Goal: Information Seeking & Learning: Learn about a topic

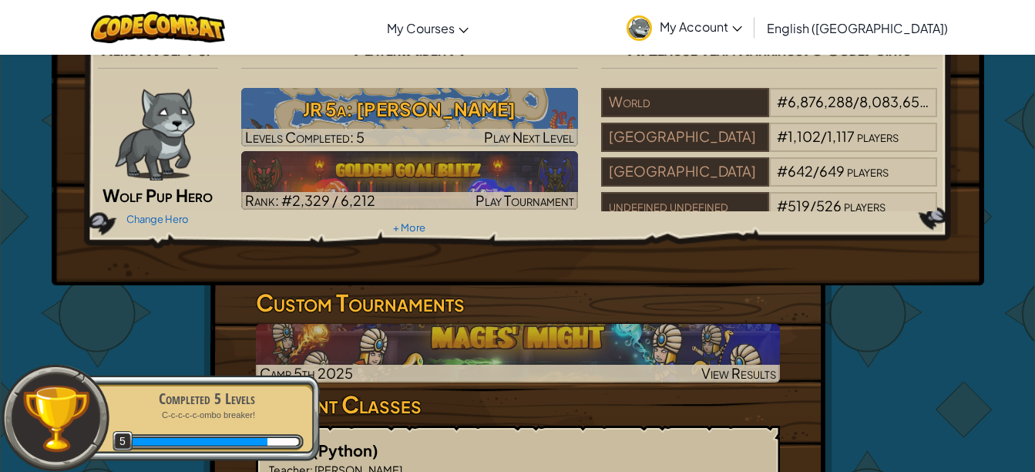
scroll to position [18, 0]
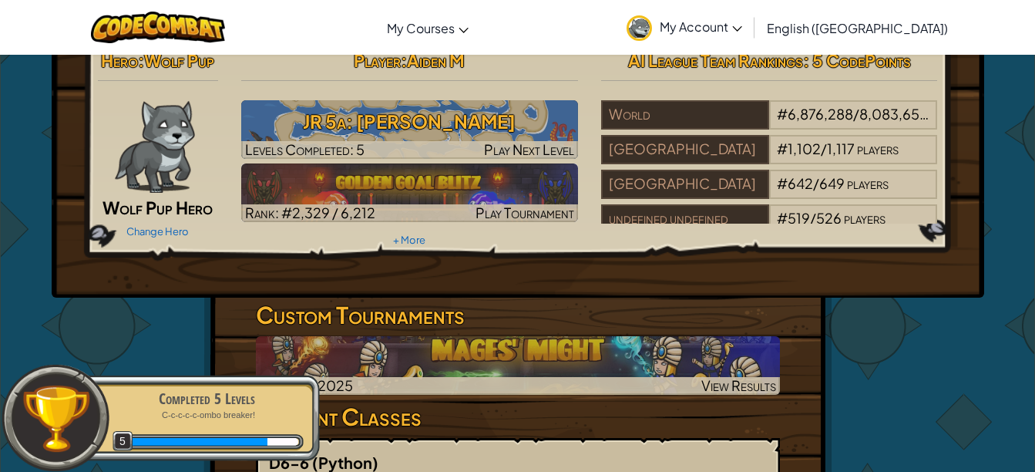
click at [435, 175] on img at bounding box center [409, 192] width 337 height 59
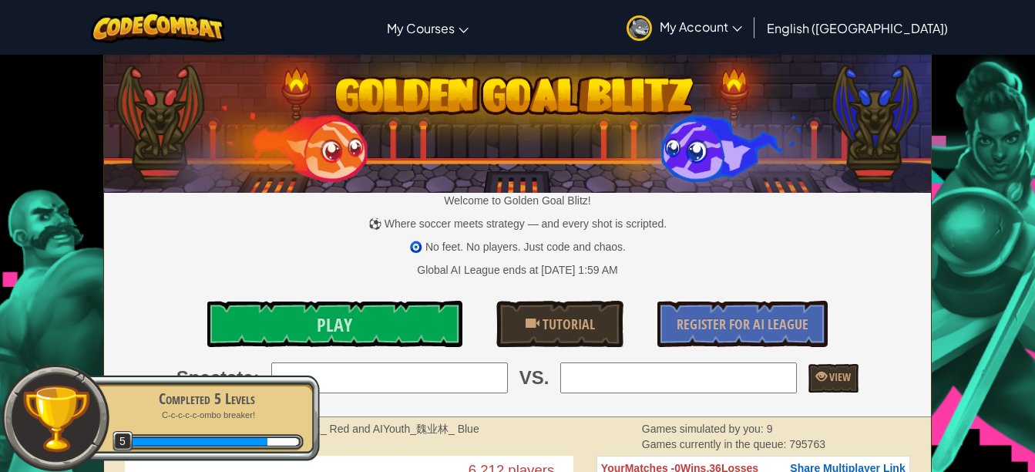
click at [353, 321] on link "Play" at bounding box center [334, 324] width 255 height 46
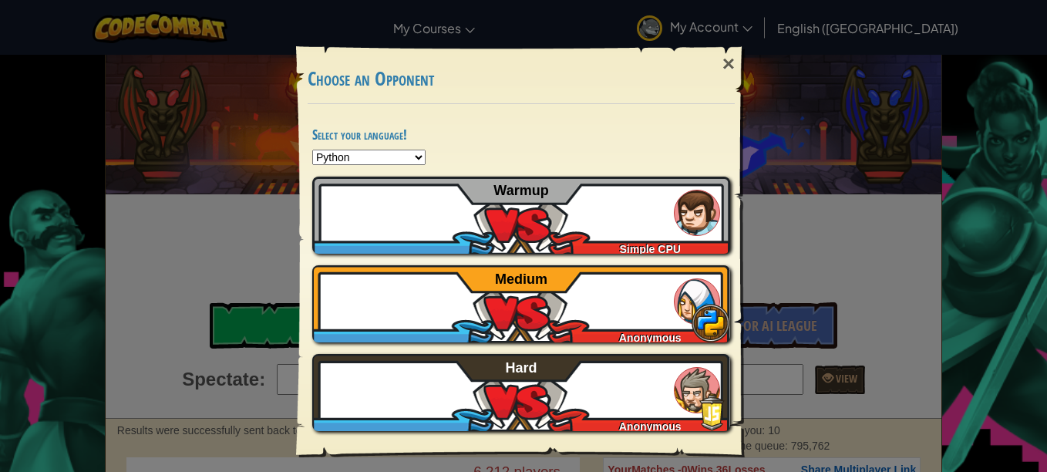
click at [736, 52] on div "×" at bounding box center [728, 64] width 35 height 45
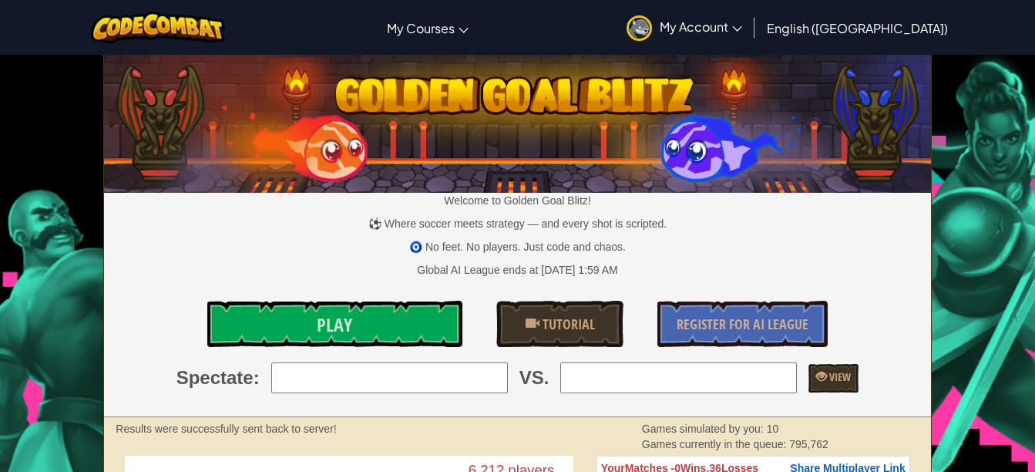
click at [398, 329] on link "Play" at bounding box center [334, 324] width 255 height 46
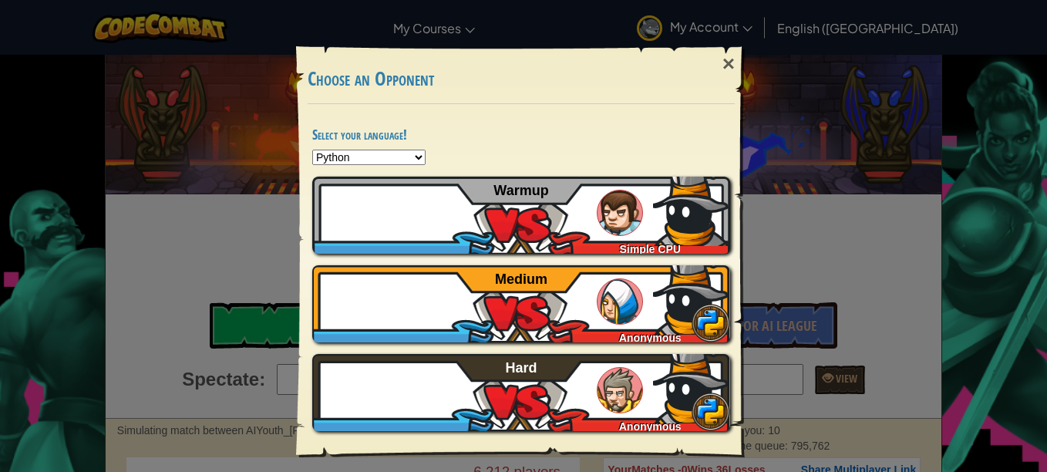
click at [727, 63] on div "×" at bounding box center [728, 64] width 35 height 45
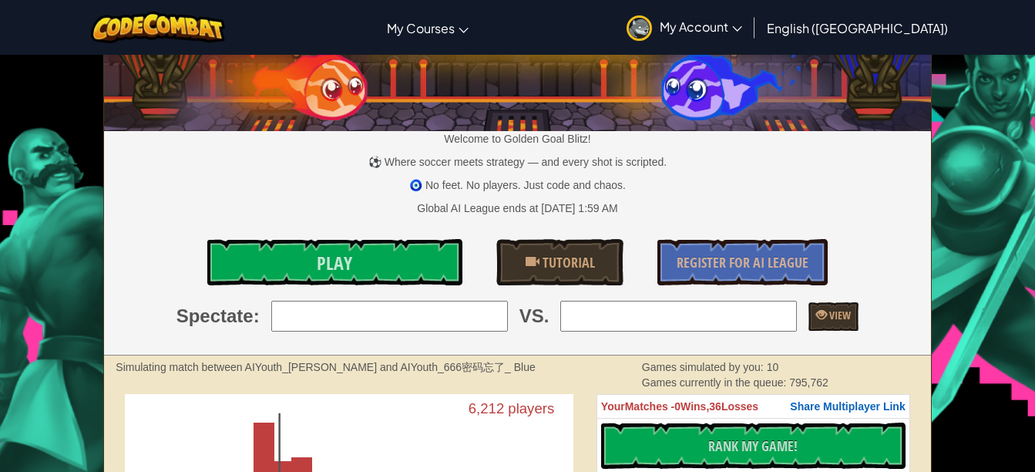
scroll to position [31, 0]
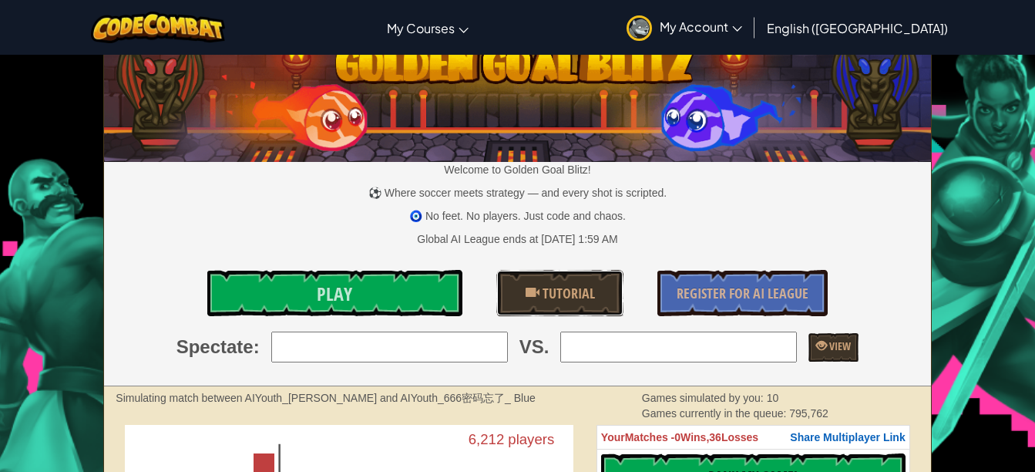
click at [571, 288] on span "Tutorial" at bounding box center [566, 293] width 55 height 19
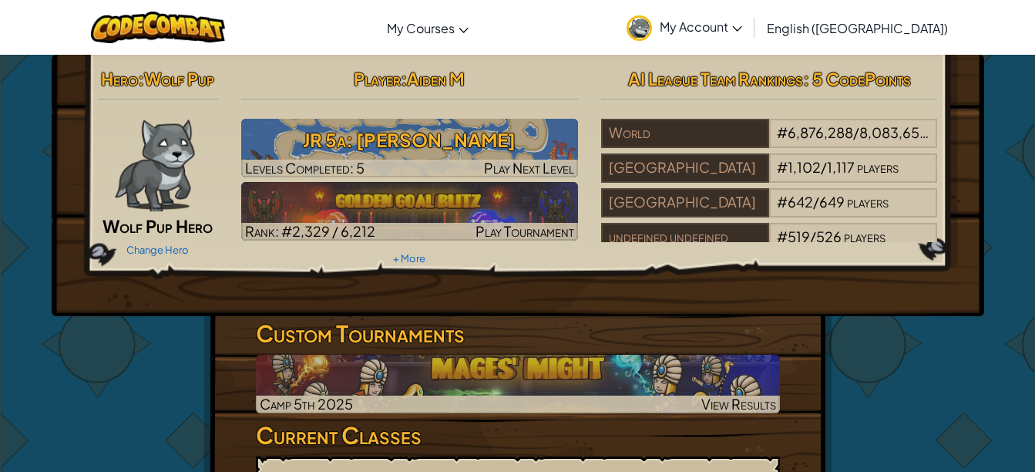
click at [443, 119] on img at bounding box center [409, 148] width 337 height 59
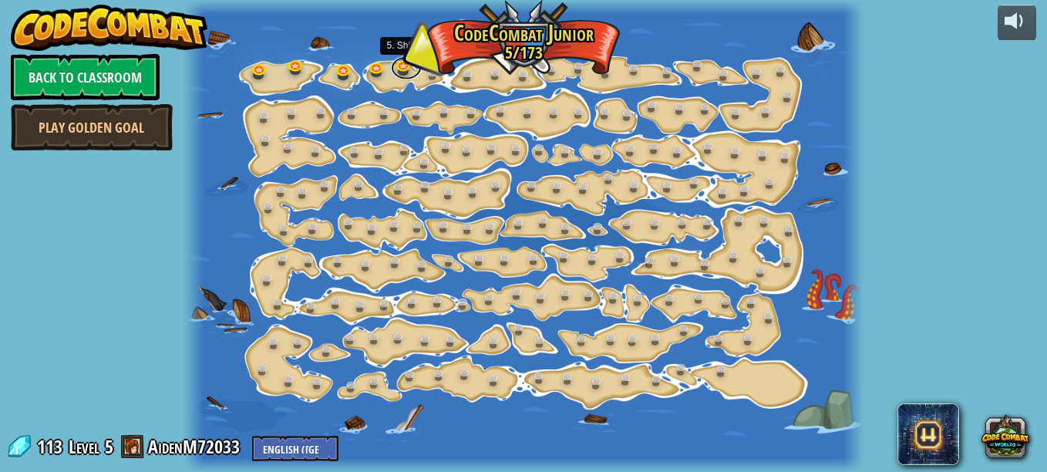
click at [399, 63] on link at bounding box center [406, 68] width 31 height 23
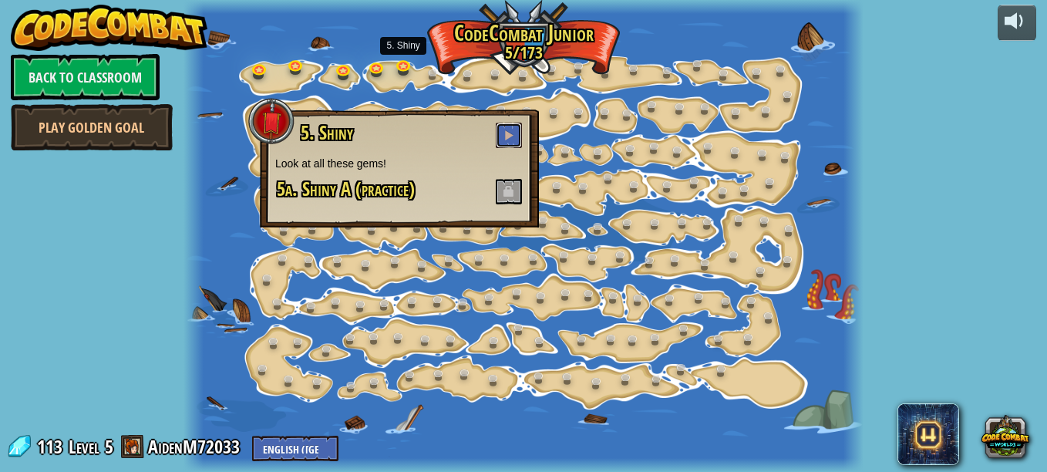
click at [502, 129] on button at bounding box center [509, 135] width 26 height 25
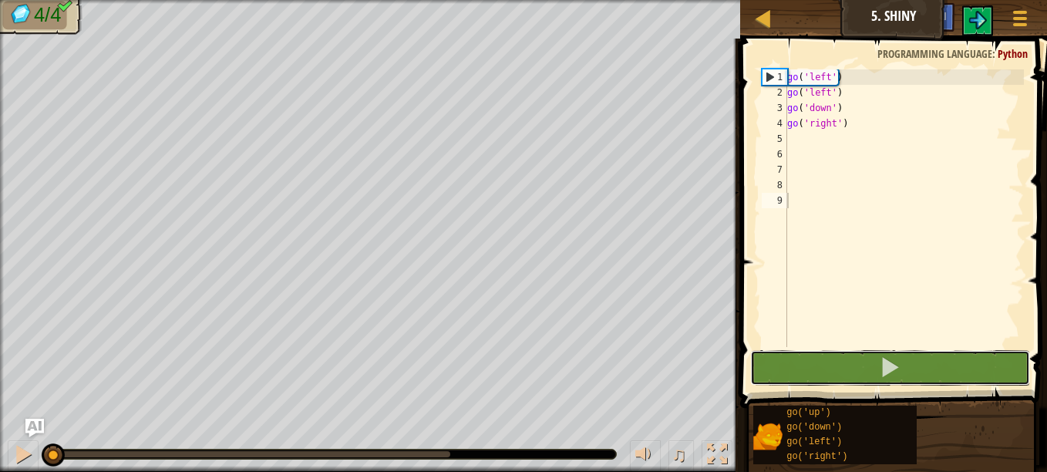
click at [778, 353] on button at bounding box center [890, 367] width 280 height 35
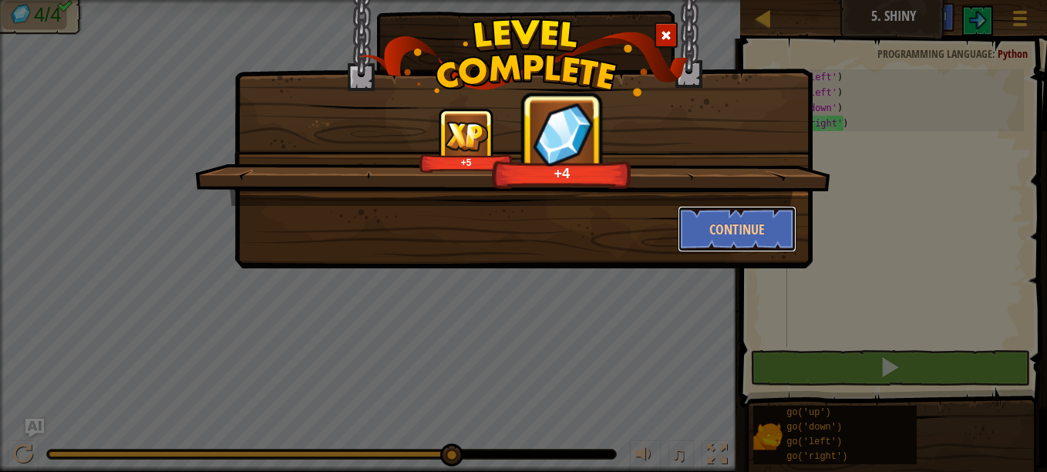
click at [767, 227] on button "Continue" at bounding box center [736, 229] width 119 height 46
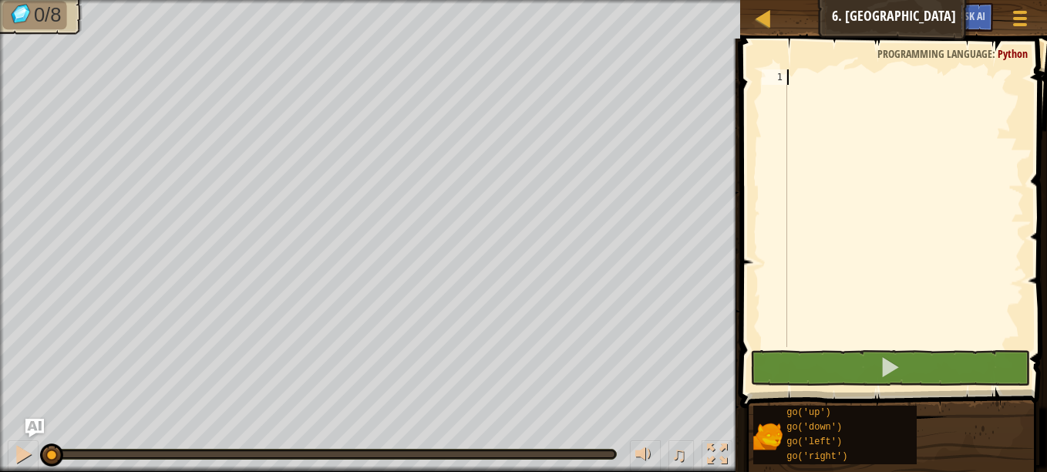
type textarea "g"
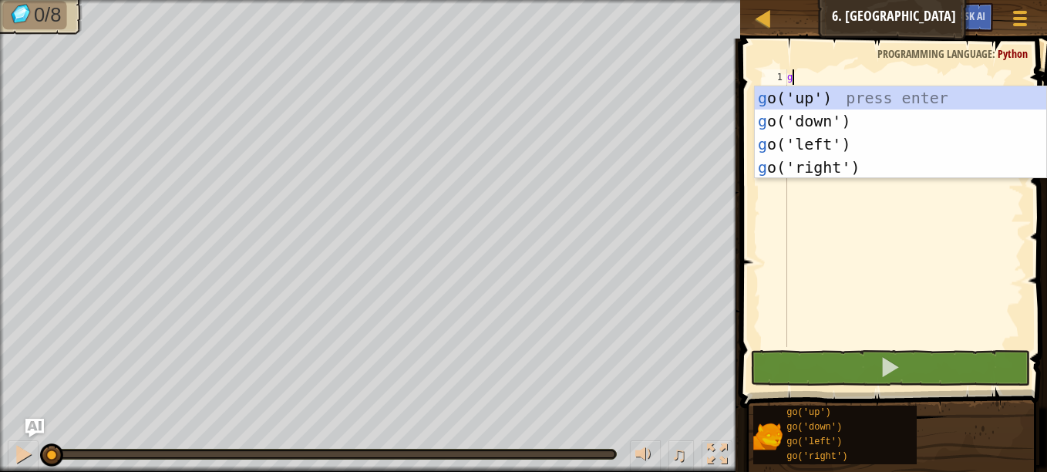
scroll to position [7, 0]
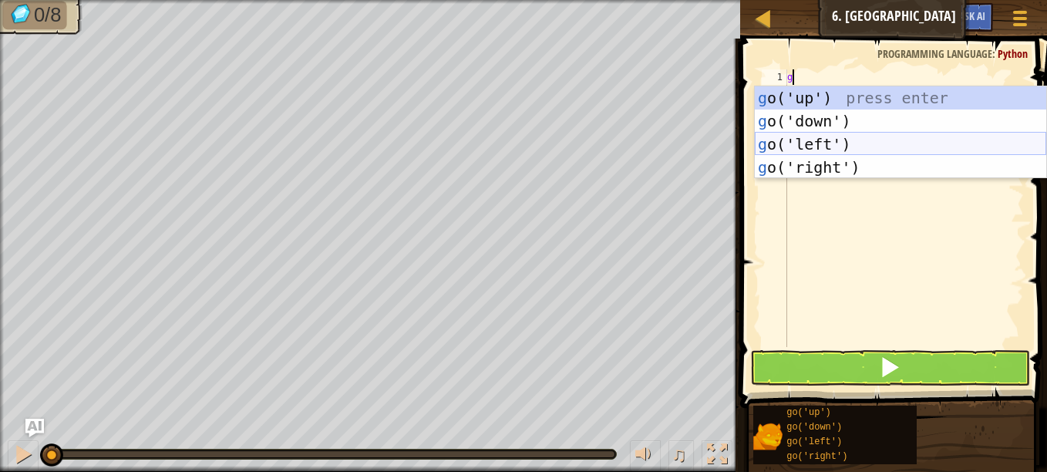
click at [891, 145] on div "g o('up') press enter g o('down') press enter g o('left') press enter g o('righ…" at bounding box center [899, 155] width 291 height 139
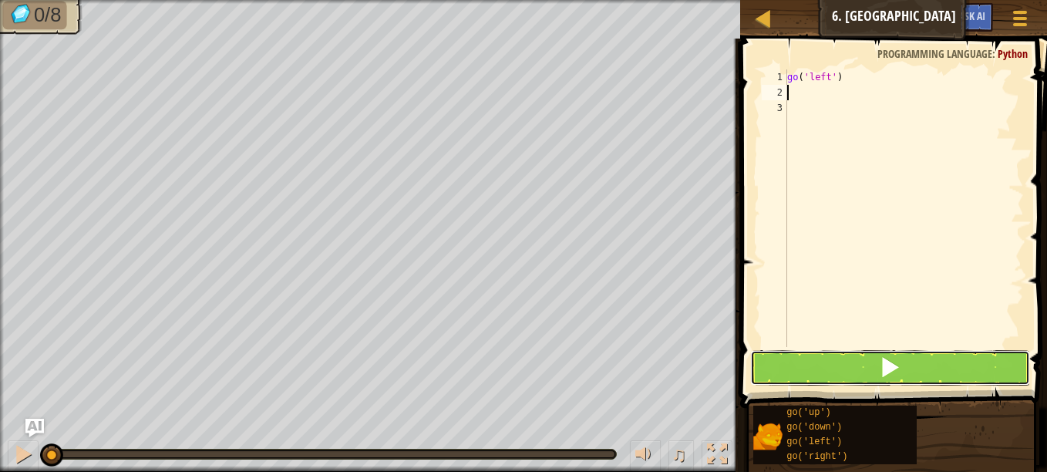
click at [866, 367] on button at bounding box center [890, 367] width 280 height 35
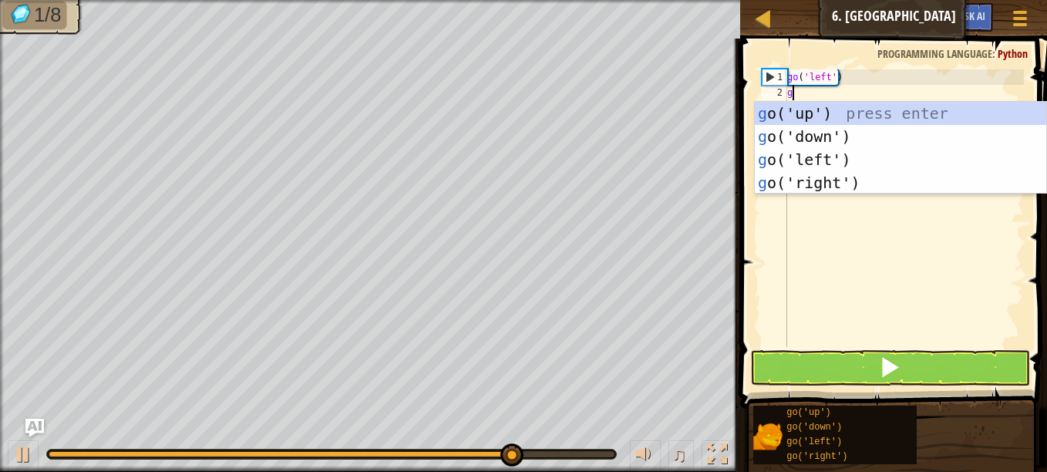
type textarea "go"
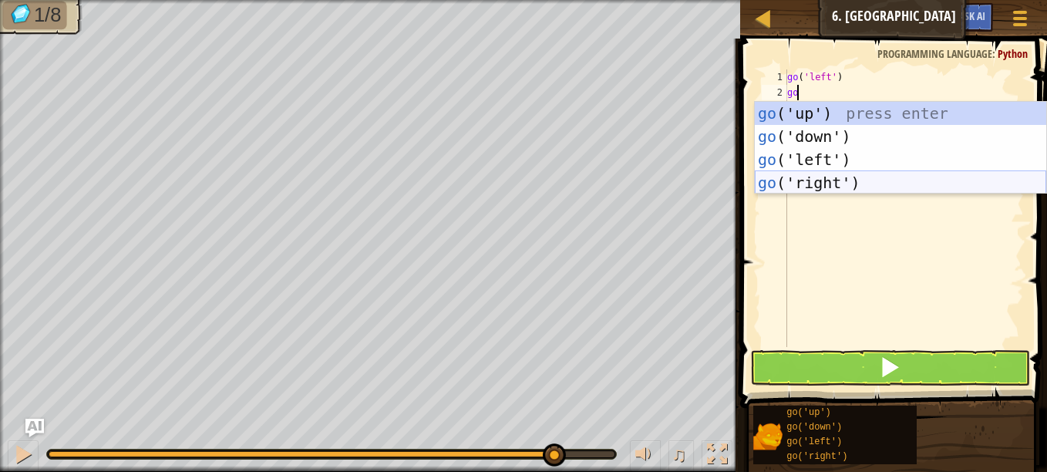
click at [830, 180] on div "go ('up') press enter go ('down') press enter go ('left') press enter go ('righ…" at bounding box center [899, 171] width 291 height 139
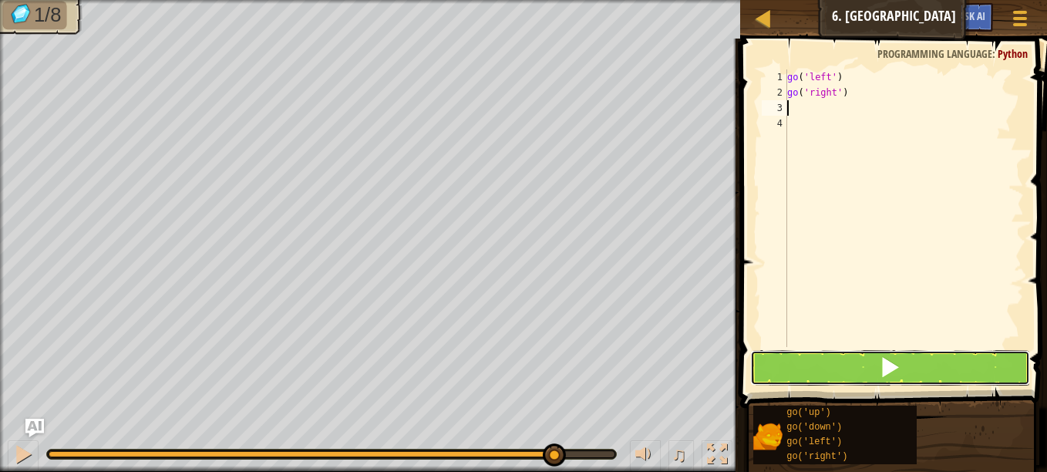
click at [852, 355] on button at bounding box center [890, 367] width 280 height 35
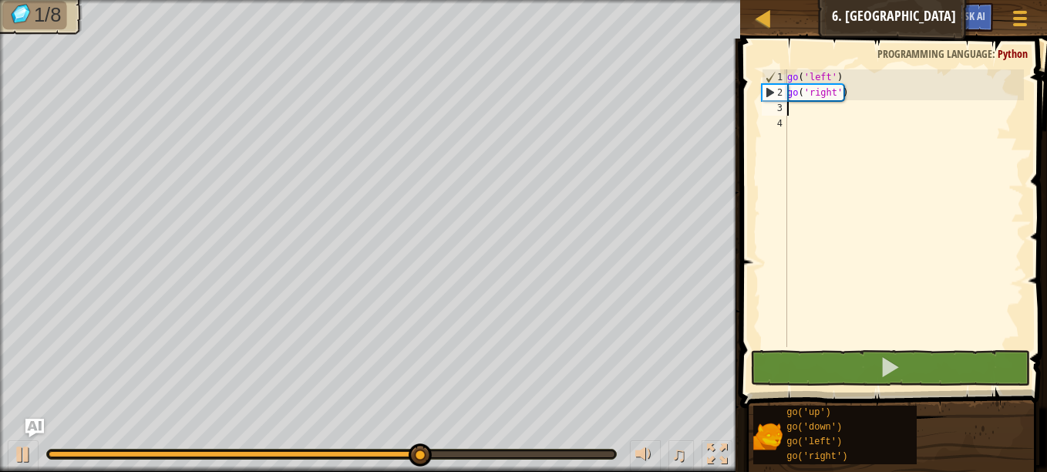
click at [862, 91] on div "go ( 'left' ) go ( 'right' )" at bounding box center [904, 223] width 240 height 308
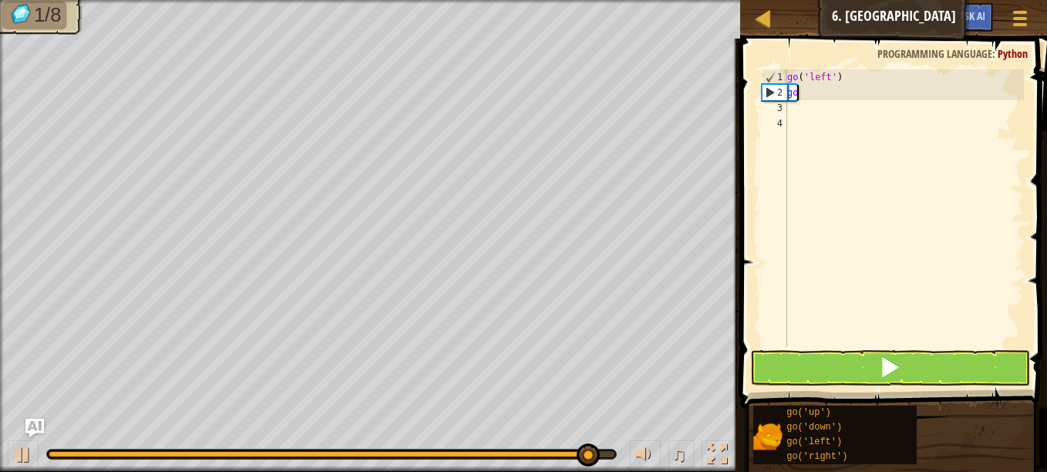
type textarea "g"
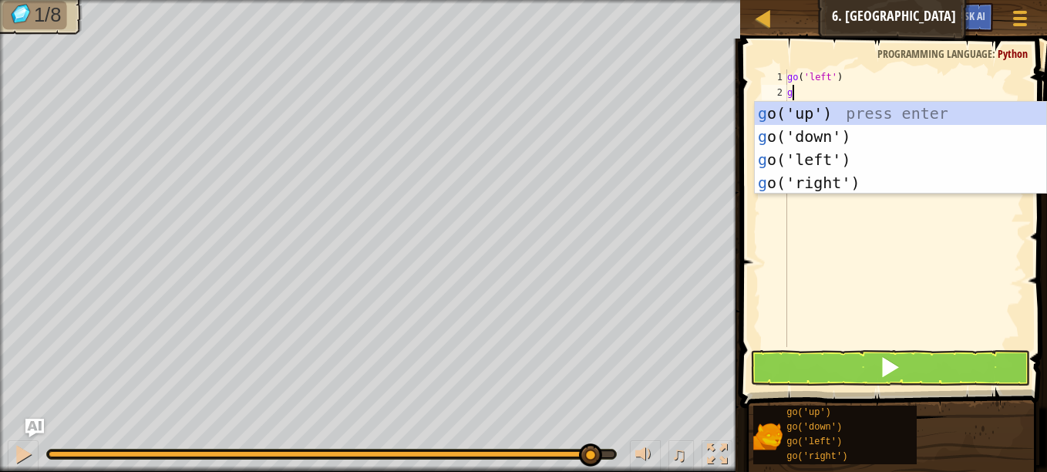
type textarea "go"
click at [838, 109] on div "go ('up') press enter go ('down') press enter go ('left') press enter go ('righ…" at bounding box center [899, 171] width 291 height 139
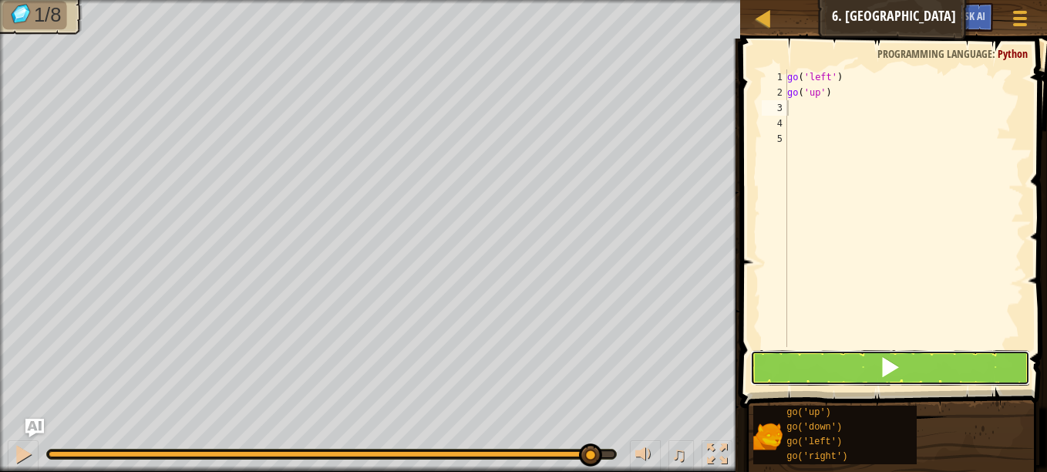
click at [883, 363] on span at bounding box center [890, 367] width 22 height 22
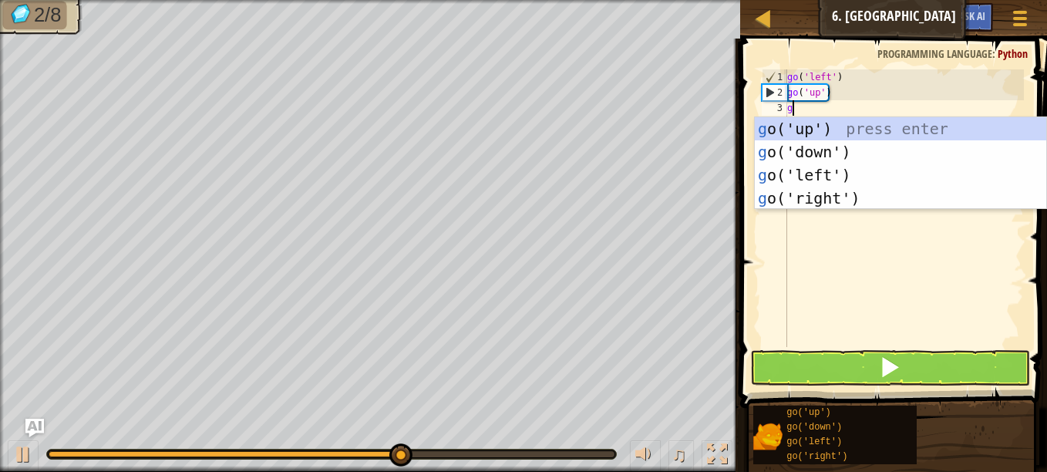
type textarea "go"
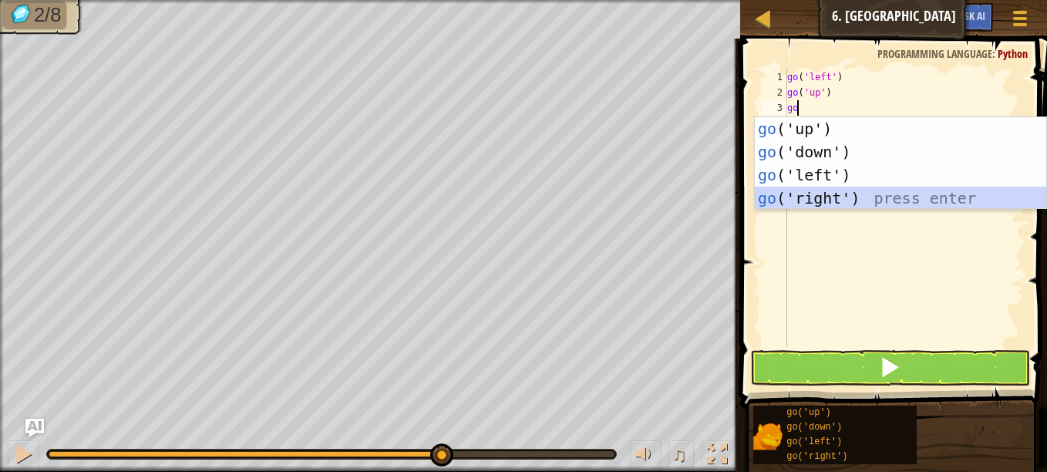
click at [820, 191] on div "go ('up') press enter go ('down') press enter go ('left') press enter go ('righ…" at bounding box center [899, 186] width 291 height 139
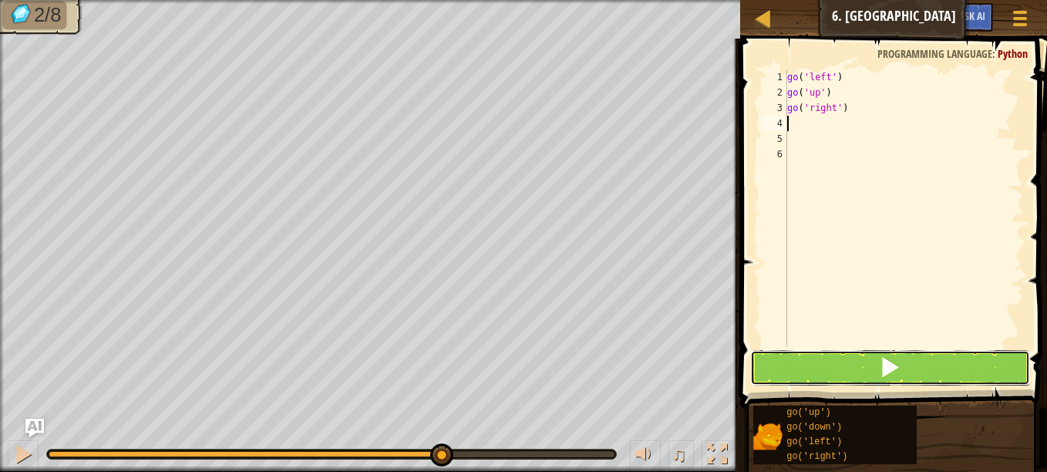
click at [873, 357] on button at bounding box center [890, 367] width 280 height 35
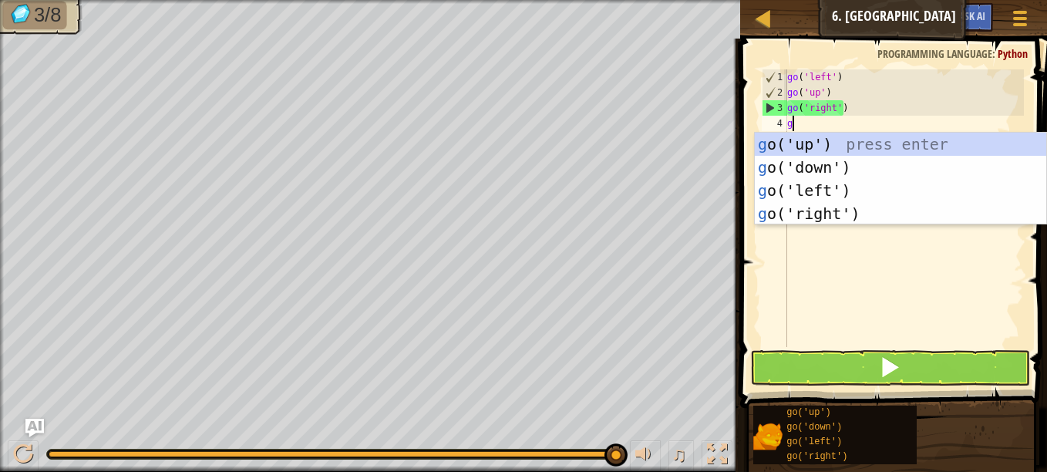
type textarea "go"
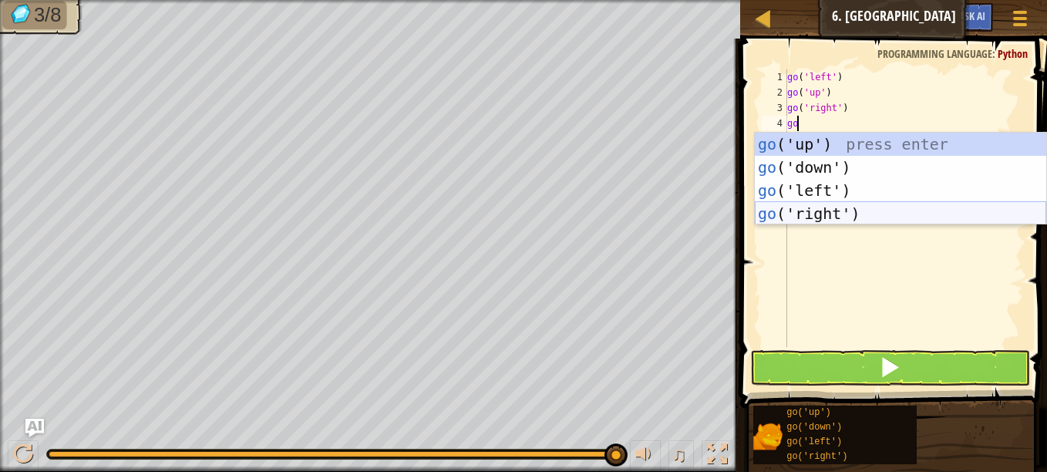
click at [858, 220] on div "go ('up') press enter go ('down') press enter go ('left') press enter go ('righ…" at bounding box center [899, 202] width 291 height 139
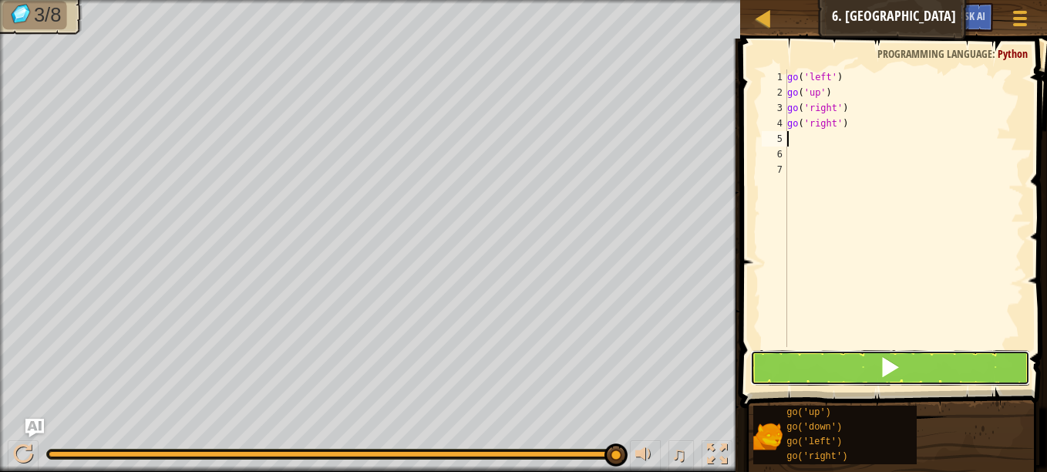
click at [889, 361] on span at bounding box center [890, 367] width 22 height 22
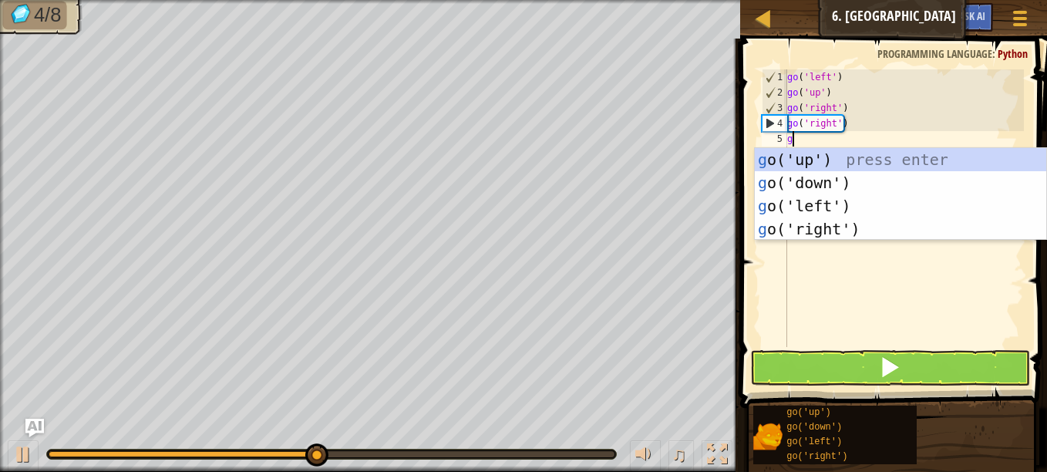
type textarea "go"
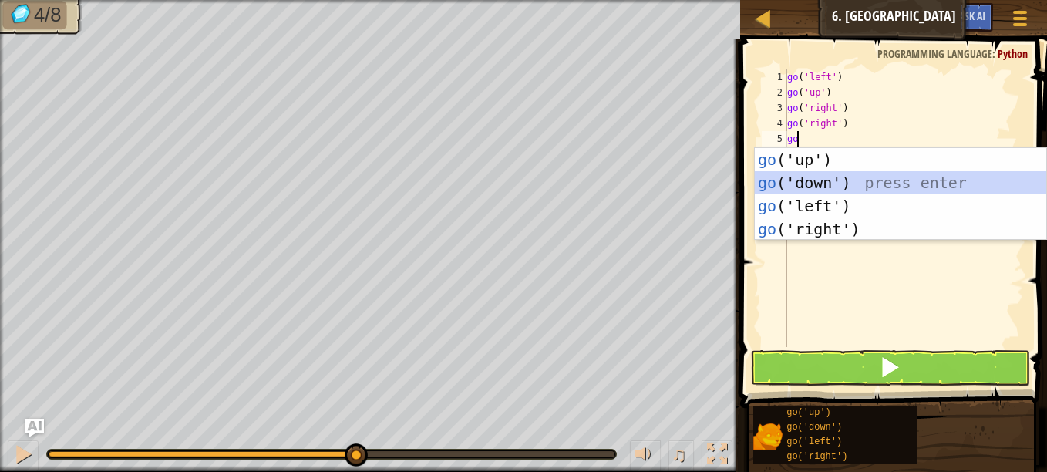
click at [844, 172] on div "go ('up') press enter go ('down') press enter go ('left') press enter go ('righ…" at bounding box center [899, 217] width 291 height 139
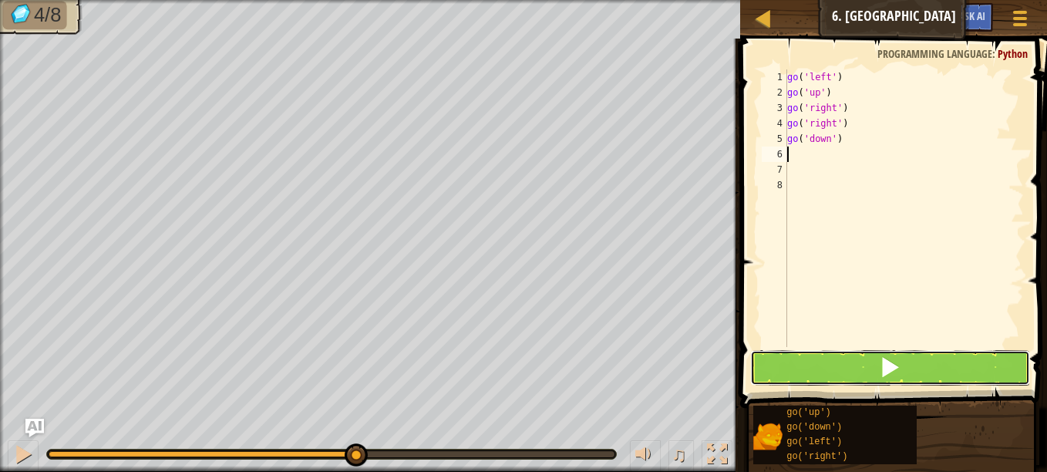
click at [872, 368] on button at bounding box center [890, 367] width 280 height 35
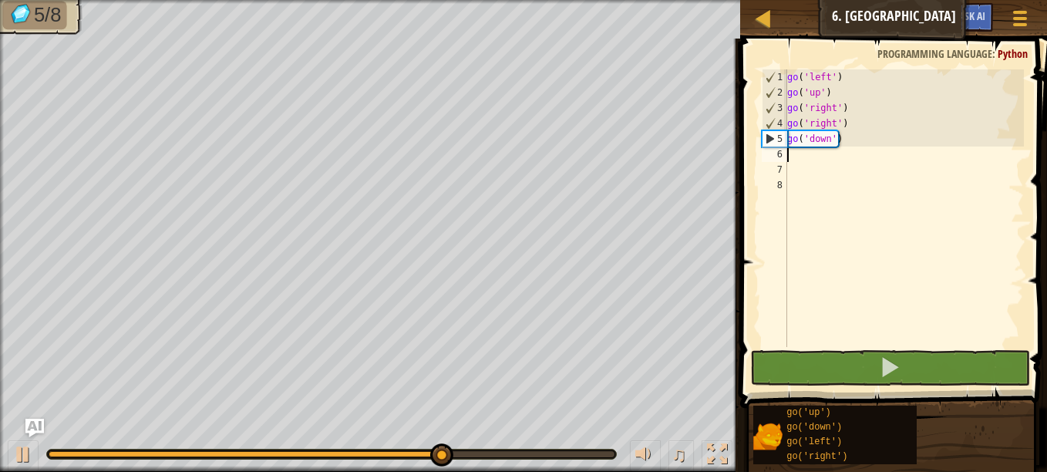
type textarea "g"
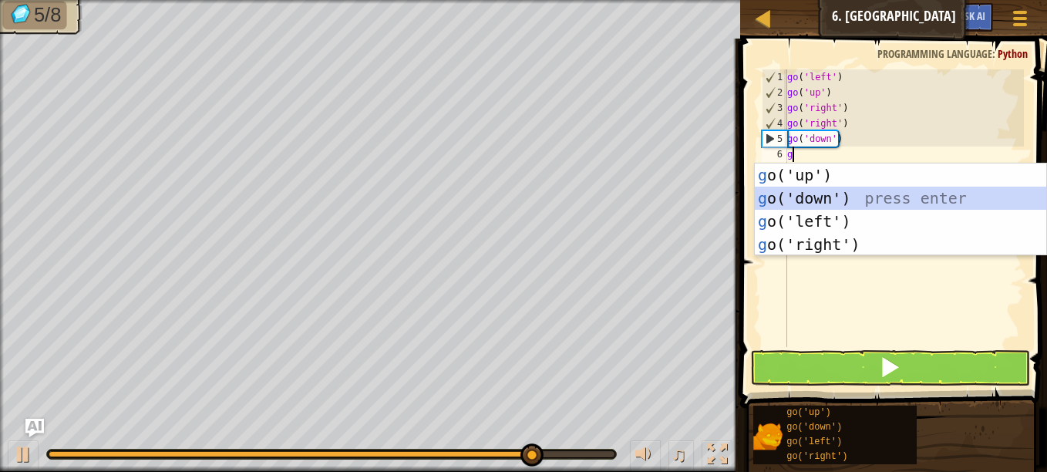
click at [822, 190] on div "g o('up') press enter g o('down') press enter g o('left') press enter g o('righ…" at bounding box center [899, 232] width 291 height 139
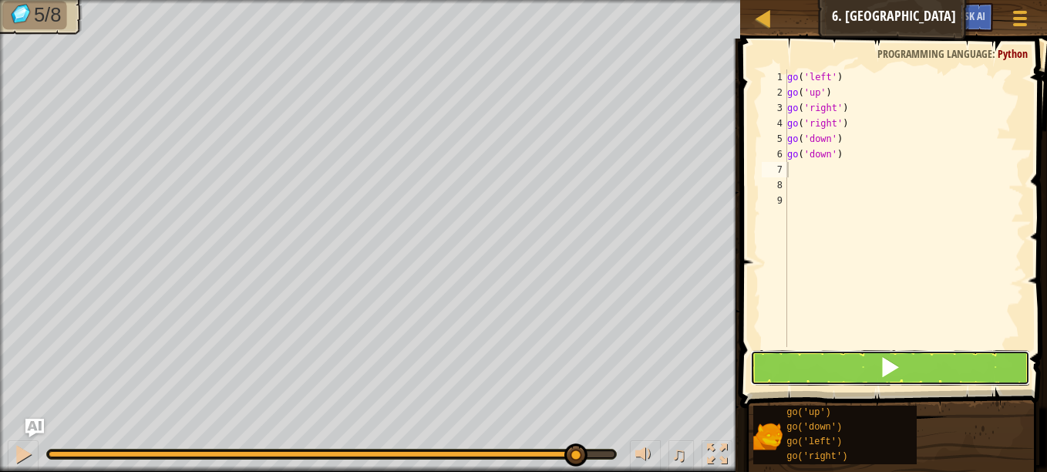
click at [855, 361] on button at bounding box center [890, 367] width 280 height 35
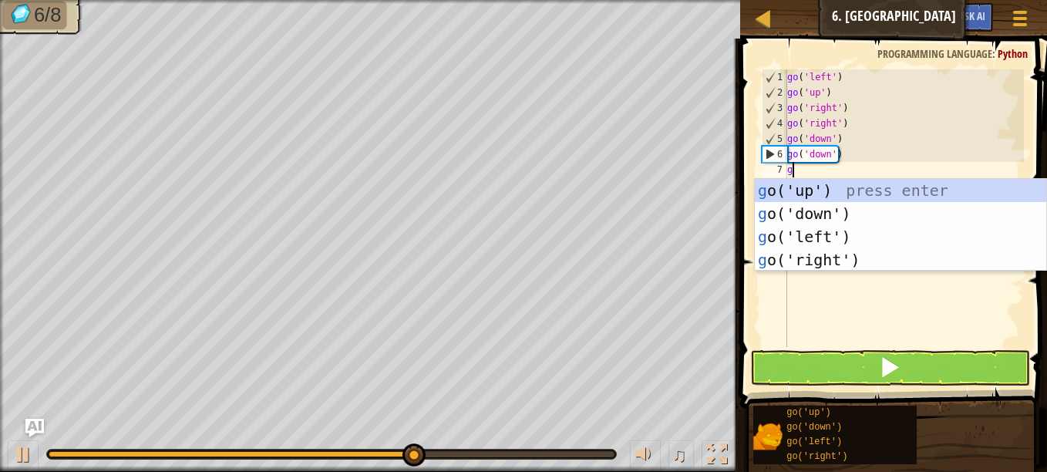
type textarea "go"
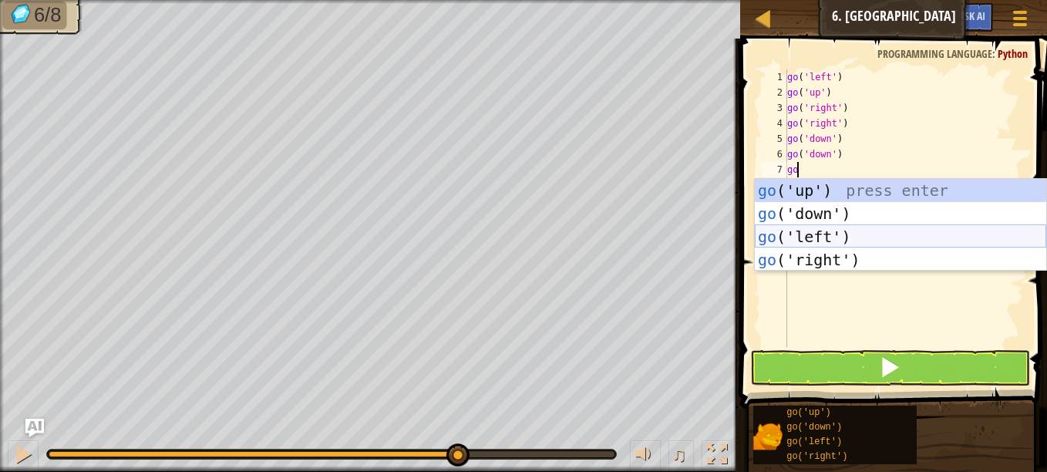
click at [872, 234] on div "go ('up') press enter go ('down') press enter go ('left') press enter go ('righ…" at bounding box center [899, 248] width 291 height 139
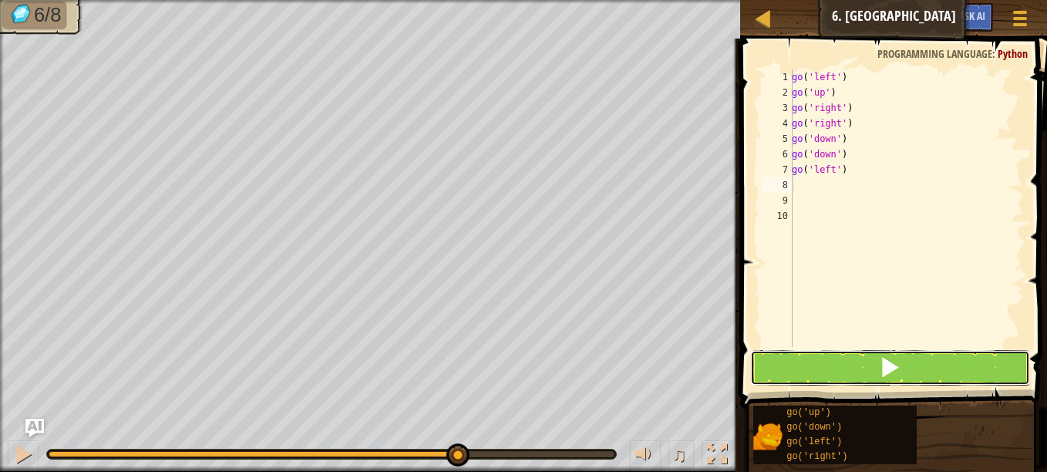
click at [879, 374] on span at bounding box center [890, 367] width 22 height 22
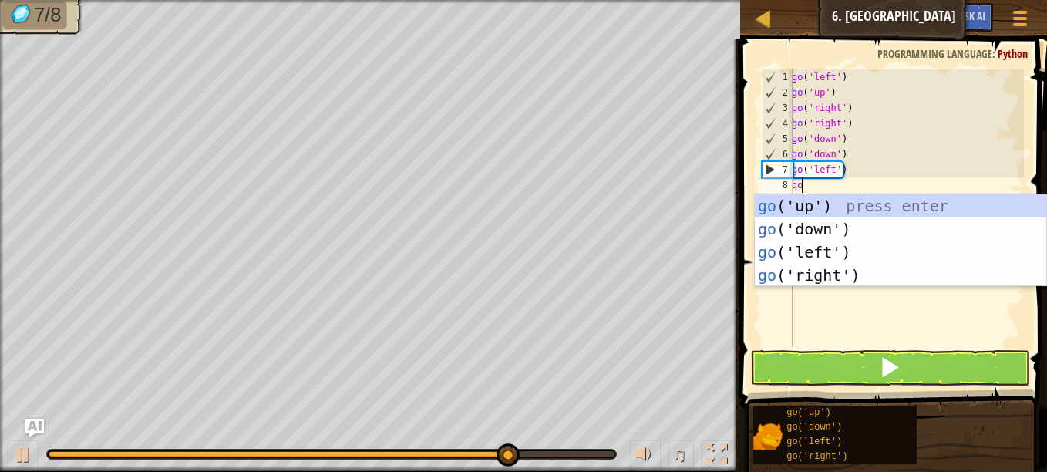
type textarea "go"
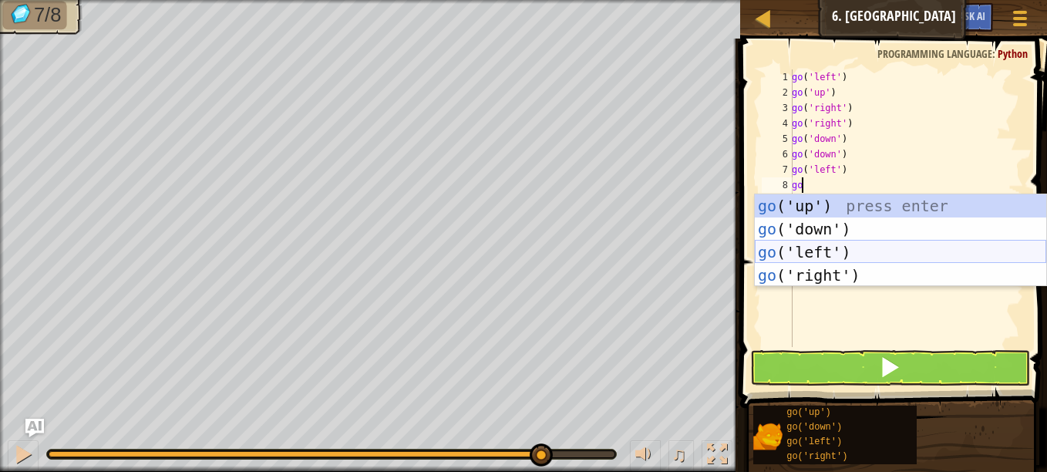
click at [877, 250] on div "go ('up') press enter go ('down') press enter go ('left') press enter go ('righ…" at bounding box center [899, 263] width 291 height 139
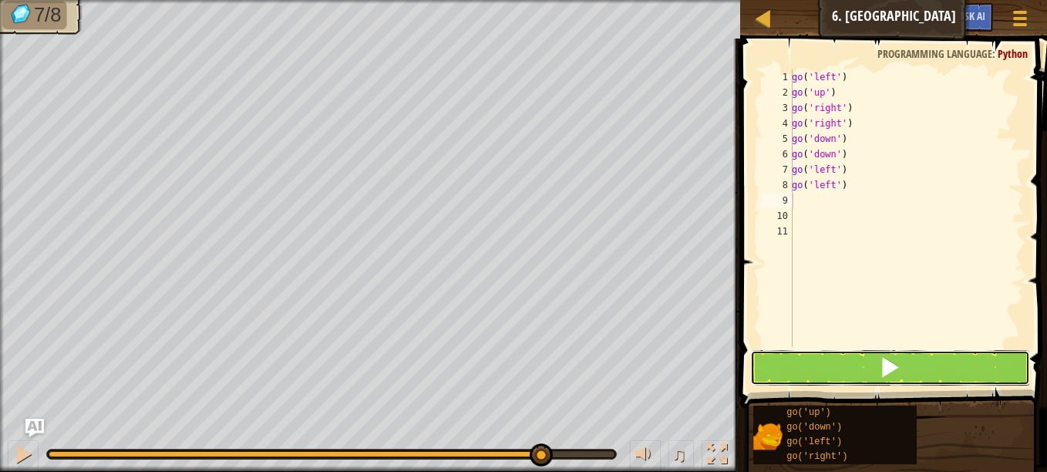
click at [889, 366] on span at bounding box center [890, 367] width 22 height 22
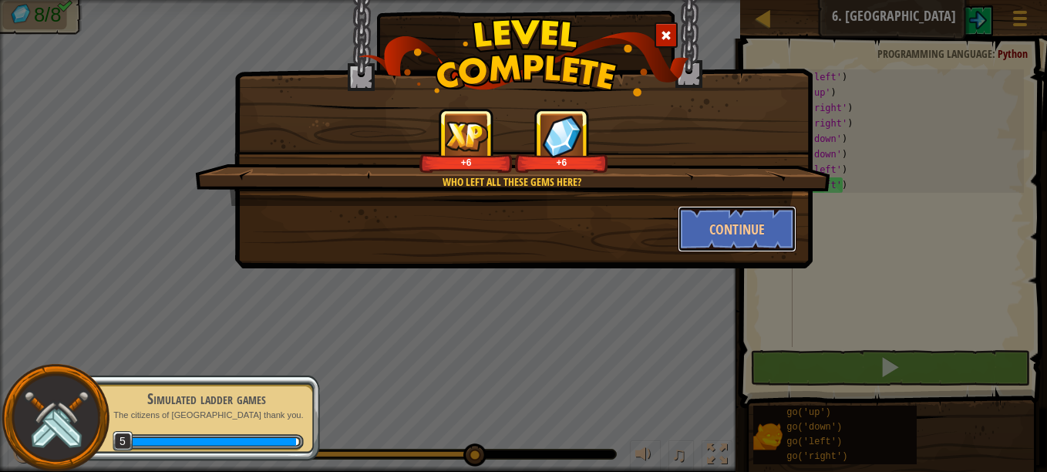
click at [774, 224] on button "Continue" at bounding box center [736, 229] width 119 height 46
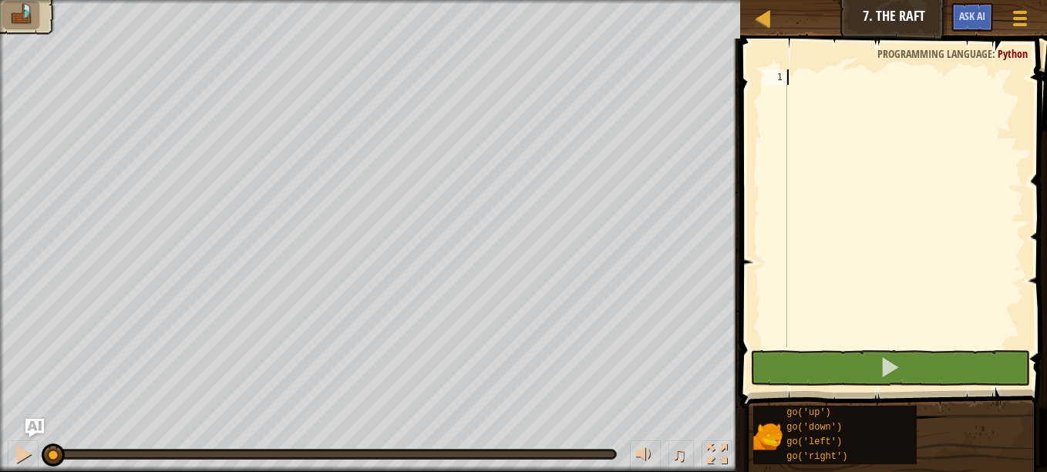
scroll to position [7, 0]
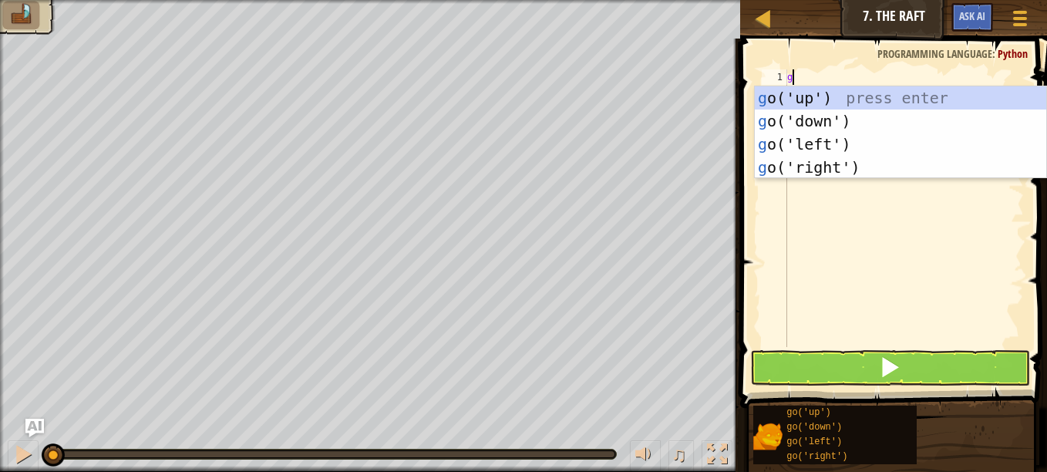
type textarea "go"
click at [833, 94] on div "go ('up') press enter go ('down') press enter go ('left') press enter go ('righ…" at bounding box center [899, 155] width 291 height 139
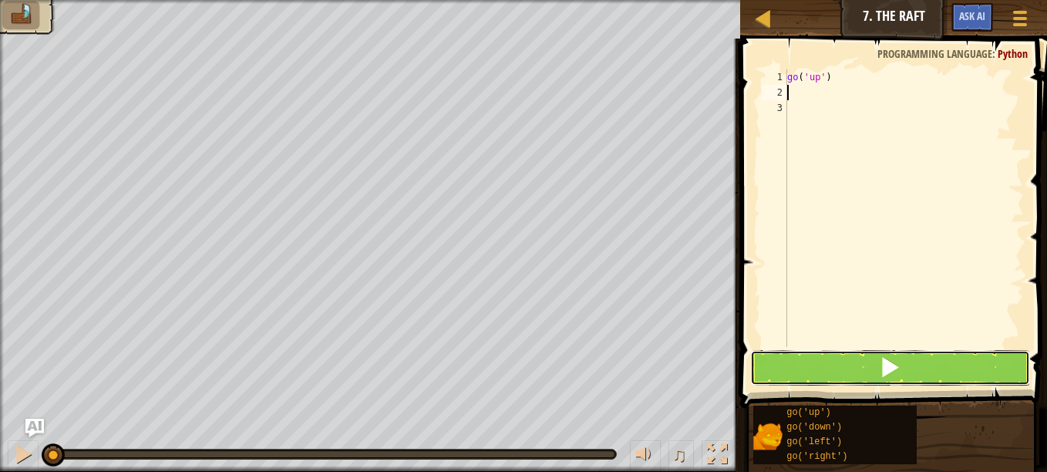
click at [859, 363] on button at bounding box center [890, 367] width 280 height 35
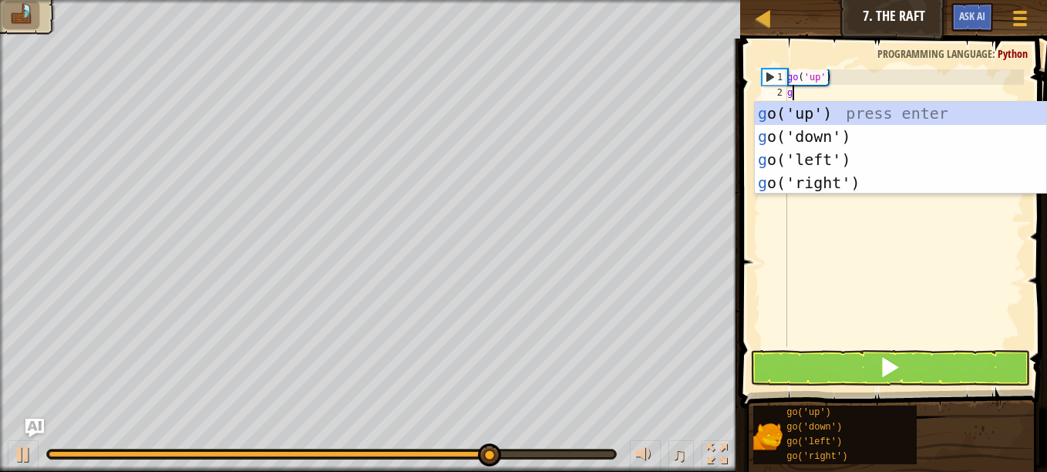
type textarea "go"
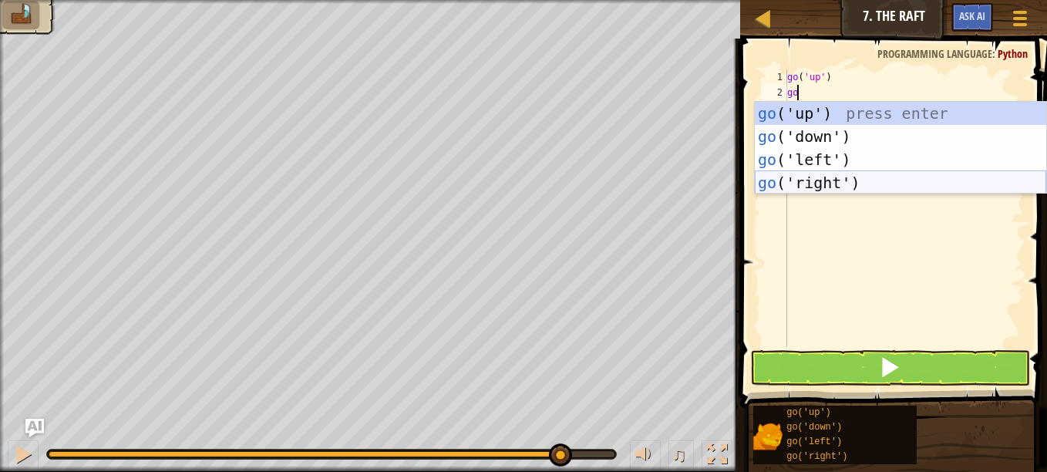
click at [793, 181] on div "go ('up') press enter go ('down') press enter go ('left') press enter go ('righ…" at bounding box center [899, 171] width 291 height 139
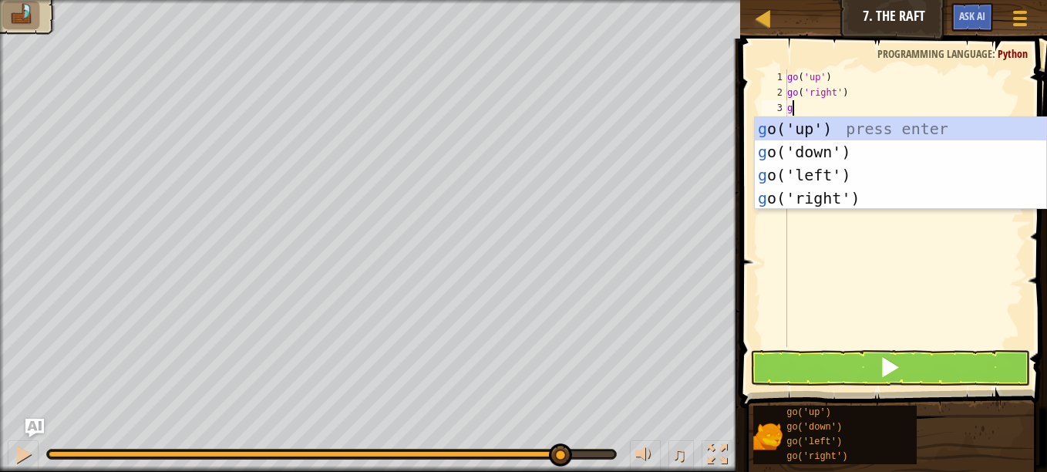
type textarea "go"
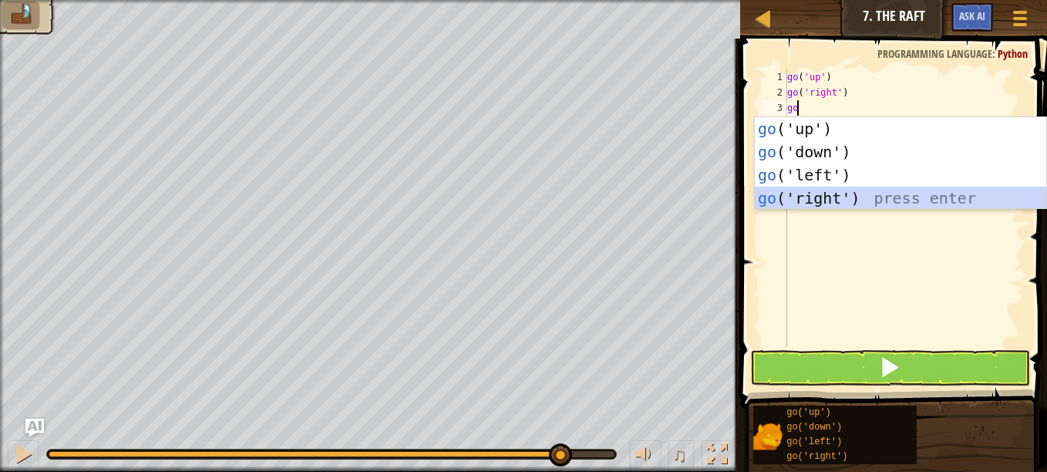
click at [901, 197] on div "go ('up') press enter go ('down') press enter go ('left') press enter go ('righ…" at bounding box center [899, 186] width 291 height 139
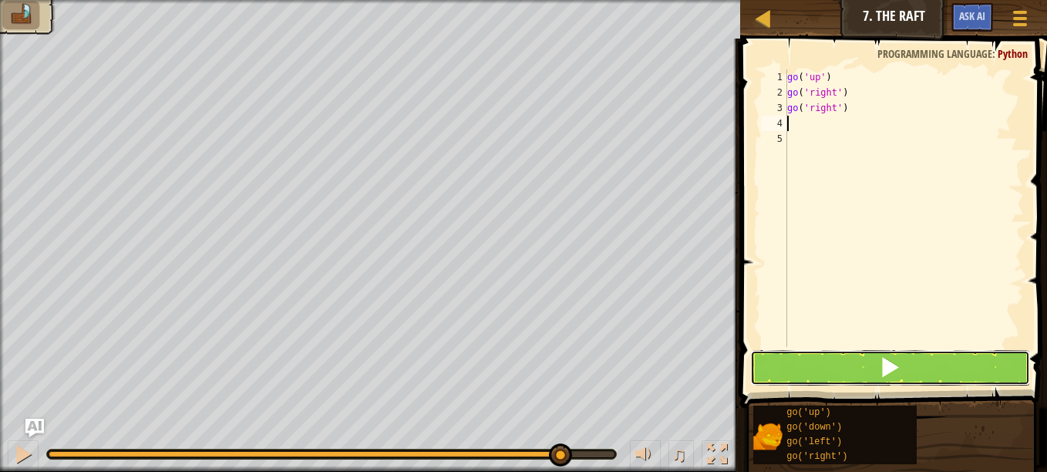
click at [943, 358] on button at bounding box center [890, 367] width 280 height 35
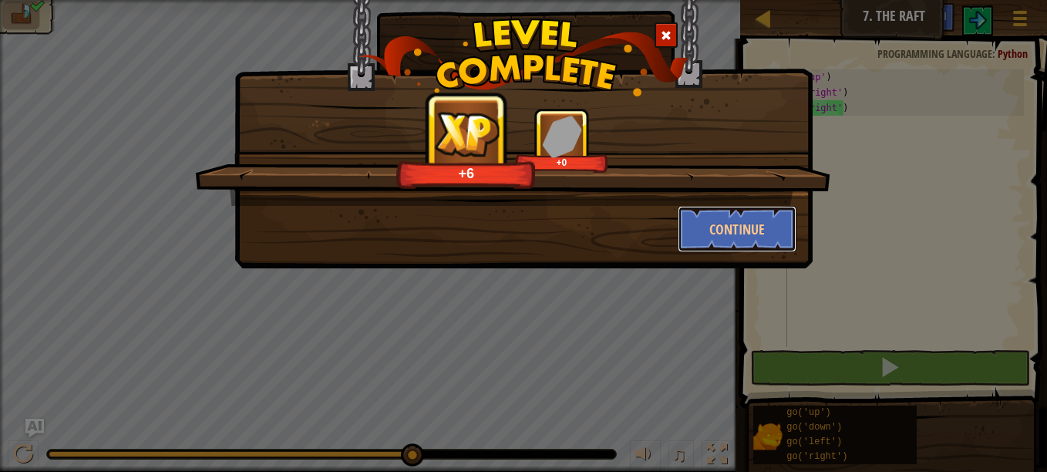
click at [777, 224] on button "Continue" at bounding box center [736, 229] width 119 height 46
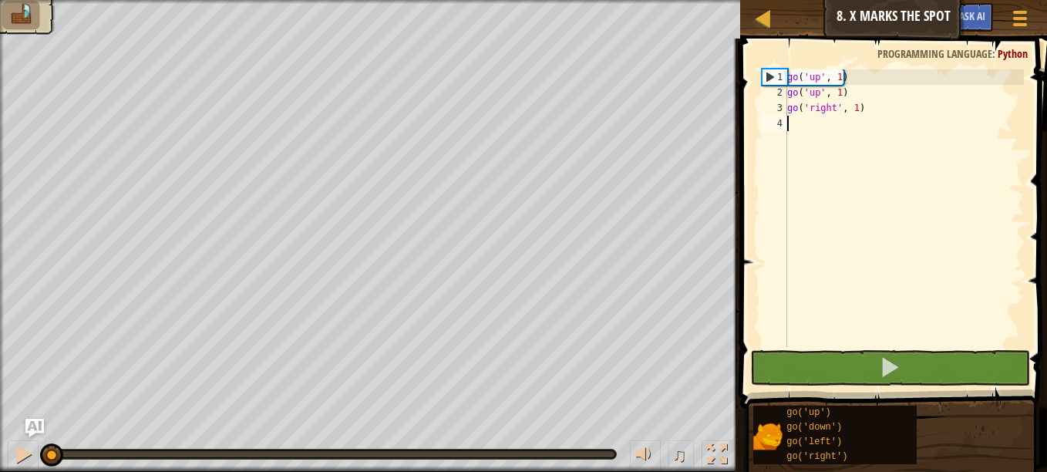
type textarea "g"
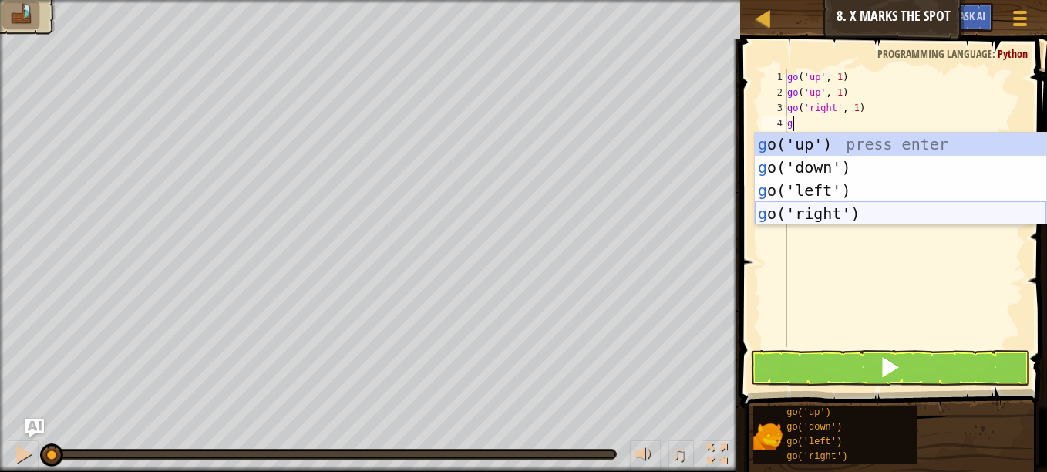
click at [823, 212] on div "g o('up') press enter g o('down') press enter g o('left') press enter g o('righ…" at bounding box center [899, 202] width 291 height 139
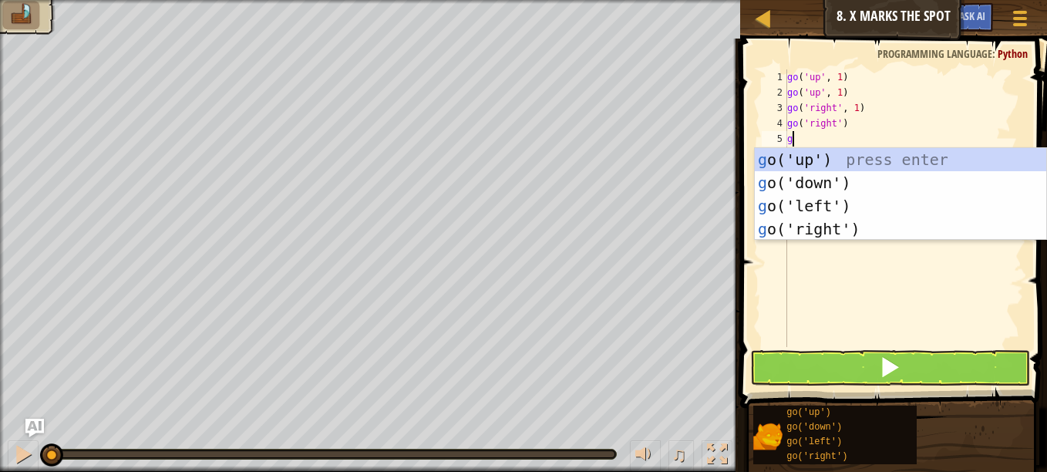
type textarea "go"
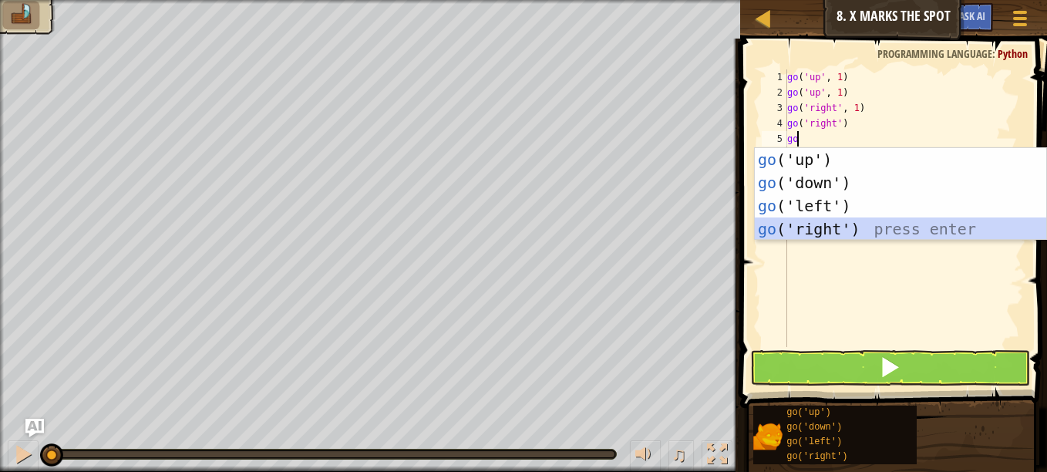
click at [841, 223] on div "go ('up') press enter go ('down') press enter go ('left') press enter go ('righ…" at bounding box center [899, 217] width 291 height 139
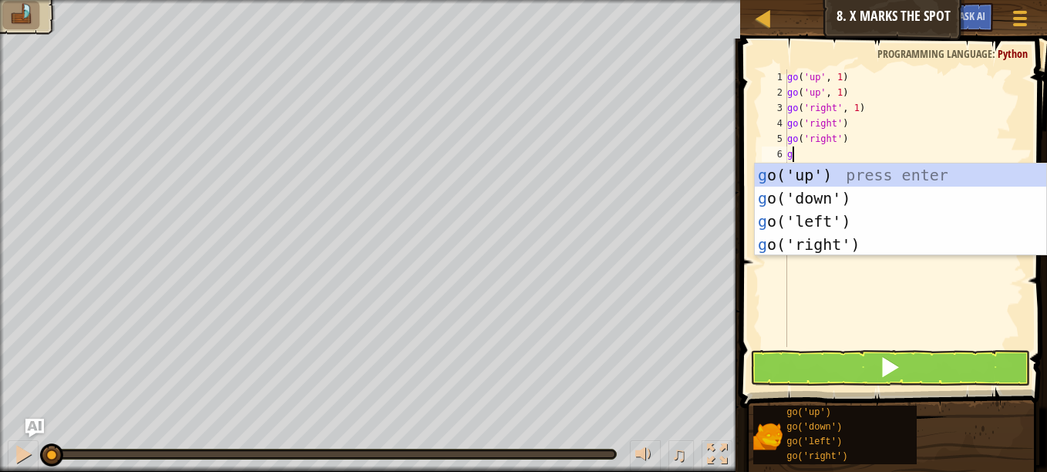
type textarea "go"
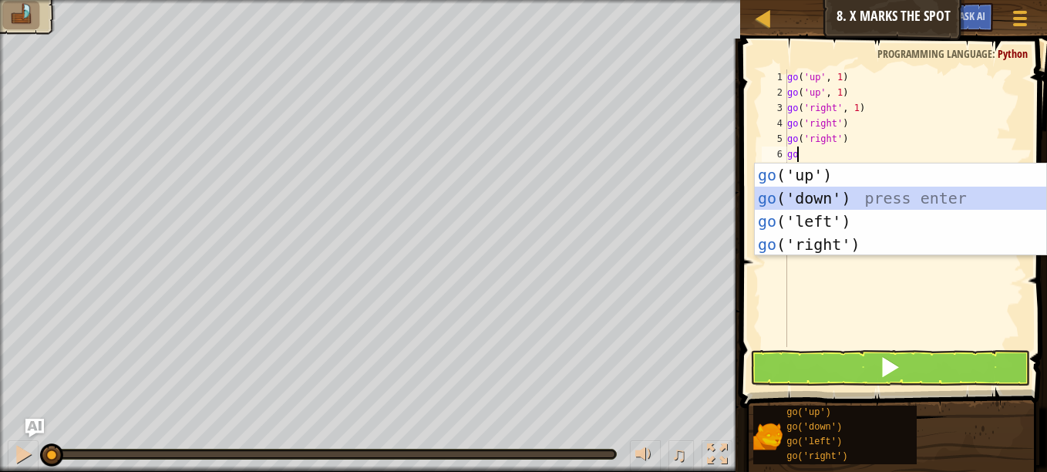
click at [843, 190] on div "go ('up') press enter go ('down') press enter go ('left') press enter go ('righ…" at bounding box center [899, 232] width 291 height 139
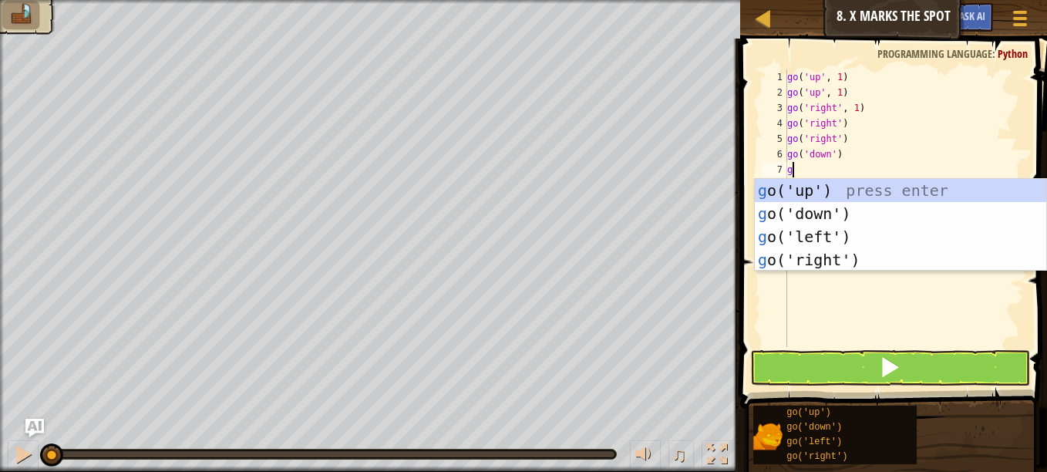
type textarea "go"
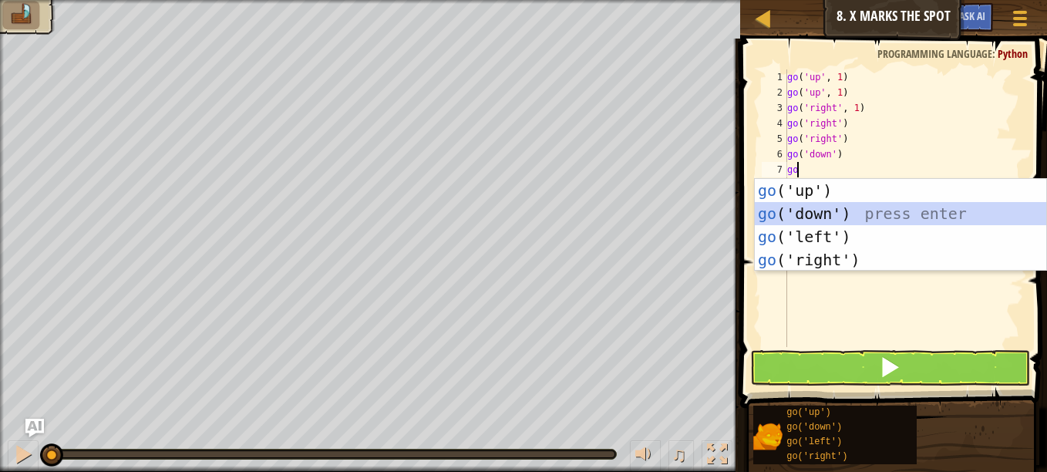
click at [846, 211] on div "go ('up') press enter go ('down') press enter go ('left') press enter go ('righ…" at bounding box center [899, 248] width 291 height 139
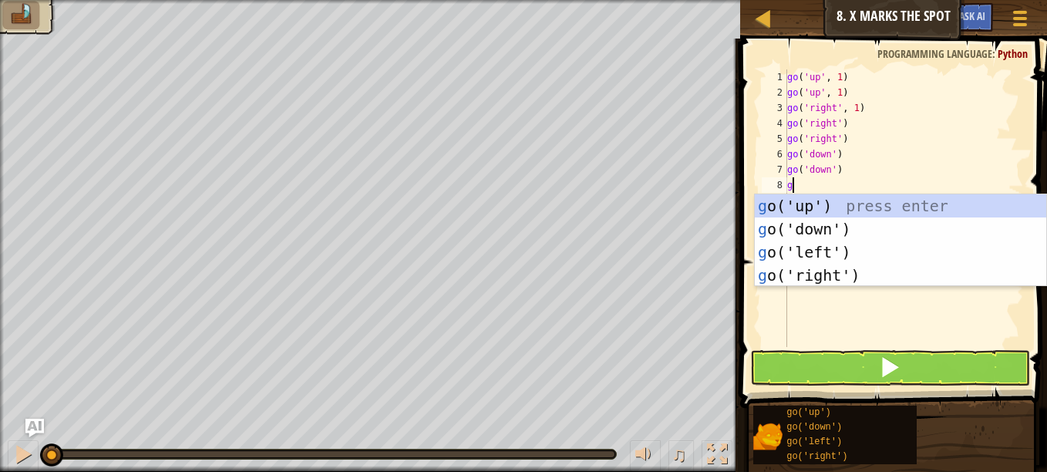
type textarea "go"
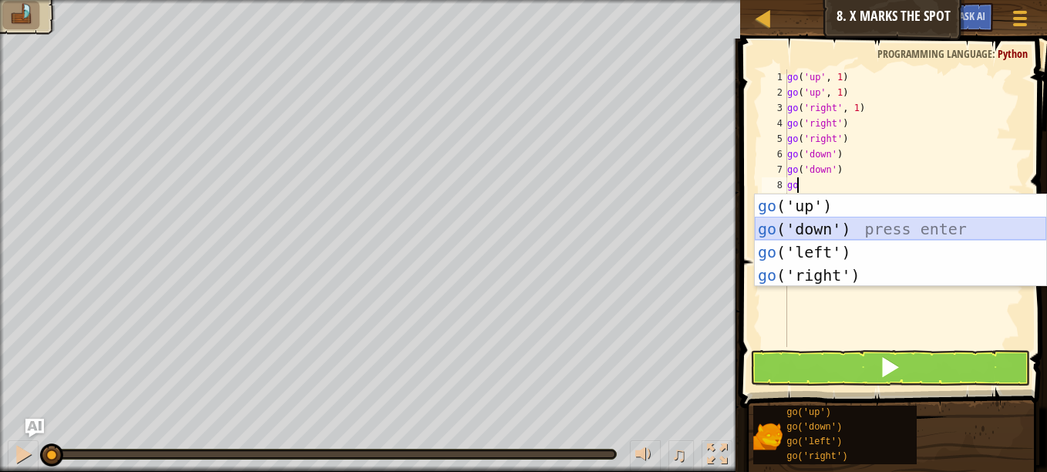
drag, startPoint x: 845, startPoint y: 220, endPoint x: 810, endPoint y: 227, distance: 36.0
click at [810, 227] on div "go ('up') press enter go ('down') press enter go ('left') press enter go ('righ…" at bounding box center [899, 263] width 291 height 139
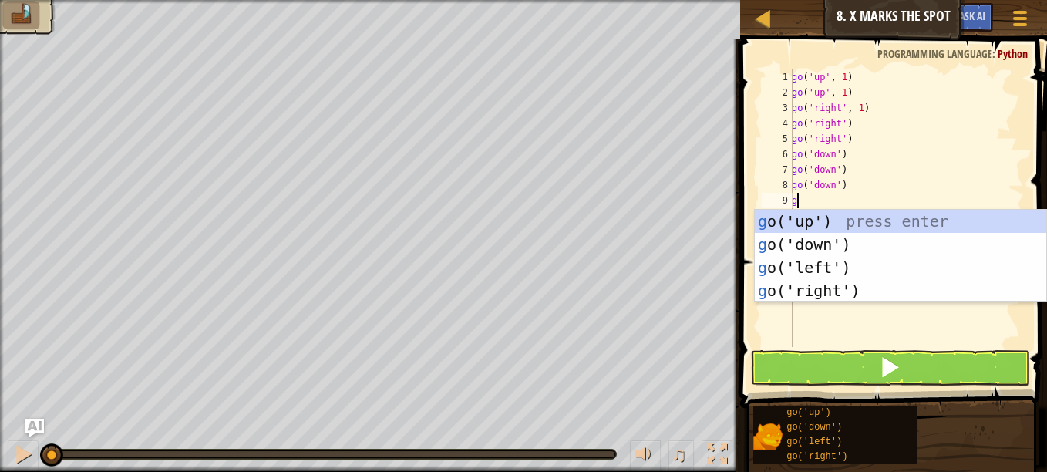
type textarea "go"
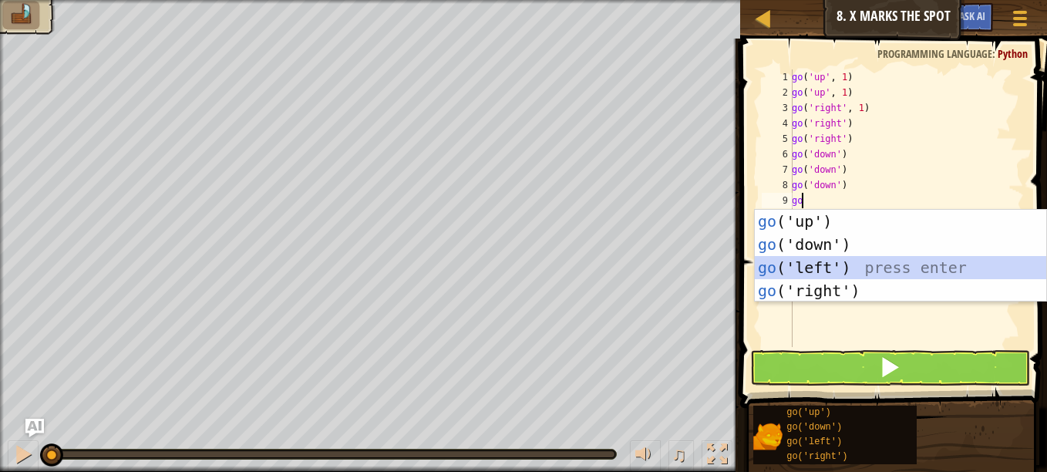
click at [822, 262] on div "go ('up') press enter go ('down') press enter go ('left') press enter go ('righ…" at bounding box center [899, 279] width 291 height 139
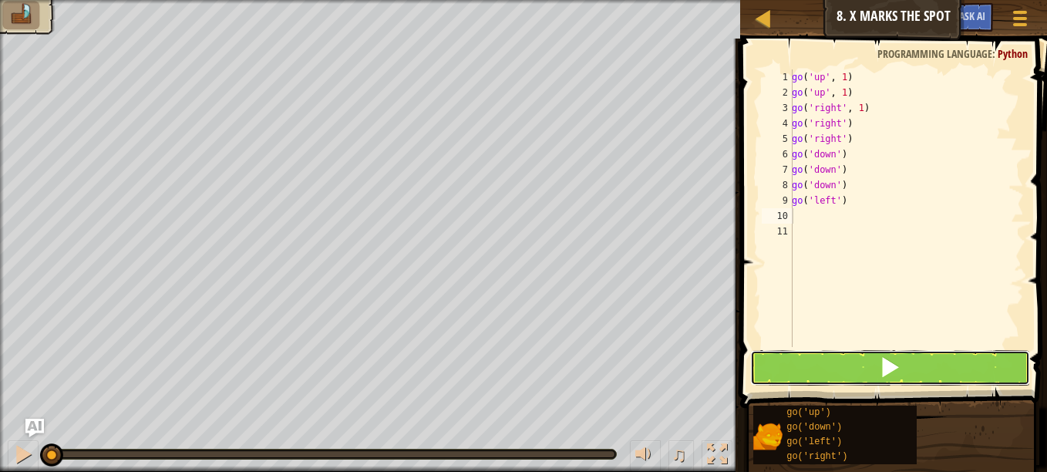
click at [899, 378] on span at bounding box center [890, 367] width 22 height 22
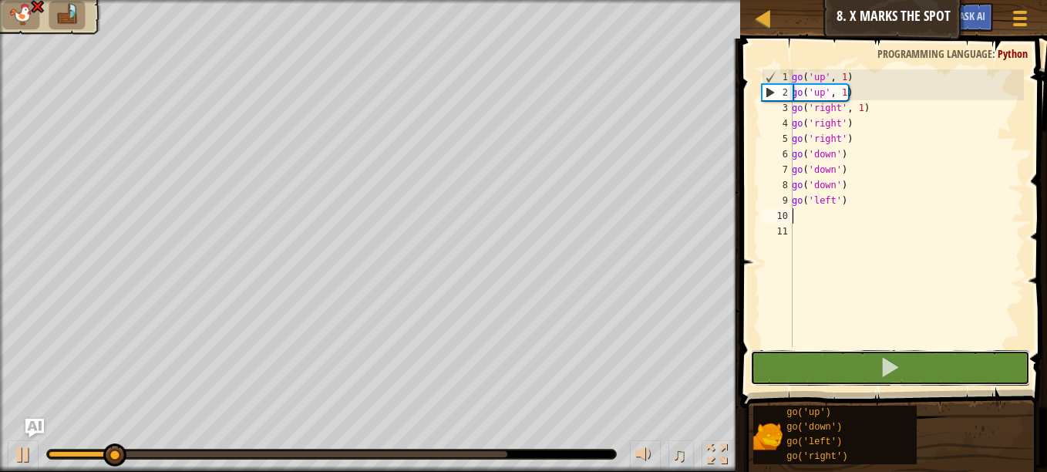
click at [897, 372] on span at bounding box center [890, 367] width 22 height 22
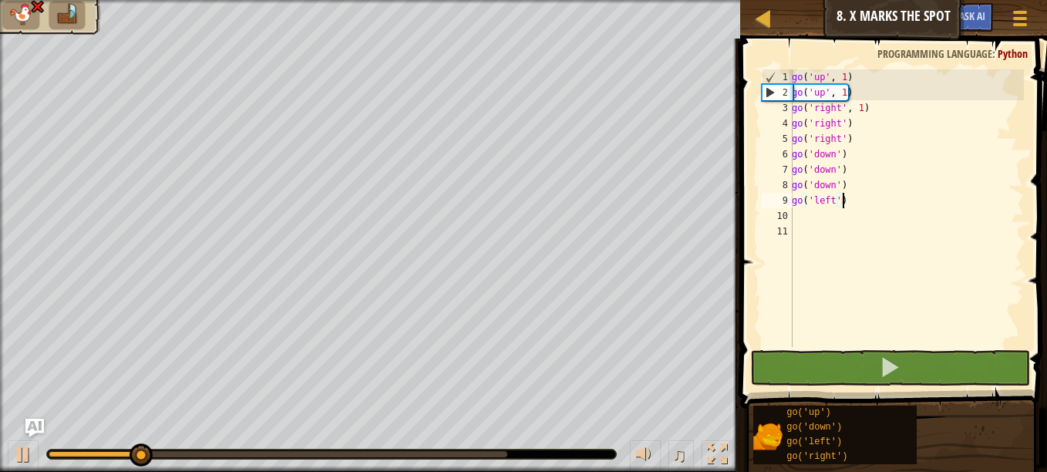
click at [858, 203] on div "go ( 'up' , 1 ) go ( 'up' , 1 ) go ( 'right' , 1 ) go ( 'right' ) go ( 'right' …" at bounding box center [905, 223] width 235 height 308
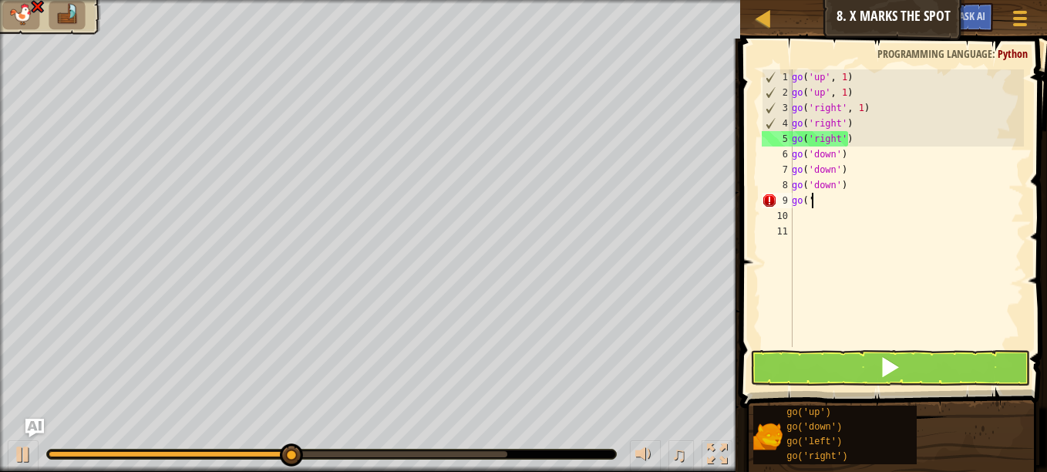
type textarea "g"
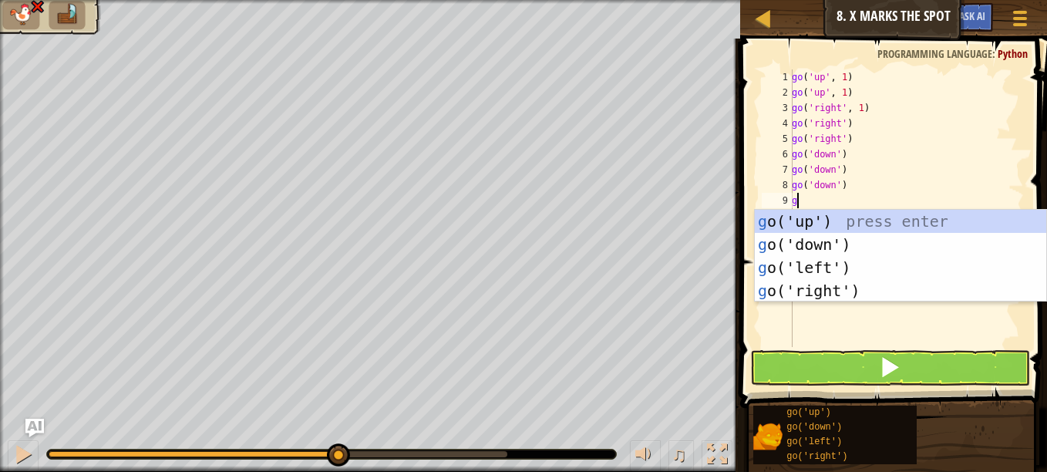
type textarea "go"
click at [856, 214] on div "go ('up') press enter go ('down') press enter go ('left') press enter go ('righ…" at bounding box center [899, 279] width 291 height 139
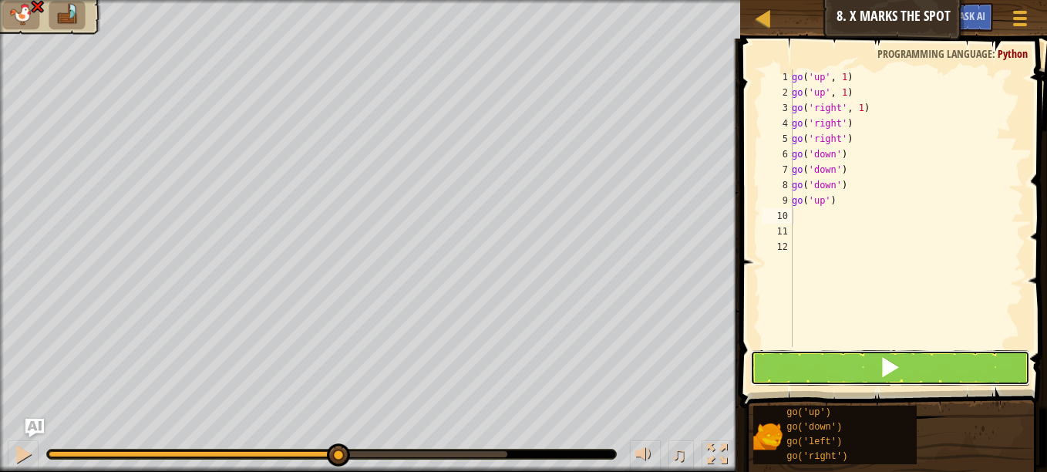
click at [874, 366] on button at bounding box center [890, 367] width 280 height 35
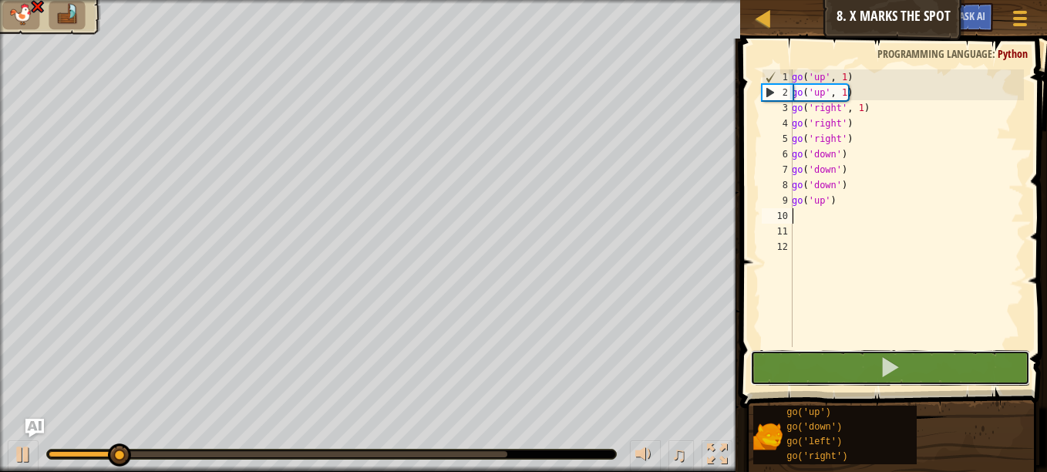
click at [874, 366] on button at bounding box center [890, 367] width 280 height 35
click at [854, 213] on div "go ( 'up' , 1 ) go ( 'up' , 1 ) go ( 'right' , 1 ) go ( 'right' ) go ( 'right' …" at bounding box center [905, 223] width 235 height 308
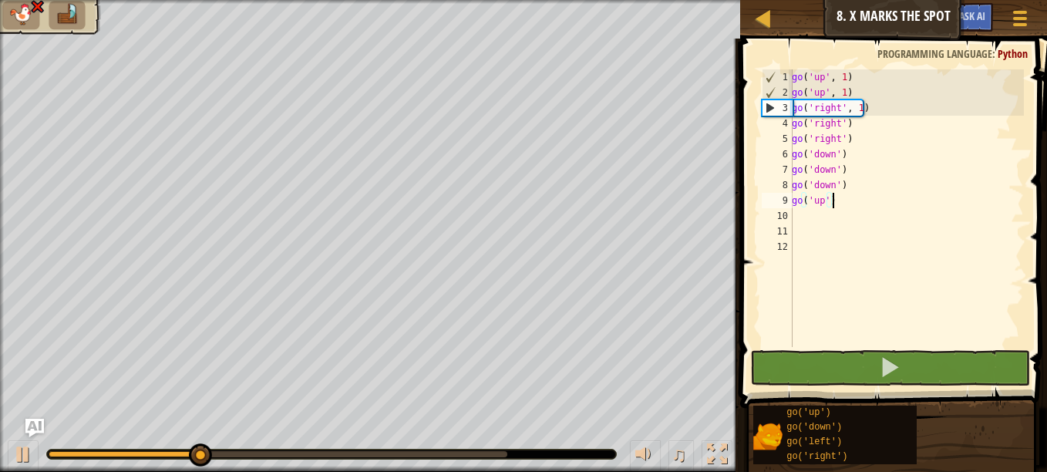
click at [853, 205] on div "go ( 'up' , 1 ) go ( 'up' , 1 ) go ( 'right' , 1 ) go ( 'right' ) go ( 'right' …" at bounding box center [905, 223] width 235 height 308
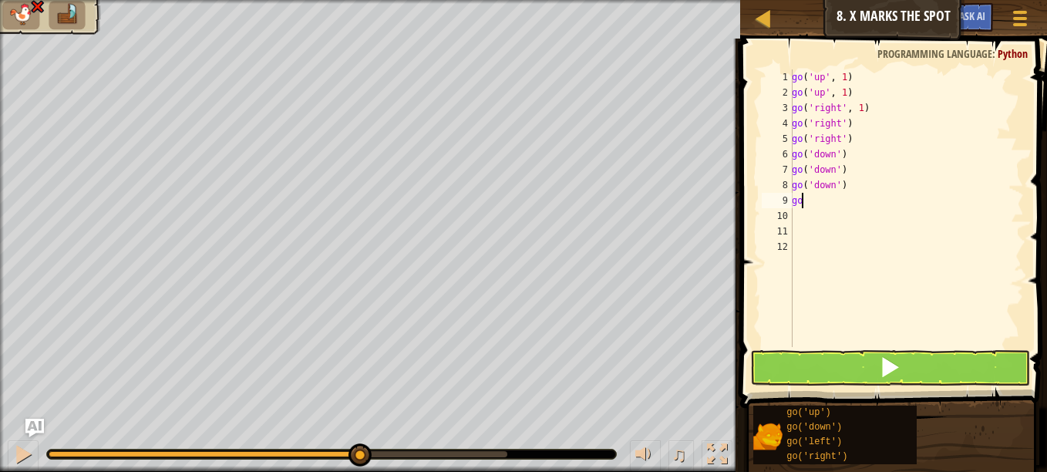
type textarea "g"
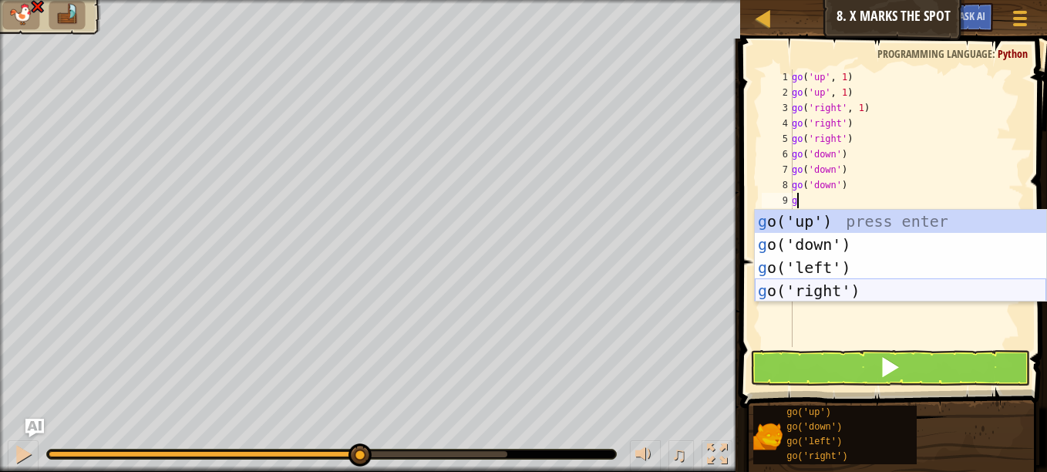
click at [818, 291] on div "g o('up') press enter g o('down') press enter g o('left') press enter g o('righ…" at bounding box center [899, 279] width 291 height 139
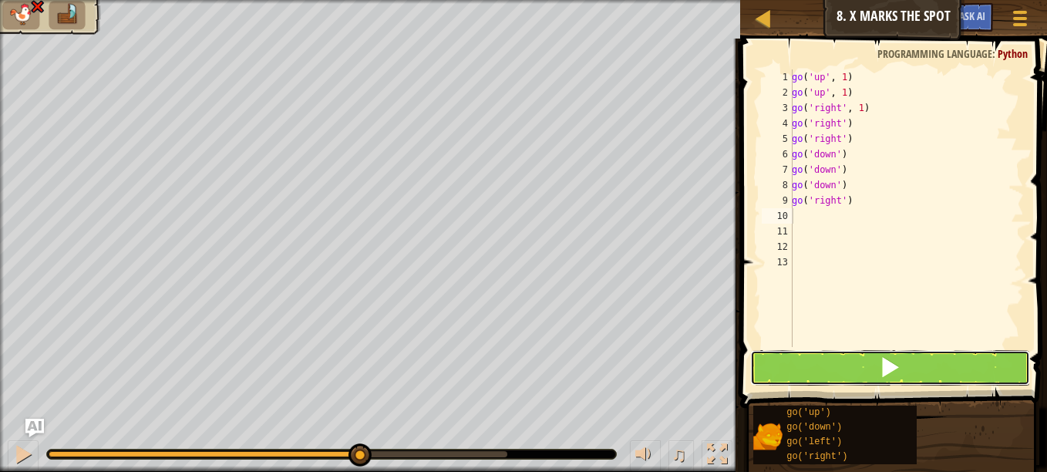
click at [848, 357] on button at bounding box center [890, 367] width 280 height 35
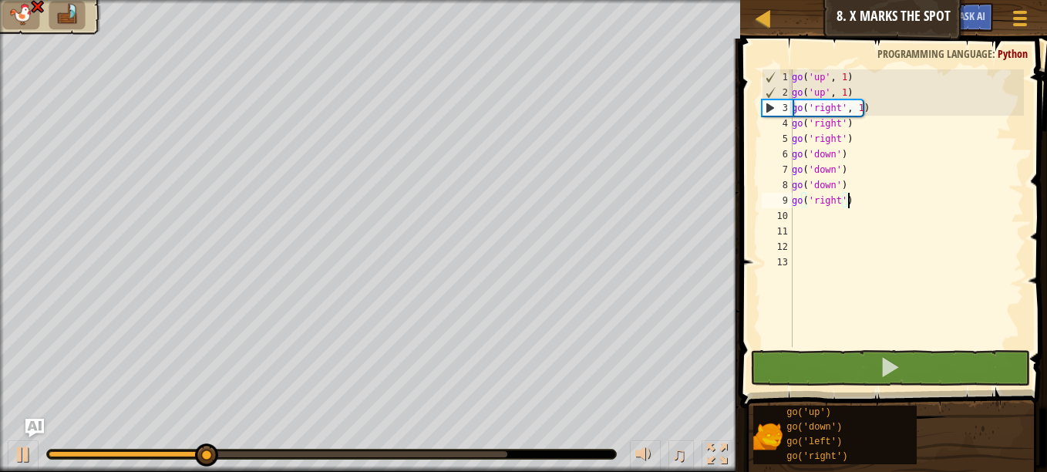
click at [852, 200] on div "go ( 'up' , 1 ) go ( 'up' , 1 ) go ( 'right' , 1 ) go ( 'right' ) go ( 'right' …" at bounding box center [905, 223] width 235 height 308
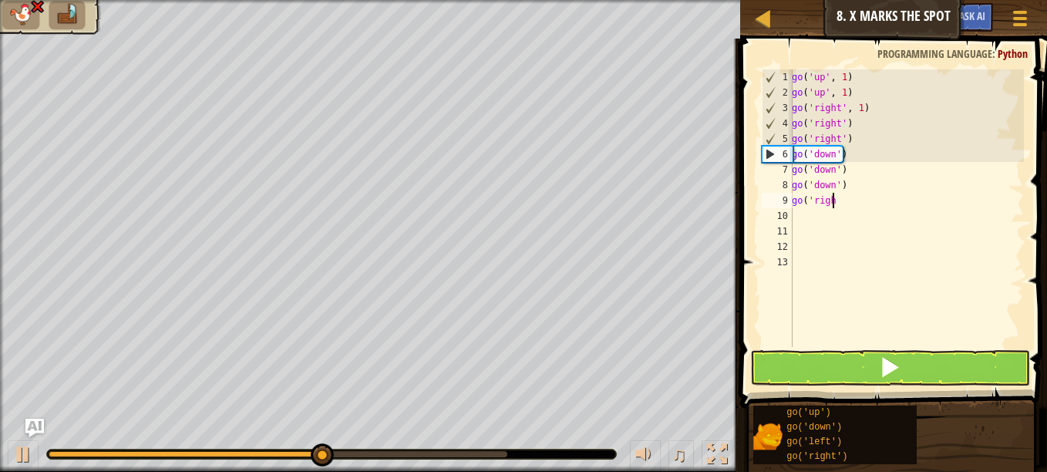
type textarea "g"
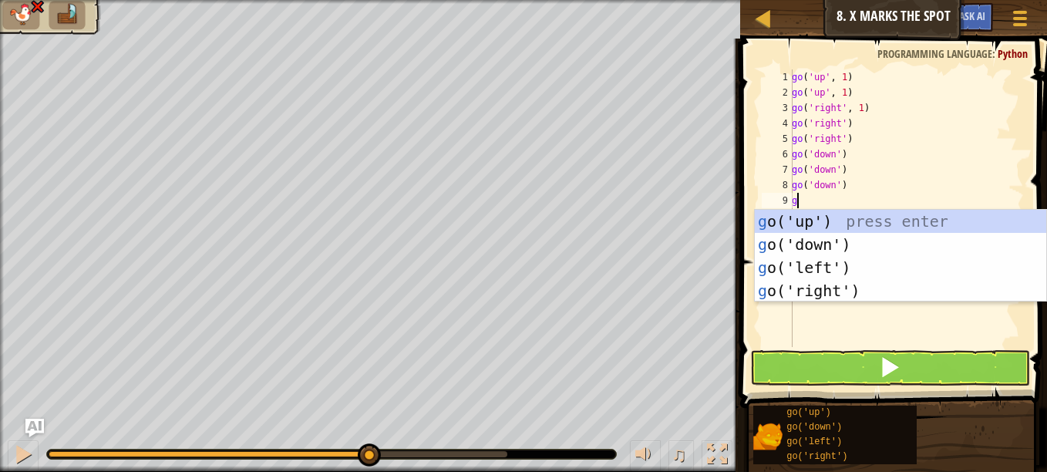
type textarea "go"
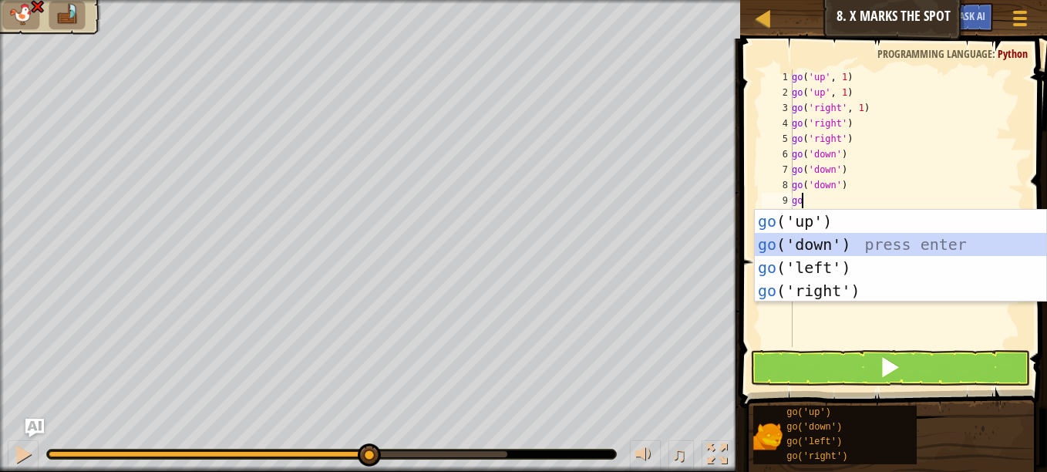
click at [927, 240] on div "go ('up') press enter go ('down') press enter go ('left') press enter go ('righ…" at bounding box center [899, 279] width 291 height 139
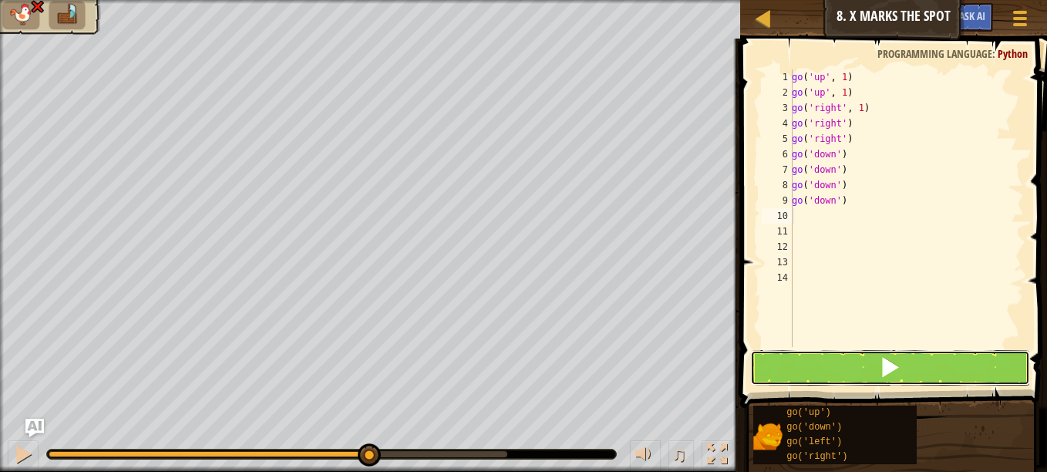
click at [923, 355] on button at bounding box center [890, 367] width 280 height 35
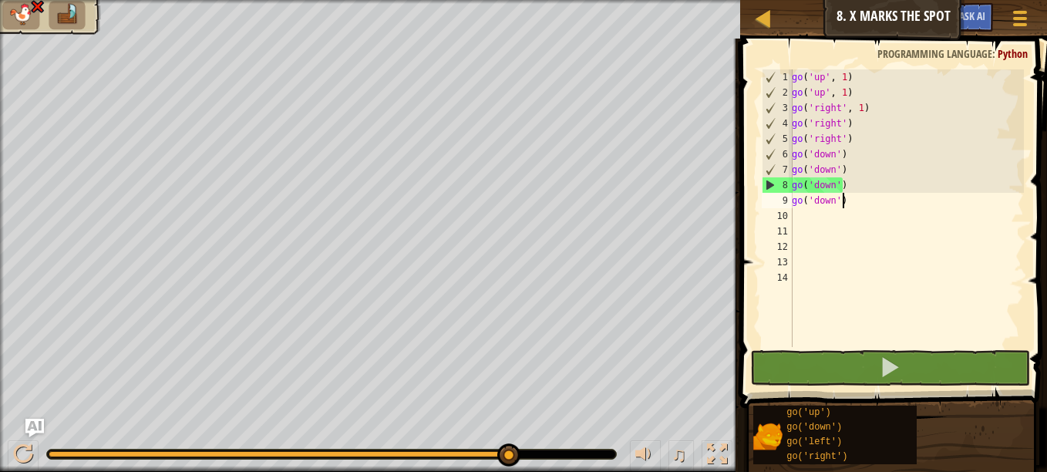
click at [877, 207] on div "go ( 'up' , 1 ) go ( 'up' , 1 ) go ( 'right' , 1 ) go ( 'right' ) go ( 'right' …" at bounding box center [905, 223] width 235 height 308
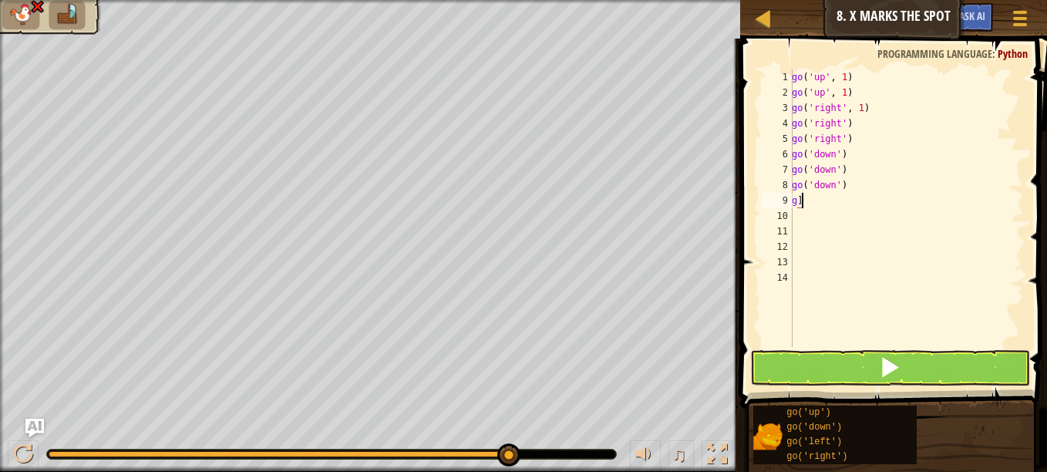
type textarea "g"
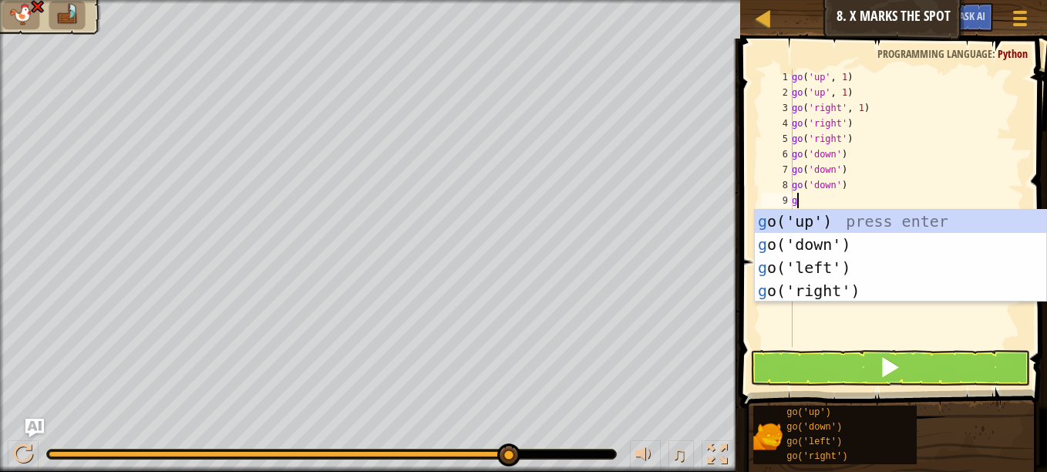
type textarea "go"
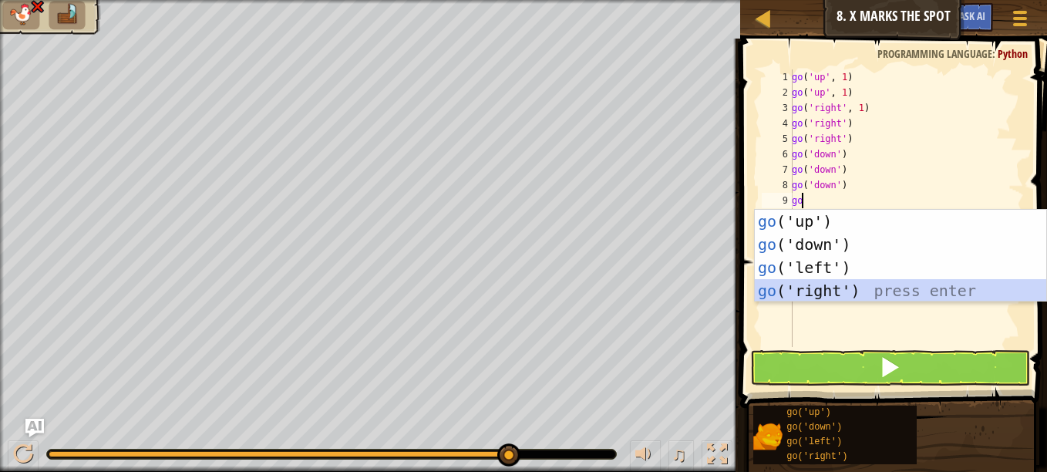
click at [842, 282] on div "go ('up') press enter go ('down') press enter go ('left') press enter go ('righ…" at bounding box center [899, 279] width 291 height 139
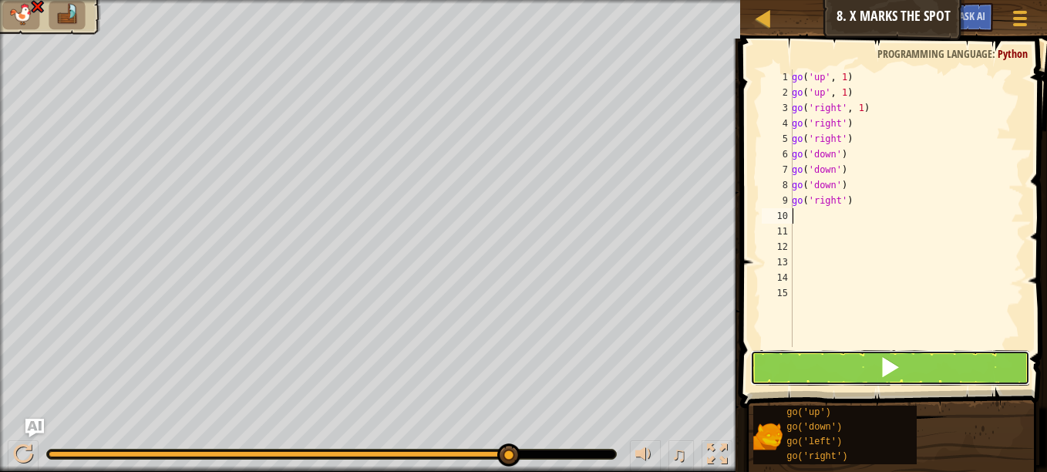
click at [878, 357] on button at bounding box center [890, 367] width 280 height 35
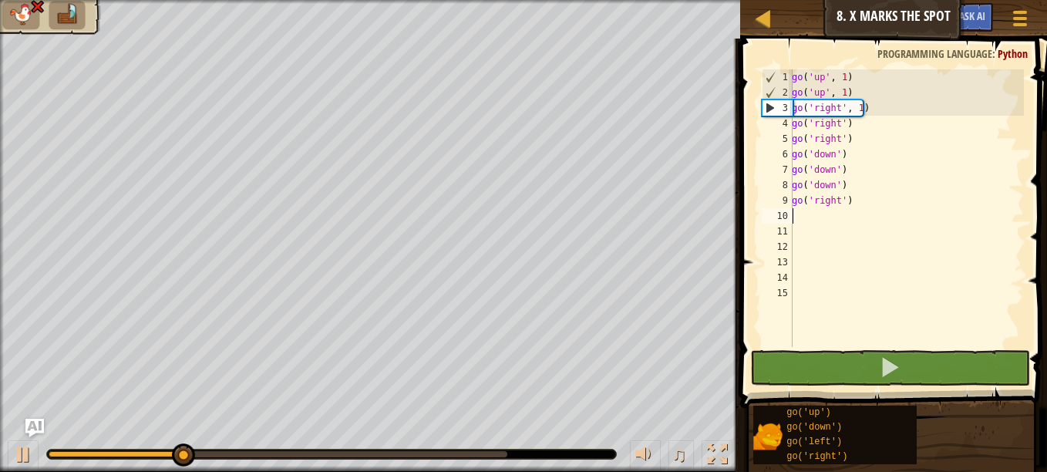
click at [912, 213] on div "go ( 'up' , 1 ) go ( 'up' , 1 ) go ( 'right' , 1 ) go ( 'right' ) go ( 'right' …" at bounding box center [905, 223] width 235 height 308
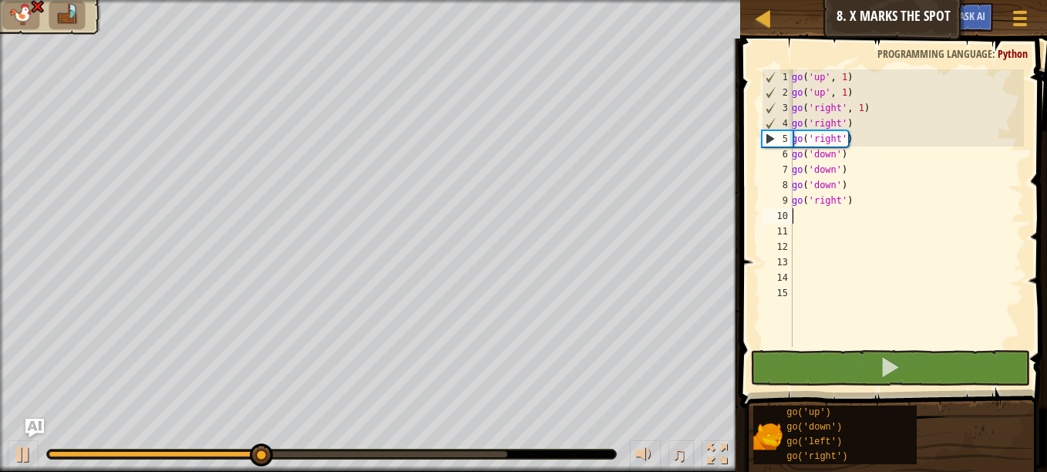
click at [896, 210] on div "go ( 'up' , 1 ) go ( 'up' , 1 ) go ( 'right' , 1 ) go ( 'right' ) go ( 'right' …" at bounding box center [905, 223] width 235 height 308
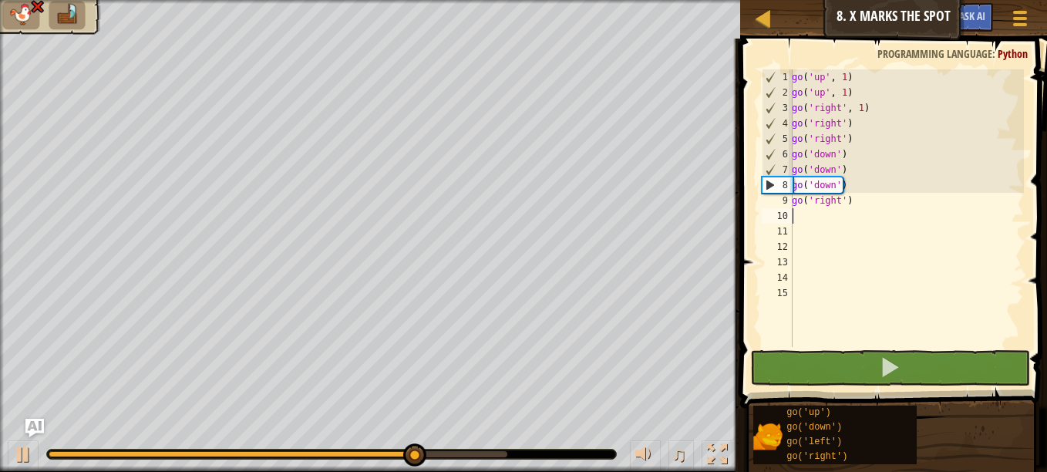
click at [849, 203] on div "go ( 'up' , 1 ) go ( 'up' , 1 ) go ( 'right' , 1 ) go ( 'right' ) go ( 'right' …" at bounding box center [905, 223] width 235 height 308
click at [848, 203] on div "go ( 'up' , 1 ) go ( 'up' , 1 ) go ( 'right' , 1 ) go ( 'right' ) go ( 'right' …" at bounding box center [905, 223] width 235 height 308
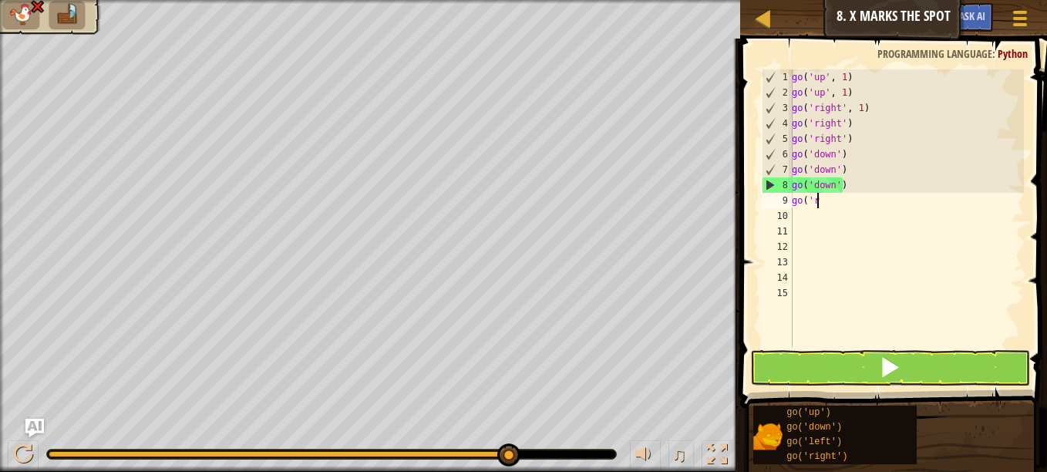
type textarea "g"
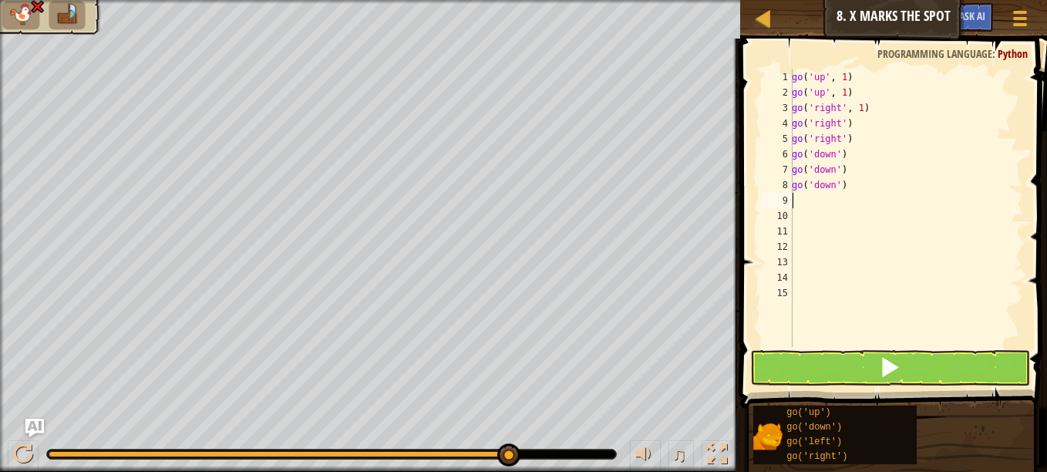
type textarea "g"
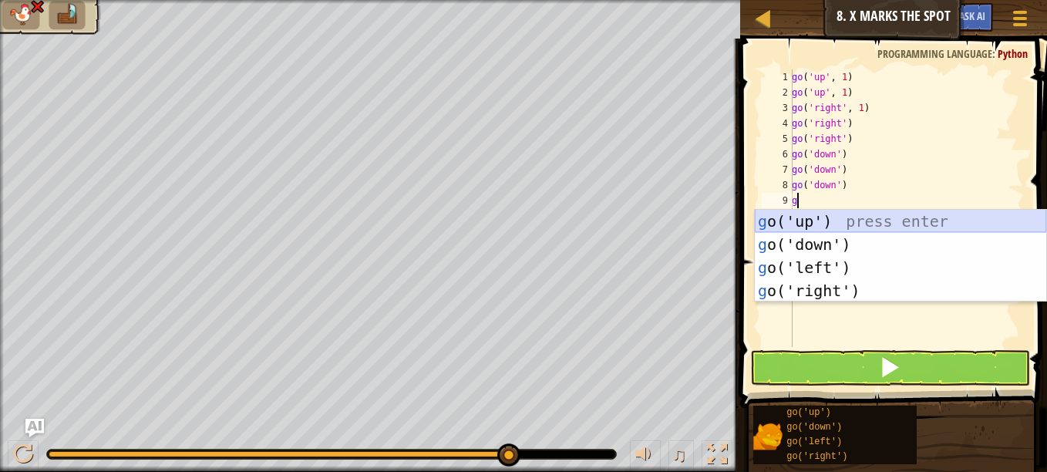
click at [852, 221] on div "g o('up') press enter g o('down') press enter g o('left') press enter g o('righ…" at bounding box center [899, 279] width 291 height 139
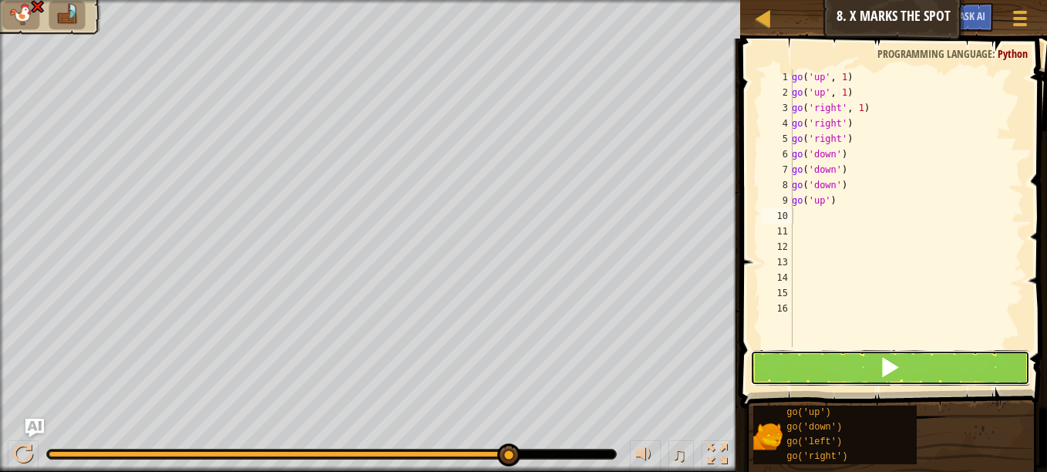
click at [875, 354] on button at bounding box center [890, 367] width 280 height 35
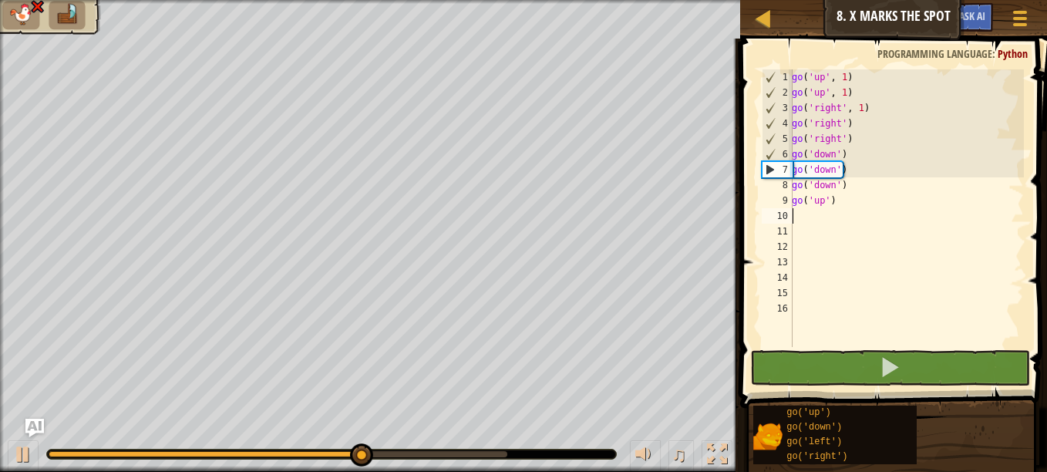
click at [855, 210] on div "go ( 'up' , 1 ) go ( 'up' , 1 ) go ( 'right' , 1 ) go ( 'right' ) go ( 'right' …" at bounding box center [905, 223] width 235 height 308
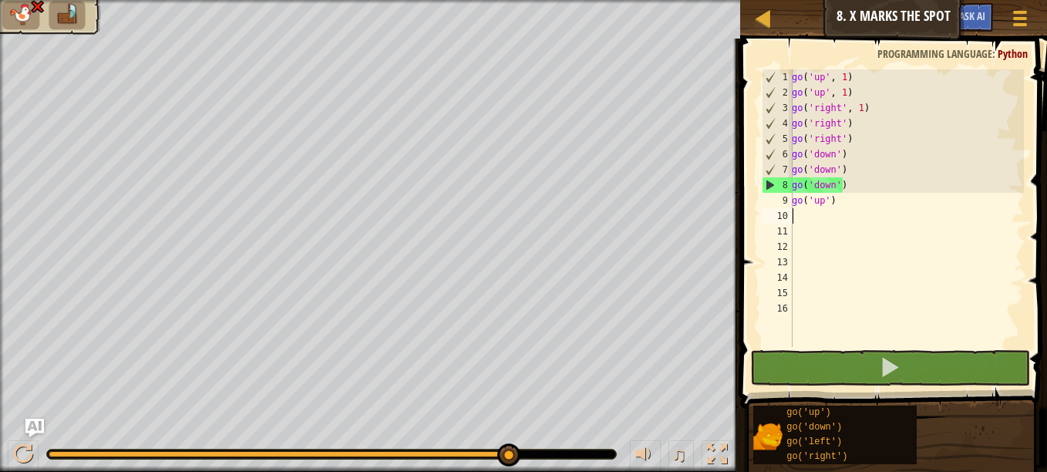
click at [875, 210] on div "go ( 'up' , 1 ) go ( 'up' , 1 ) go ( 'right' , 1 ) go ( 'right' ) go ( 'right' …" at bounding box center [905, 223] width 235 height 308
click at [844, 201] on div "go ( 'up' , 1 ) go ( 'up' , 1 ) go ( 'right' , 1 ) go ( 'right' ) go ( 'right' …" at bounding box center [905, 223] width 235 height 308
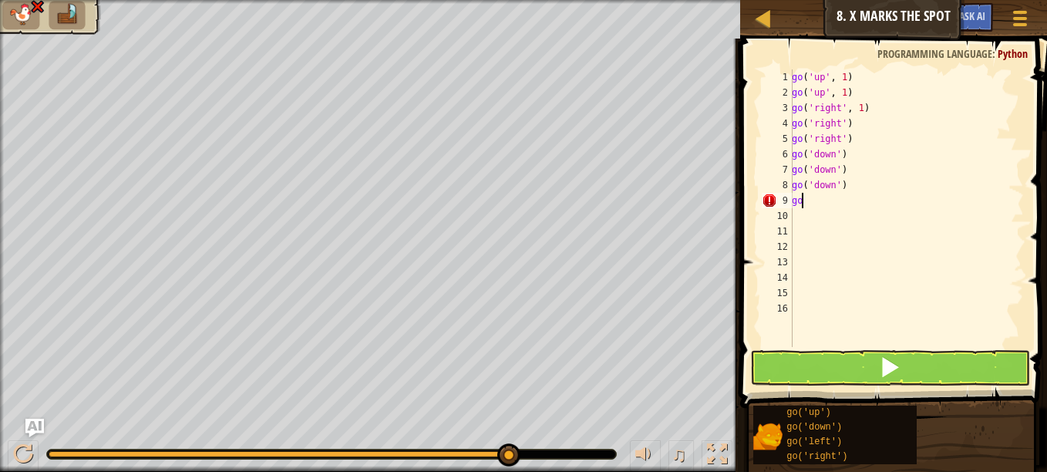
type textarea "g"
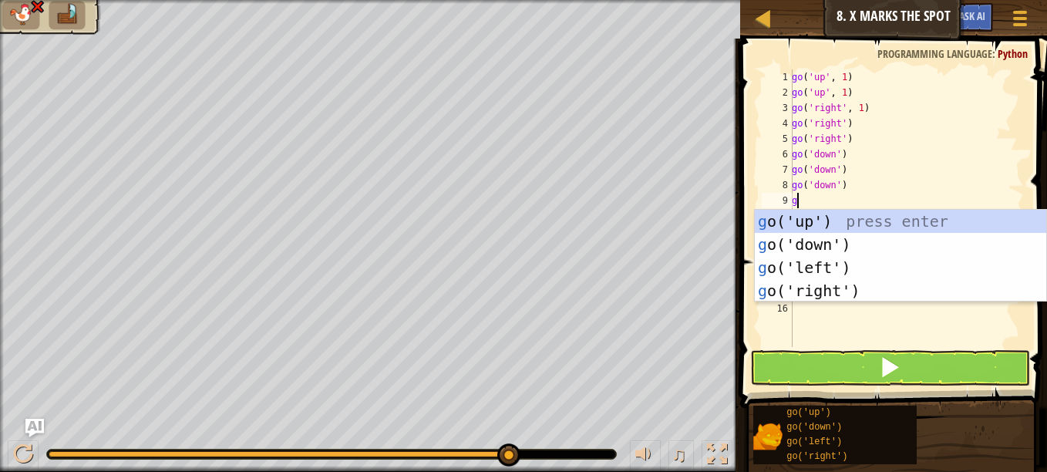
type textarea "go"
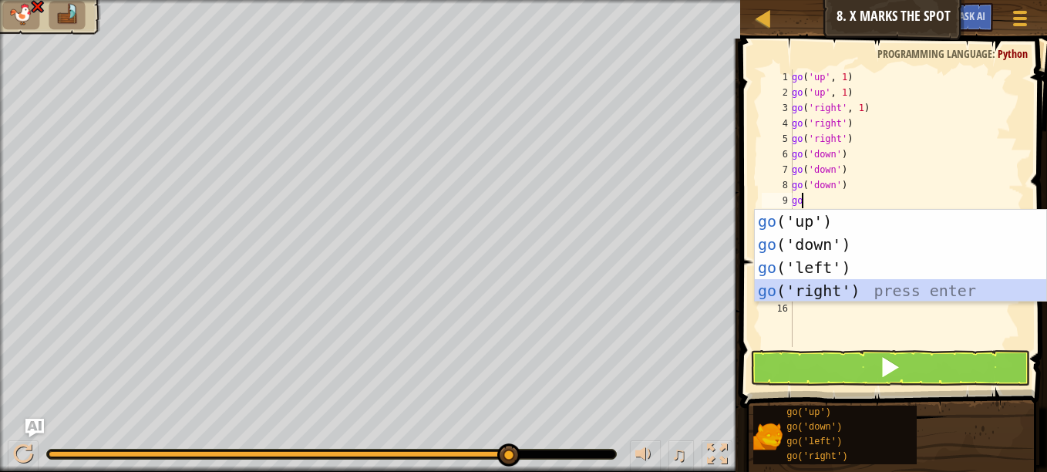
click at [805, 287] on div "go ('up') press enter go ('down') press enter go ('left') press enter go ('righ…" at bounding box center [899, 279] width 291 height 139
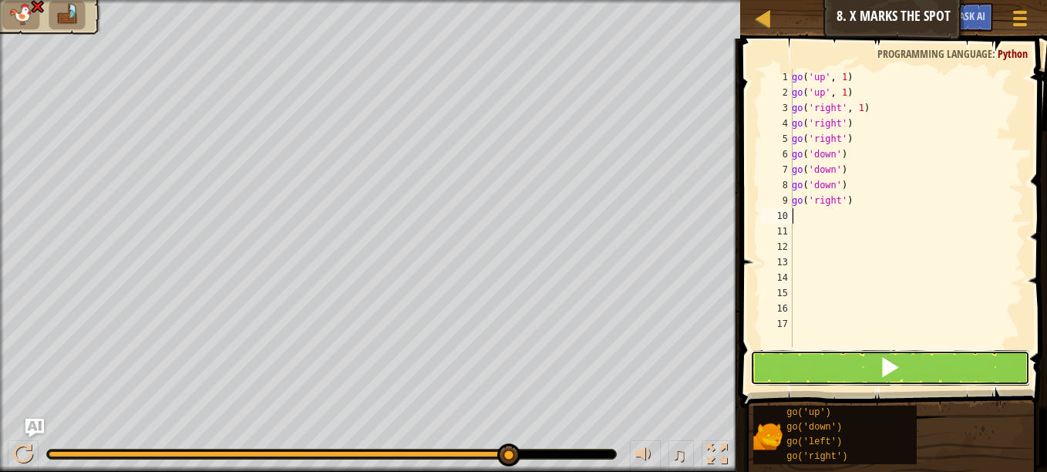
click at [845, 365] on button at bounding box center [890, 367] width 280 height 35
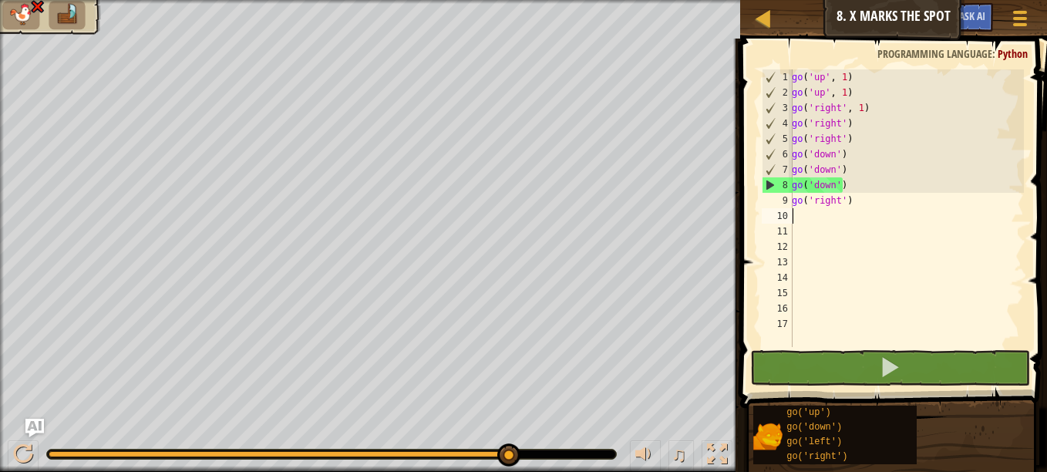
click at [908, 200] on div "go ( 'up' , 1 ) go ( 'up' , 1 ) go ( 'right' , 1 ) go ( 'right' ) go ( 'right' …" at bounding box center [905, 223] width 235 height 308
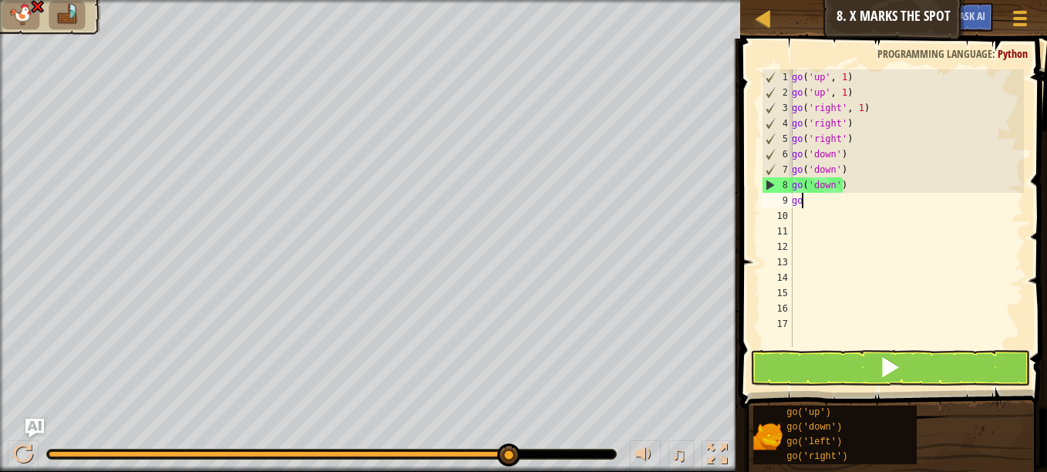
type textarea "g"
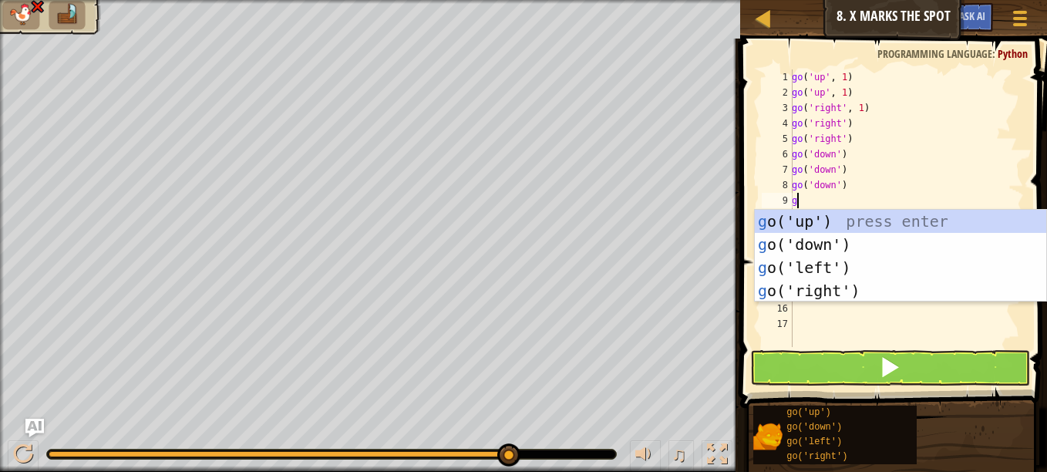
type textarea "go"
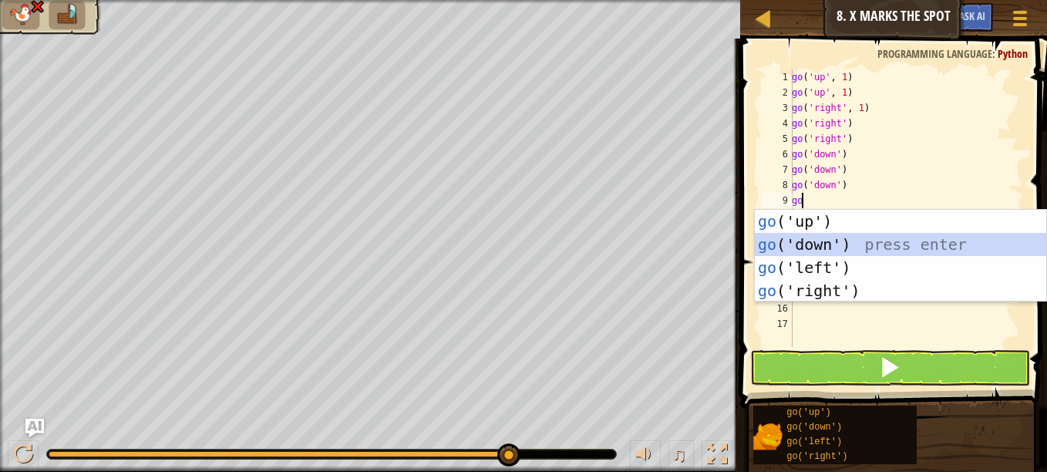
click at [869, 242] on div "go ('up') press enter go ('down') press enter go ('left') press enter go ('righ…" at bounding box center [899, 279] width 291 height 139
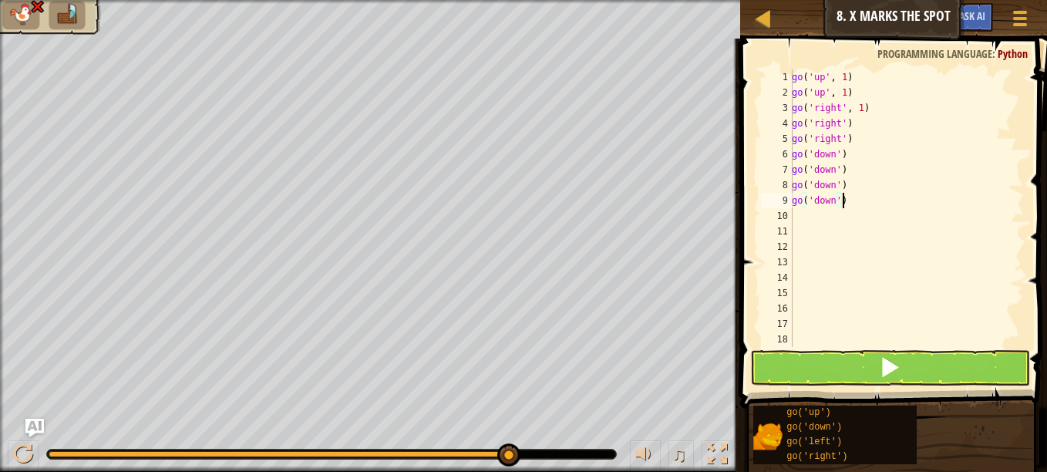
click at [884, 193] on div "go ( 'up' , 1 ) go ( 'up' , 1 ) go ( 'right' , 1 ) go ( 'right' ) go ( 'right' …" at bounding box center [905, 223] width 235 height 308
click at [862, 371] on button at bounding box center [890, 367] width 280 height 35
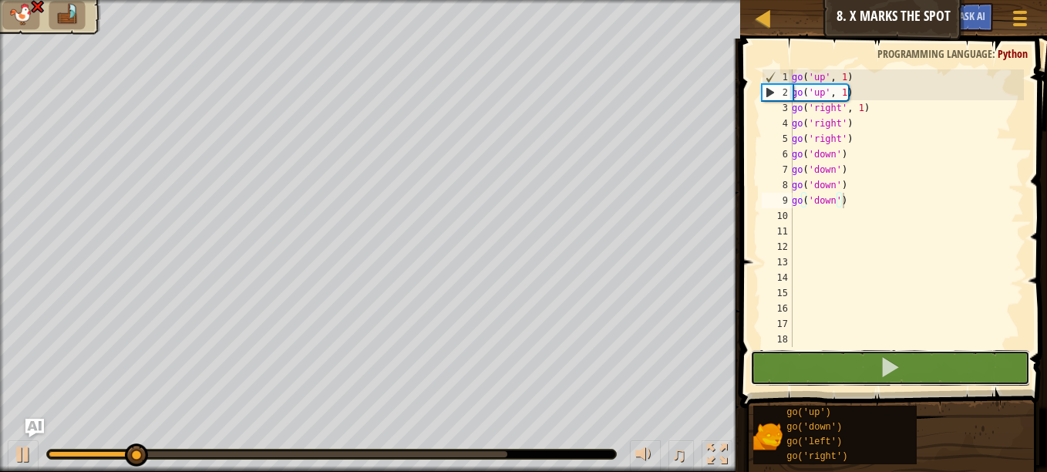
click at [862, 369] on button at bounding box center [890, 367] width 280 height 35
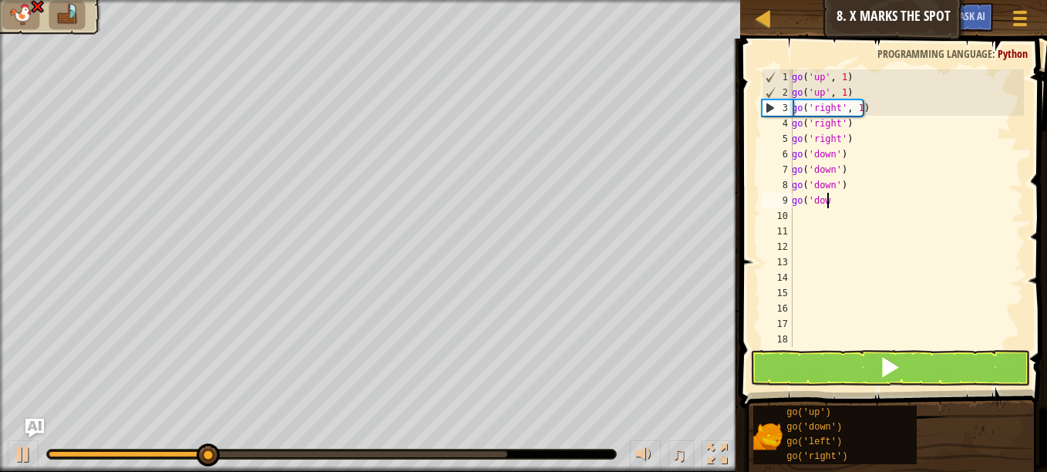
type textarea "g"
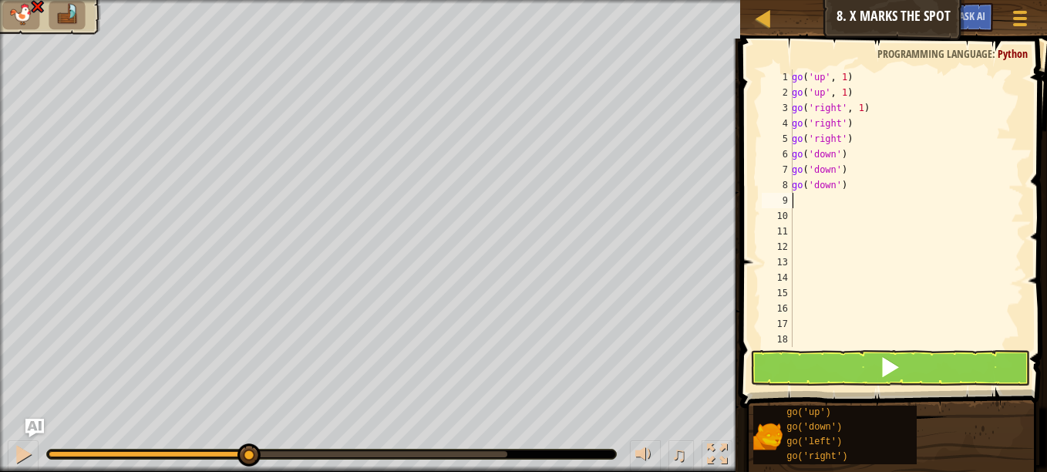
type textarea "g"
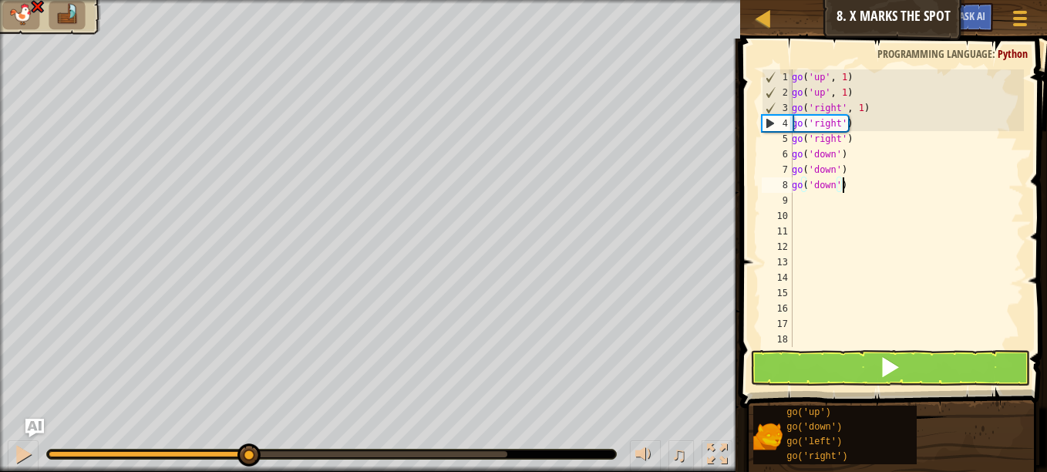
click at [865, 189] on div "go ( 'up' , 1 ) go ( 'up' , 1 ) go ( 'right' , 1 ) go ( 'right' ) go ( 'right' …" at bounding box center [905, 223] width 235 height 308
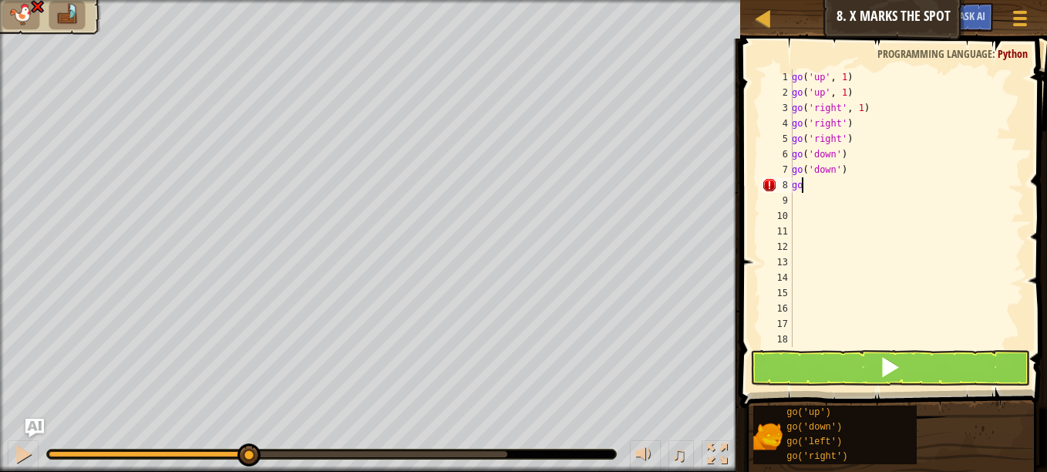
type textarea "g"
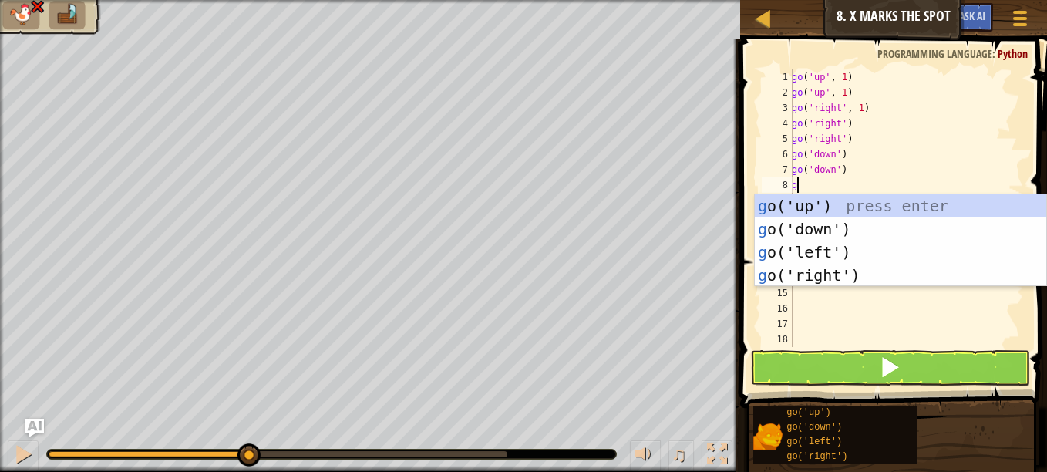
type textarea "go"
click at [871, 201] on div "go ('up') press enter go ('down') press enter go ('left') press enter go ('righ…" at bounding box center [899, 263] width 291 height 139
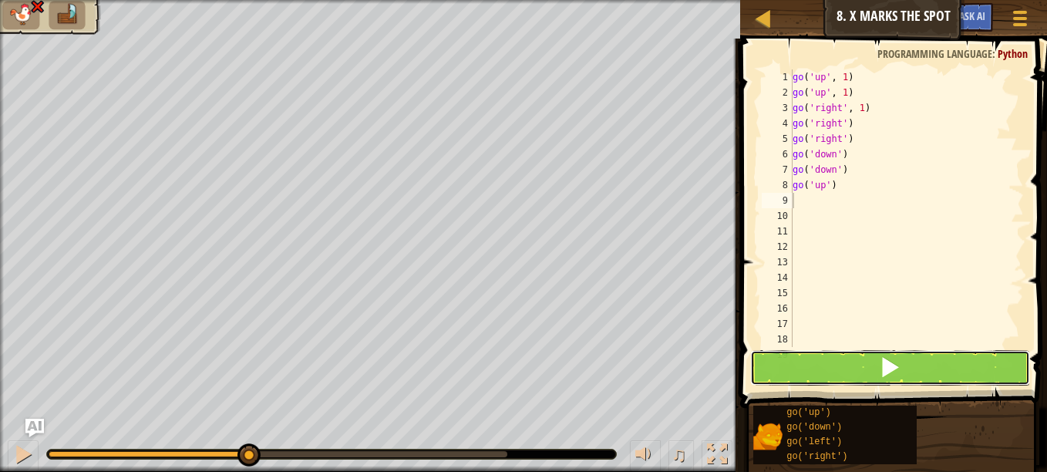
click at [925, 368] on button at bounding box center [890, 367] width 280 height 35
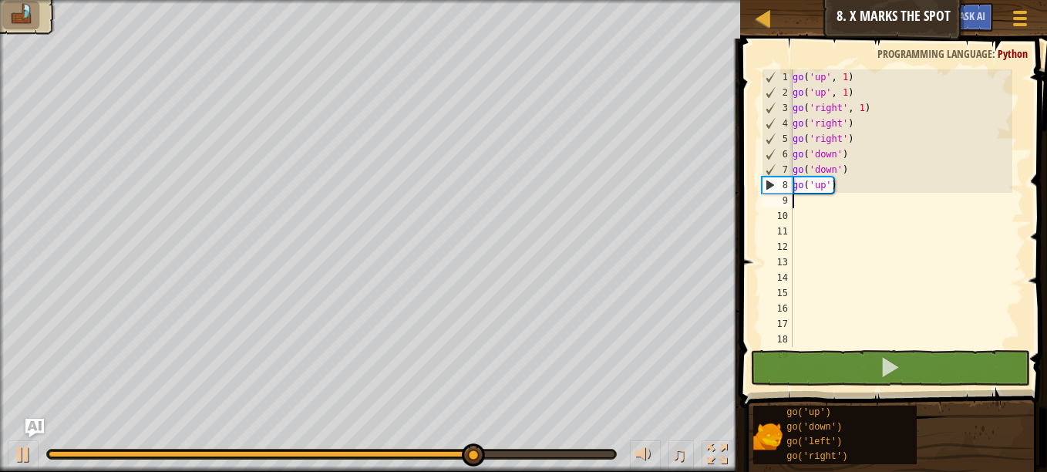
click at [838, 183] on div "go ( 'up' , 1 ) go ( 'up' , 1 ) go ( 'right' , 1 ) go ( 'right' ) go ( 'right' …" at bounding box center [900, 223] width 223 height 308
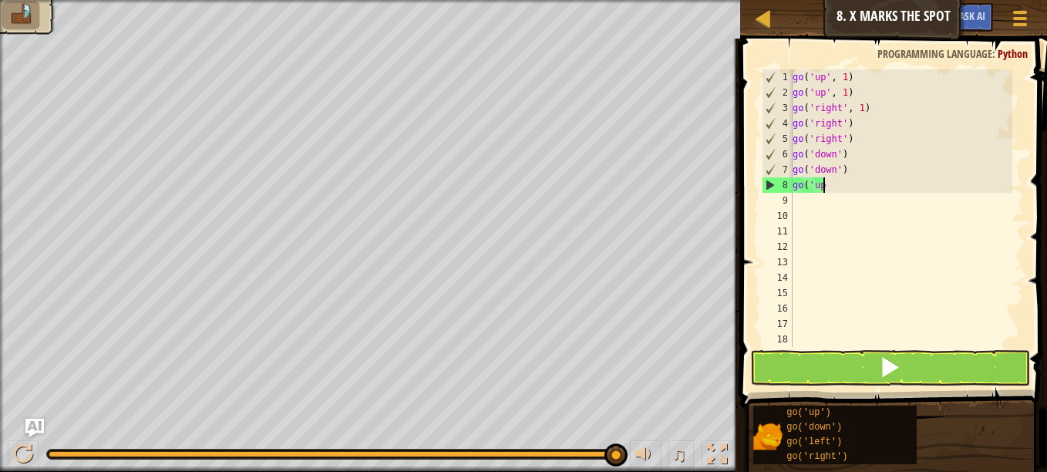
type textarea "g"
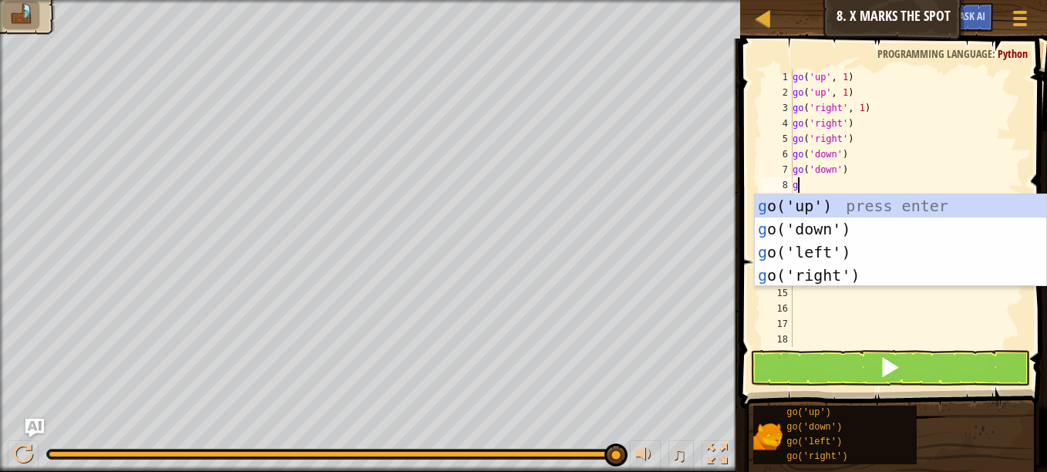
type textarea "go"
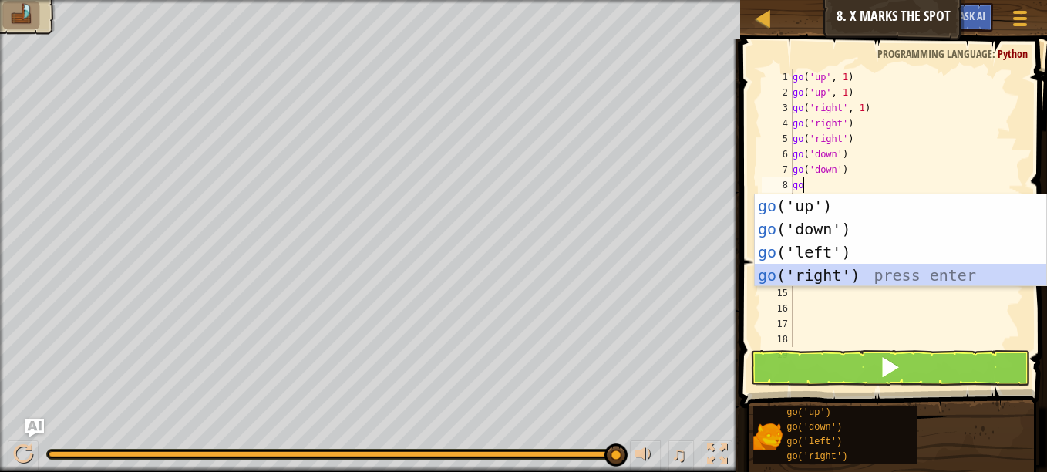
click at [869, 273] on div "go ('up') press enter go ('down') press enter go ('left') press enter go ('righ…" at bounding box center [899, 263] width 291 height 139
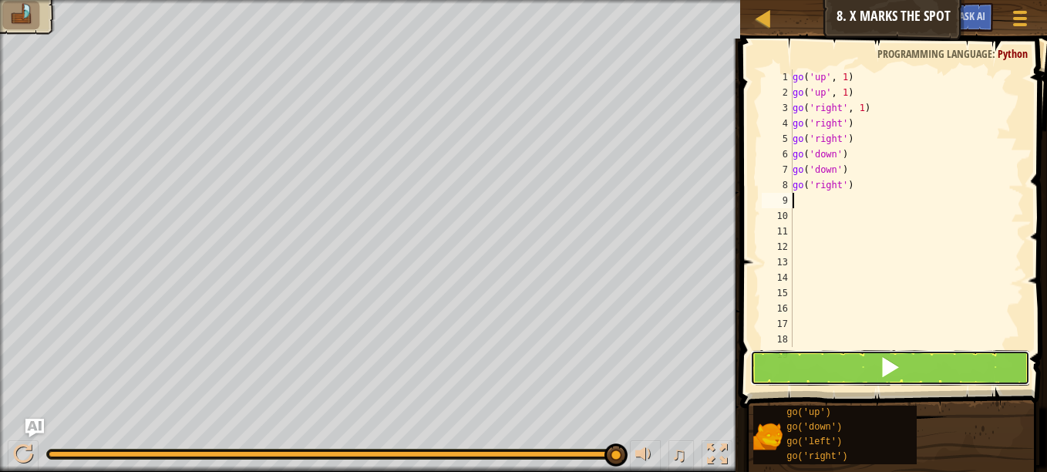
click at [900, 361] on span at bounding box center [890, 367] width 22 height 22
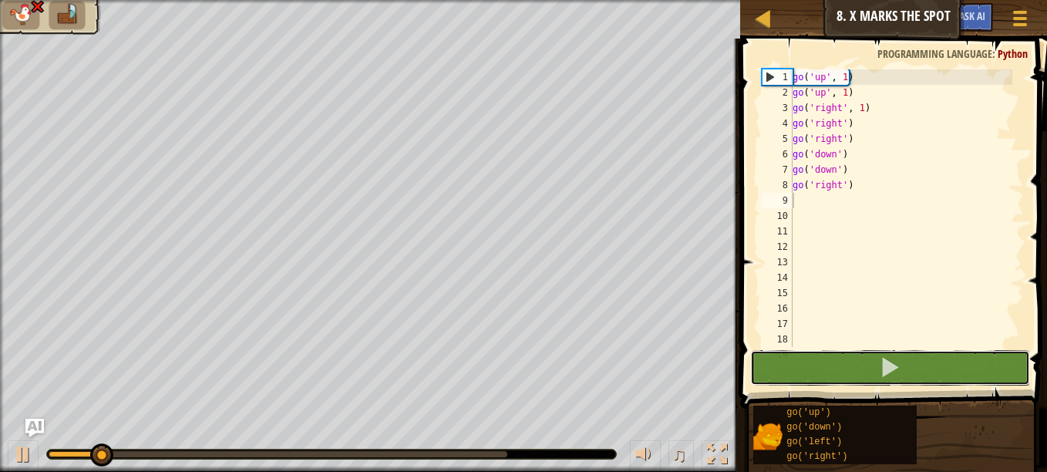
click at [900, 361] on span at bounding box center [890, 367] width 22 height 22
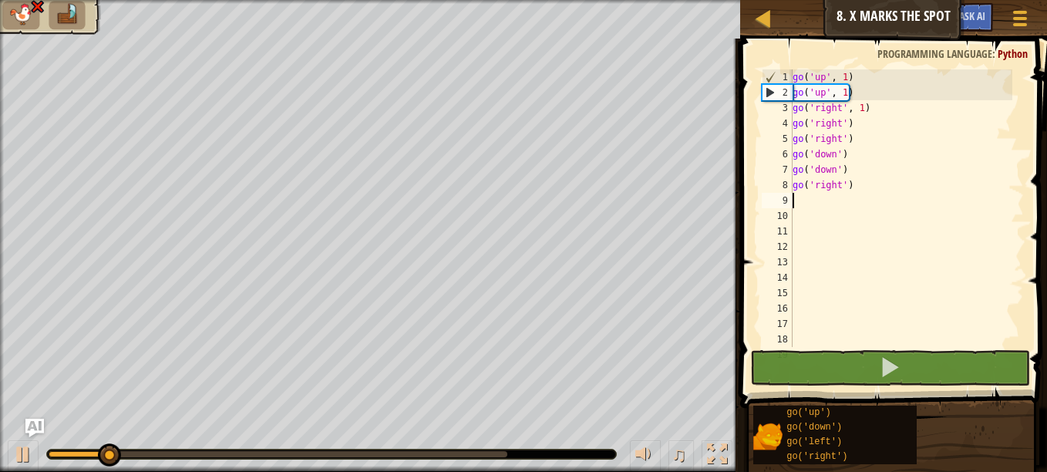
click at [868, 197] on div "go ( 'up' , 1 ) go ( 'up' , 1 ) go ( 'right' , 1 ) go ( 'right' ) go ( 'right' …" at bounding box center [900, 223] width 223 height 308
click at [872, 183] on div "go ( 'up' , 1 ) go ( 'up' , 1 ) go ( 'right' , 1 ) go ( 'right' ) go ( 'right' …" at bounding box center [900, 223] width 223 height 308
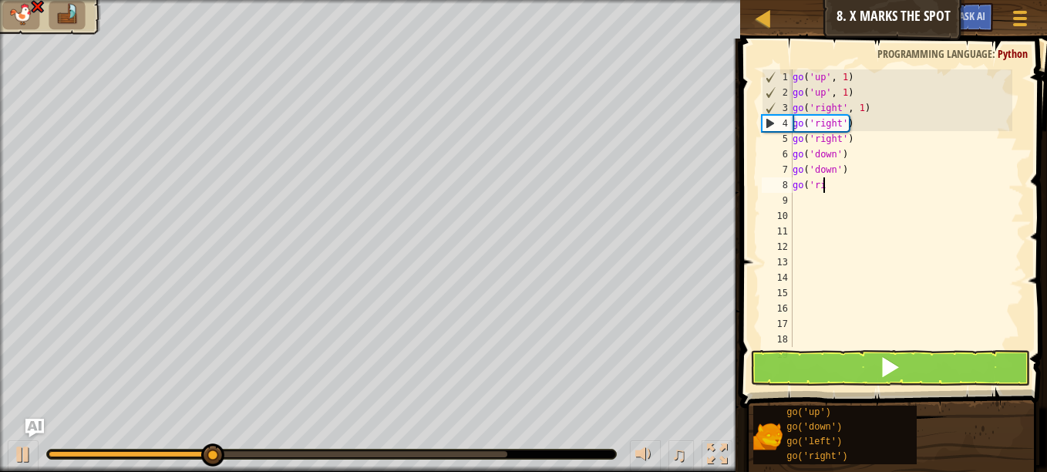
type textarea "g"
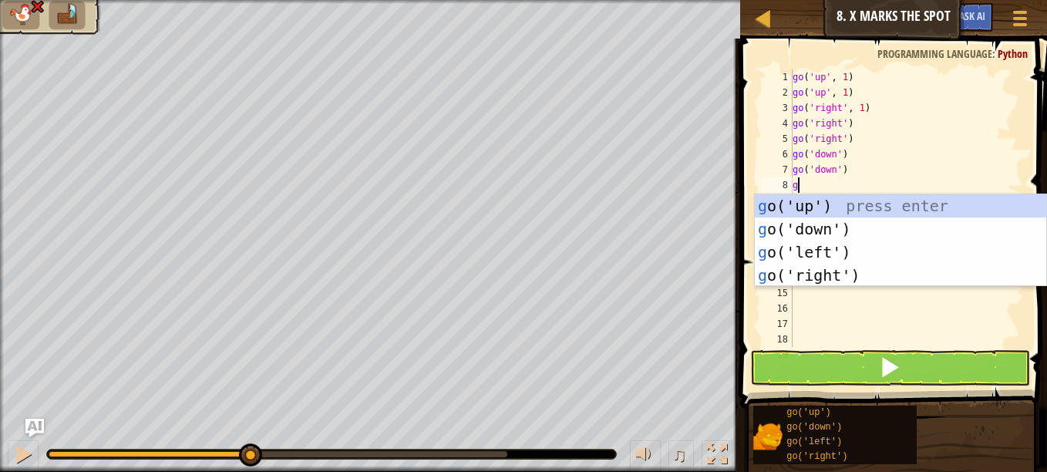
type textarea "go"
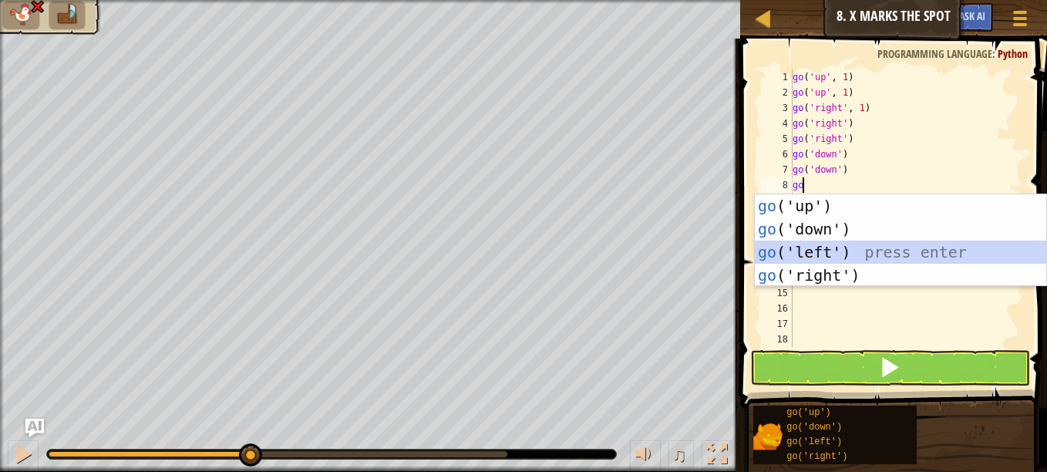
click at [852, 250] on div "go ('up') press enter go ('down') press enter go ('left') press enter go ('righ…" at bounding box center [899, 263] width 291 height 139
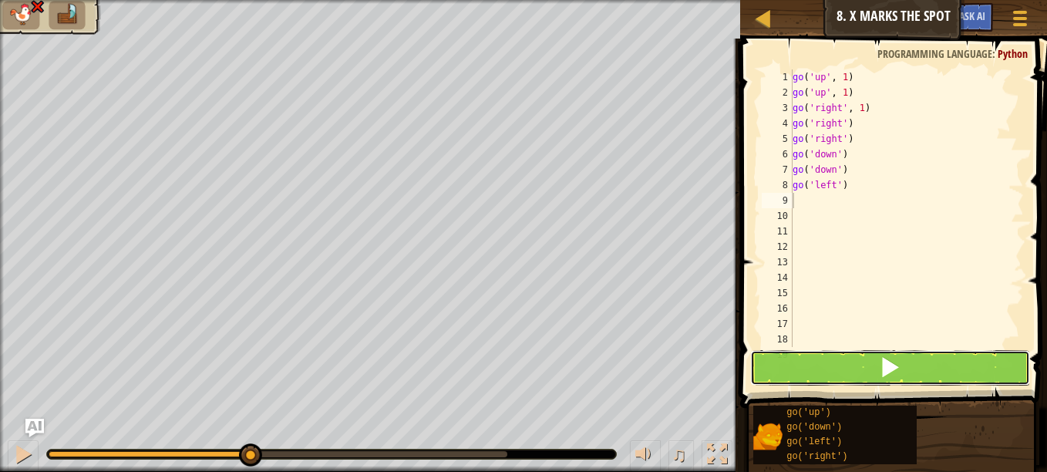
click at [902, 360] on button at bounding box center [890, 367] width 280 height 35
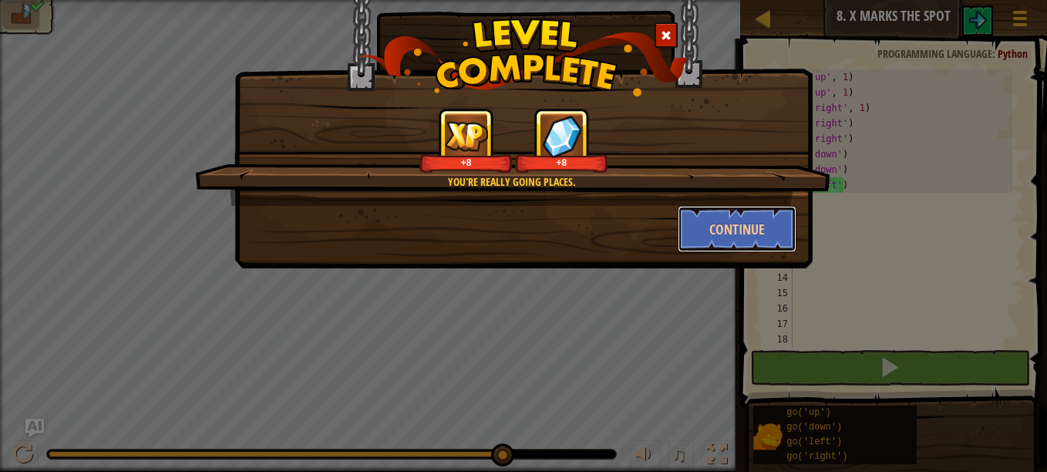
click at [749, 223] on button "Continue" at bounding box center [736, 229] width 119 height 46
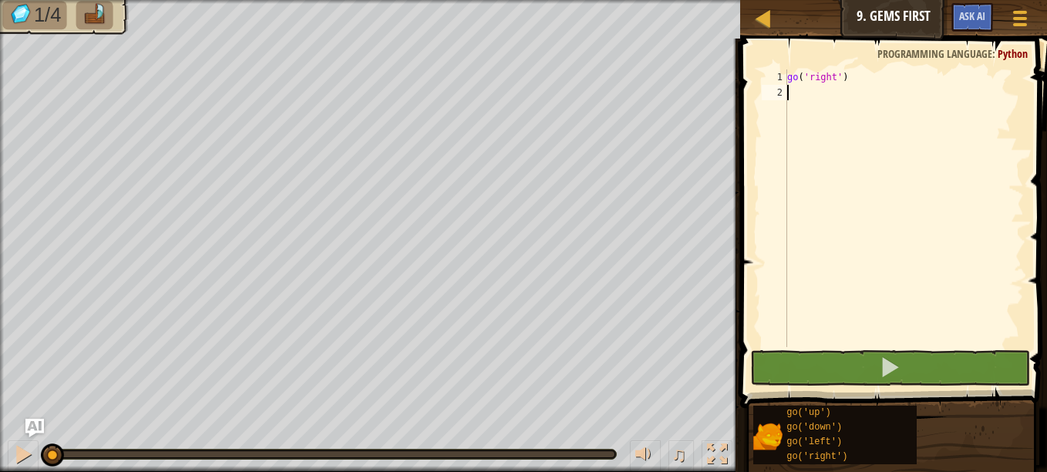
click at [796, 93] on div "go ( 'right' )" at bounding box center [904, 223] width 240 height 308
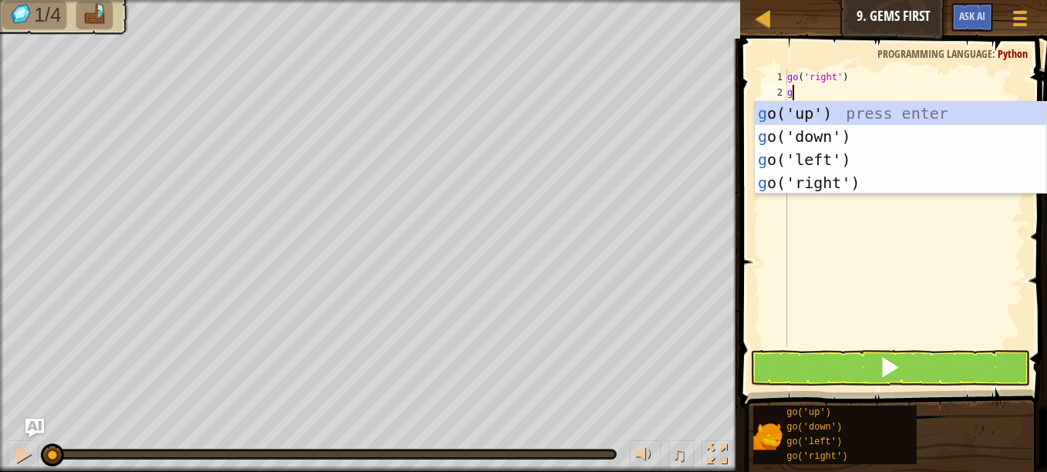
type textarea "go"
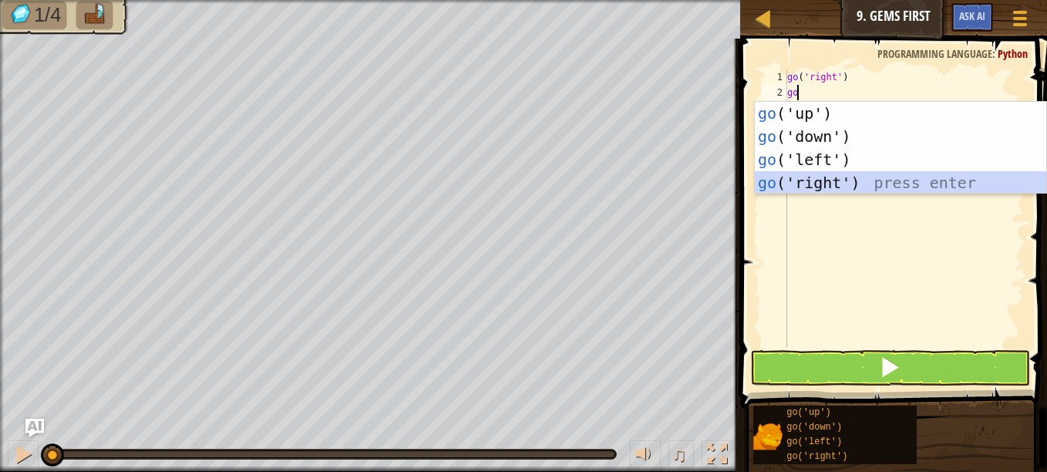
click at [809, 189] on div "go ('up') press enter go ('down') press enter go ('left') press enter go ('righ…" at bounding box center [899, 171] width 291 height 139
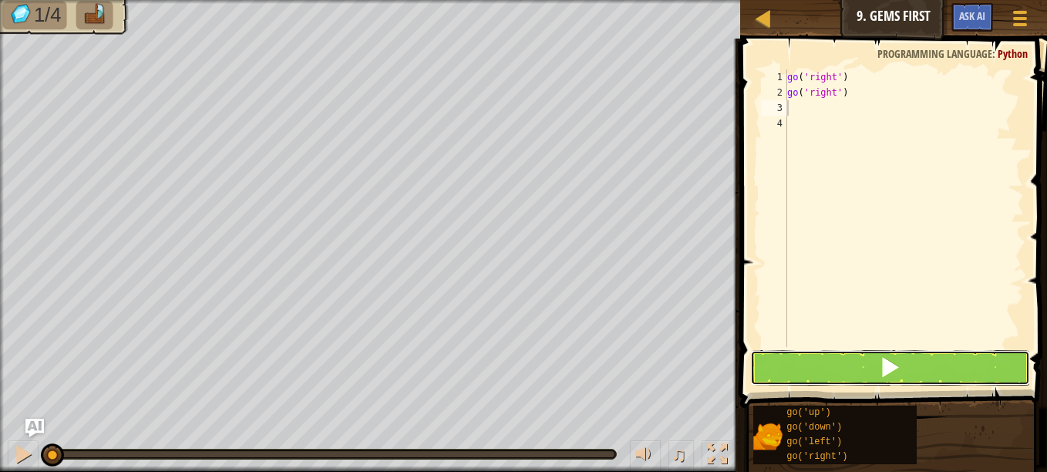
click at [823, 358] on button at bounding box center [890, 367] width 280 height 35
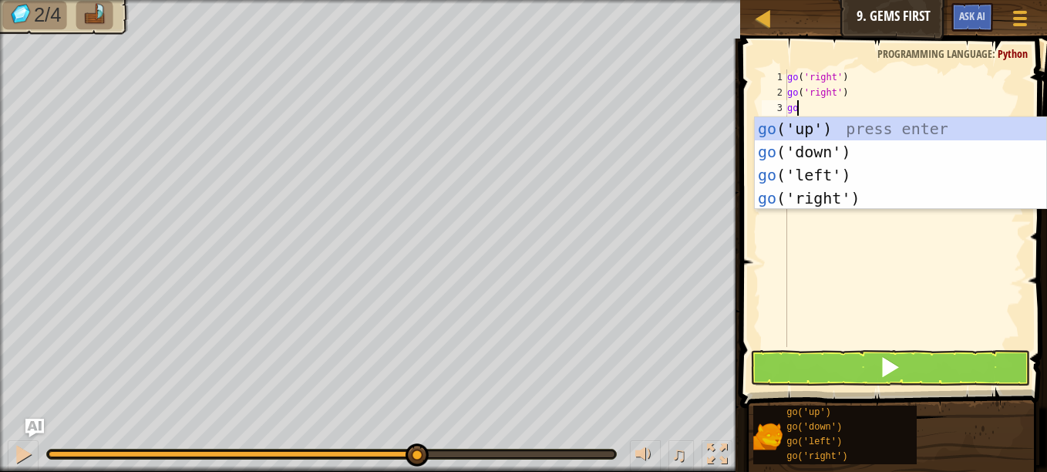
type textarea "[DEMOGRAPHIC_DATA]"
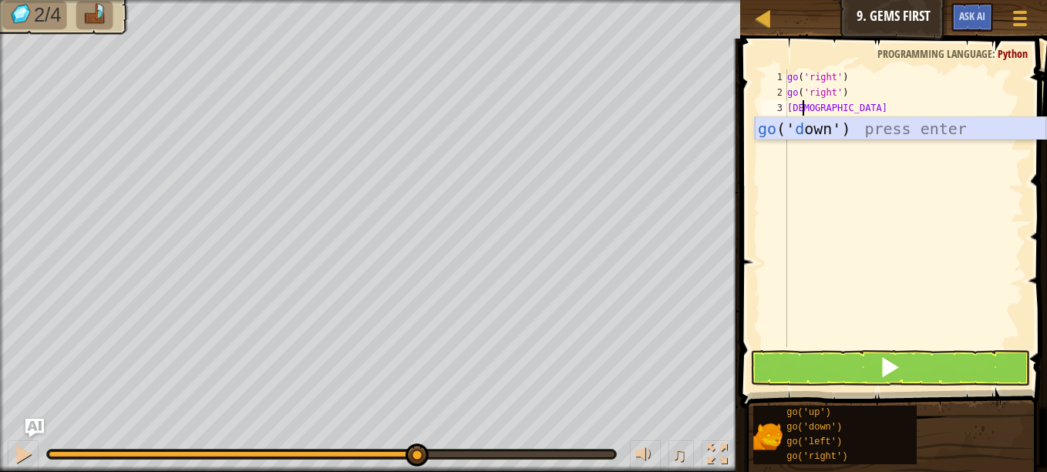
click at [822, 128] on div "go (' d own') press enter" at bounding box center [899, 151] width 291 height 69
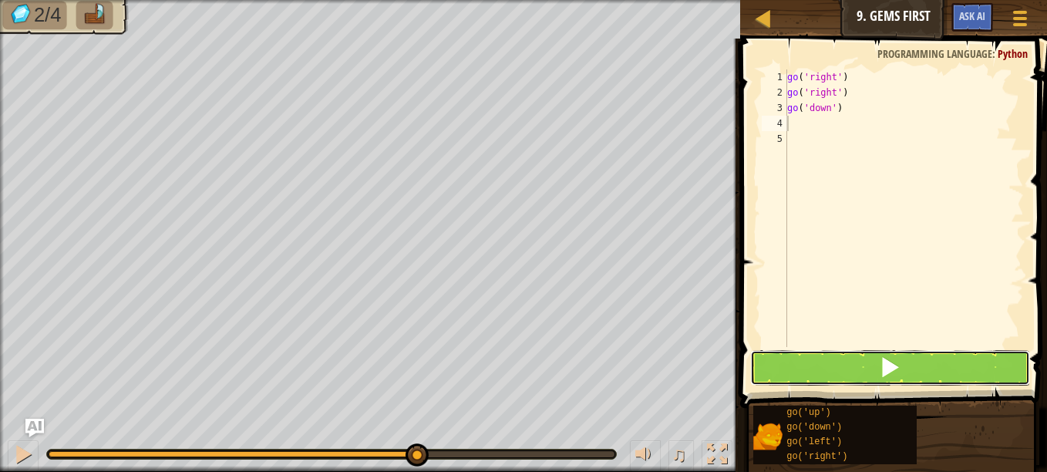
click at [872, 367] on button at bounding box center [890, 367] width 280 height 35
type textarea "go"
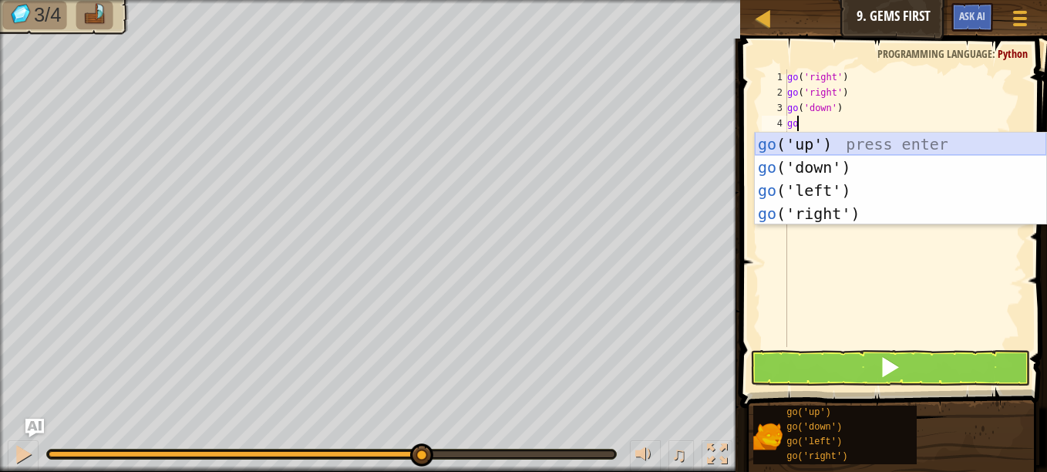
click at [826, 143] on div "go ('up') press enter go ('down') press enter go ('left') press enter go ('righ…" at bounding box center [899, 202] width 291 height 139
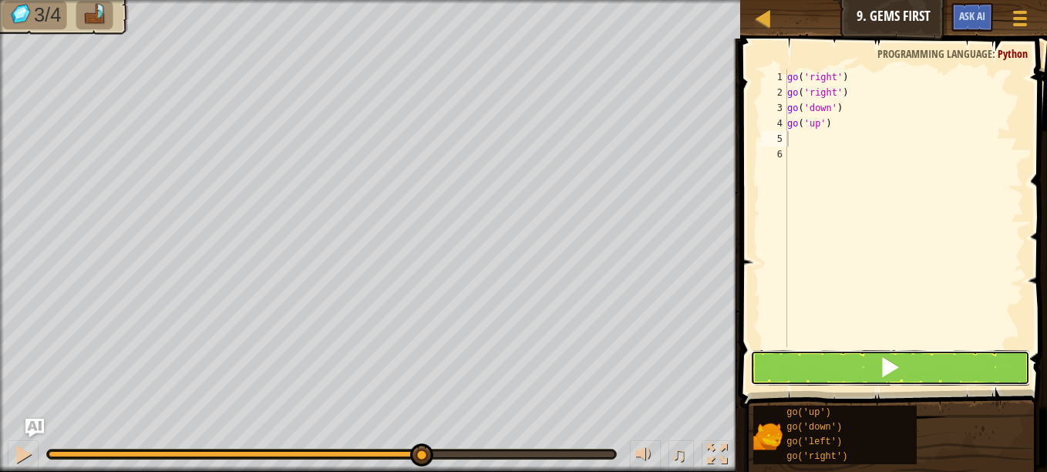
click at [910, 368] on button at bounding box center [890, 367] width 280 height 35
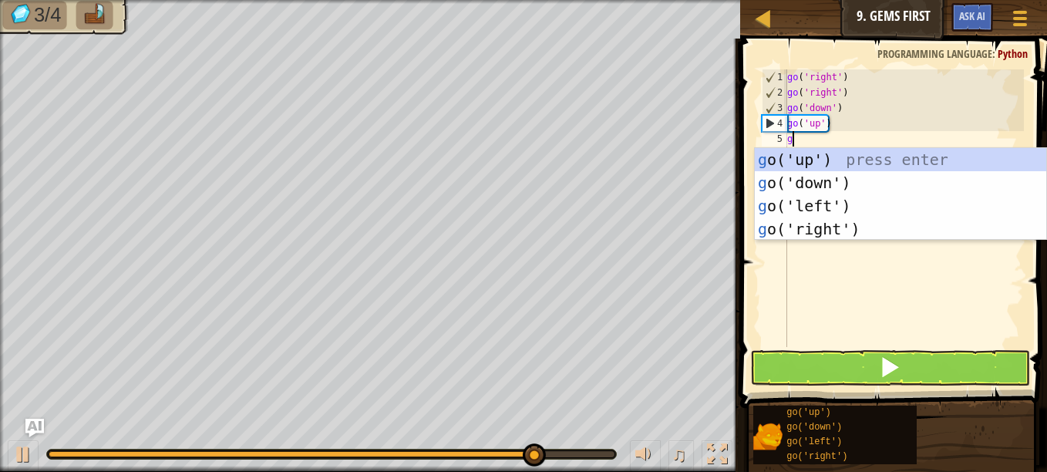
type textarea "go"
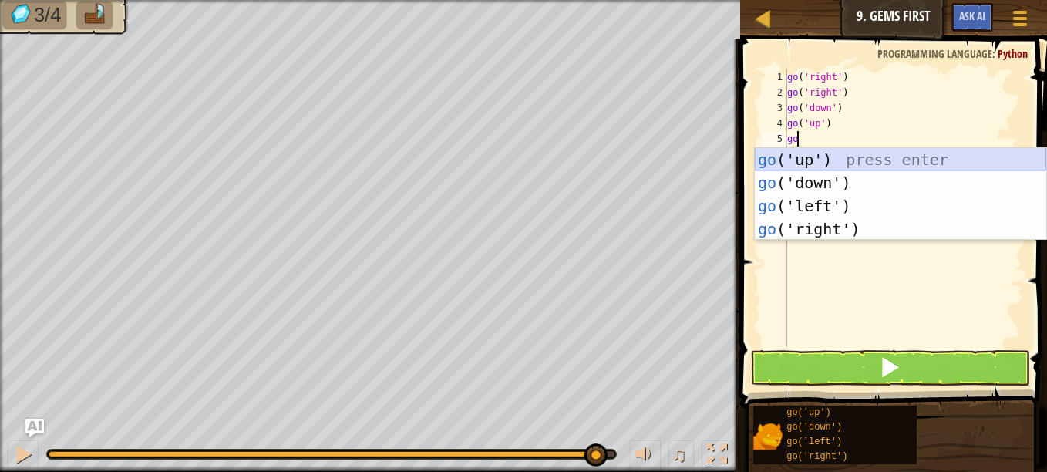
click at [825, 153] on div "go ('up') press enter go ('down') press enter go ('left') press enter go ('righ…" at bounding box center [899, 217] width 291 height 139
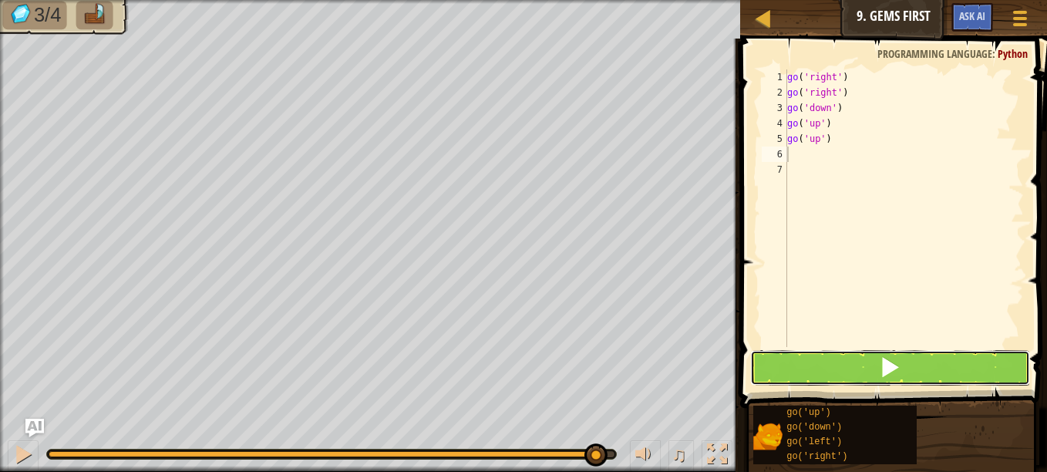
click at [876, 373] on button at bounding box center [890, 367] width 280 height 35
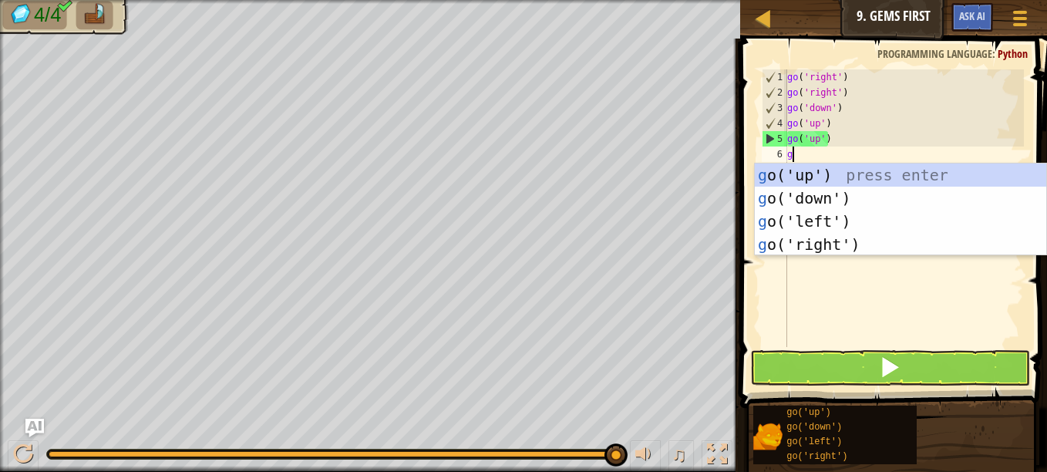
type textarea "go"
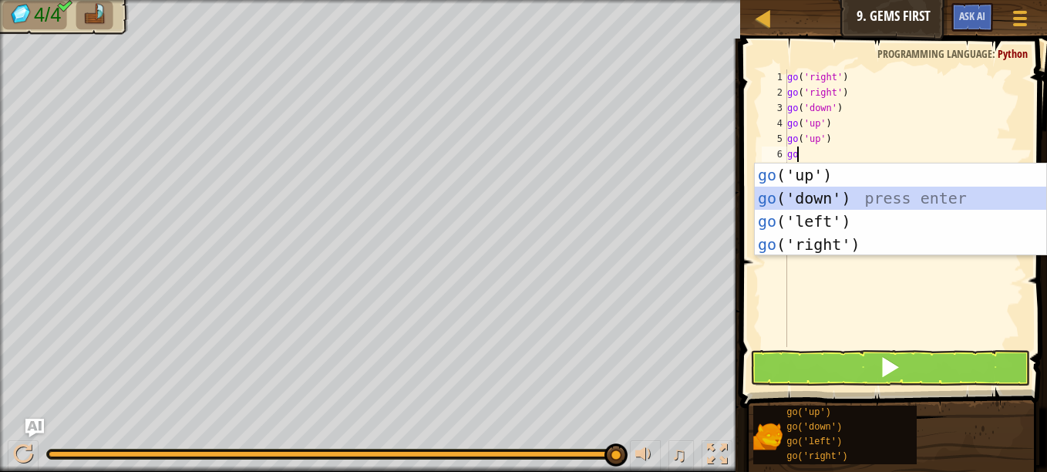
click at [855, 200] on div "go ('up') press enter go ('down') press enter go ('left') press enter go ('righ…" at bounding box center [899, 232] width 291 height 139
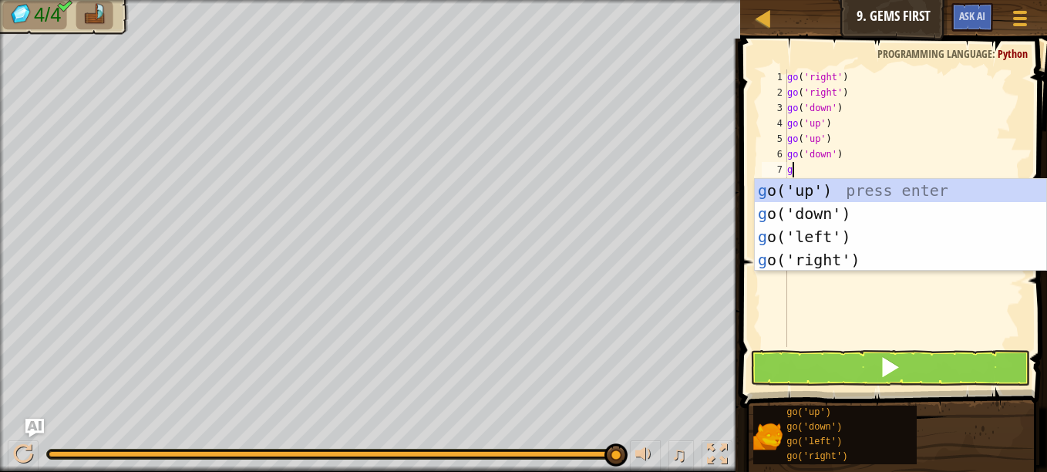
type textarea "go"
click at [881, 255] on div "go ('up') press enter go ('down') press enter go ('left') press enter go ('righ…" at bounding box center [899, 248] width 291 height 139
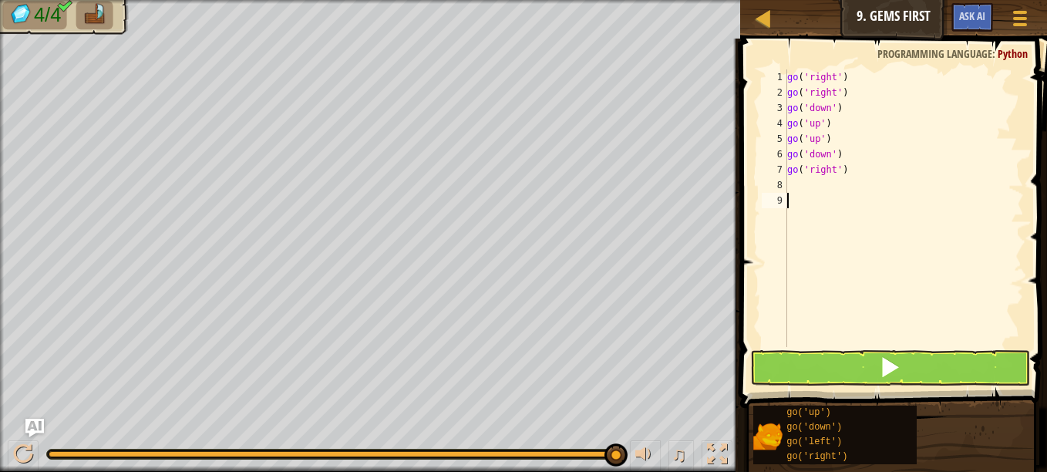
click at [889, 324] on div "go ( 'right' ) go ( 'right' ) go ( 'down' ) go ( 'up' ) go ( 'up' ) go ( 'down'…" at bounding box center [904, 223] width 240 height 308
click at [891, 373] on span at bounding box center [890, 367] width 22 height 22
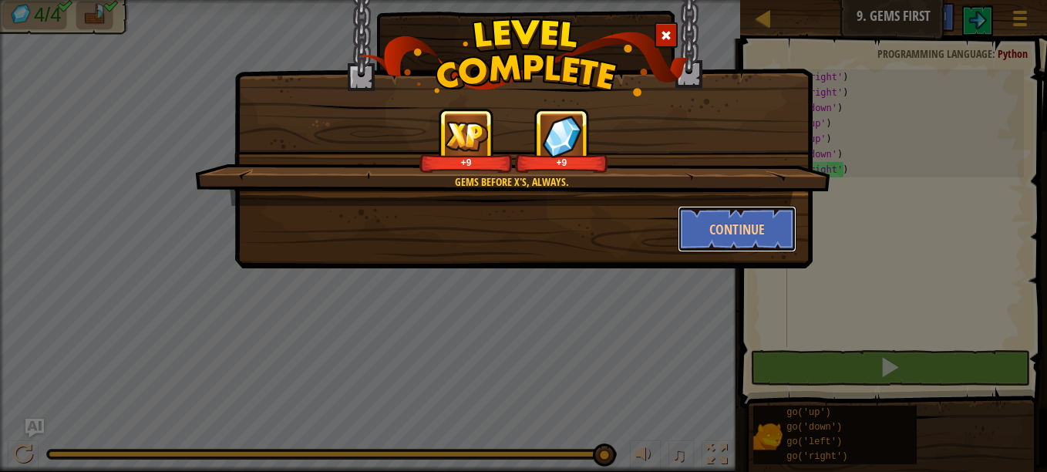
click at [727, 222] on button "Continue" at bounding box center [736, 229] width 119 height 46
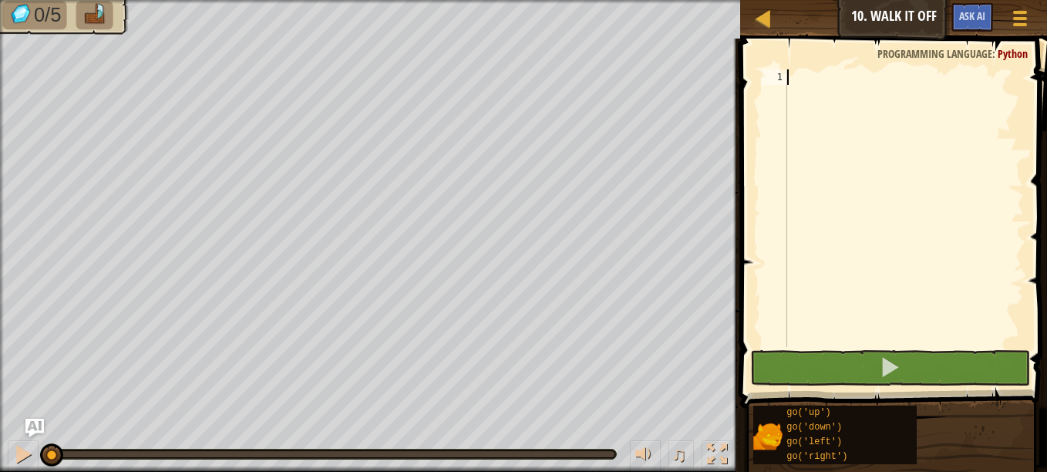
type textarea "g"
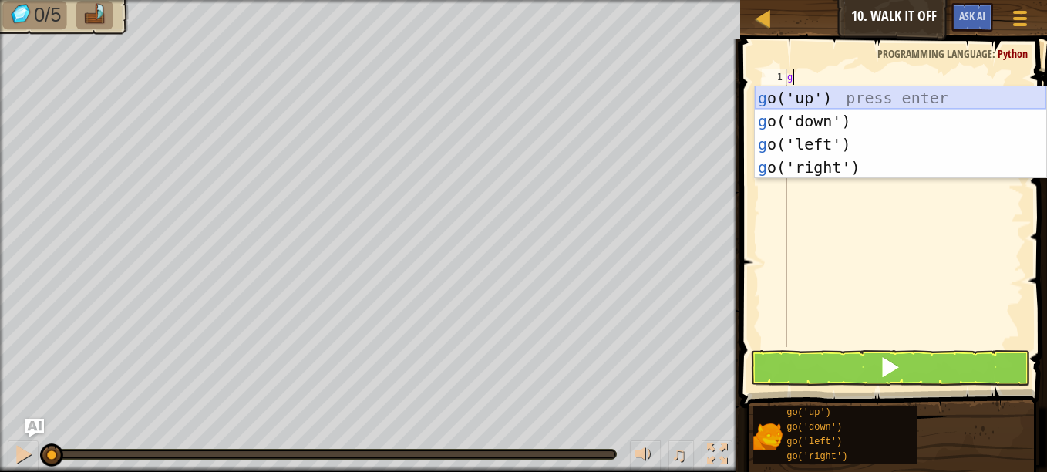
click at [912, 94] on div "g o('up') press enter g o('down') press enter g o('left') press enter g o('righ…" at bounding box center [899, 155] width 291 height 139
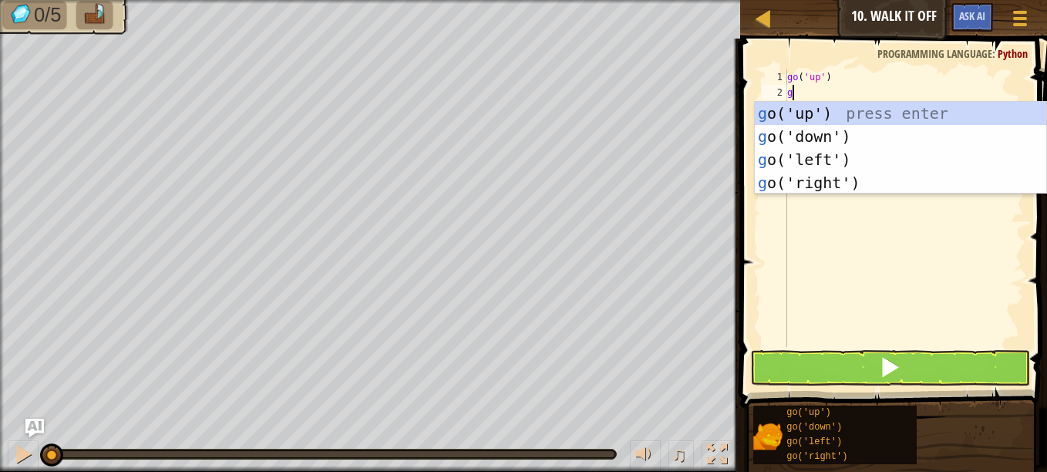
type textarea "go"
click at [904, 106] on div "go ('up') press enter go ('down') press enter go ('left') press enter go ('righ…" at bounding box center [899, 171] width 291 height 139
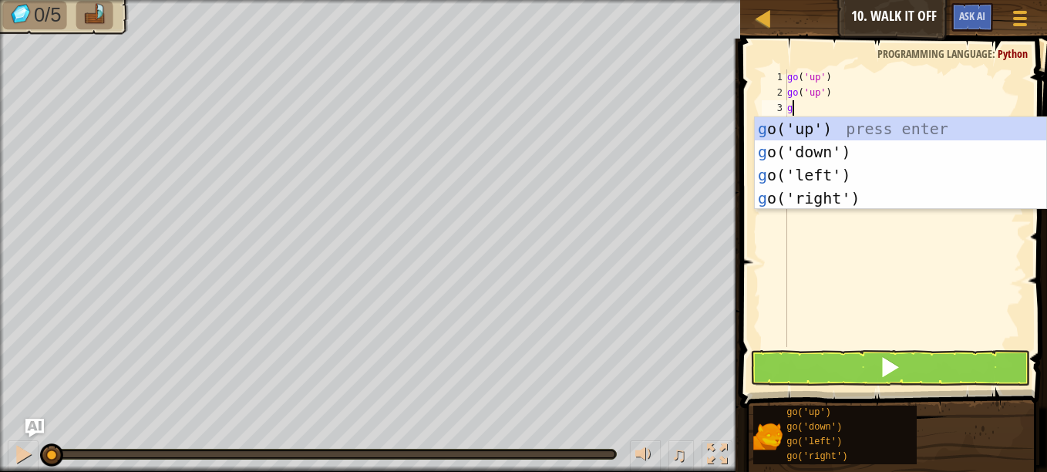
type textarea "go"
click at [899, 134] on div "go ('up') press enter go ('down') press enter go ('left') press enter go ('righ…" at bounding box center [899, 186] width 291 height 139
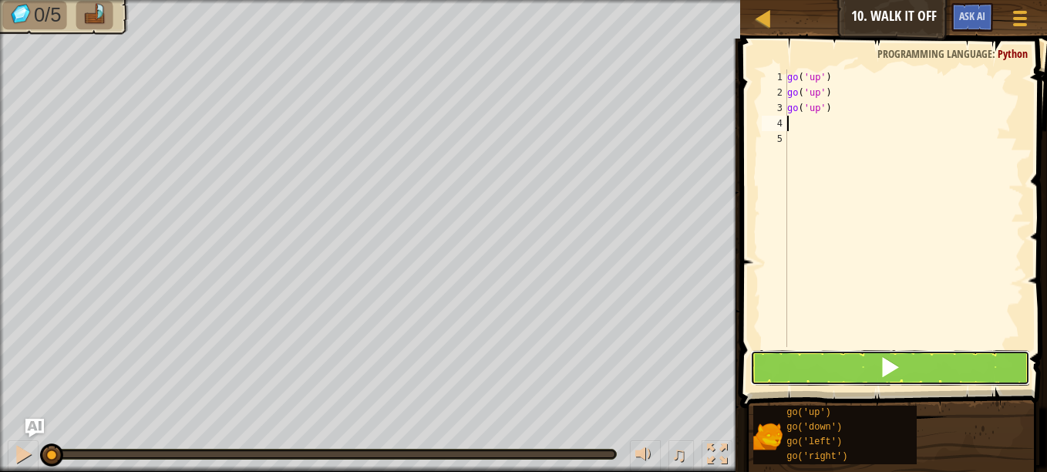
click at [922, 361] on button at bounding box center [890, 367] width 280 height 35
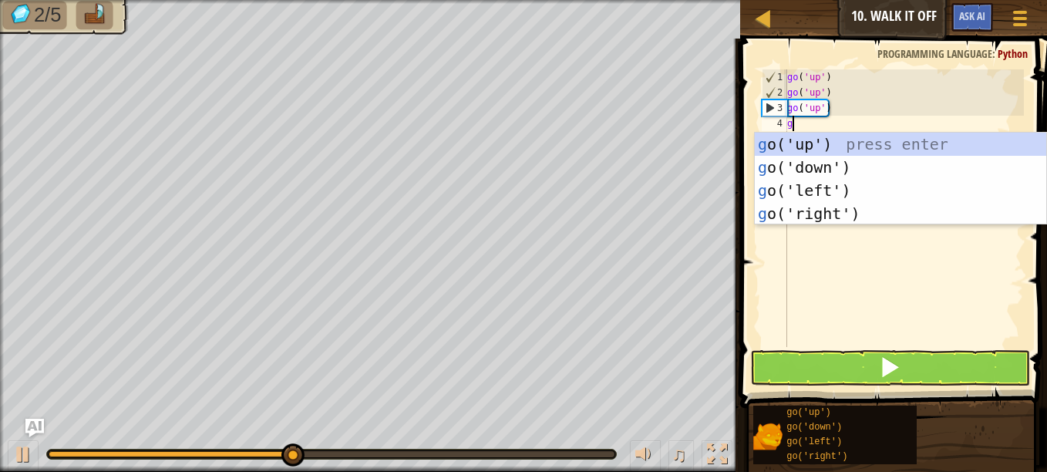
type textarea "go"
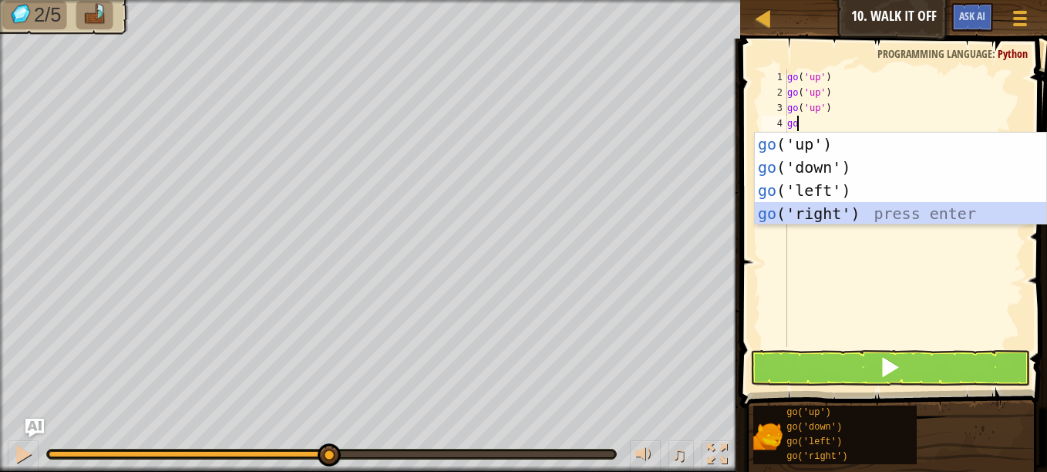
click at [886, 209] on div "go ('up') press enter go ('down') press enter go ('left') press enter go ('righ…" at bounding box center [899, 202] width 291 height 139
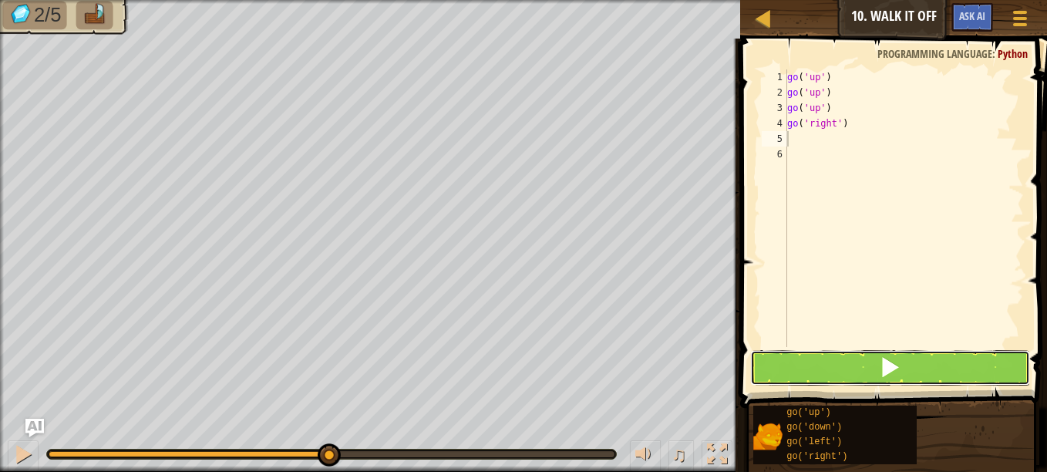
click at [911, 367] on button at bounding box center [890, 367] width 280 height 35
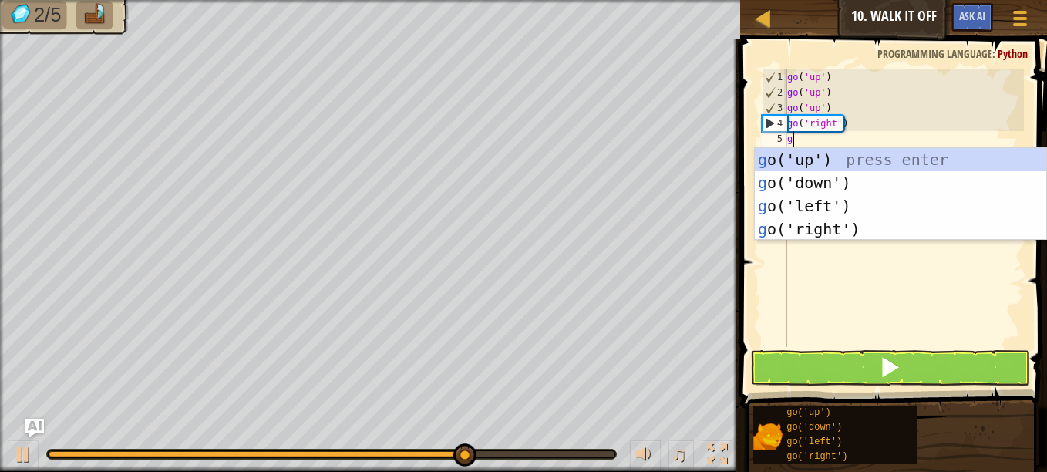
type textarea "go"
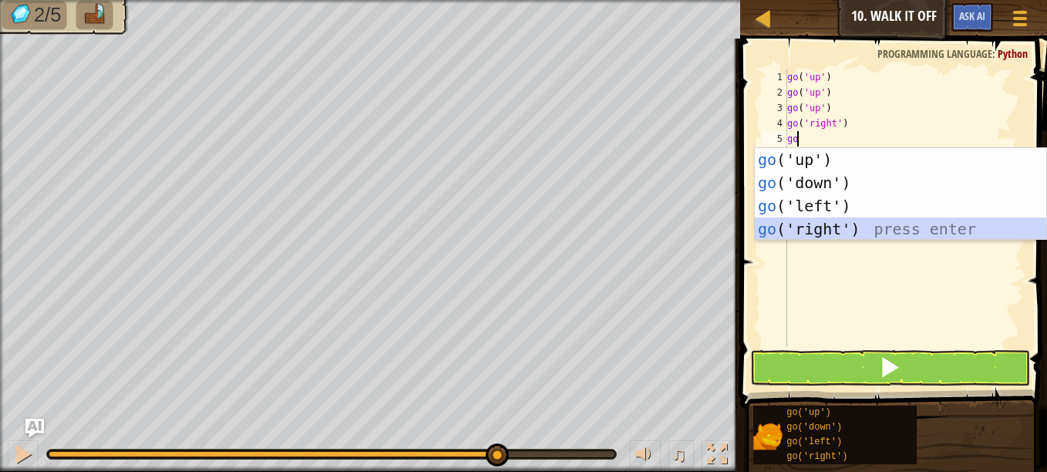
click at [840, 227] on div "go ('up') press enter go ('down') press enter go ('left') press enter go ('righ…" at bounding box center [899, 217] width 291 height 139
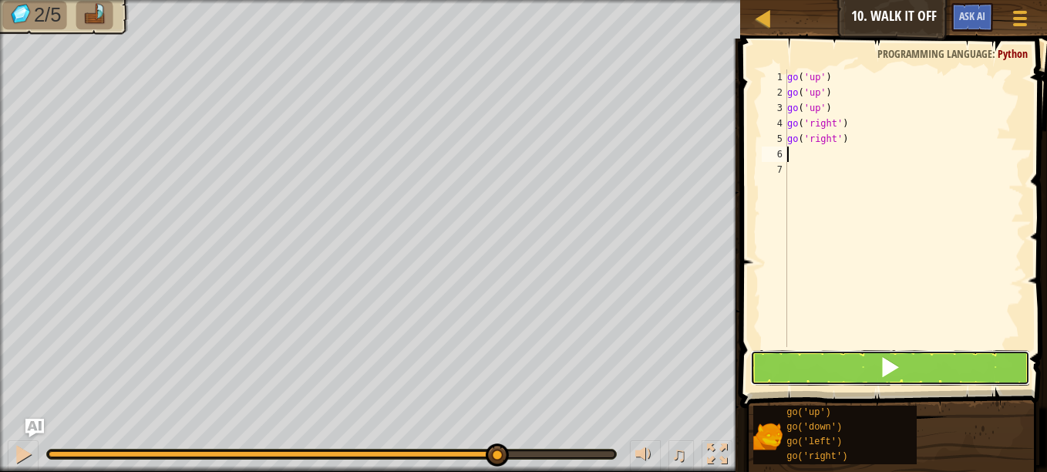
click at [951, 356] on button at bounding box center [890, 367] width 280 height 35
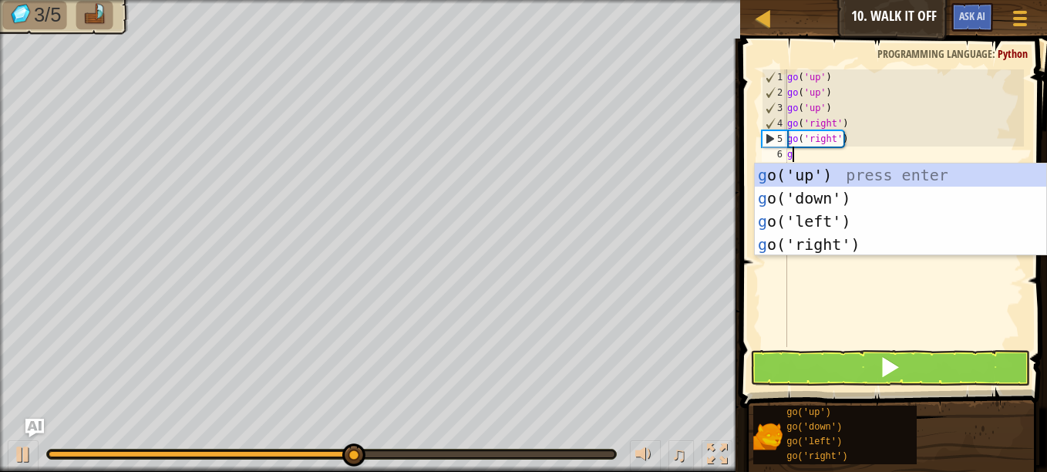
type textarea "go"
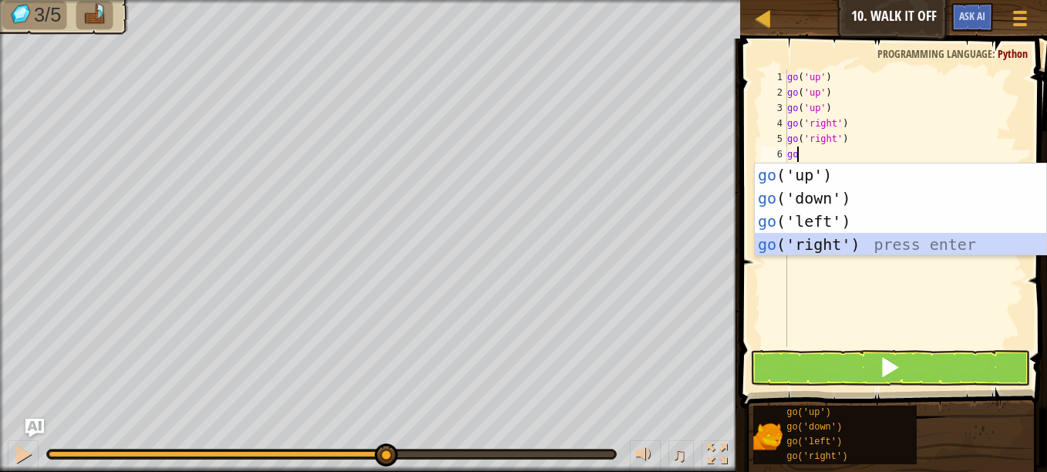
click at [935, 245] on div "go ('up') press enter go ('down') press enter go ('left') press enter go ('righ…" at bounding box center [899, 232] width 291 height 139
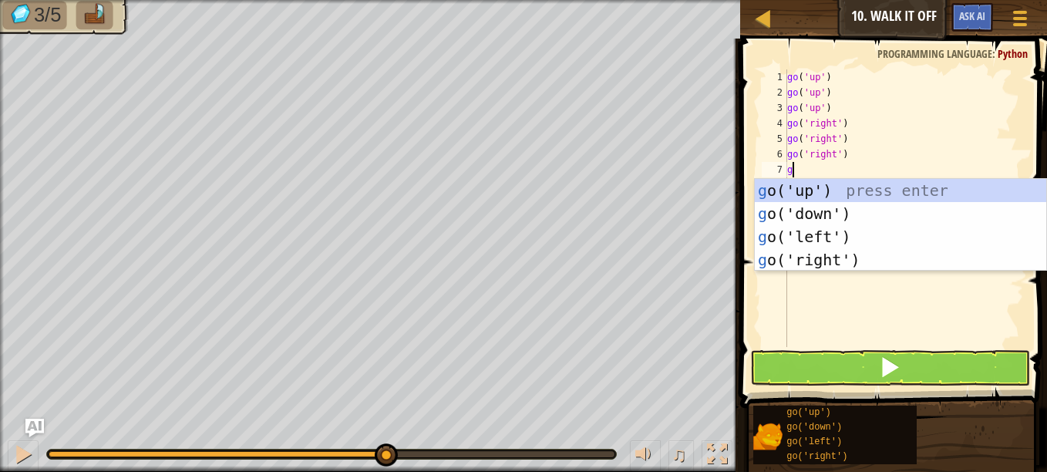
type textarea "go"
click at [914, 258] on div "go ('up') press enter go ('down') press enter go ('left') press enter go ('righ…" at bounding box center [899, 248] width 291 height 139
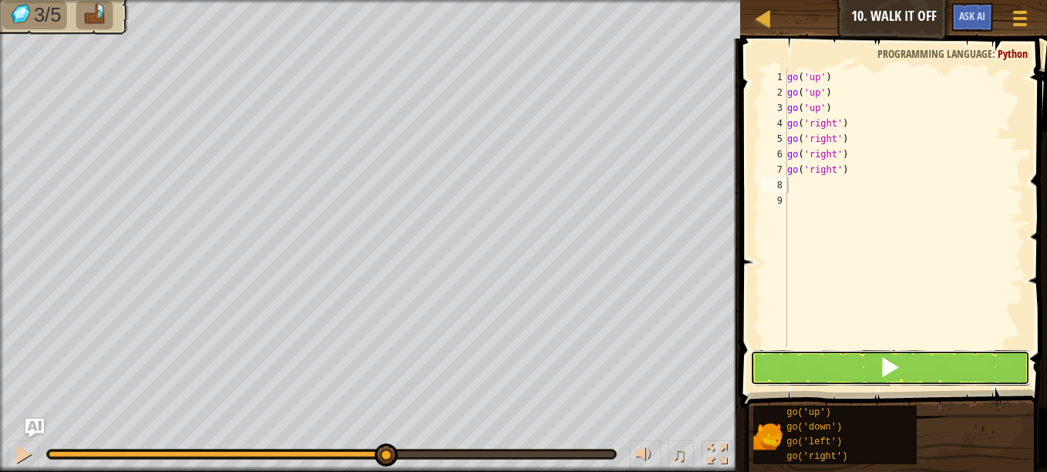
click at [919, 364] on button at bounding box center [890, 367] width 280 height 35
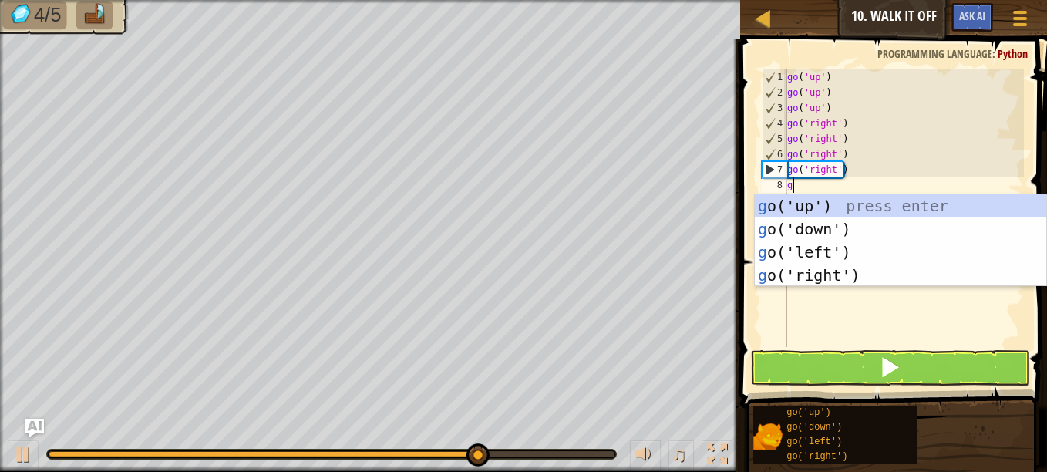
type textarea "go"
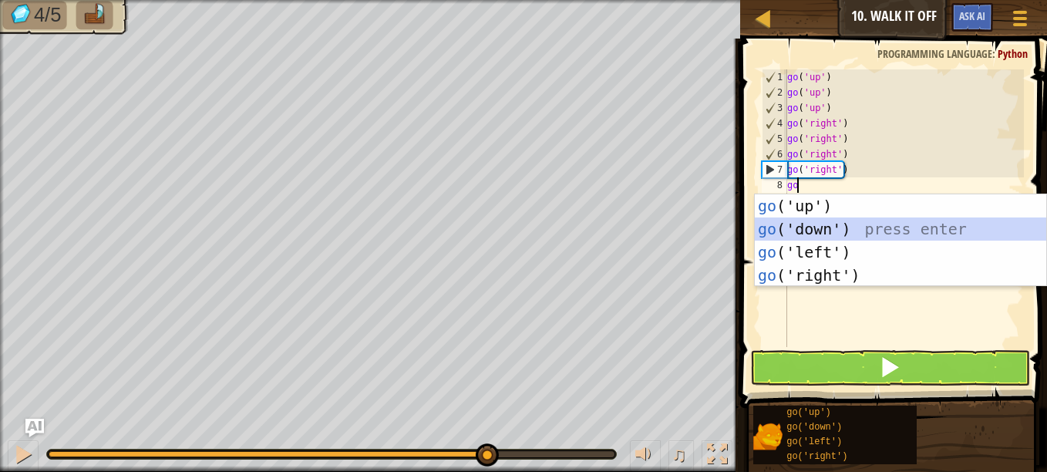
click at [893, 237] on div "go ('up') press enter go ('down') press enter go ('left') press enter go ('righ…" at bounding box center [899, 263] width 291 height 139
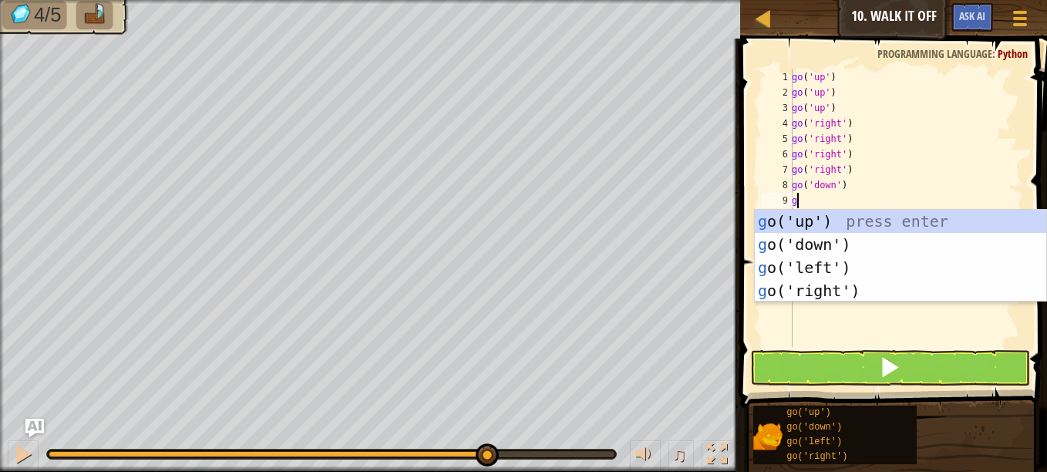
type textarea "go"
click at [839, 232] on div "go ('up') press enter go ('down') press enter go ('left') press enter go ('righ…" at bounding box center [899, 279] width 291 height 139
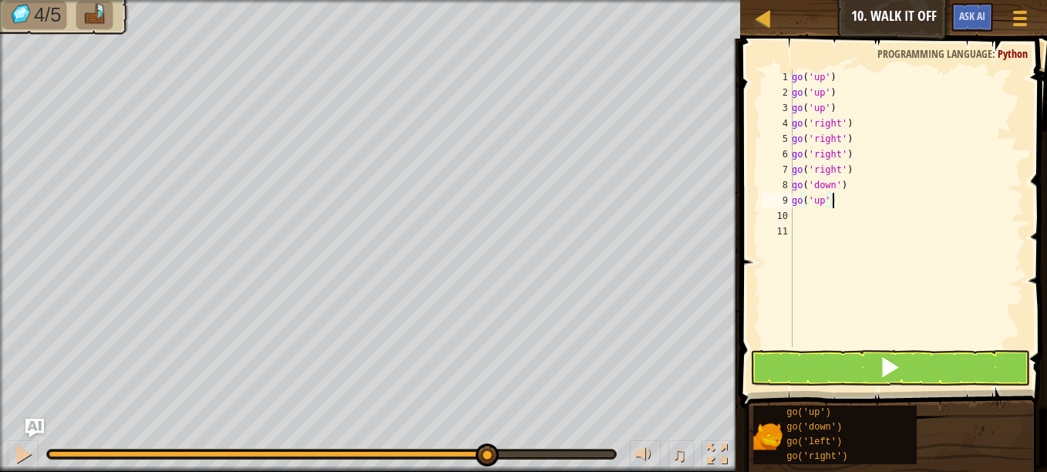
click at [876, 203] on div "go ( 'up' ) go ( 'up' ) go ( 'up' ) go ( 'right' ) go ( 'right' ) go ( 'right' …" at bounding box center [905, 223] width 235 height 308
type textarea "g"
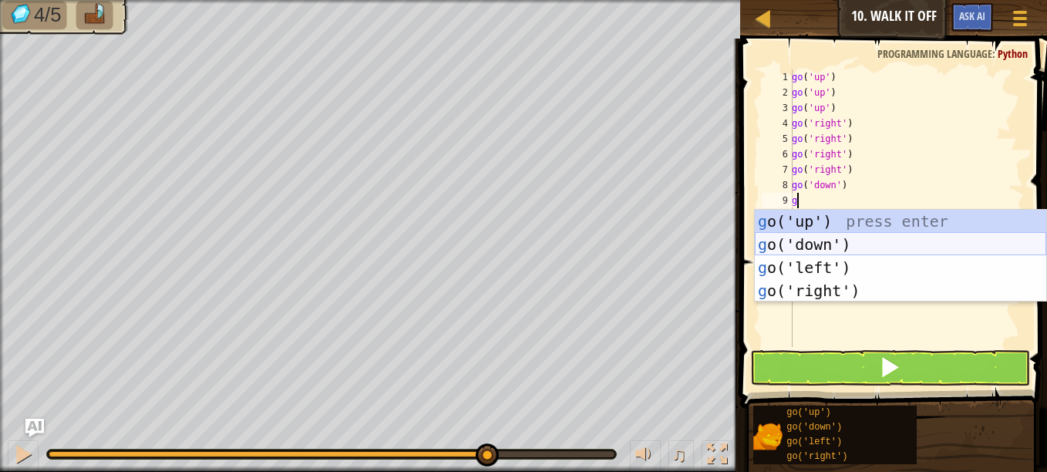
click at [879, 243] on div "g o('up') press enter g o('down') press enter g o('left') press enter g o('righ…" at bounding box center [899, 279] width 291 height 139
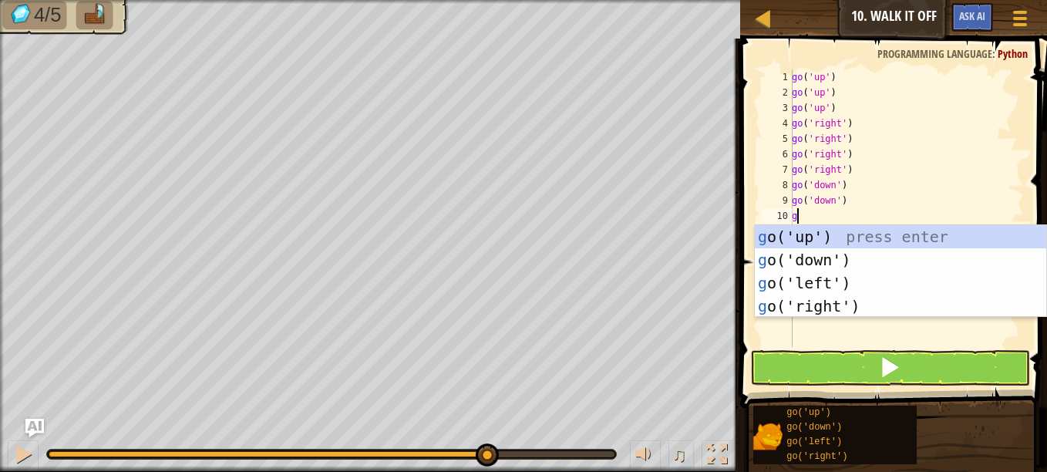
type textarea "go"
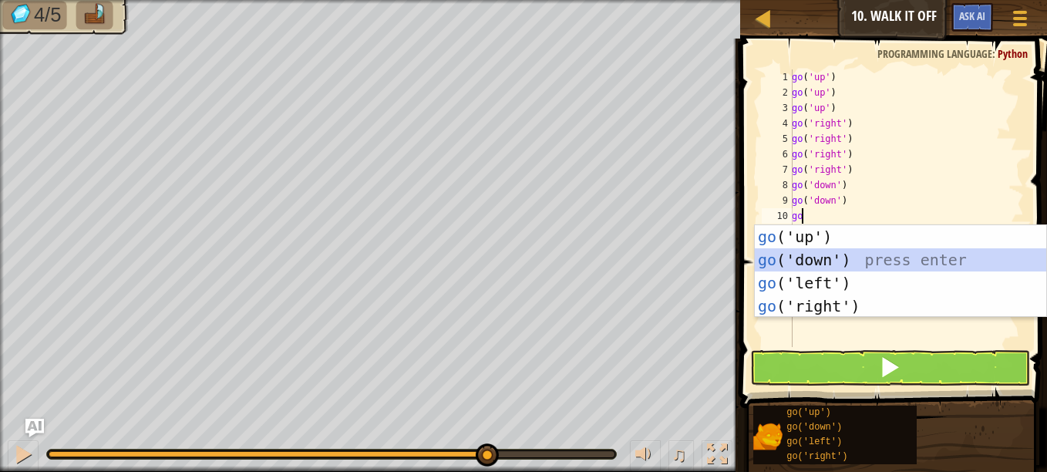
click at [855, 254] on div "go ('up') press enter go ('down') press enter go ('left') press enter go ('righ…" at bounding box center [899, 294] width 291 height 139
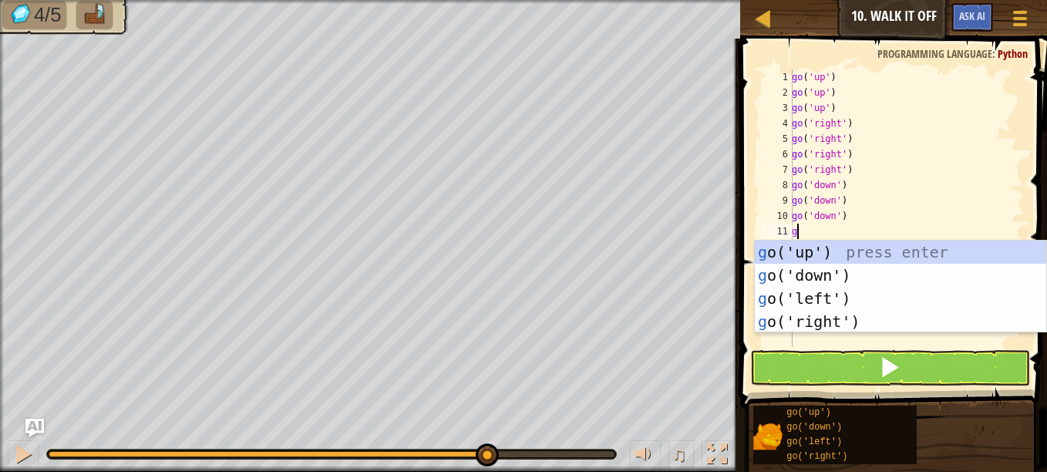
type textarea "go"
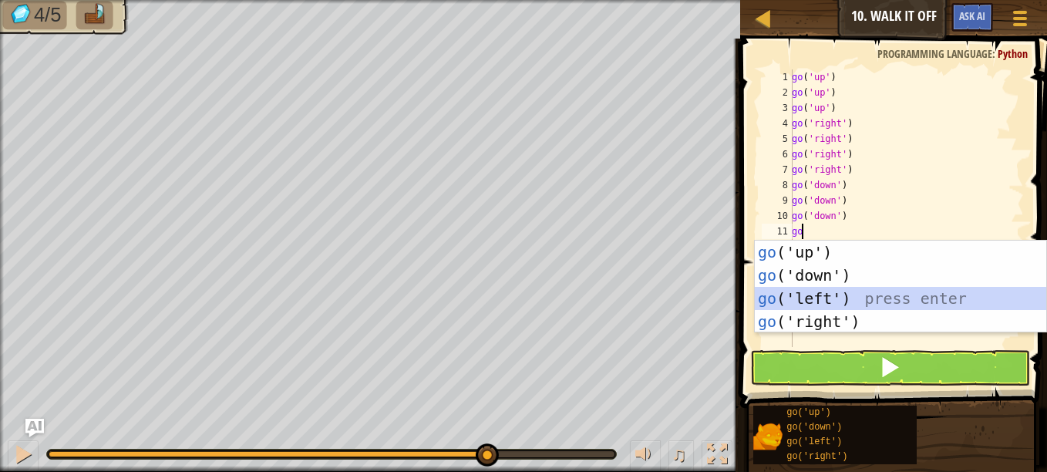
click at [825, 289] on div "go ('up') press enter go ('down') press enter go ('left') press enter go ('righ…" at bounding box center [899, 309] width 291 height 139
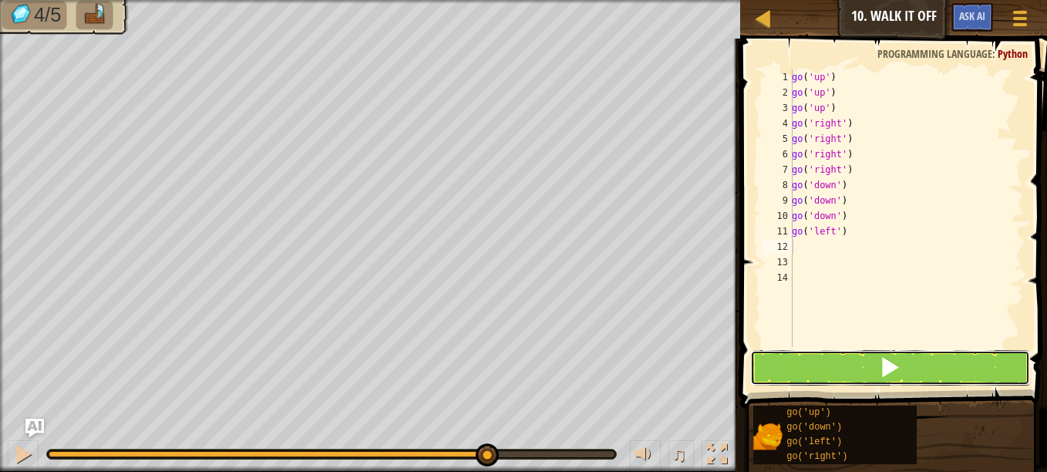
click at [877, 362] on button at bounding box center [890, 367] width 280 height 35
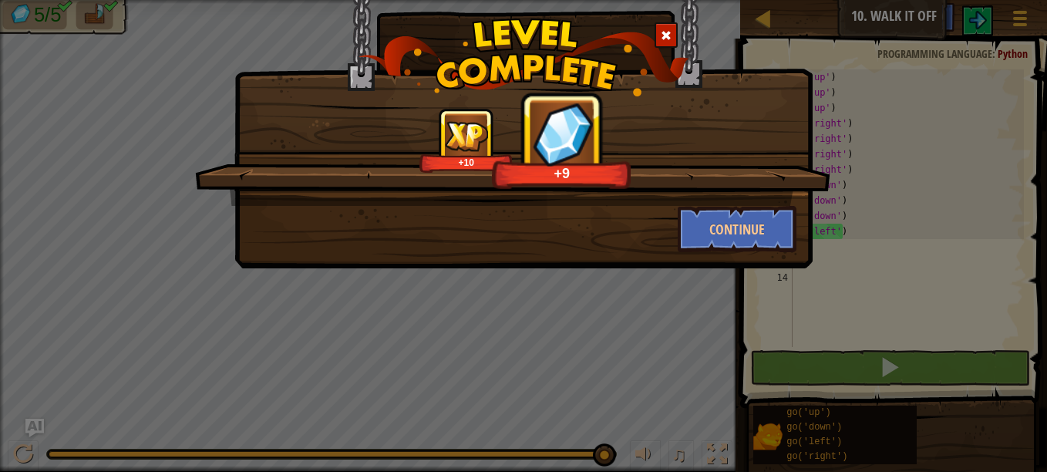
click at [972, 169] on div "+10 +9 Continue" at bounding box center [523, 236] width 1047 height 472
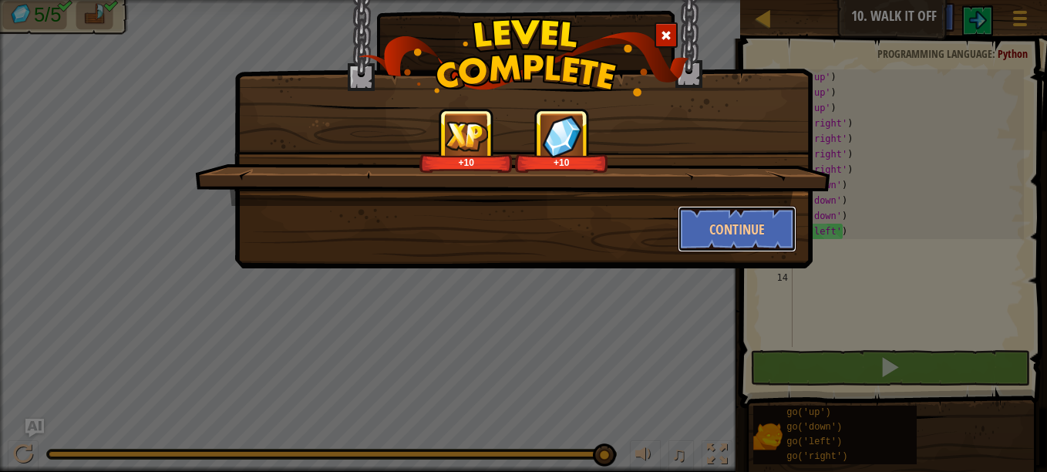
click at [722, 227] on button "Continue" at bounding box center [736, 229] width 119 height 46
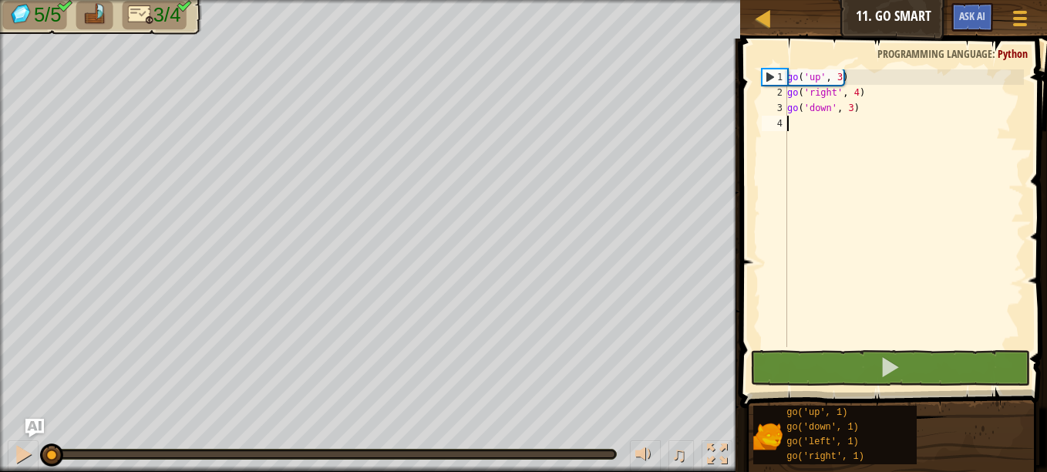
click at [810, 134] on div "Map Junior 11. Go Smart Game Menu Ask AI 1 הההההההההההההההההההההההההההההההההההה…" at bounding box center [523, 236] width 1047 height 472
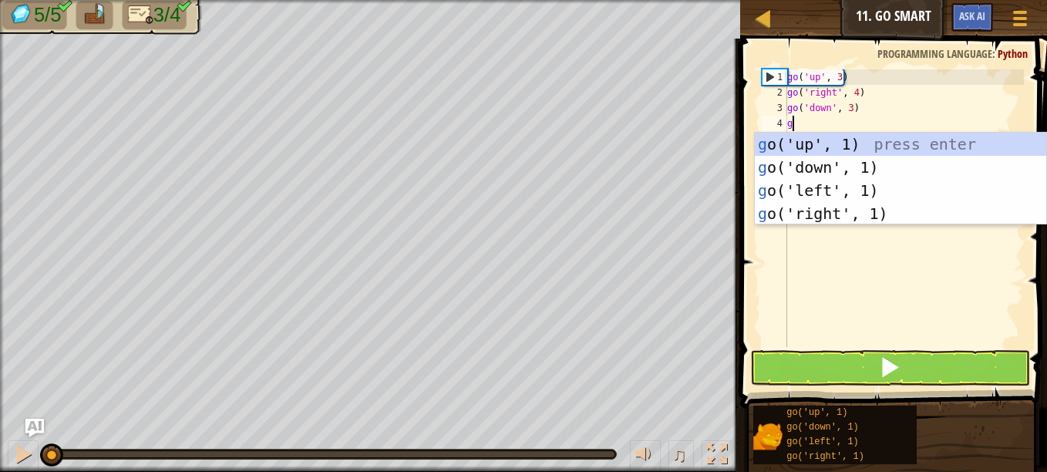
type textarea "go"
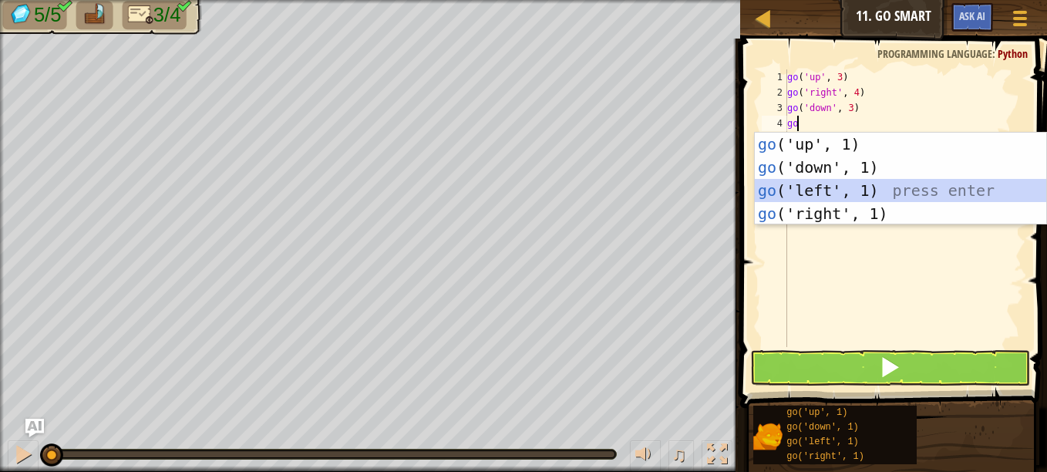
click at [859, 190] on div "go ('up', 1) press enter go ('down', 1) press enter go ('left', 1) press enter …" at bounding box center [899, 202] width 291 height 139
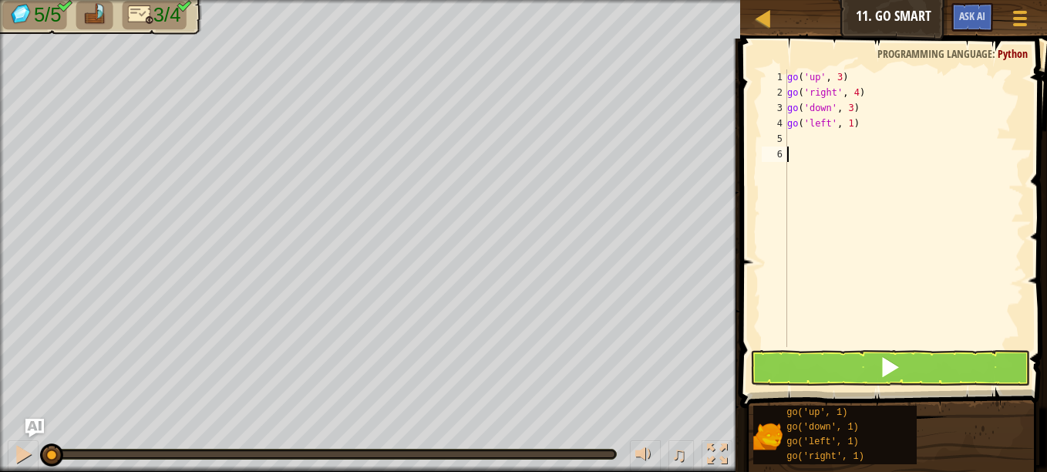
click at [890, 342] on div "go ( 'up' , 3 ) go ( 'right' , 4 ) go ( 'down' , 3 ) go ( 'left' , 1 )" at bounding box center [904, 223] width 240 height 308
click at [894, 358] on span at bounding box center [890, 367] width 22 height 22
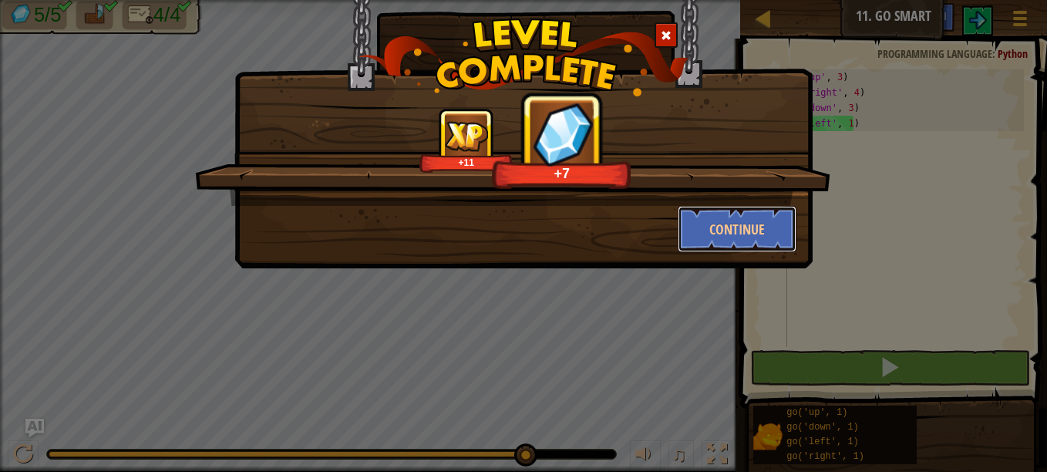
click at [757, 237] on button "Continue" at bounding box center [736, 229] width 119 height 46
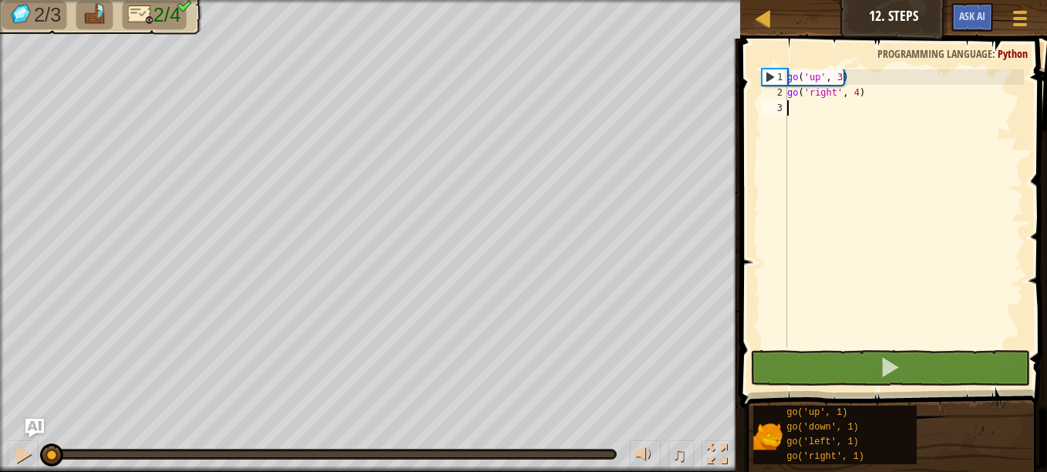
scroll to position [7, 0]
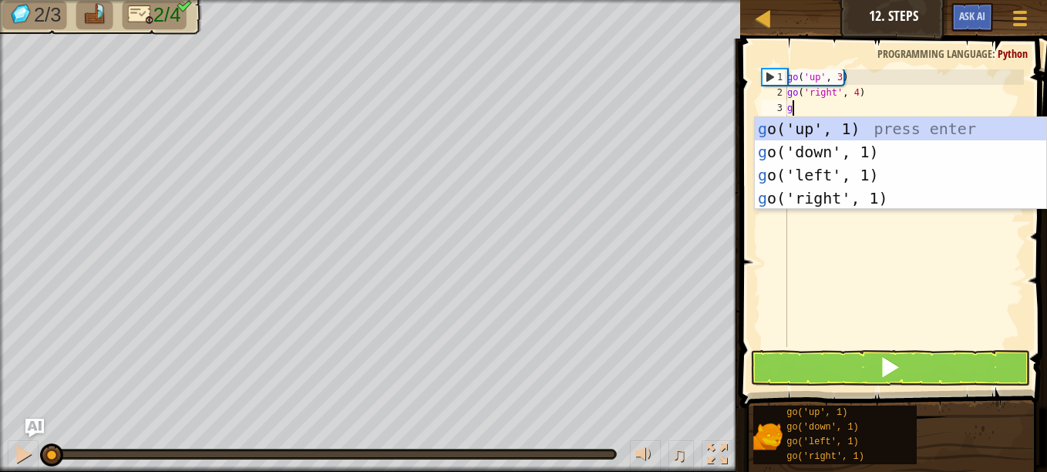
type textarea "go"
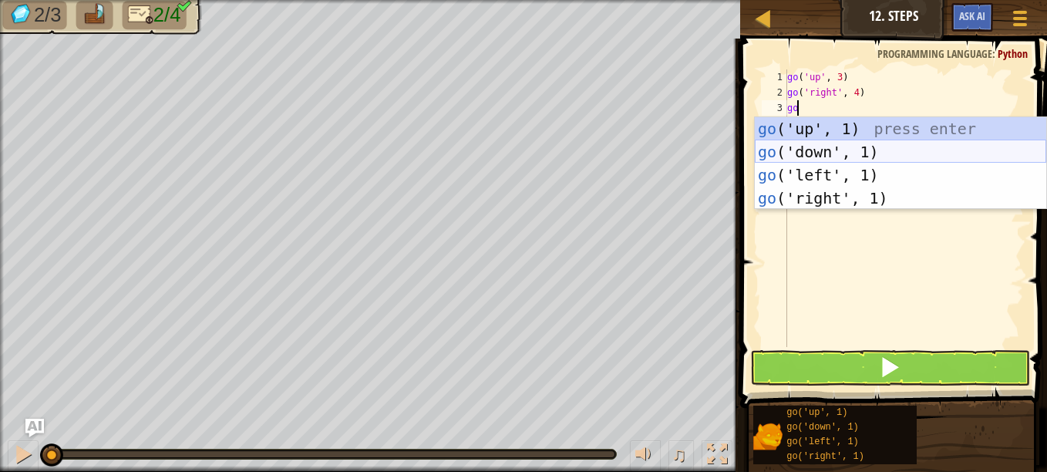
click at [837, 143] on div "go ('up', 1) press enter go ('down', 1) press enter go ('left', 1) press enter …" at bounding box center [899, 186] width 291 height 139
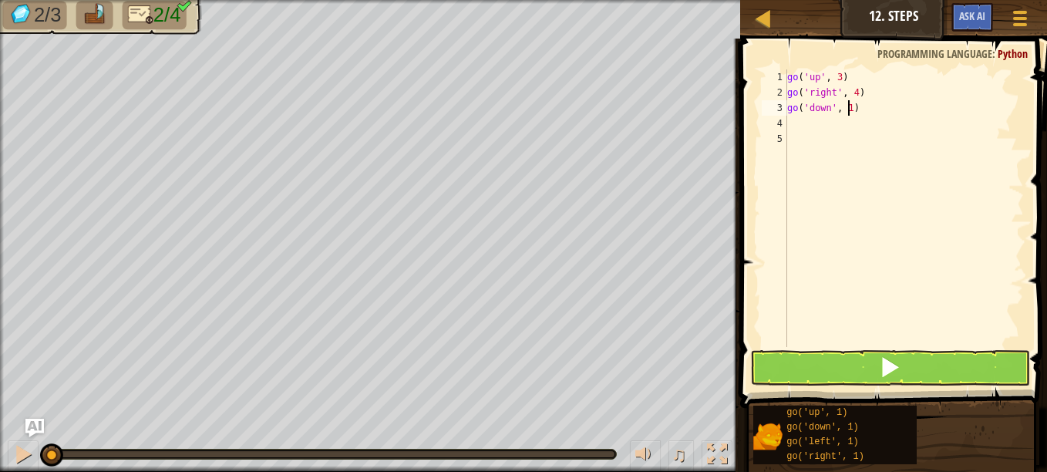
click at [845, 110] on div "go ( 'up' , 3 ) go ( 'right' , 4 ) go ( 'down' , 1 )" at bounding box center [904, 223] width 240 height 308
type textarea "go('down', 3)"
click at [841, 133] on div "go ( 'up' , 3 ) go ( 'right' , 4 ) go ( 'down' , 3 )" at bounding box center [904, 223] width 240 height 308
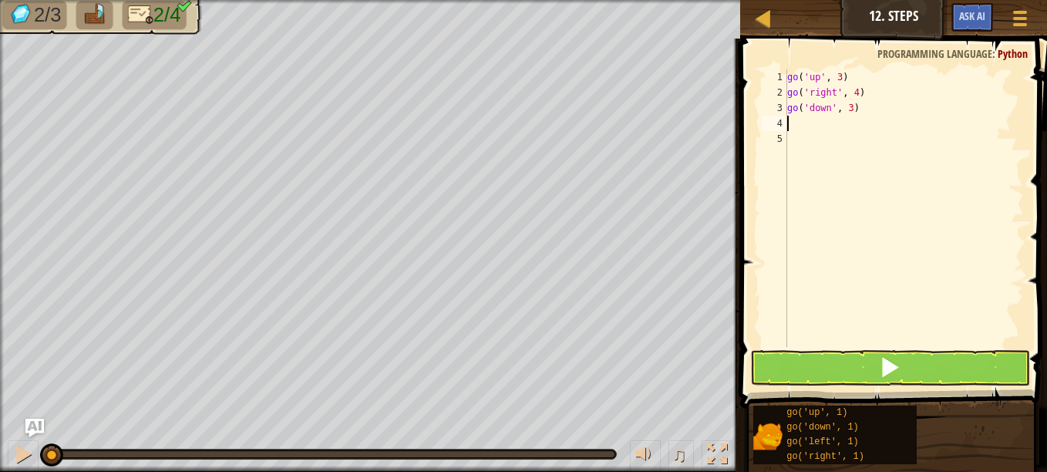
click at [829, 123] on div "go ( 'up' , 3 ) go ( 'right' , 4 ) go ( 'down' , 3 )" at bounding box center [904, 223] width 240 height 308
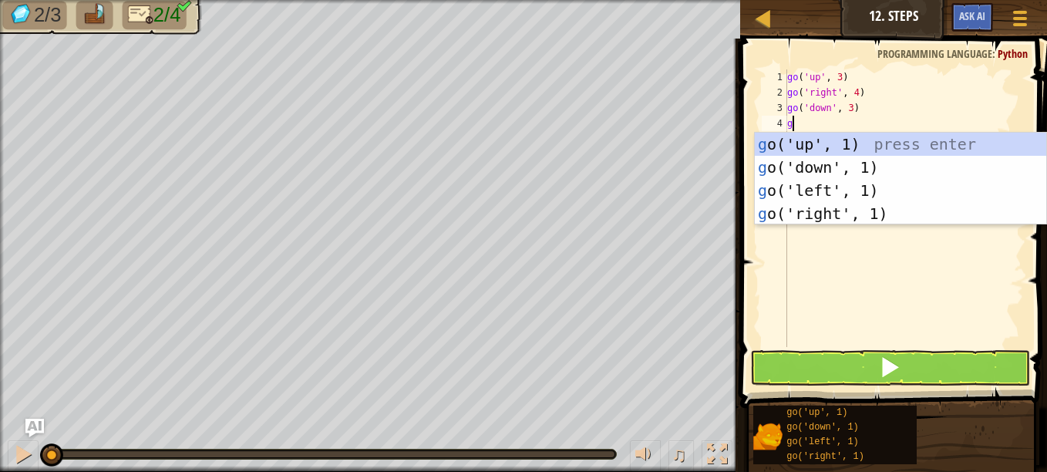
type textarea "go"
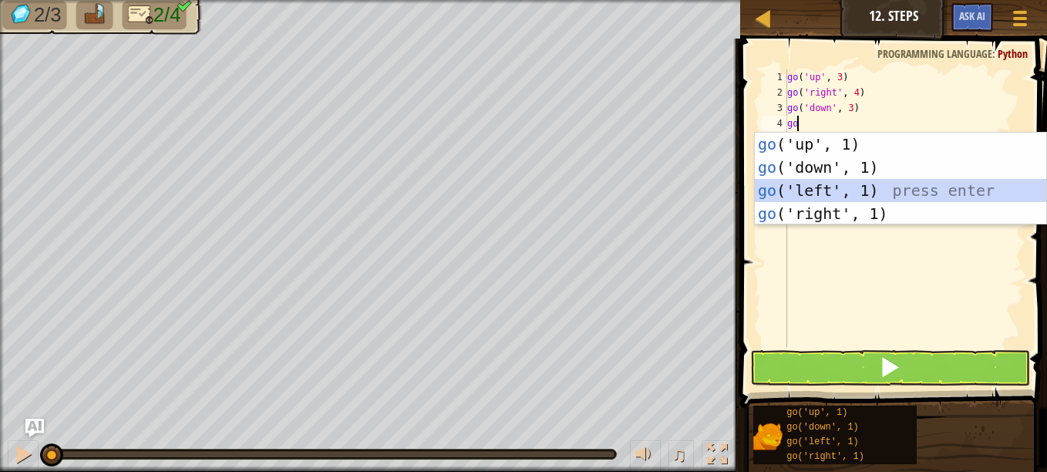
click at [825, 179] on div "go ('up', 1) press enter go ('down', 1) press enter go ('left', 1) press enter …" at bounding box center [899, 202] width 291 height 139
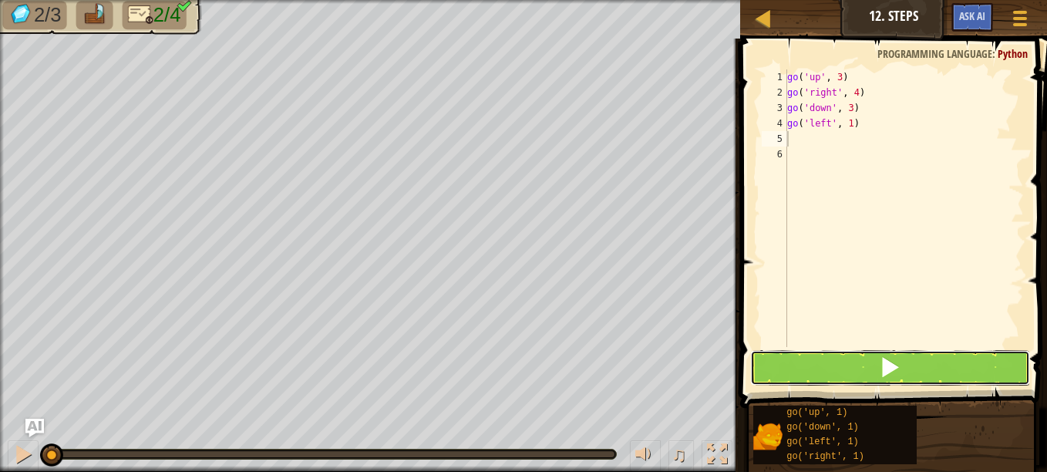
click at [896, 353] on button at bounding box center [890, 367] width 280 height 35
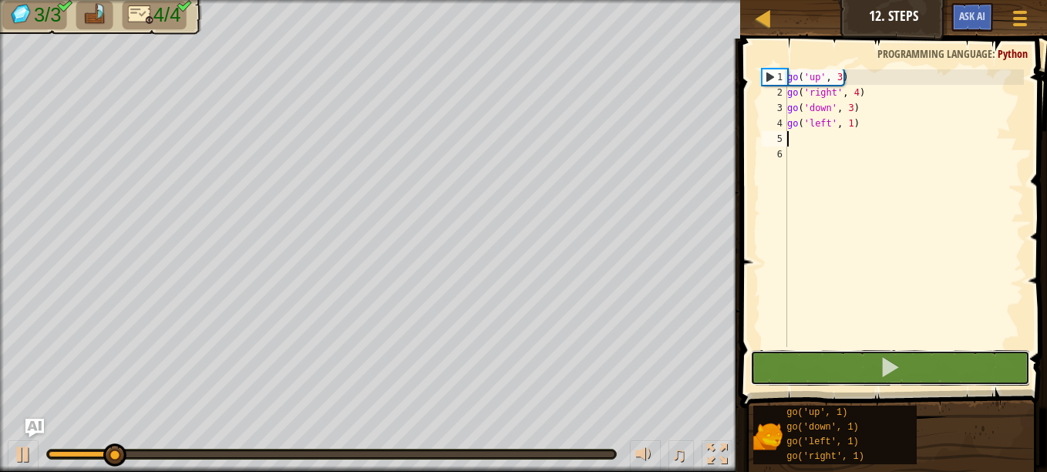
click at [896, 353] on button at bounding box center [890, 367] width 280 height 35
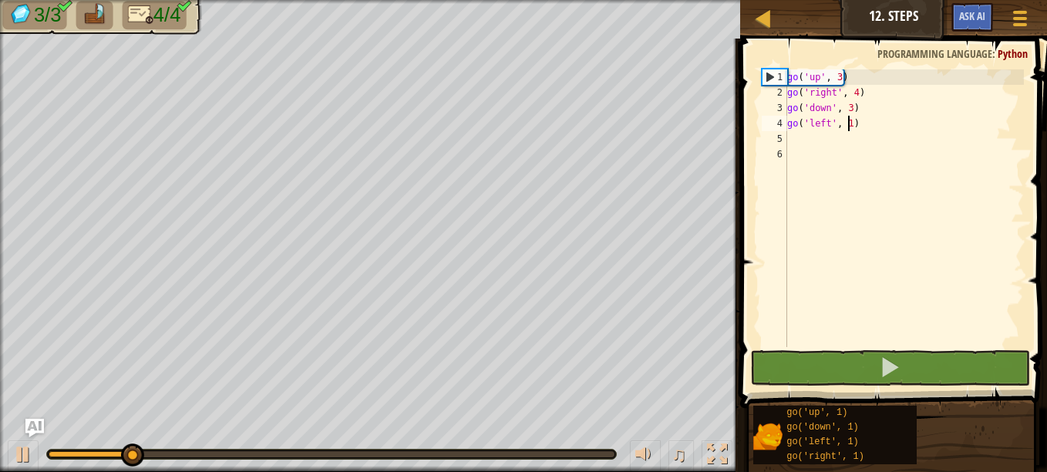
click at [846, 124] on div "go ( 'up' , 3 ) go ( 'right' , 4 ) go ( 'down' , 3 ) go ( 'left' , 1 )" at bounding box center [904, 223] width 240 height 308
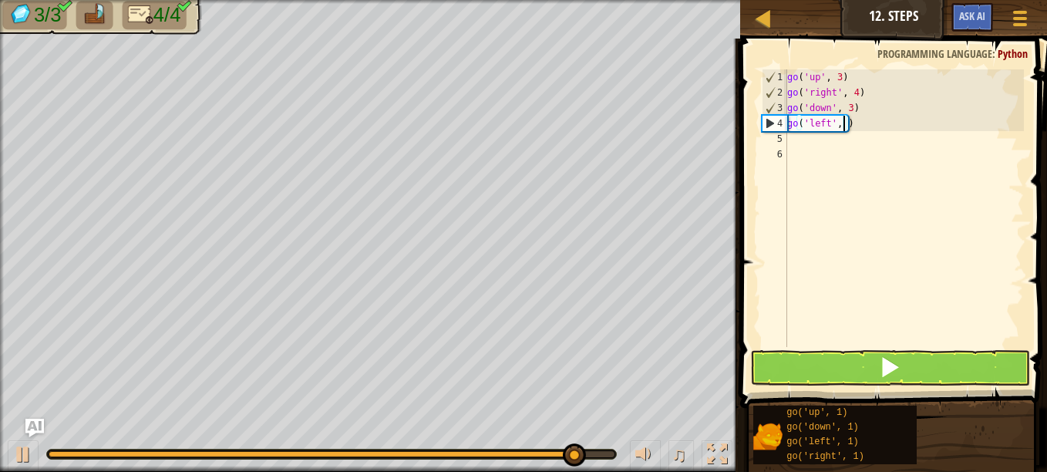
scroll to position [7, 5]
type textarea "go('left', 2)"
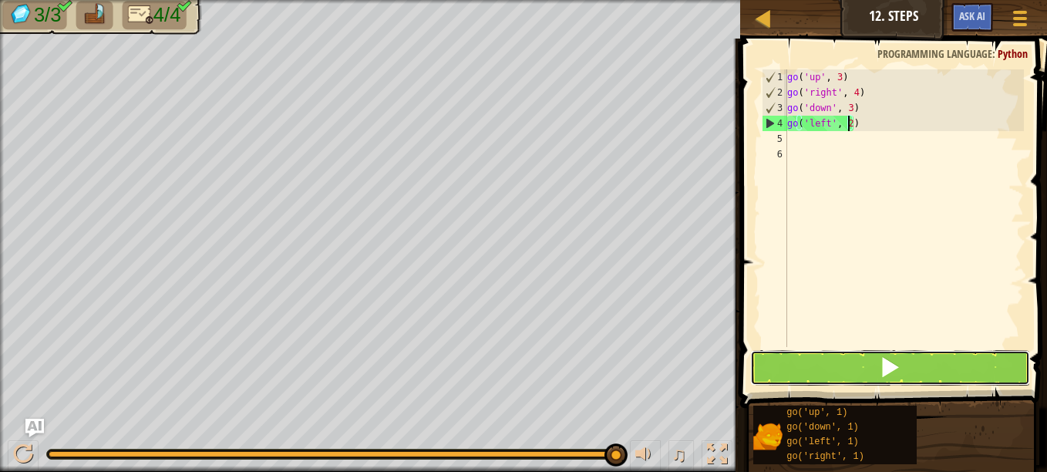
click at [907, 367] on button at bounding box center [890, 367] width 280 height 35
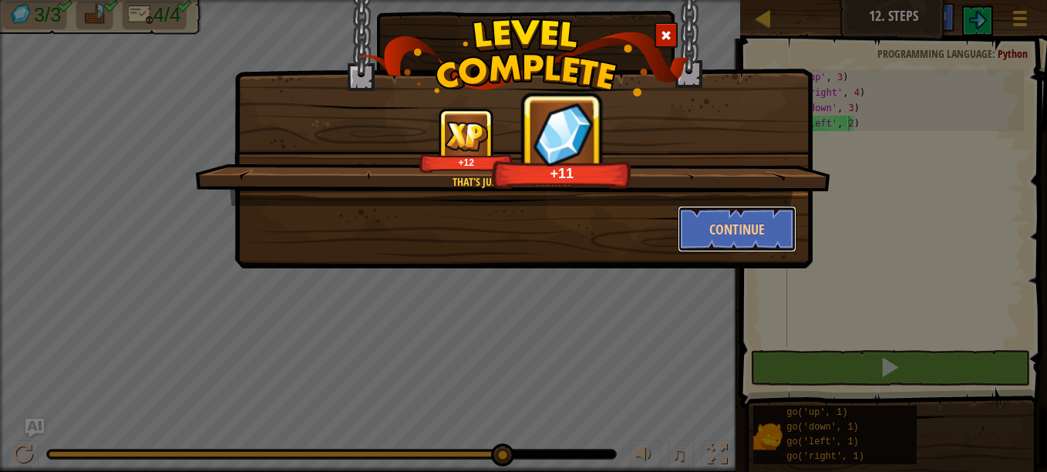
click at [755, 230] on button "Continue" at bounding box center [736, 229] width 119 height 46
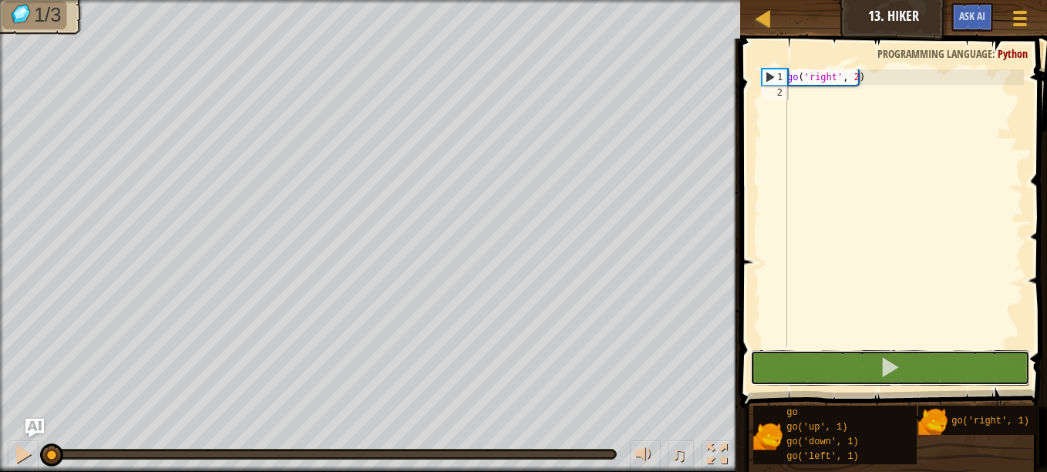
click at [882, 373] on span at bounding box center [890, 367] width 22 height 22
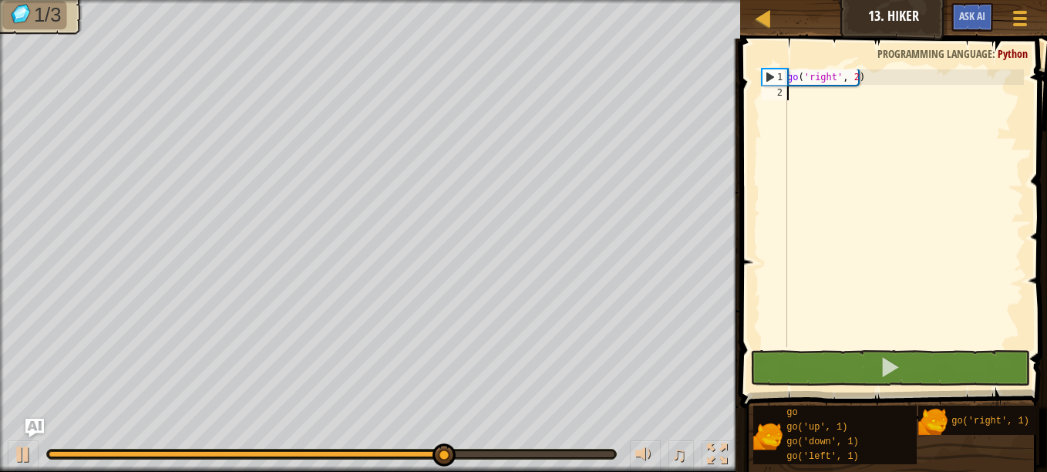
scroll to position [7, 0]
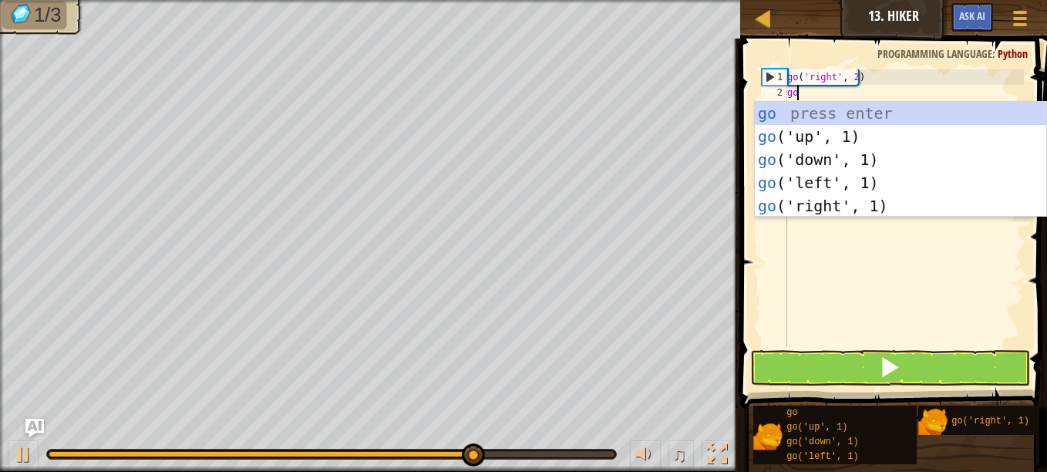
type textarea "go"
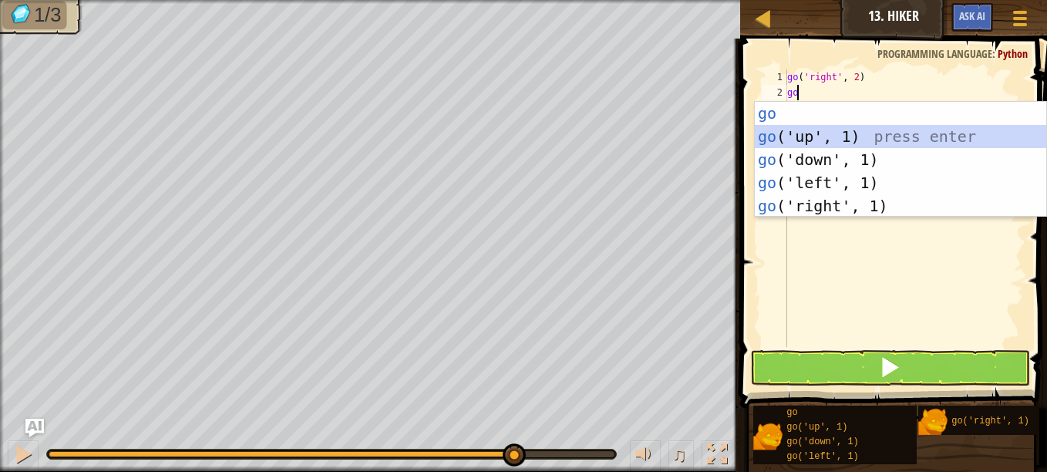
click at [804, 134] on div "go press enter go ('up', 1) press enter go ('down', 1) press enter go ('left', …" at bounding box center [899, 183] width 291 height 162
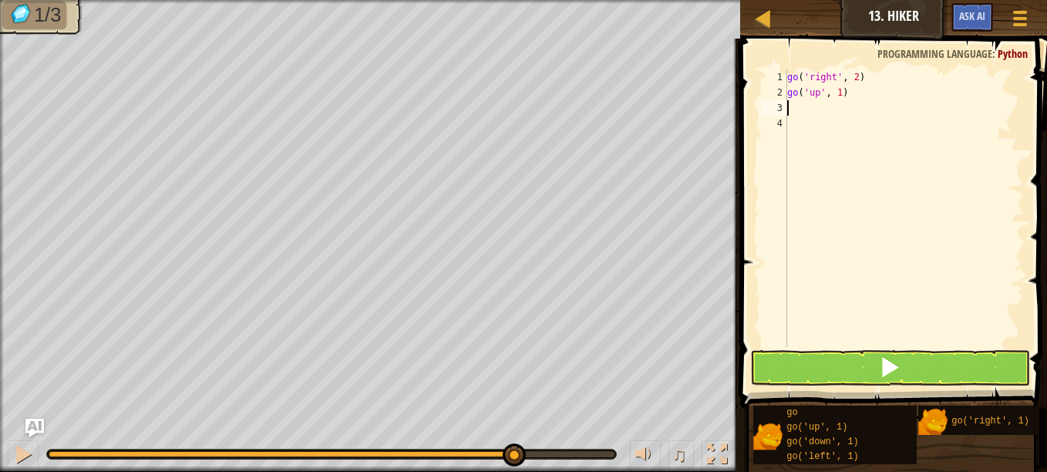
click at [846, 99] on div "go ( 'right' , 2 ) go ( 'up' , 1 )" at bounding box center [904, 223] width 240 height 308
type textarea "go('up', 3)"
click at [926, 364] on button at bounding box center [890, 367] width 280 height 35
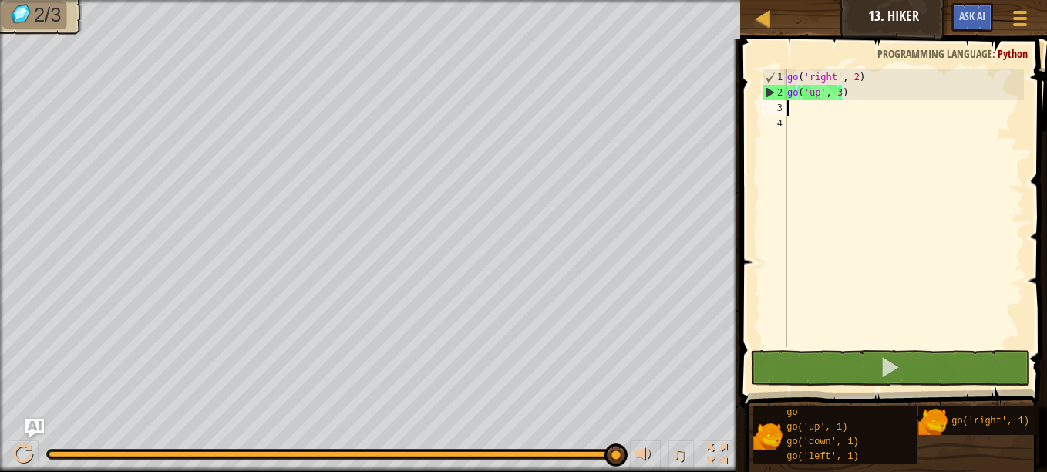
click at [805, 109] on div "go ( 'right' , 2 ) go ( 'up' , 3 )" at bounding box center [904, 223] width 240 height 308
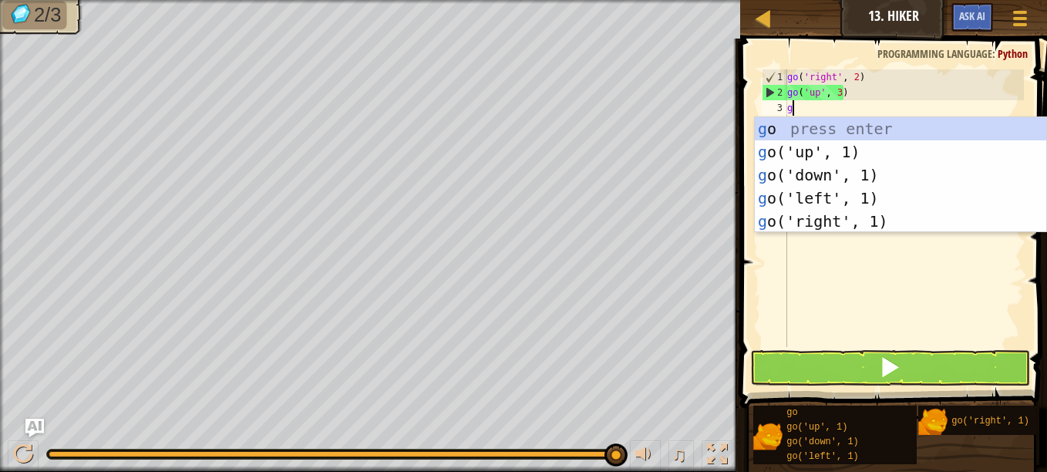
type textarea "go"
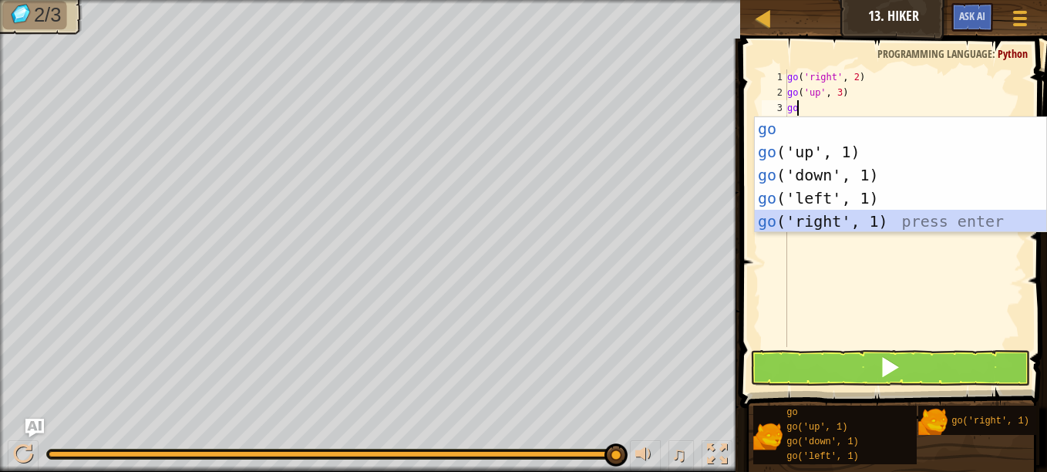
click at [856, 216] on div "go press enter go ('up', 1) press enter go ('down', 1) press enter go ('left', …" at bounding box center [899, 198] width 291 height 162
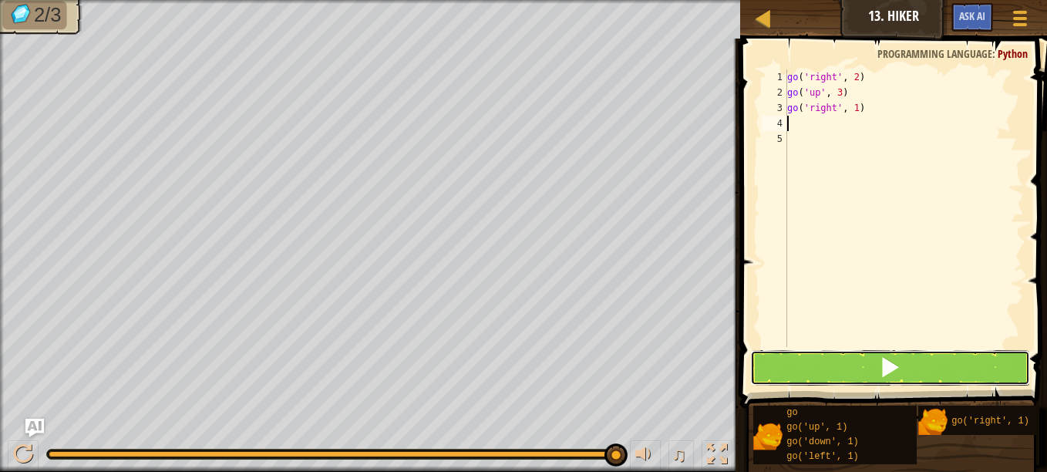
click at [898, 368] on span at bounding box center [890, 367] width 22 height 22
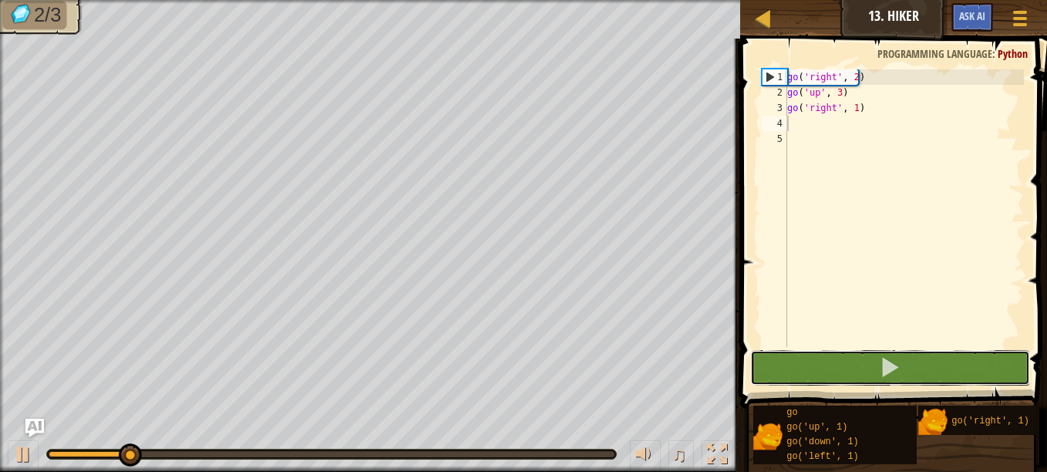
click at [898, 366] on span at bounding box center [890, 367] width 22 height 22
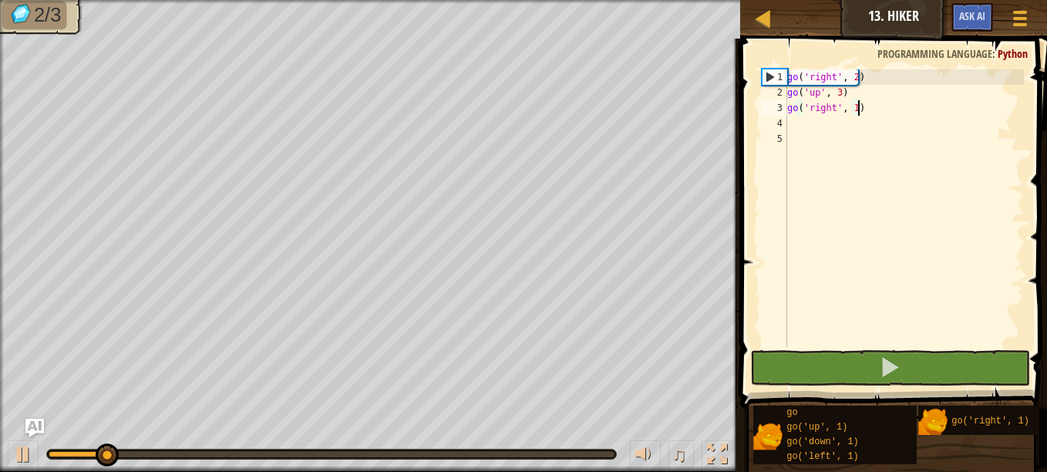
click at [857, 105] on div "go ( 'right' , 2 ) go ( 'up' , 3 ) go ( 'right' , 1 )" at bounding box center [904, 223] width 240 height 308
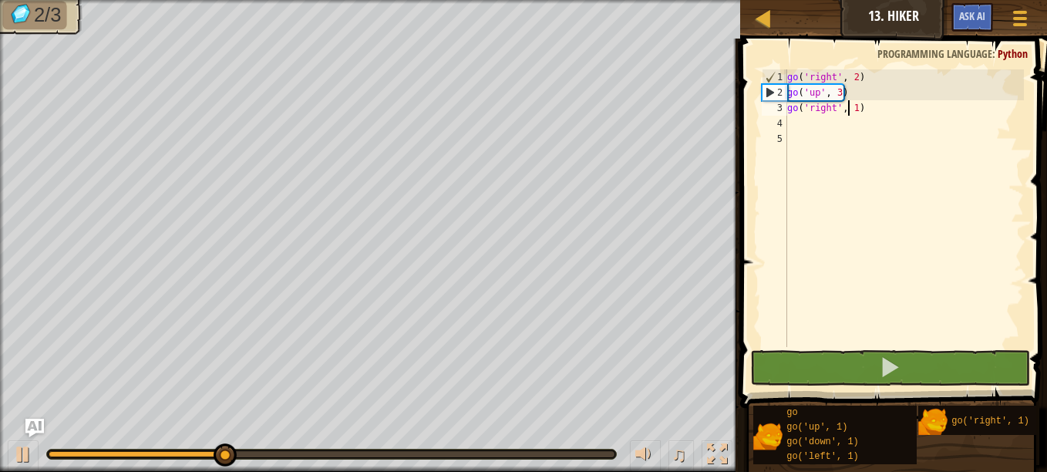
click at [848, 115] on div "go ( 'right' , 2 ) go ( 'up' , 3 ) go ( 'right' , 1 )" at bounding box center [904, 223] width 240 height 308
click at [852, 112] on div "go ( 'right' , 2 ) go ( 'up' , 3 ) go ( 'right' , 1 )" at bounding box center [904, 223] width 240 height 308
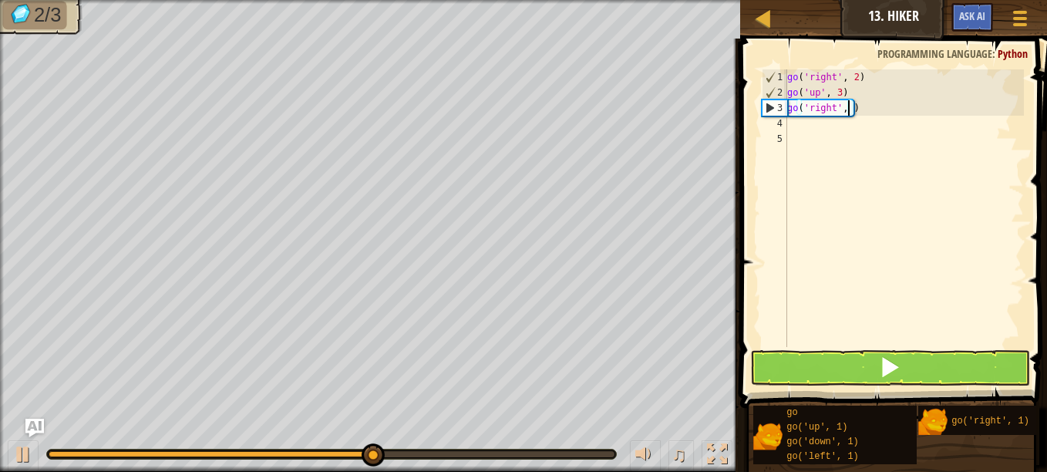
type textarea "go('right', 2)"
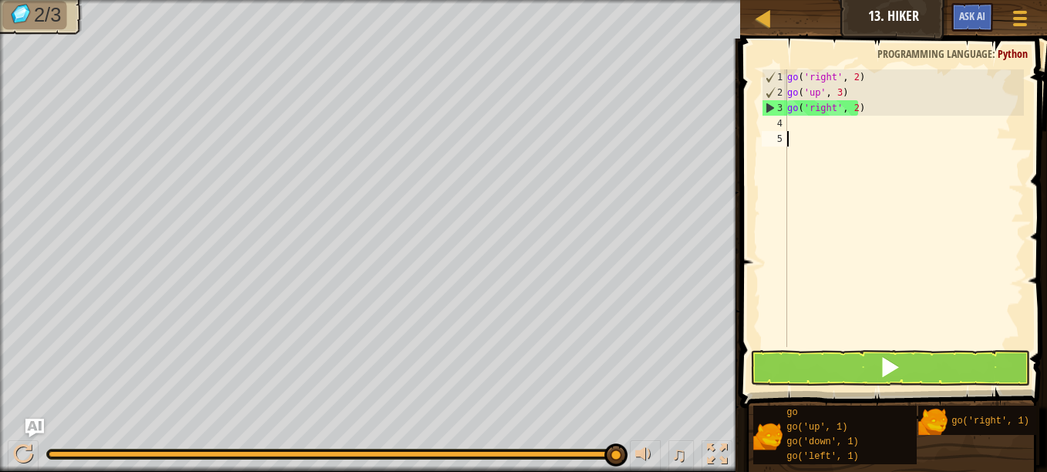
click at [830, 139] on div "go ( 'right' , 2 ) go ( 'up' , 3 ) go ( 'right' , 2 )" at bounding box center [904, 223] width 240 height 308
click at [833, 133] on div "go ( 'right' , 2 ) go ( 'up' , 3 ) go ( 'right' , 2 )" at bounding box center [904, 223] width 240 height 308
click at [829, 125] on div "go ( 'right' , 2 ) go ( 'up' , 3 ) go ( 'right' , 2 )" at bounding box center [904, 223] width 240 height 308
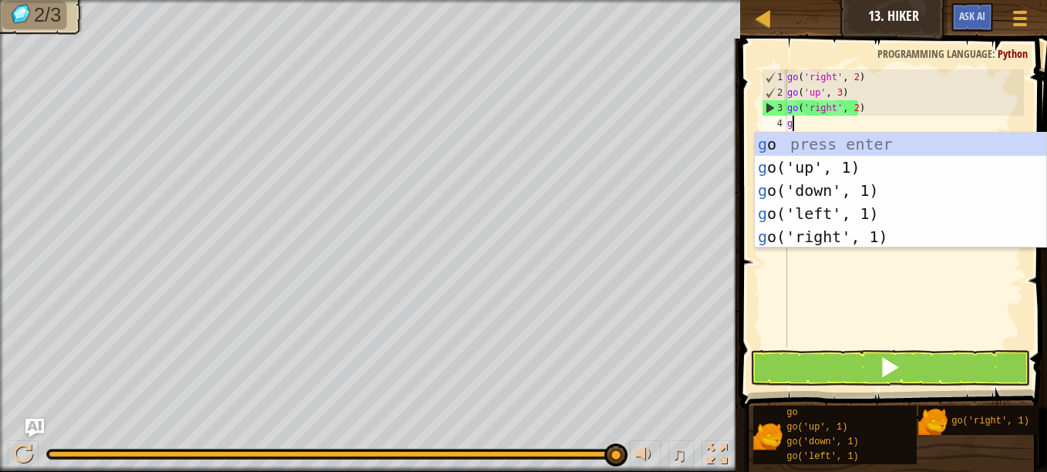
type textarea "go"
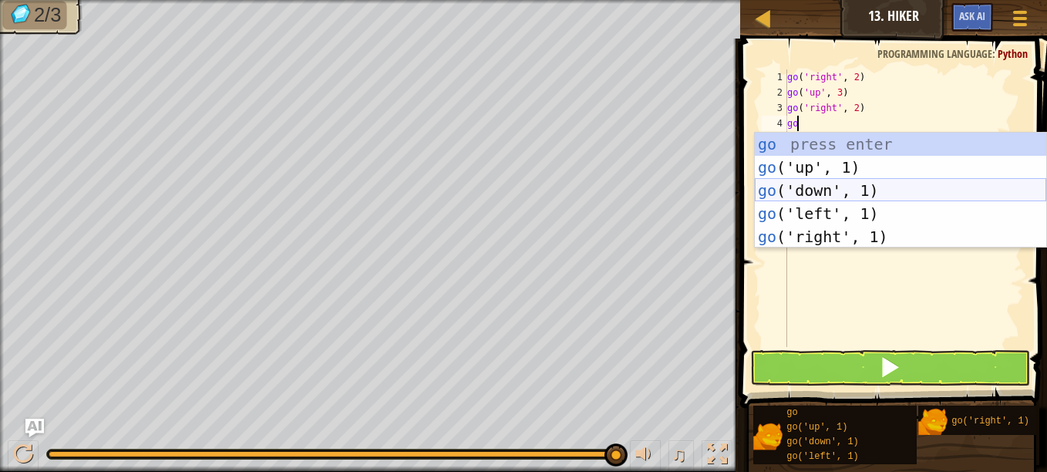
click at [829, 186] on div "go press enter go ('up', 1) press enter go ('down', 1) press enter go ('left', …" at bounding box center [899, 214] width 291 height 162
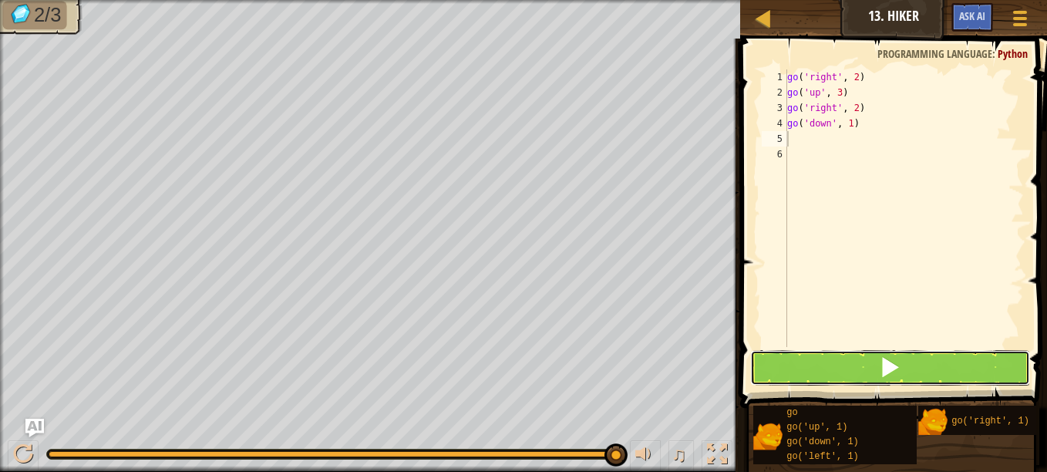
click at [888, 358] on span at bounding box center [890, 367] width 22 height 22
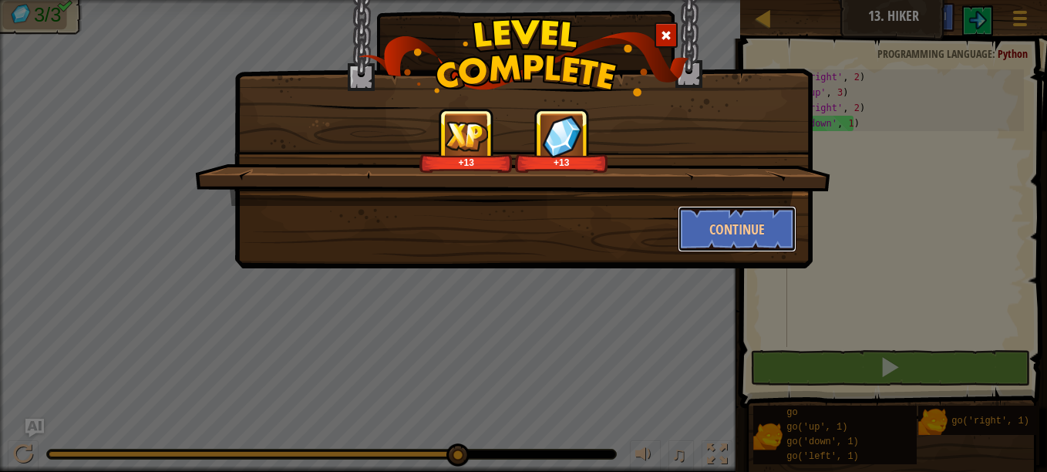
click at [748, 219] on button "Continue" at bounding box center [736, 229] width 119 height 46
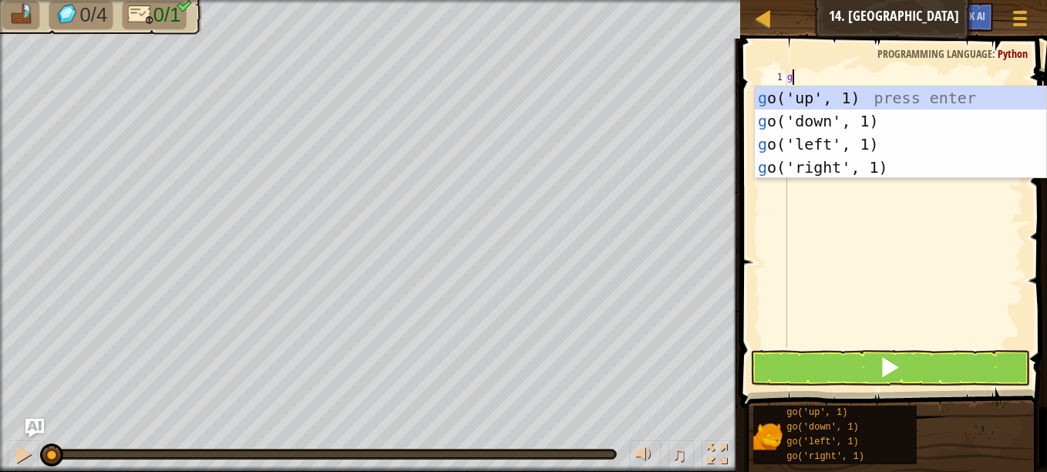
scroll to position [7, 0]
type textarea "go"
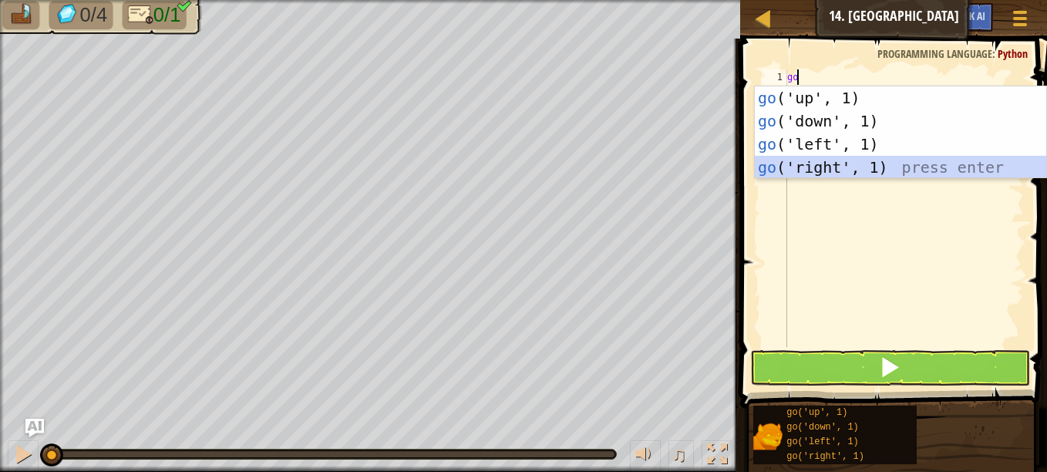
click at [833, 166] on div "go ('up', 1) press enter go ('down', 1) press enter go ('left', 1) press enter …" at bounding box center [899, 155] width 291 height 139
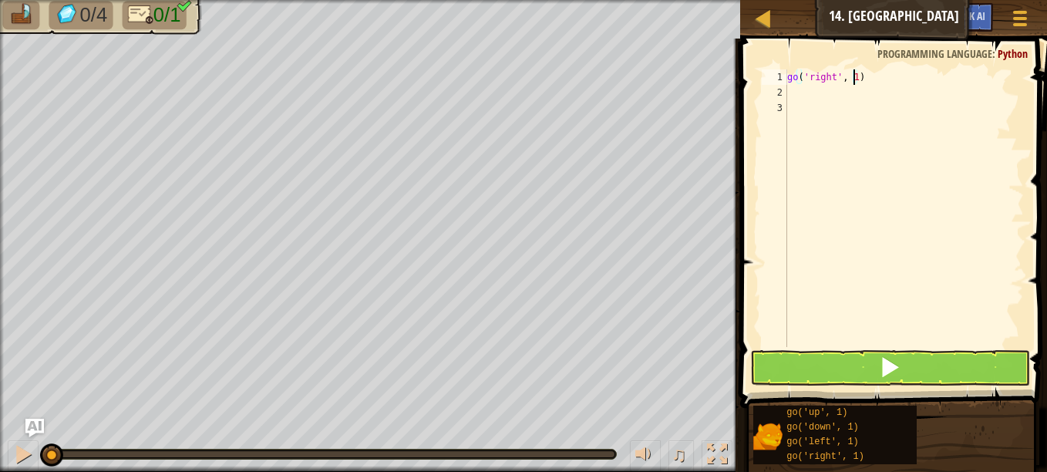
click at [853, 76] on div "go ( 'right' , 1 )" at bounding box center [904, 223] width 240 height 308
click at [956, 355] on button at bounding box center [890, 367] width 280 height 35
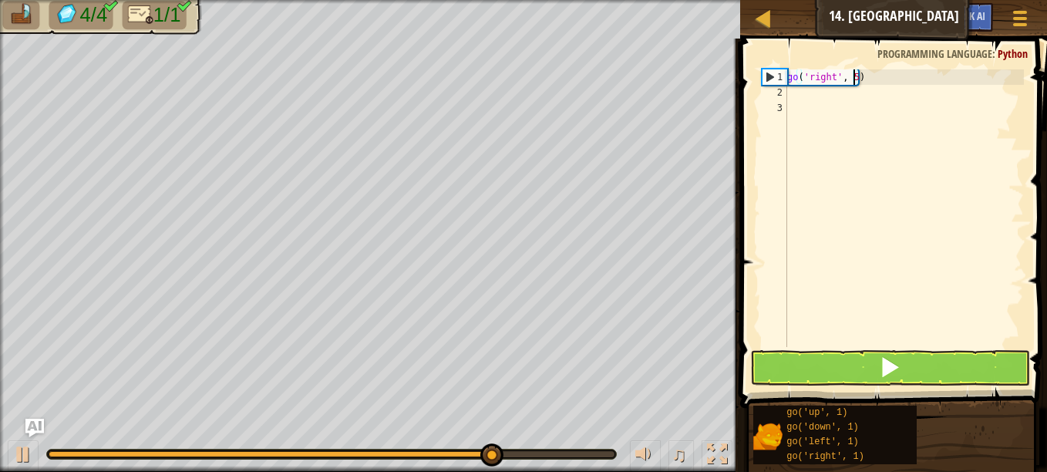
type textarea "go('right', 5)"
click at [855, 365] on button at bounding box center [890, 367] width 280 height 35
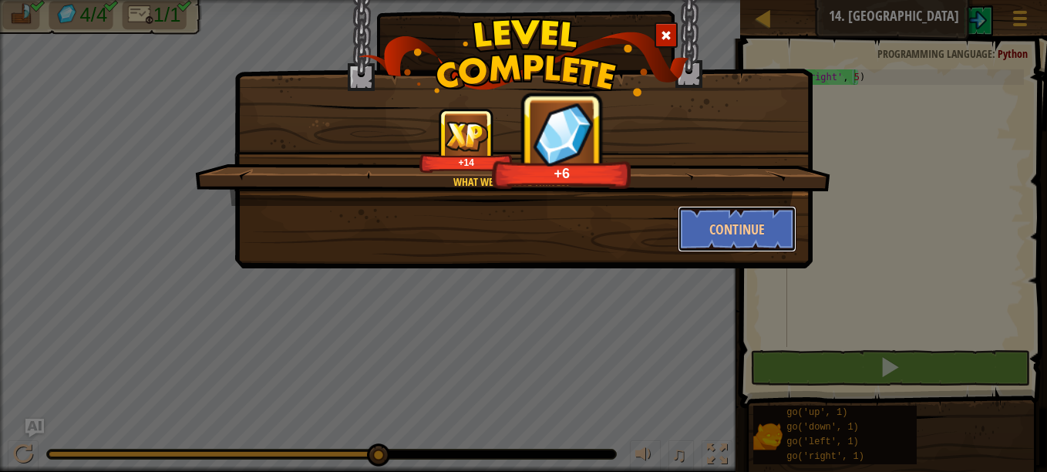
click at [736, 228] on button "Continue" at bounding box center [736, 229] width 119 height 46
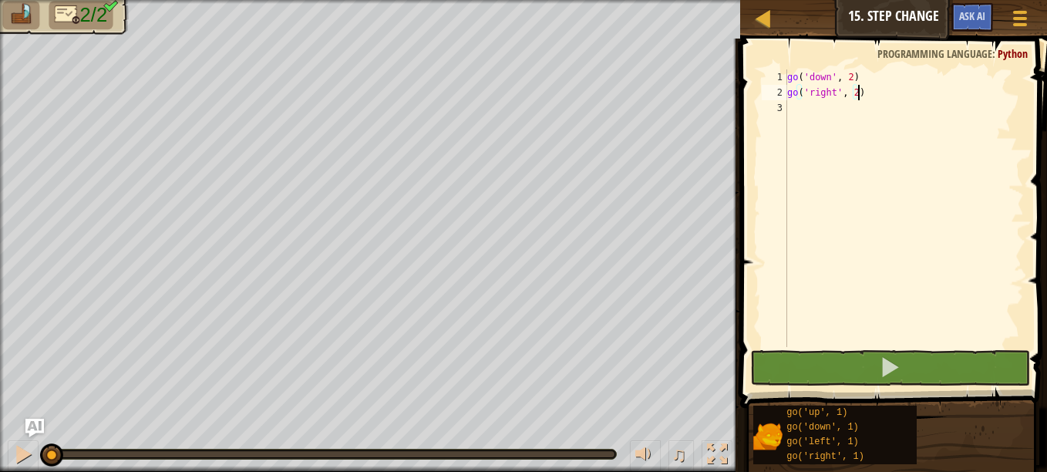
click at [863, 102] on div "go ( 'down' , 2 ) go ( 'right' , 2 )" at bounding box center [904, 223] width 240 height 308
click at [849, 94] on div "go ( 'down' , 2 ) go ( 'right' , 2 )" at bounding box center [904, 223] width 240 height 308
click at [851, 92] on div "go ( 'down' , 2 ) go ( 'right' , 2 )" at bounding box center [904, 223] width 240 height 308
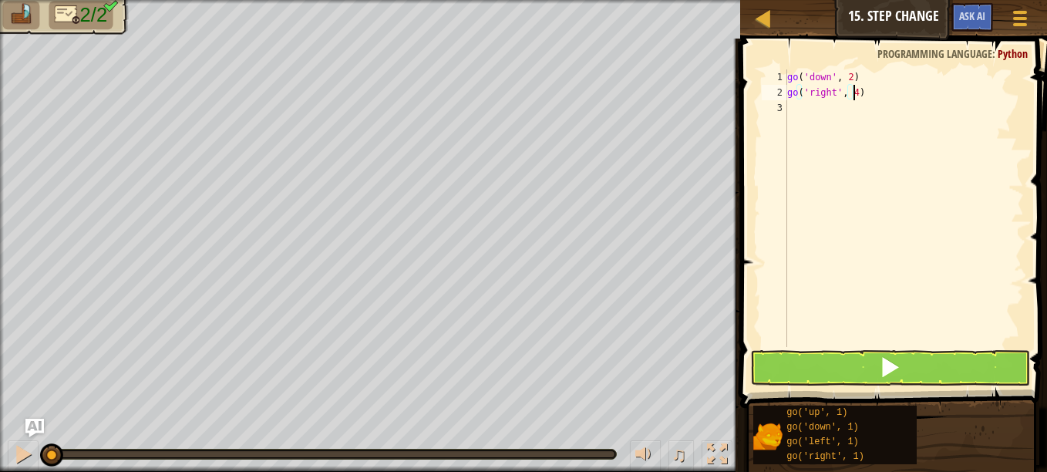
scroll to position [7, 5]
click at [872, 371] on button at bounding box center [890, 367] width 280 height 35
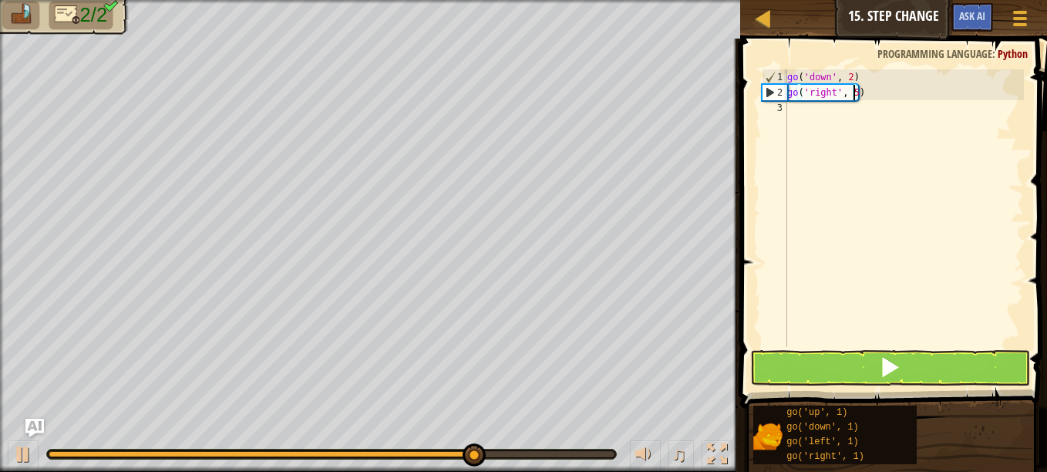
type textarea "go('right', 5)"
click at [911, 358] on button at bounding box center [890, 367] width 280 height 35
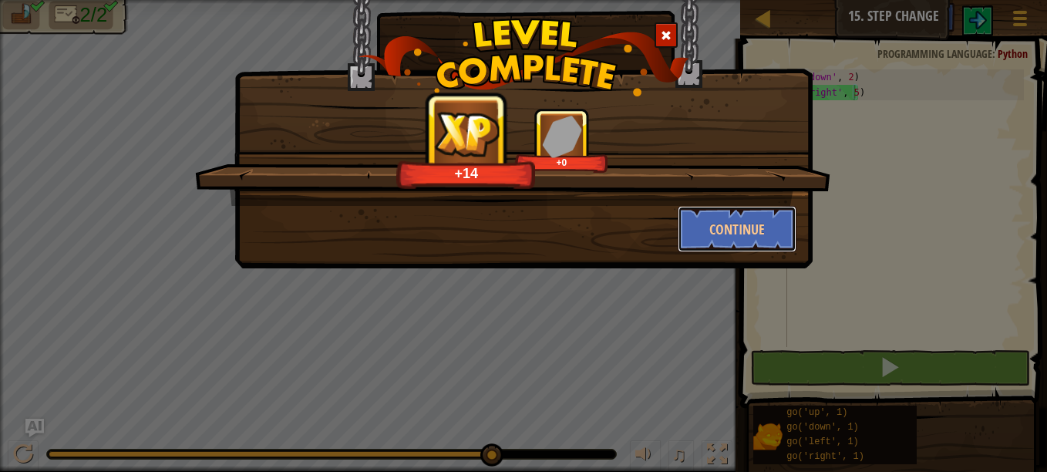
click at [771, 227] on button "Continue" at bounding box center [736, 229] width 119 height 46
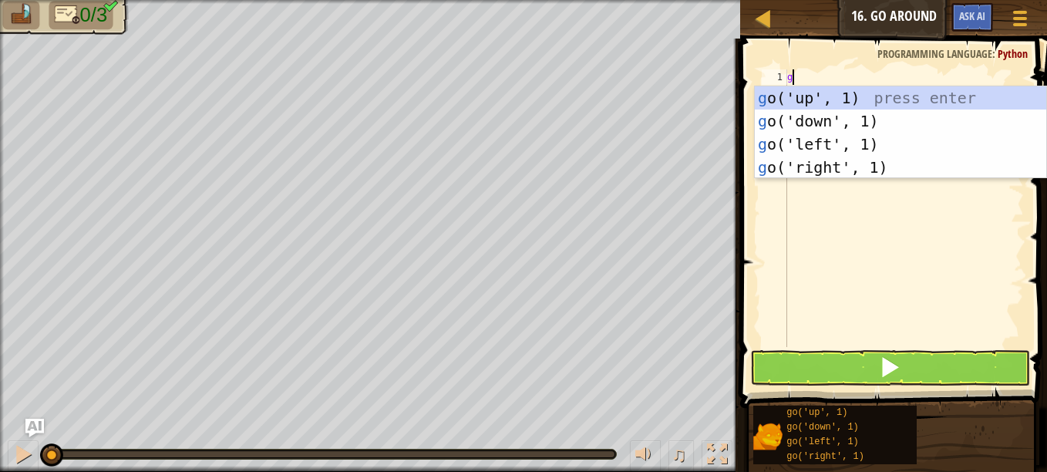
scroll to position [7, 0]
type textarea "go"
click at [847, 93] on div "go ('up', 1) press enter go ('down', 1) press enter go ('left', 1) press enter …" at bounding box center [899, 155] width 291 height 139
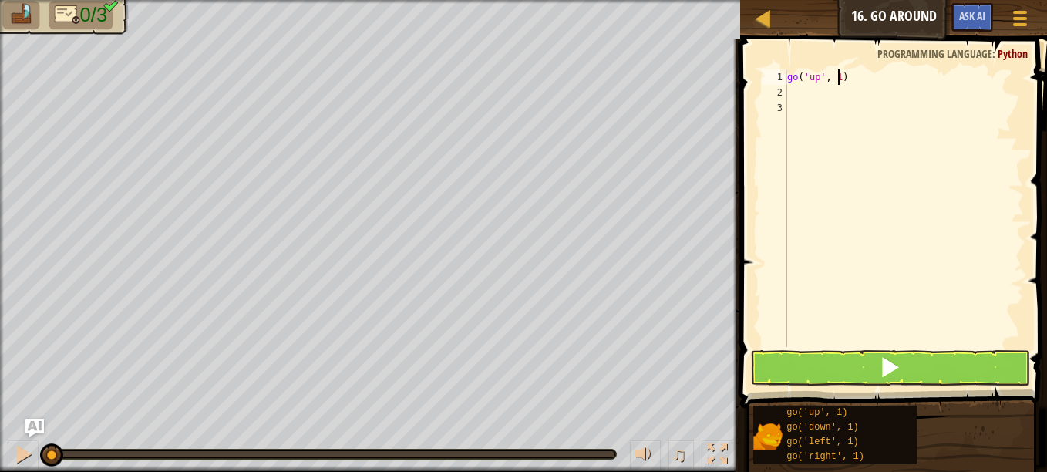
click at [836, 79] on div "go ( 'up' , 1 )" at bounding box center [904, 223] width 240 height 308
type textarea "go('up', 2)"
click at [815, 96] on div "go ( 'up' , 2 )" at bounding box center [904, 223] width 240 height 308
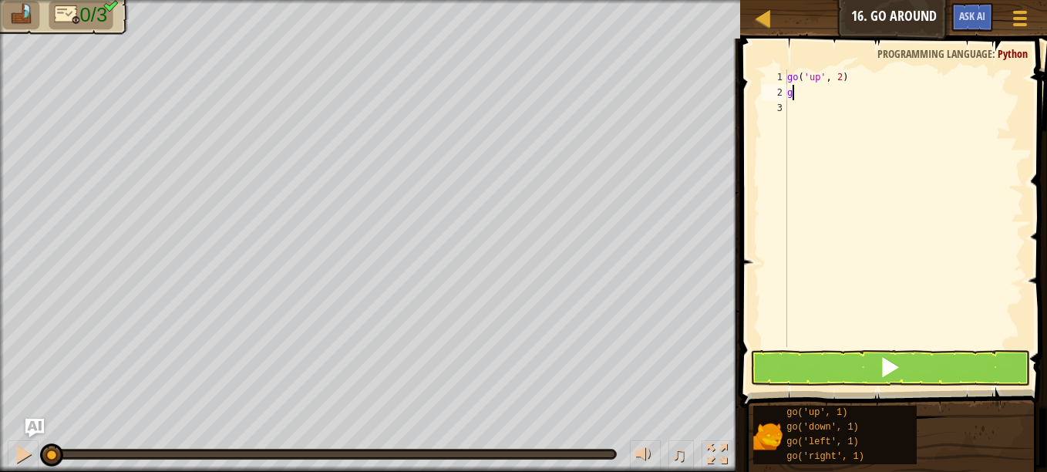
type textarea "go"
click at [882, 229] on div "go ( 'up' , 2 ) go" at bounding box center [904, 223] width 240 height 308
click at [908, 384] on button at bounding box center [890, 367] width 280 height 35
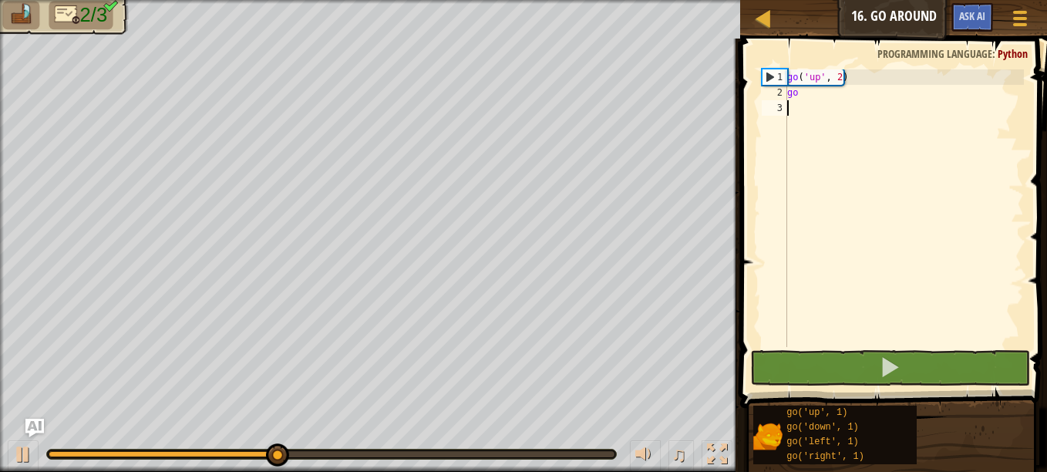
click at [805, 98] on div "go ( 'up' , 2 ) go" at bounding box center [904, 223] width 240 height 308
type textarea "g"
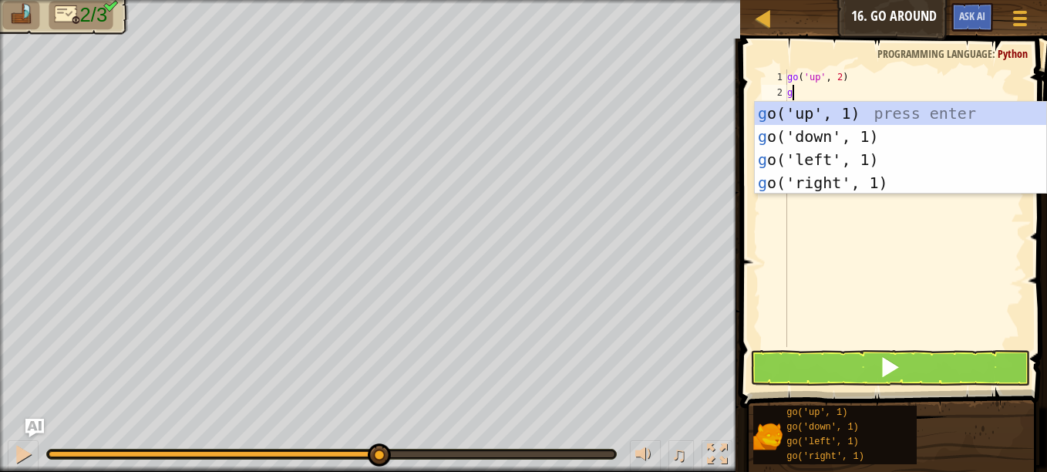
type textarea "go"
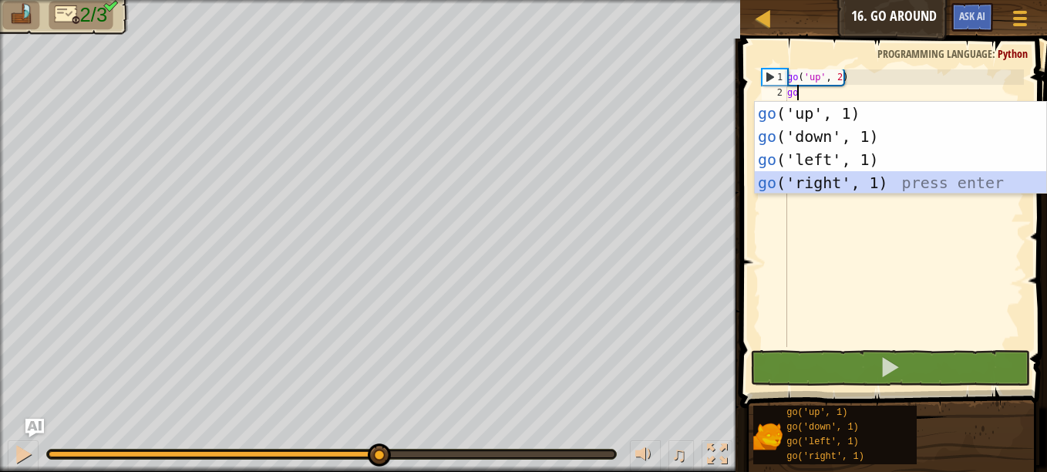
click at [916, 180] on div "go ('up', 1) press enter go ('down', 1) press enter go ('left', 1) press enter …" at bounding box center [899, 171] width 291 height 139
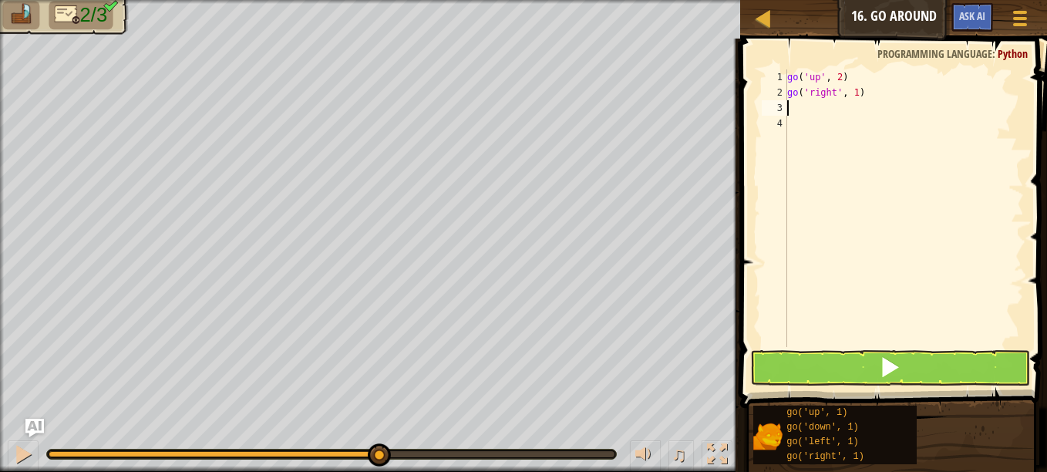
click at [850, 95] on div "go ( 'up' , 2 ) go ( 'right' , 1 )" at bounding box center [904, 223] width 240 height 308
click at [855, 96] on div "go ( 'up' , 2 ) go ( 'right' , 1 )" at bounding box center [904, 223] width 240 height 308
type textarea "go('right', 3)"
click at [818, 106] on div "go ( 'up' , 2 ) go ( 'right' , 3 )" at bounding box center [904, 223] width 240 height 308
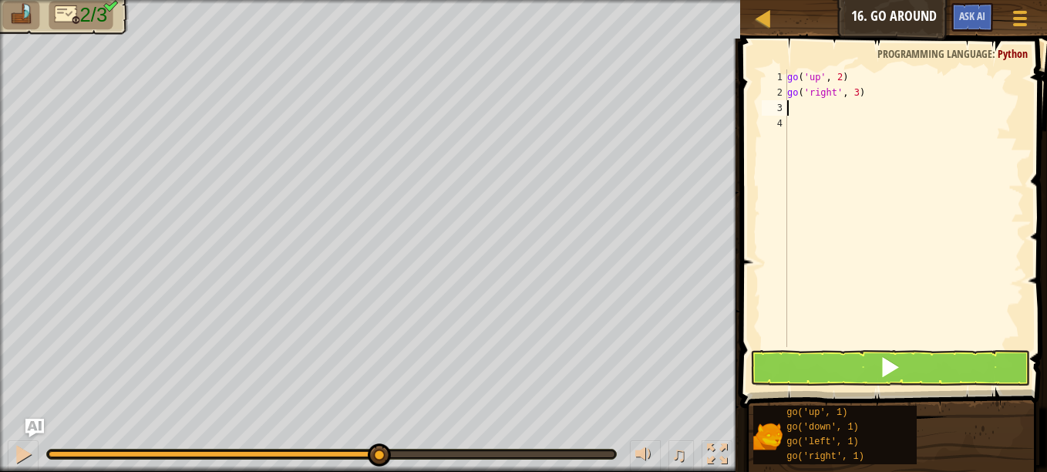
scroll to position [7, 0]
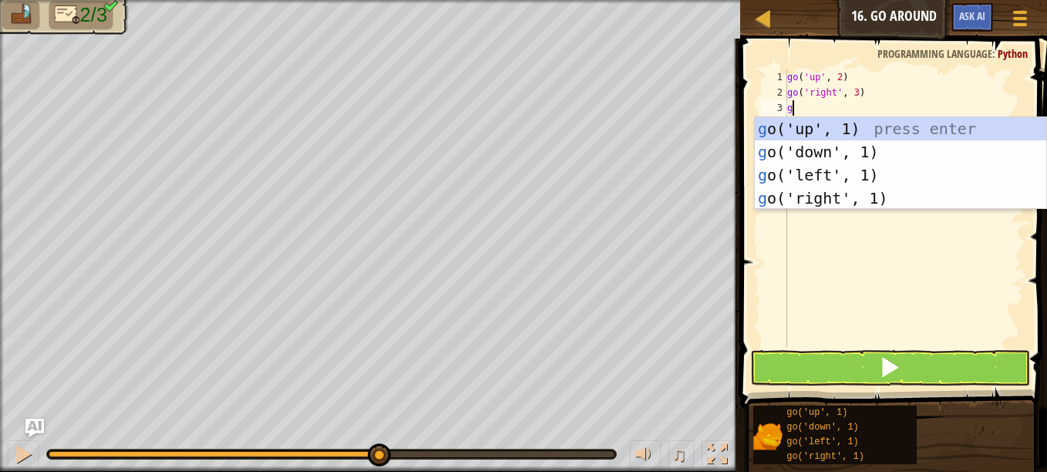
type textarea "g"
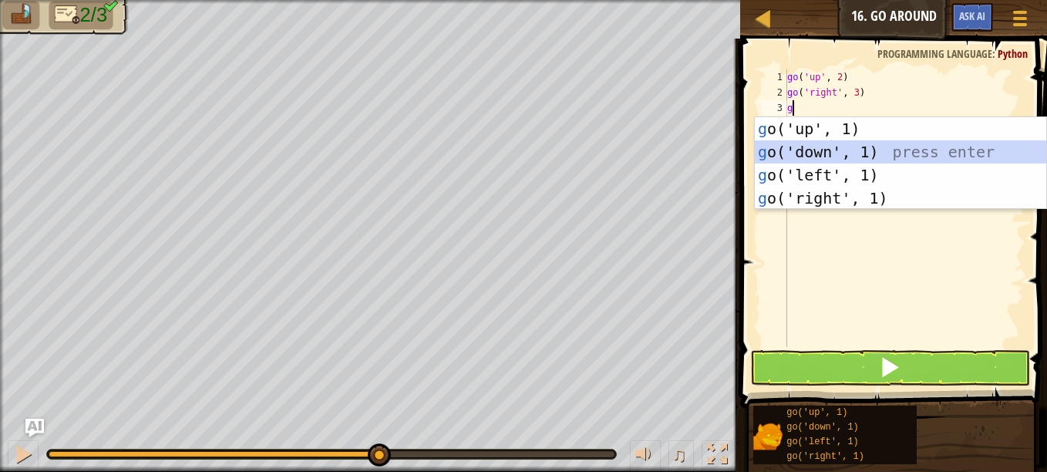
click at [865, 145] on div "g o('up', 1) press enter g o('down', 1) press enter g o('left', 1) press enter …" at bounding box center [899, 186] width 291 height 139
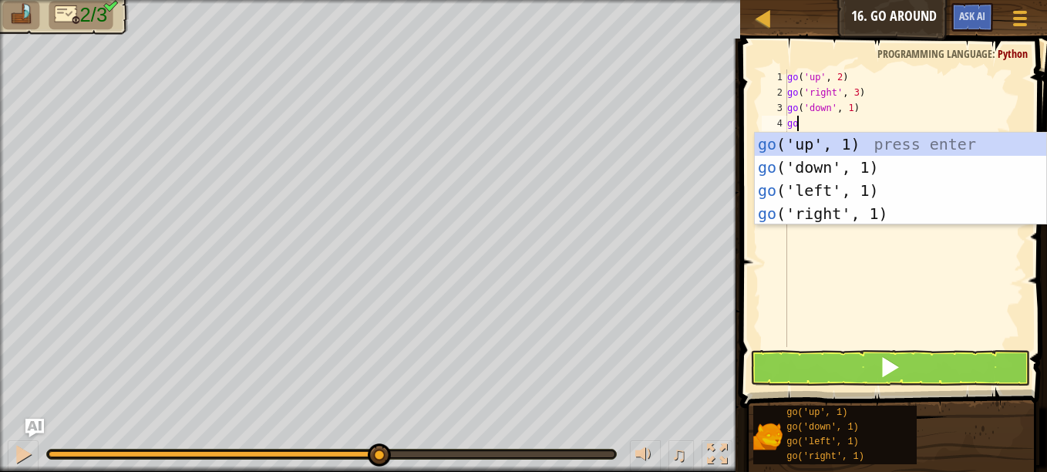
click at [879, 113] on div "go ( 'up' , 2 ) go ( 'right' , 3 ) go ( 'down' , 1 ) go" at bounding box center [904, 223] width 240 height 308
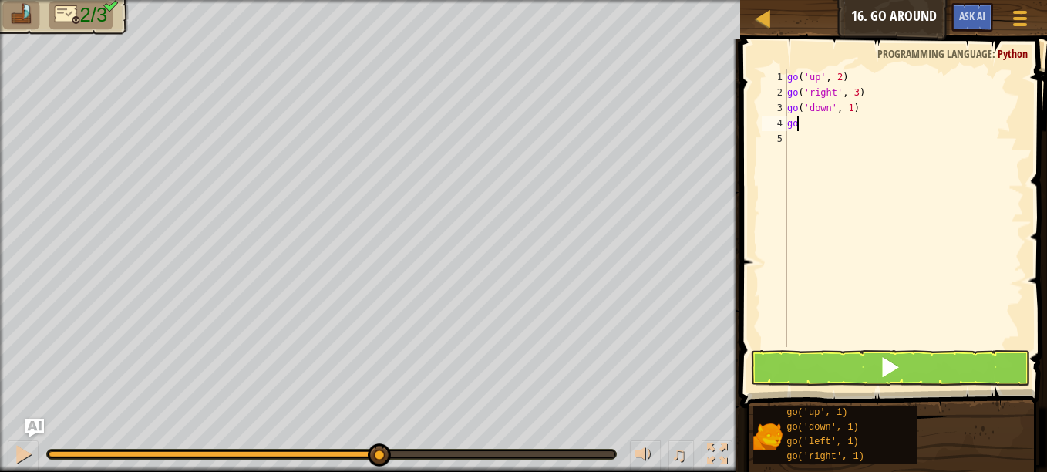
click at [808, 130] on div "go ( 'up' , 2 ) go ( 'right' , 3 ) go ( 'down' , 1 ) go" at bounding box center [904, 223] width 240 height 308
type textarea "g"
click at [845, 113] on div "go ( 'up' , 2 ) go ( 'right' , 3 ) go ( 'down' , 1 )" at bounding box center [904, 223] width 240 height 308
type textarea "go('down', 2)"
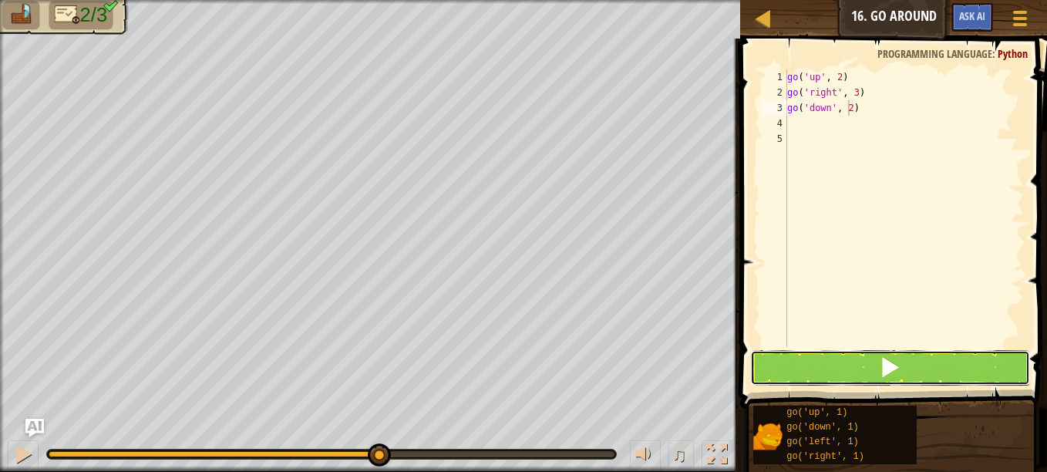
click at [864, 359] on button at bounding box center [890, 367] width 280 height 35
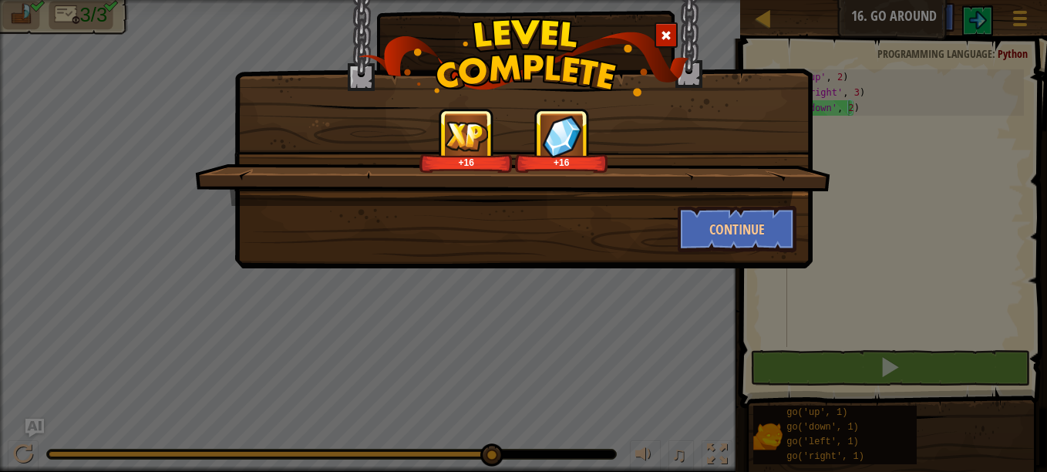
click at [728, 202] on div "+16 +16" at bounding box center [512, 157] width 635 height 98
click at [737, 237] on button "Continue" at bounding box center [736, 229] width 119 height 46
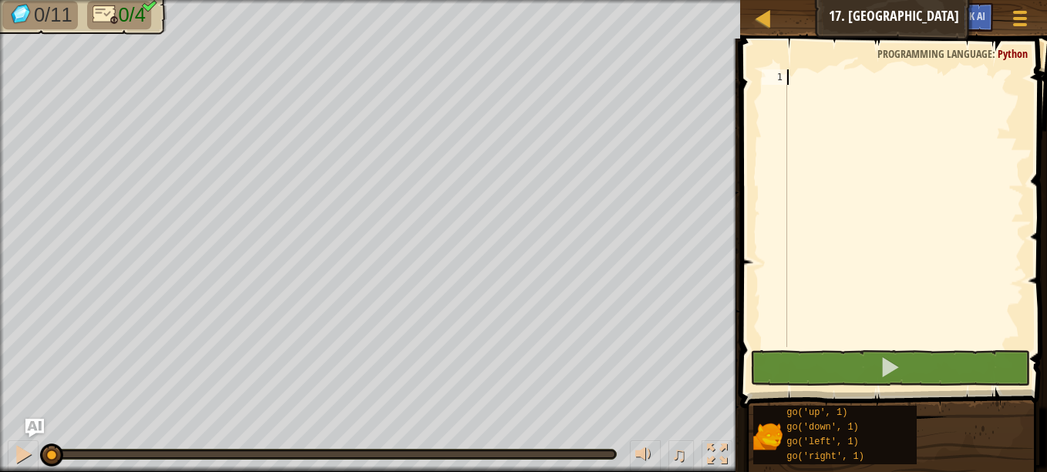
scroll to position [7, 0]
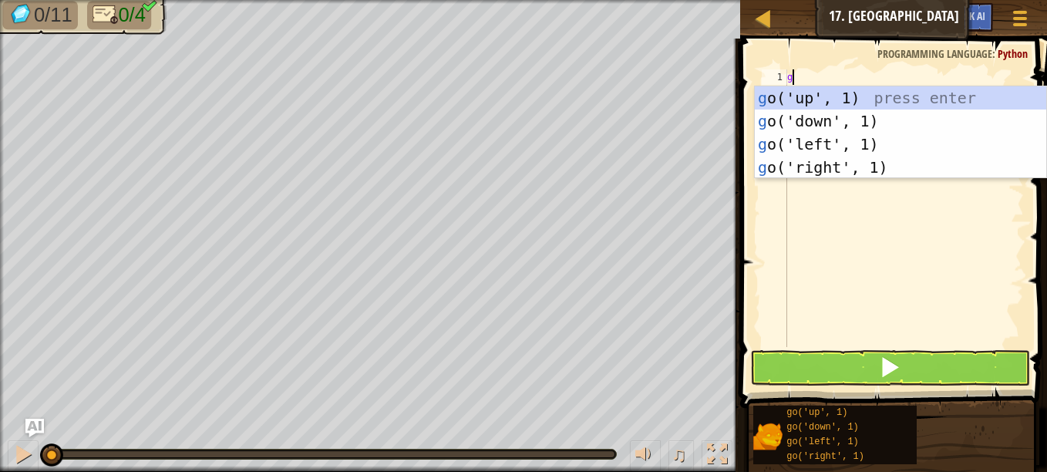
type textarea "go"
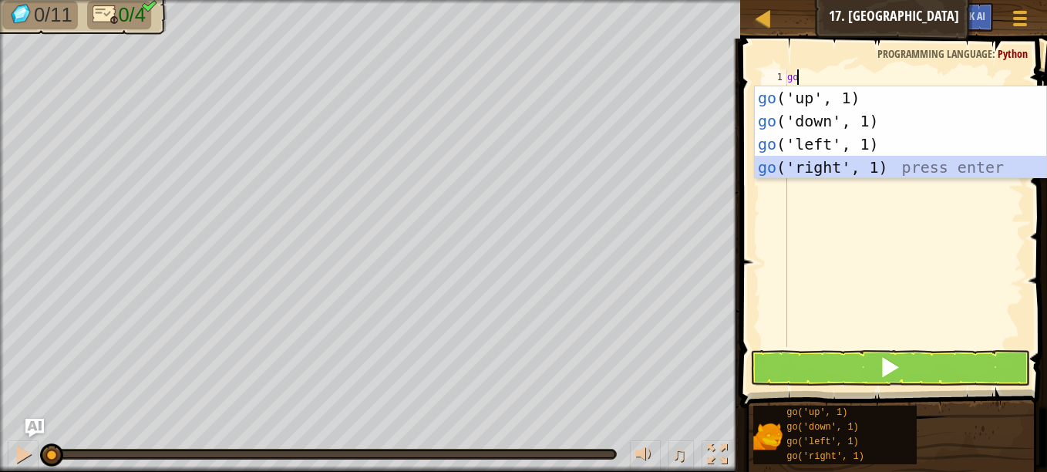
click at [825, 165] on div "go ('up', 1) press enter go ('down', 1) press enter go ('left', 1) press enter …" at bounding box center [899, 155] width 291 height 139
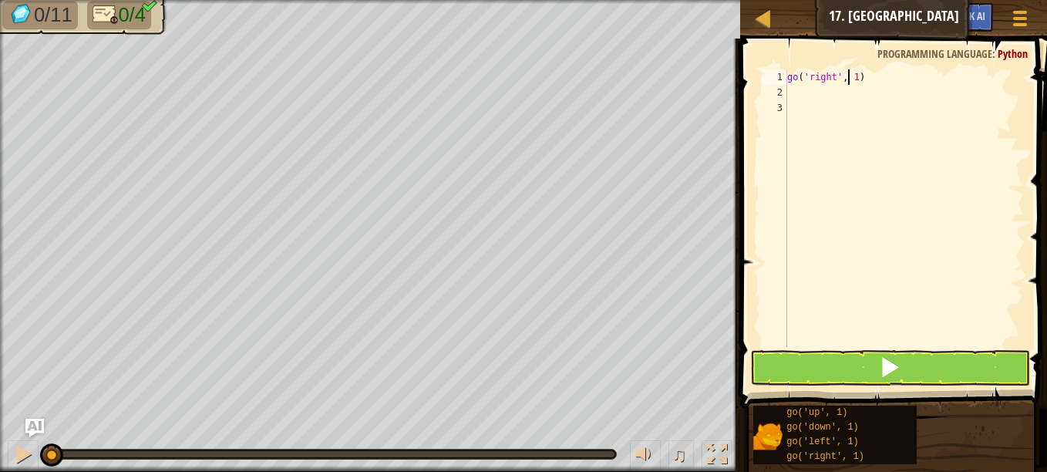
click at [849, 76] on div "go ( 'right' , 1 )" at bounding box center [904, 223] width 240 height 308
click at [852, 78] on div "go ( 'right' , 1 )" at bounding box center [904, 223] width 240 height 308
type textarea "go('right', 3)"
click at [852, 85] on div "go ( 'right' , 3 )" at bounding box center [904, 223] width 240 height 308
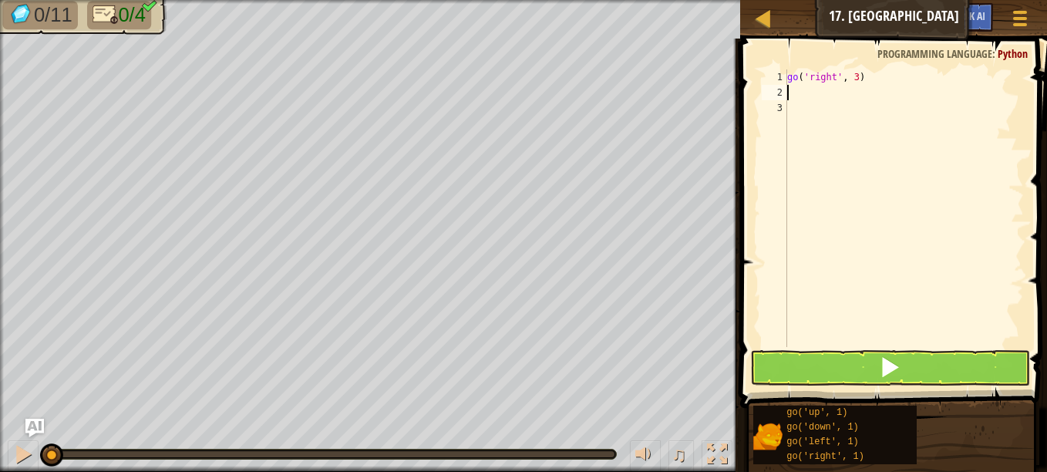
scroll to position [7, 0]
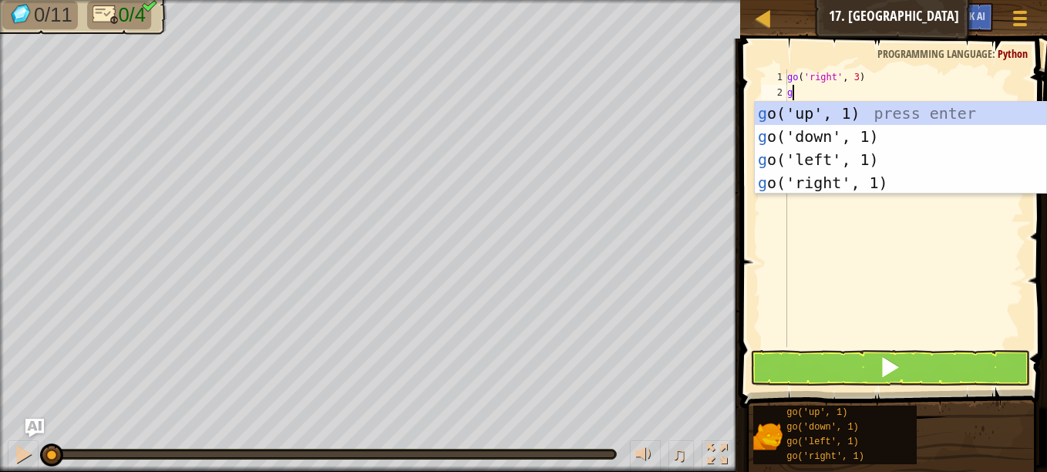
type textarea "go"
click at [846, 113] on div "go ('up', 1) press enter go ('down', 1) press enter go ('left', 1) press enter …" at bounding box center [899, 171] width 291 height 139
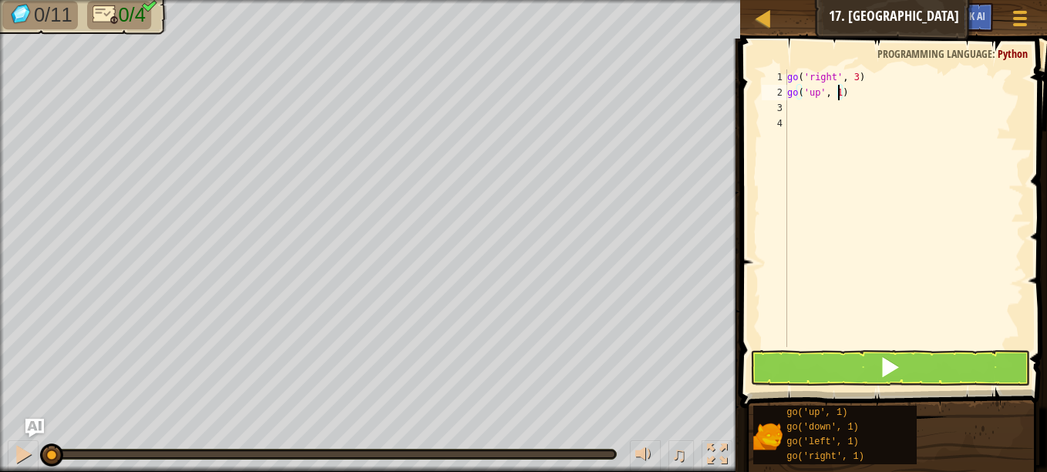
click at [836, 92] on div "go ( 'right' , 3 ) go ( 'up' , 1 )" at bounding box center [904, 223] width 240 height 308
type textarea "go('up', 3)"
click at [815, 108] on div "go ( 'right' , 3 ) go ( 'up' , 3 )" at bounding box center [904, 223] width 240 height 308
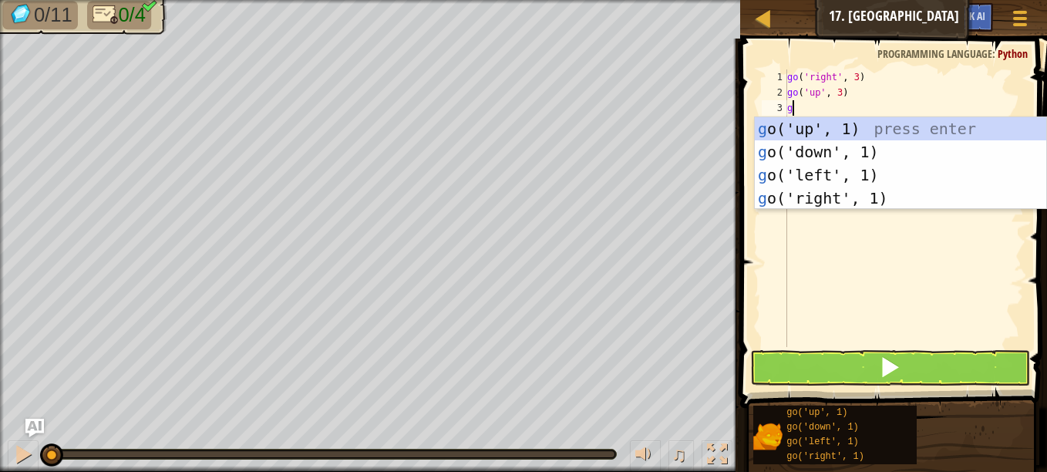
type textarea "go"
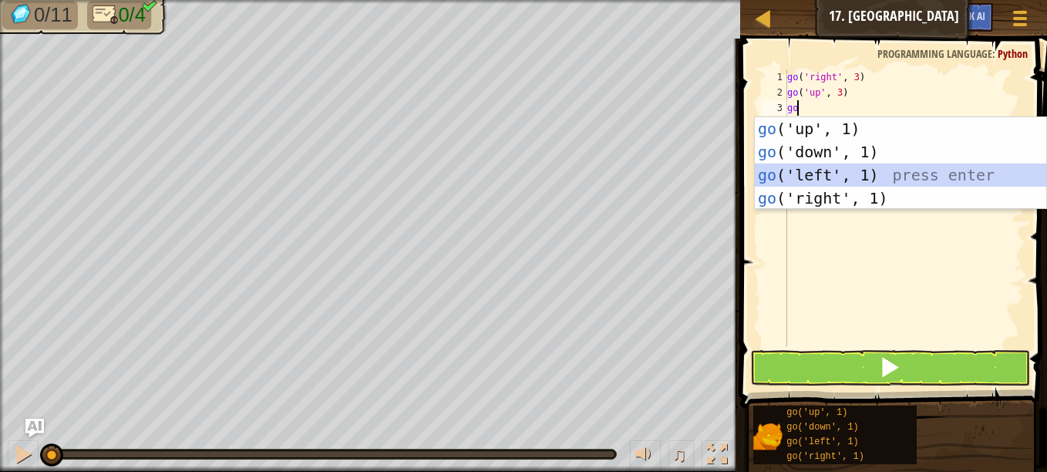
click at [865, 179] on div "go ('up', 1) press enter go ('down', 1) press enter go ('left', 1) press enter …" at bounding box center [899, 186] width 291 height 139
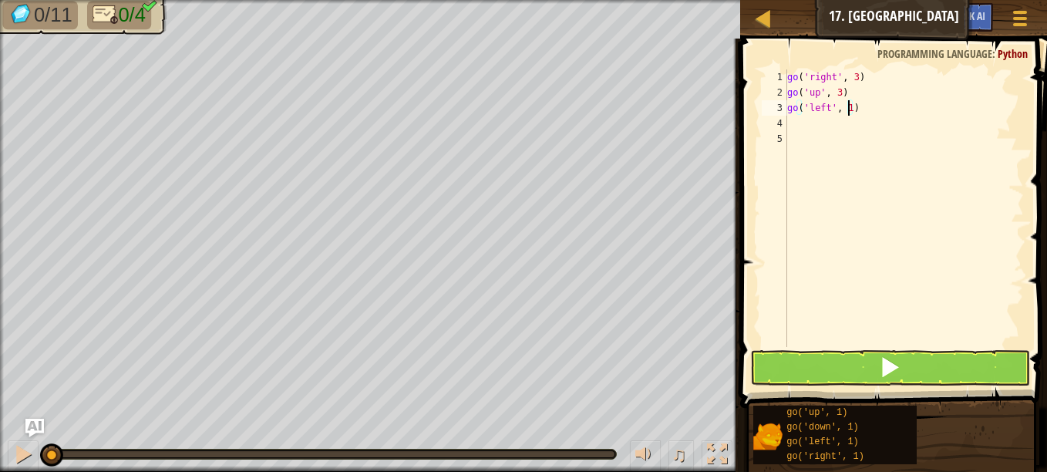
click at [849, 113] on div "go ( 'right' , 3 ) go ( 'up' , 3 ) go ( 'left' , 1 )" at bounding box center [904, 223] width 240 height 308
type textarea "go('left', 3)"
click at [825, 120] on div "go ( 'right' , 3 ) go ( 'up' , 3 ) go ( 'left' , 3 )" at bounding box center [904, 223] width 240 height 308
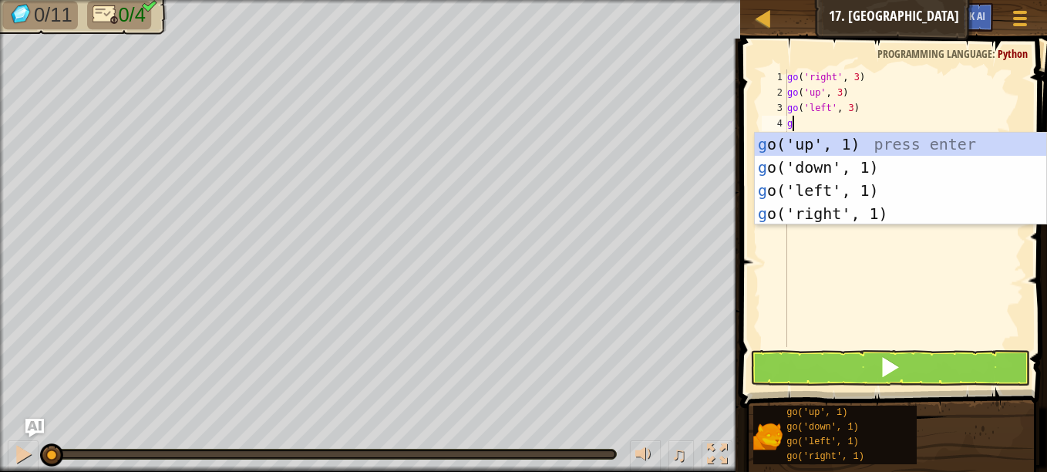
type textarea "go"
click at [876, 166] on div "go ('up', 1) press enter go ('down', 1) press enter go ('left', 1) press enter …" at bounding box center [899, 202] width 291 height 139
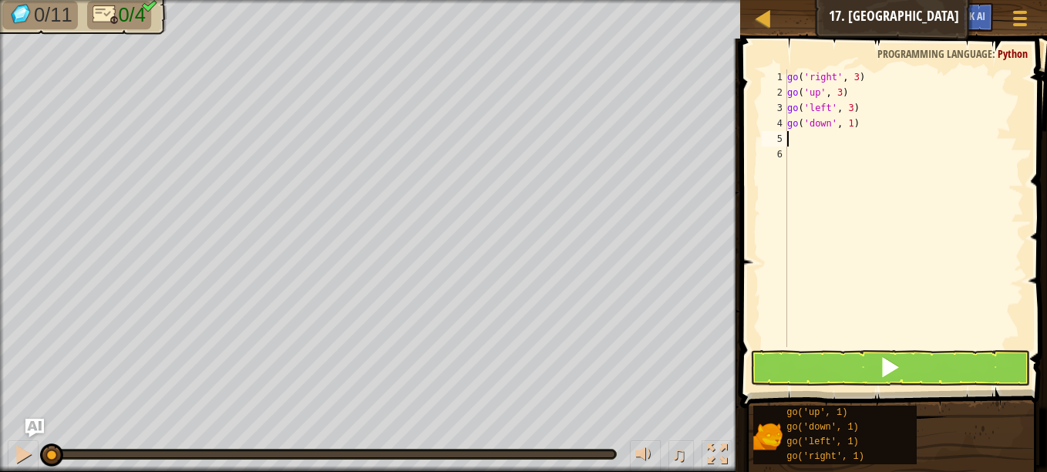
click at [846, 127] on div "go ( 'right' , 3 ) go ( 'up' , 3 ) go ( 'left' , 3 ) go ( 'down' , 1 )" at bounding box center [904, 223] width 240 height 308
type textarea "go('down', 2)"
click at [895, 364] on span at bounding box center [890, 367] width 22 height 22
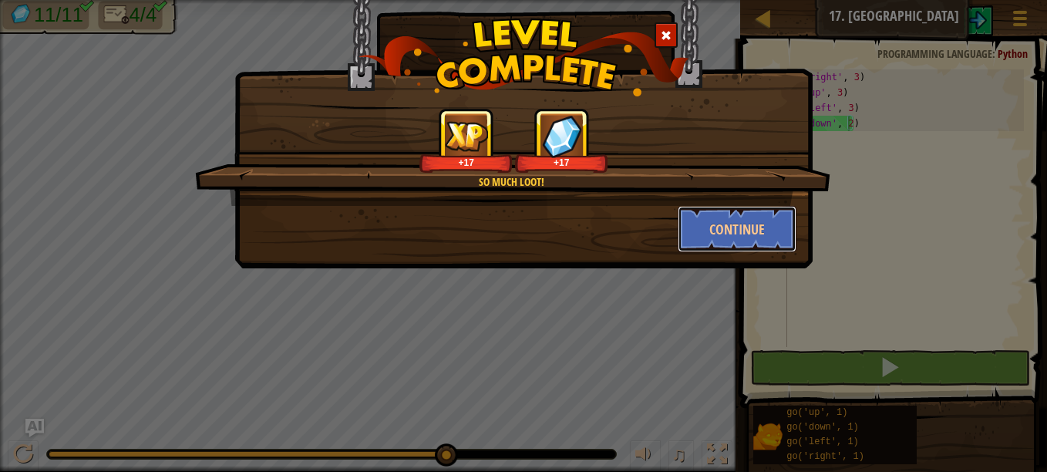
click at [754, 237] on button "Continue" at bounding box center [736, 229] width 119 height 46
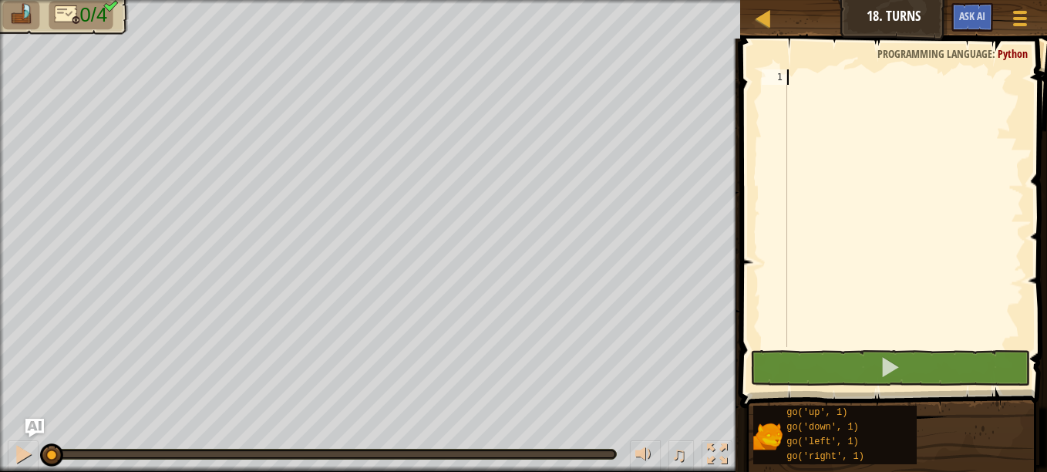
scroll to position [7, 0]
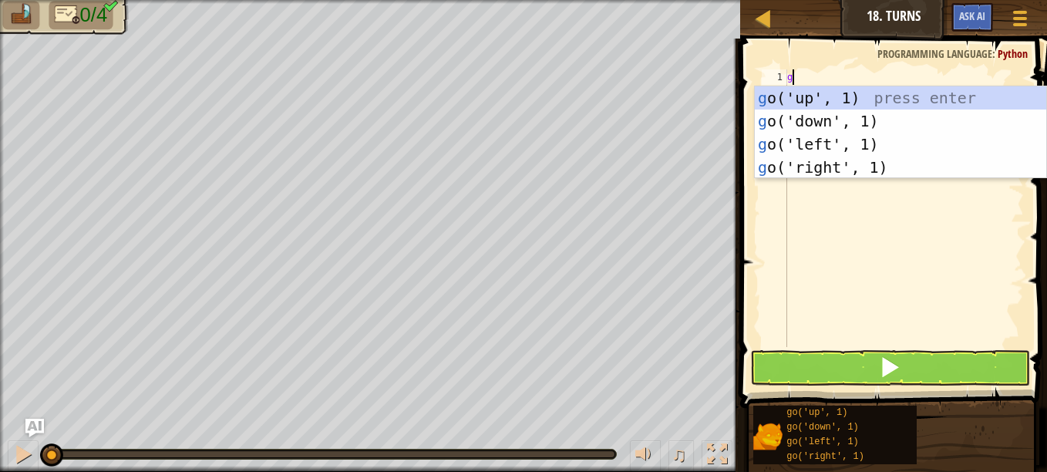
type textarea "go"
click at [822, 92] on div "go ('up', 1) press enter go ('down', 1) press enter go ('left', 1) press enter …" at bounding box center [899, 155] width 291 height 139
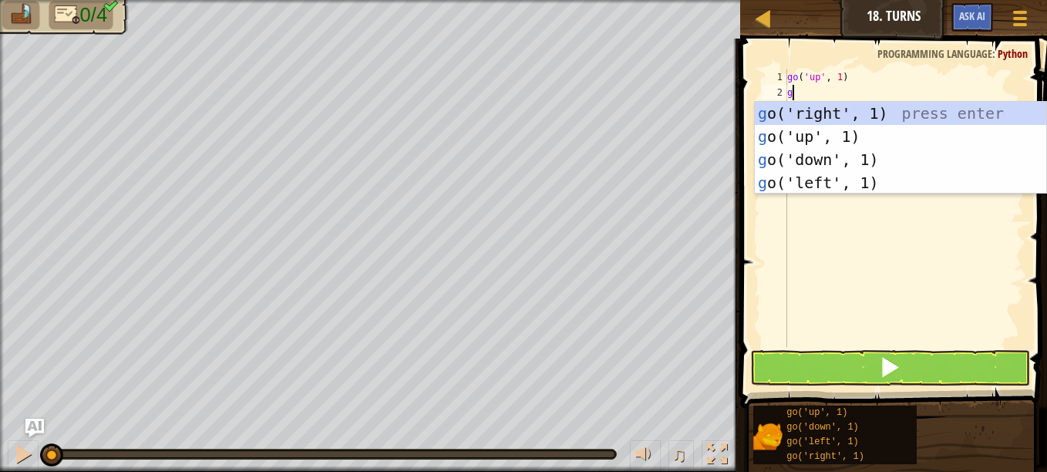
type textarea "go"
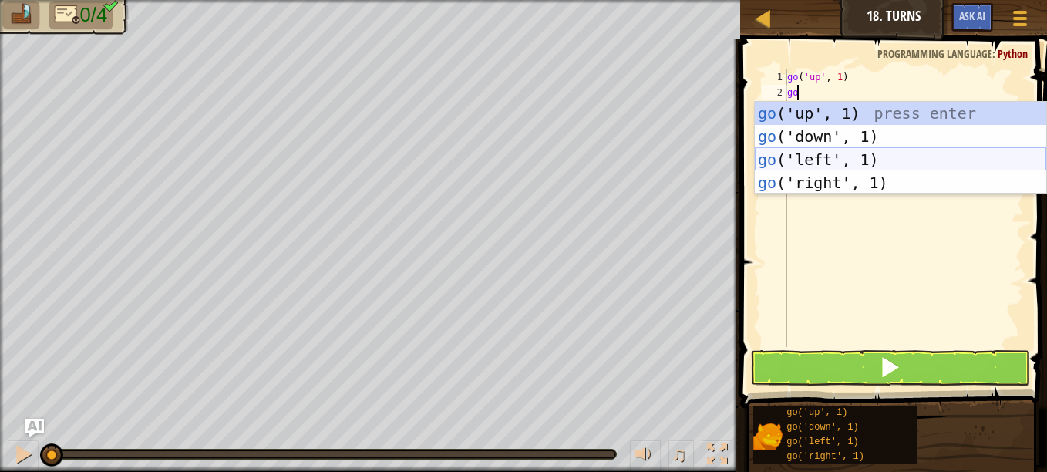
click at [818, 149] on div "go ('up', 1) press enter go ('down', 1) press enter go ('left', 1) press enter …" at bounding box center [899, 171] width 291 height 139
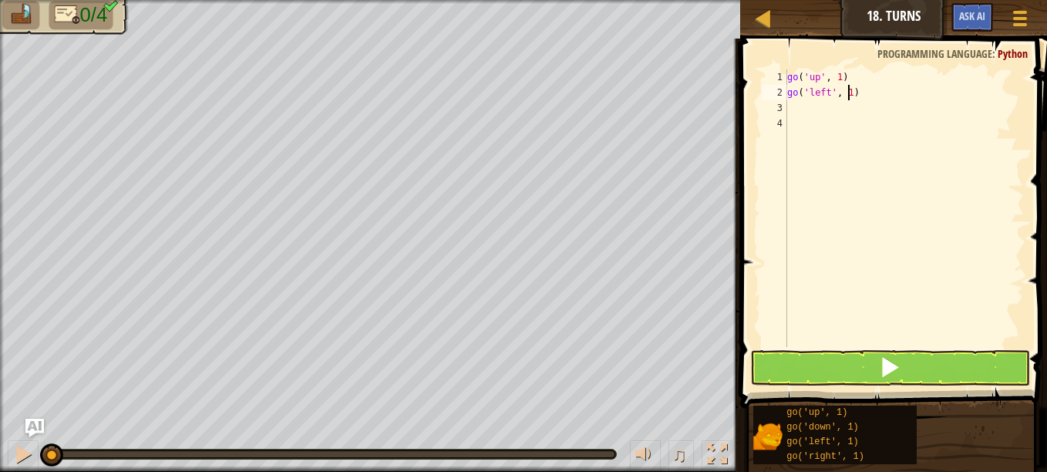
click at [849, 93] on div "go ( 'up' , 1 ) go ( 'left' , 1 )" at bounding box center [904, 223] width 240 height 308
click at [848, 79] on div "go ( 'up' , 1 ) )" at bounding box center [904, 223] width 240 height 308
type textarea "g"
click at [803, 92] on div ")" at bounding box center [904, 223] width 240 height 308
type textarea ")"
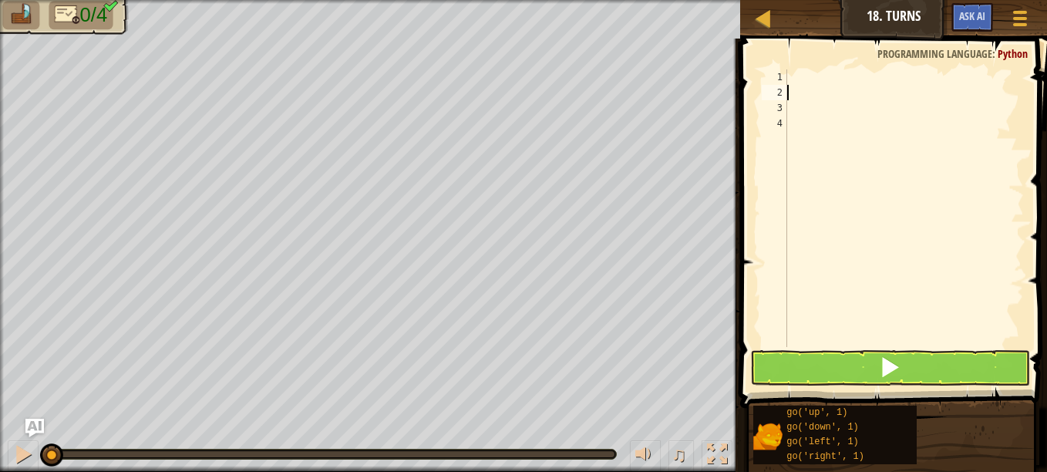
click at [788, 72] on div at bounding box center [904, 223] width 240 height 308
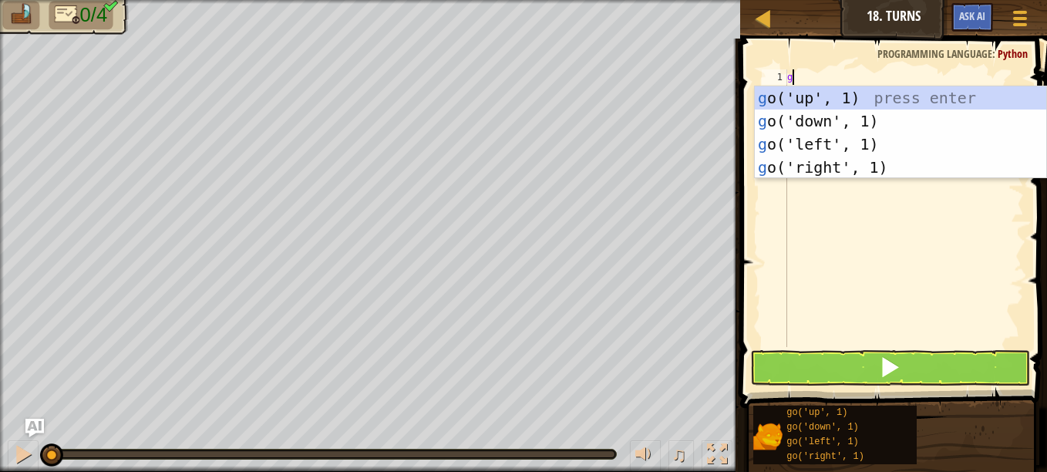
type textarea "go"
click at [843, 131] on div "go ('up', 1) press enter go ('down', 1) press enter go ('left', 1) press enter …" at bounding box center [899, 155] width 291 height 139
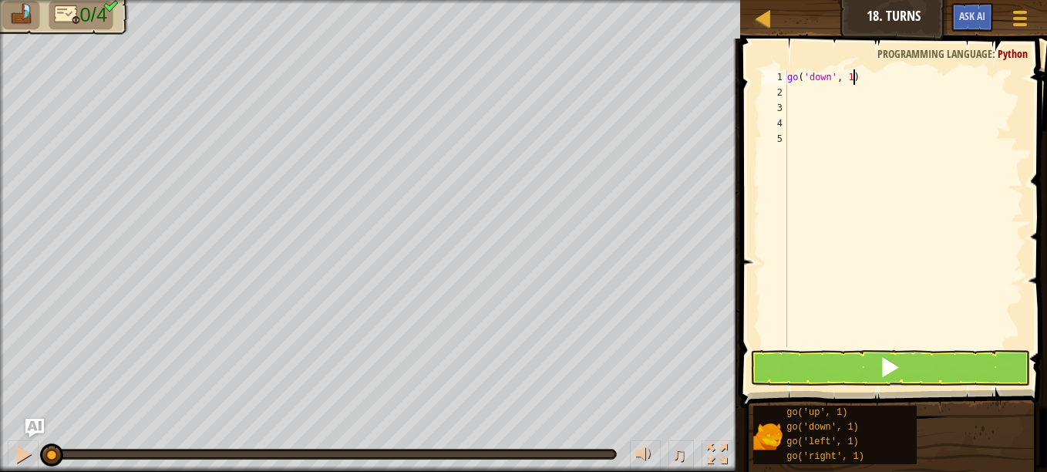
click at [867, 73] on div "go ( 'down' , 1 )" at bounding box center [904, 223] width 240 height 308
type textarea "go(l"
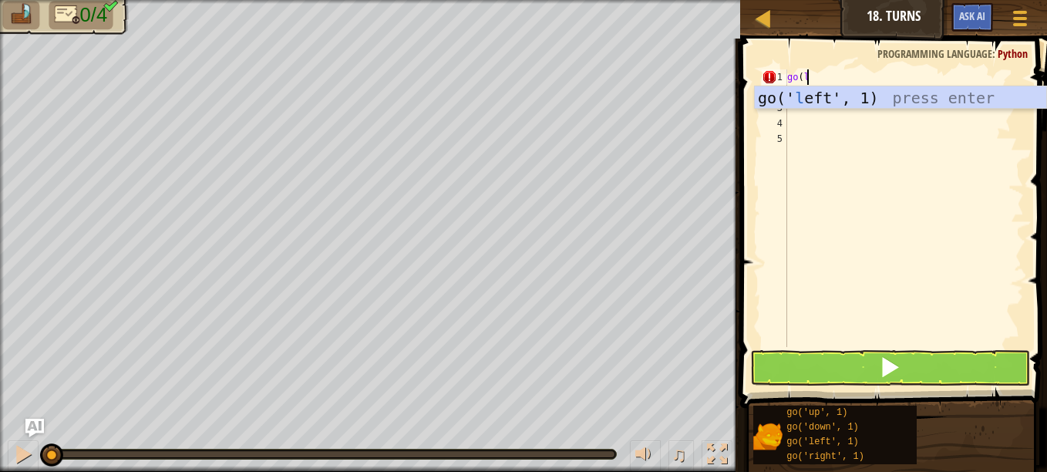
scroll to position [7, 1]
click at [836, 106] on div "go(' l eft', 1) press enter" at bounding box center [899, 120] width 291 height 69
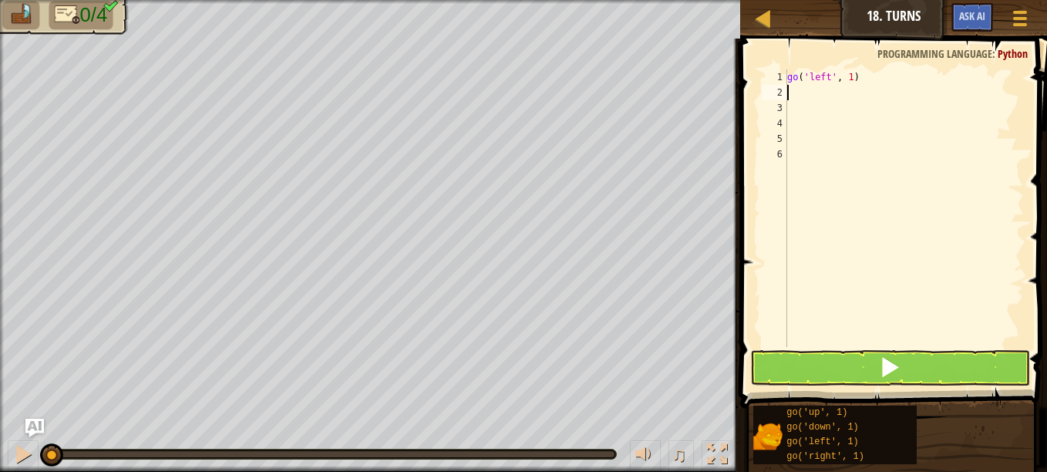
scroll to position [7, 0]
click at [847, 82] on div "go ( 'left' , 1 )" at bounding box center [904, 223] width 240 height 308
type textarea "go('left', 2)"
click at [798, 86] on div "go ( 'left' , 2 )" at bounding box center [904, 223] width 240 height 308
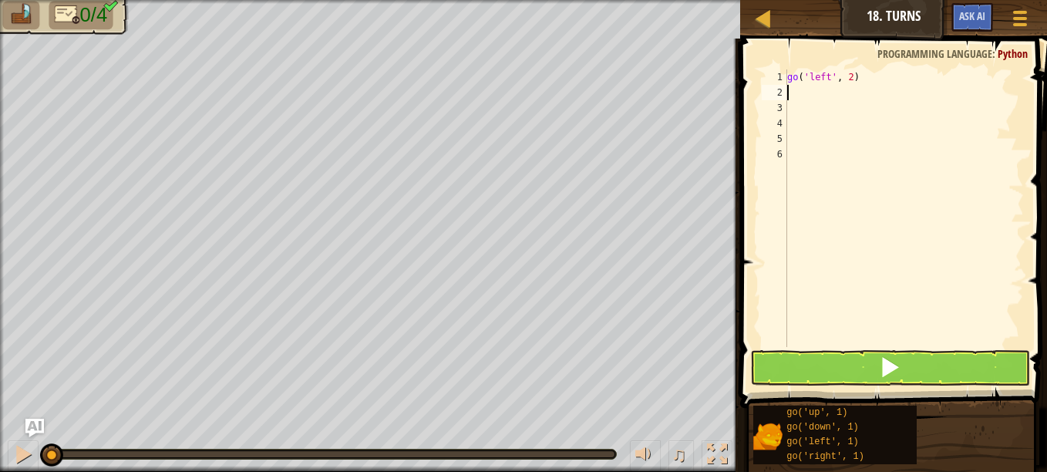
scroll to position [7, 0]
click at [859, 82] on div "go ( 'left' , 2 )" at bounding box center [904, 223] width 240 height 308
type textarea "go u"
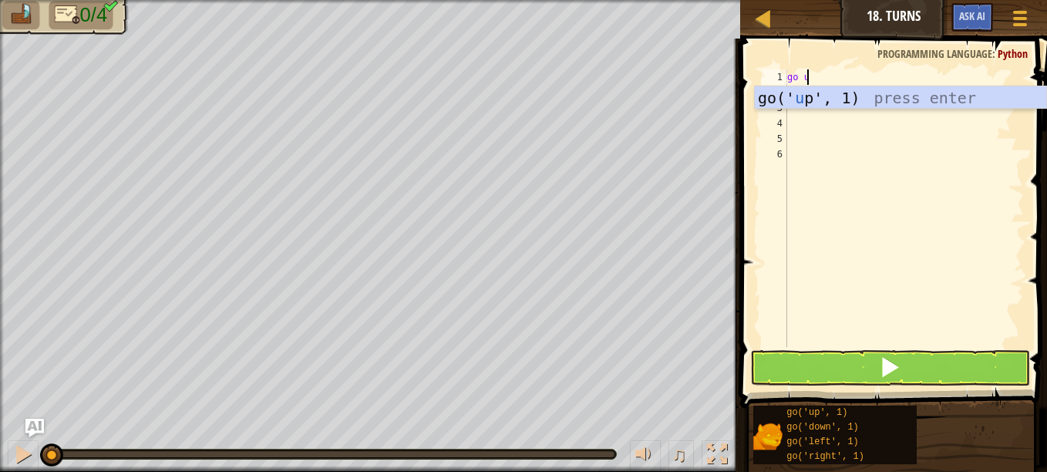
scroll to position [7, 1]
click at [855, 93] on div "go(' u p', 1) press enter" at bounding box center [899, 120] width 291 height 69
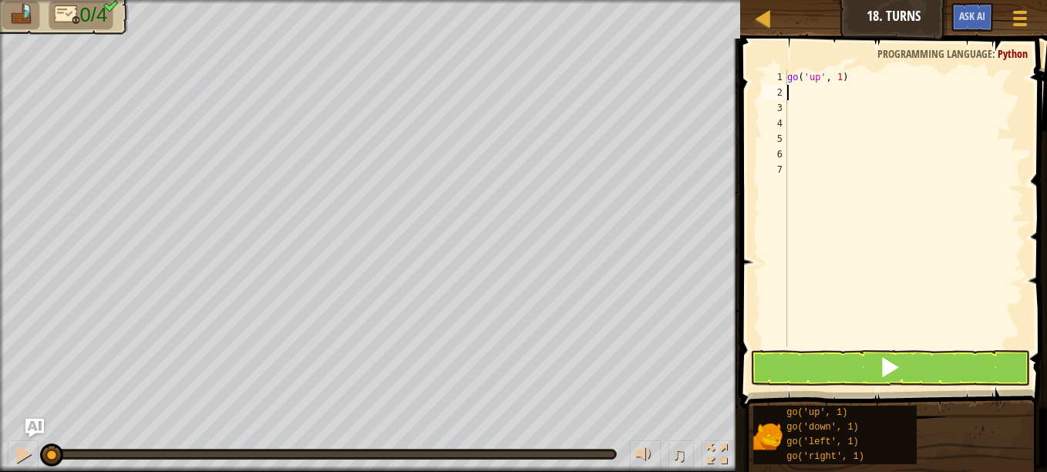
scroll to position [7, 0]
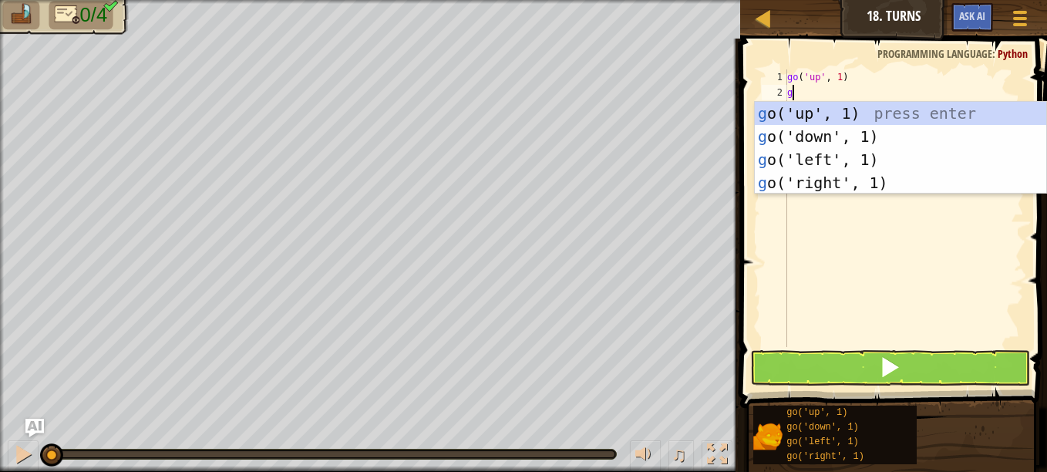
type textarea "go"
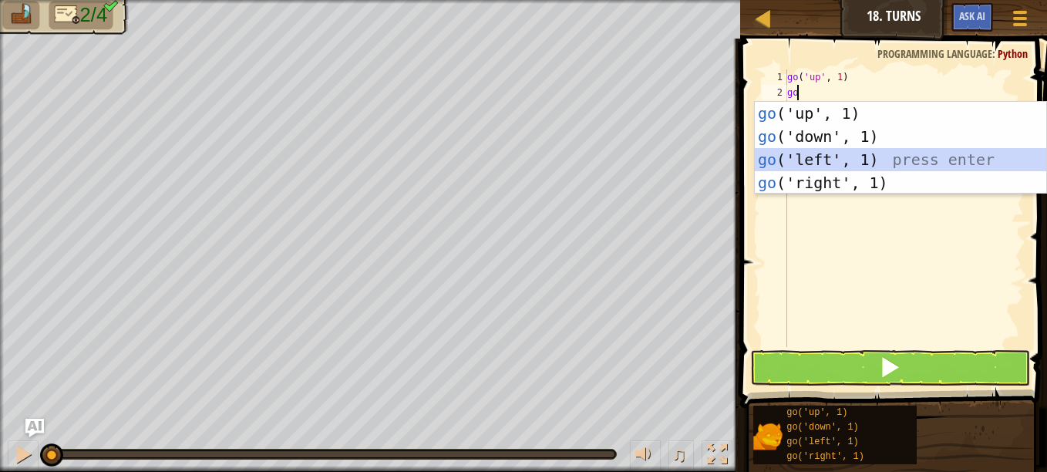
click at [835, 148] on div "go ('up', 1) press enter go ('down', 1) press enter go ('left', 1) press enter …" at bounding box center [899, 171] width 291 height 139
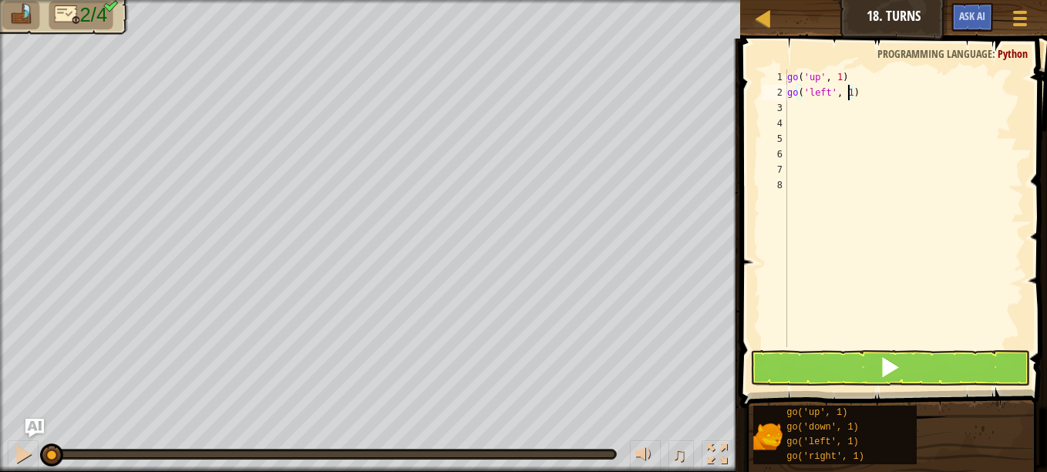
click at [846, 94] on div "go ( 'up' , 1 ) go ( 'left' , 1 )" at bounding box center [904, 223] width 240 height 308
type textarea "go('left', 2)"
click at [810, 115] on div "go ( 'up' , 1 ) go ( 'left' , 2 )" at bounding box center [904, 223] width 240 height 308
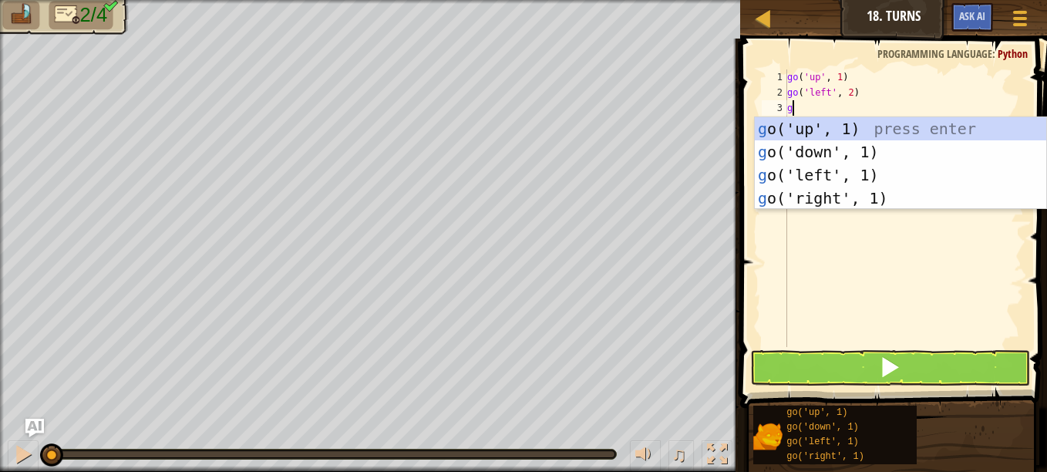
type textarea "go"
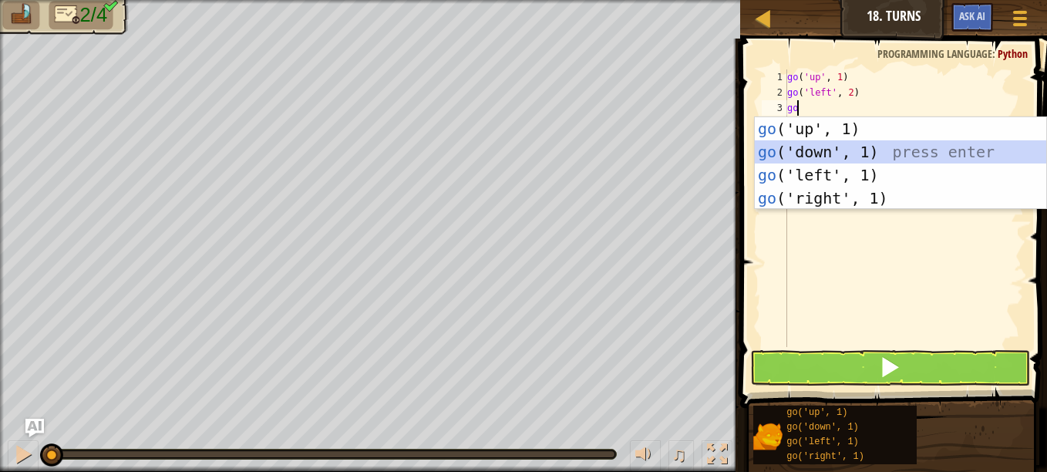
click at [824, 146] on div "go ('up', 1) press enter go ('down', 1) press enter go ('left', 1) press enter …" at bounding box center [899, 186] width 291 height 139
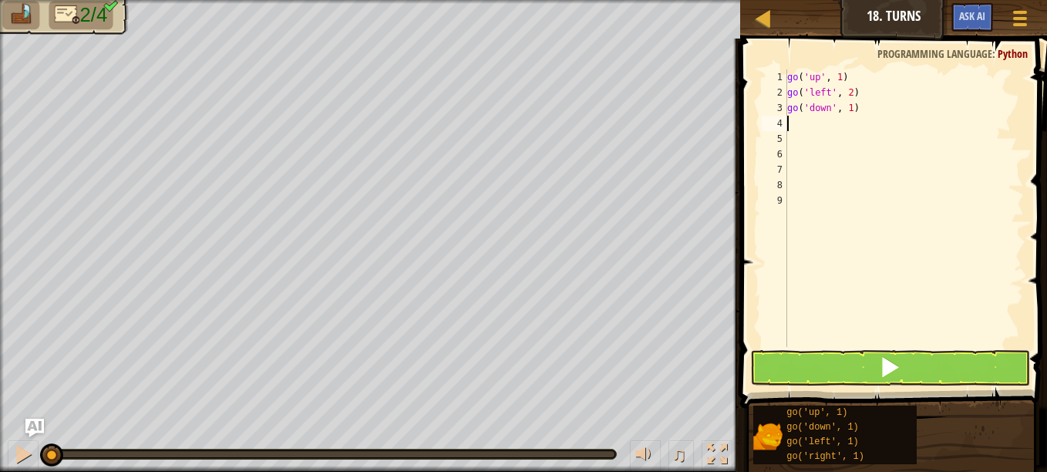
click at [844, 109] on div "go ( 'up' , 1 ) go ( 'left' , 2 ) go ( 'down' , 1 )" at bounding box center [904, 223] width 240 height 308
click at [843, 110] on div "go ( 'up' , 1 ) go ( 'left' , 2 ) go ( 'down' , 1 )" at bounding box center [904, 223] width 240 height 308
click at [845, 107] on div "go ( 'up' , 1 ) go ( 'left' , 2 ) go ( 'down' , 1 )" at bounding box center [904, 223] width 240 height 308
click at [847, 112] on div "go ( 'up' , 1 ) go ( 'left' , 2 ) go ( 'down' , 1 )" at bounding box center [904, 223] width 240 height 308
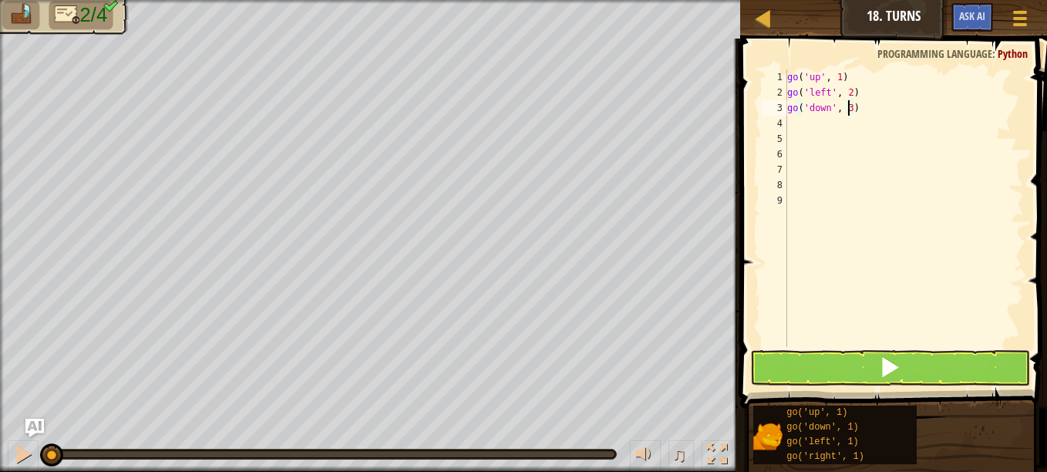
type textarea "go('down', 3)"
click at [865, 355] on button at bounding box center [890, 367] width 280 height 35
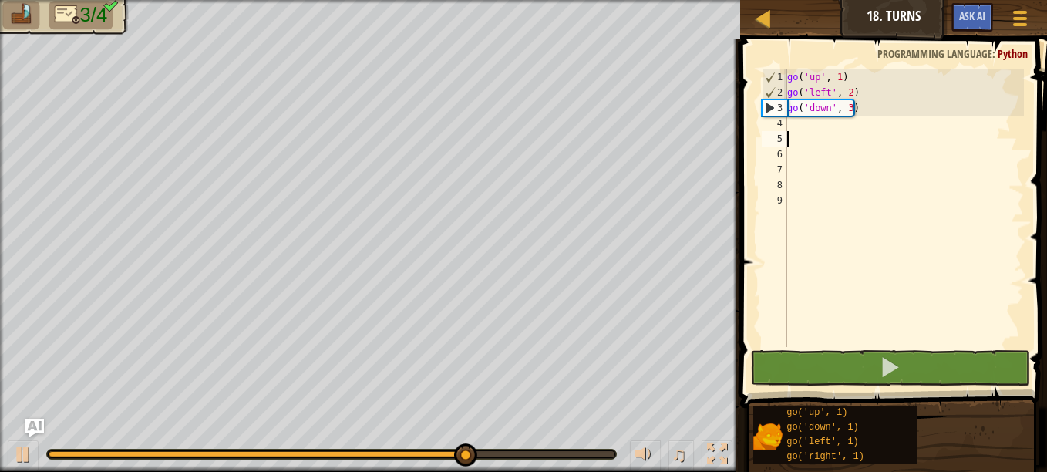
click at [787, 135] on div "go ( 'up' , 1 ) go ( 'left' , 2 ) go ( 'down' , 3 )" at bounding box center [904, 223] width 240 height 308
click at [796, 129] on div "go ( 'up' , 1 ) go ( 'left' , 2 ) go ( 'down' , 3 )" at bounding box center [904, 223] width 240 height 308
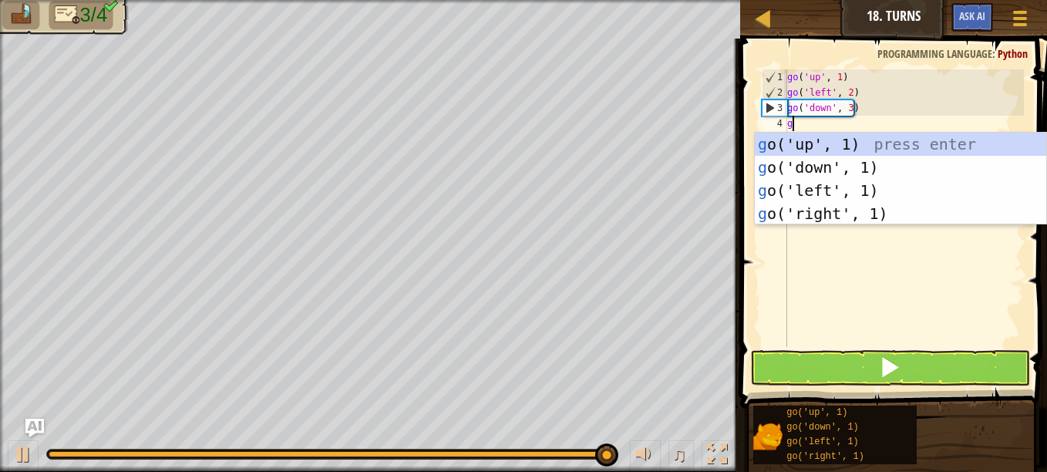
type textarea "go"
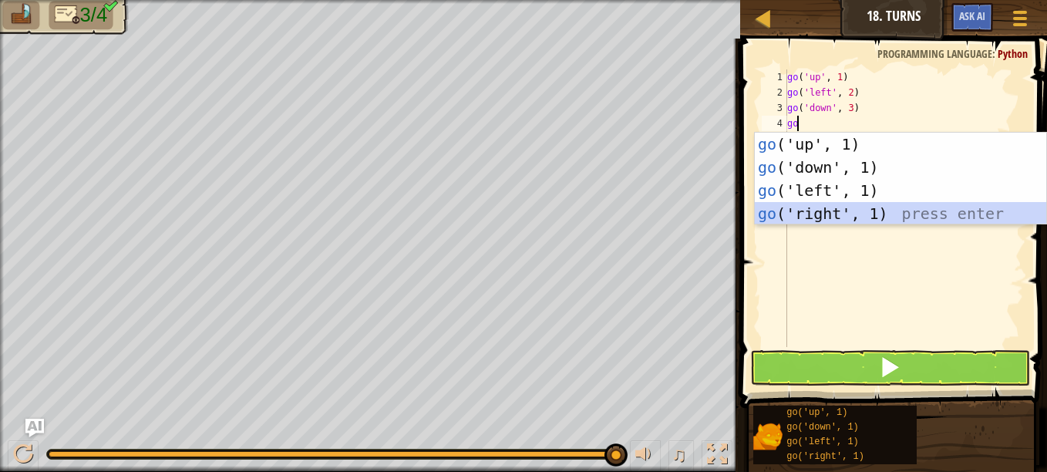
click at [863, 205] on div "go ('up', 1) press enter go ('down', 1) press enter go ('left', 1) press enter …" at bounding box center [899, 202] width 291 height 139
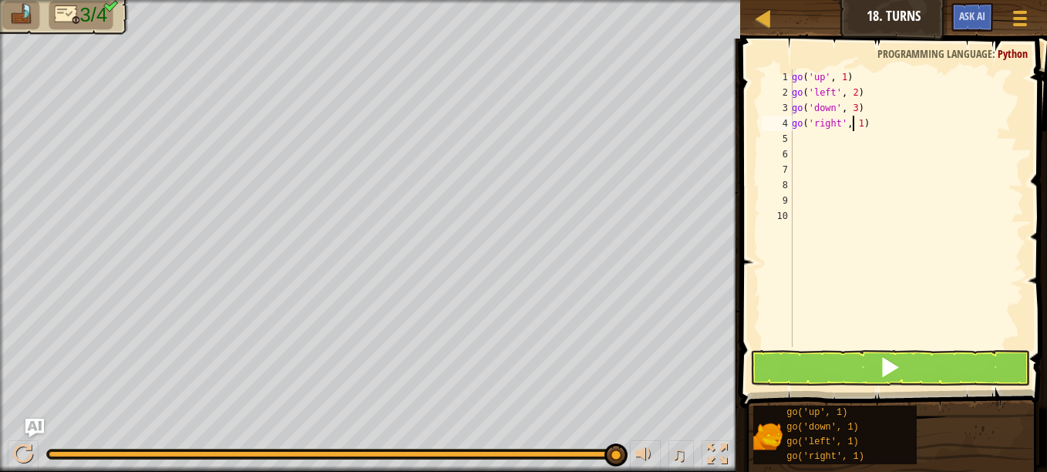
click at [854, 123] on div "go ( 'up' , 1 ) go ( 'left' , 2 ) go ( 'down' , 3 ) go ( 'right' , 1 )" at bounding box center [905, 223] width 235 height 308
click at [855, 123] on div "go ( 'up' , 1 ) go ( 'left' , 2 ) go ( 'down' , 3 ) go ( 'right' , 1 )" at bounding box center [905, 223] width 235 height 308
type textarea "go('right', 4)"
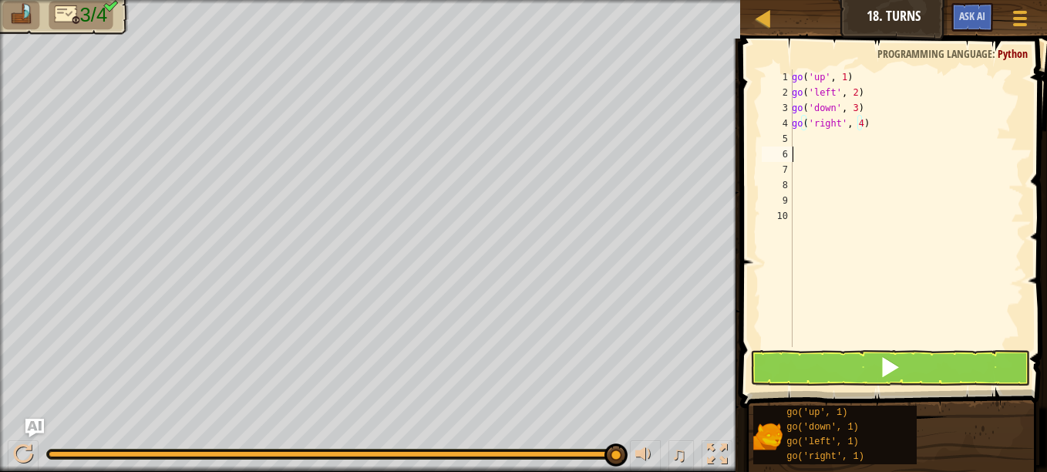
click at [801, 150] on div "go ( 'up' , 1 ) go ( 'left' , 2 ) go ( 'down' , 3 ) go ( 'right' , 4 )" at bounding box center [905, 223] width 235 height 308
click at [800, 139] on div "go ( 'up' , 1 ) go ( 'left' , 2 ) go ( 'down' , 3 ) go ( 'right' , 4 )" at bounding box center [905, 223] width 235 height 308
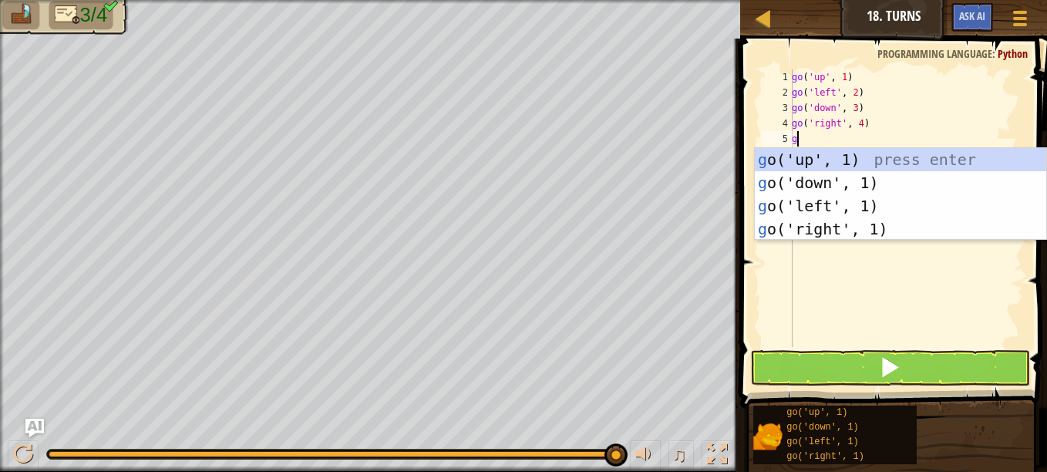
type textarea "go"
click at [828, 155] on div "go ('up', 1) press enter go ('down', 1) press enter go ('left', 1) press enter …" at bounding box center [899, 217] width 291 height 139
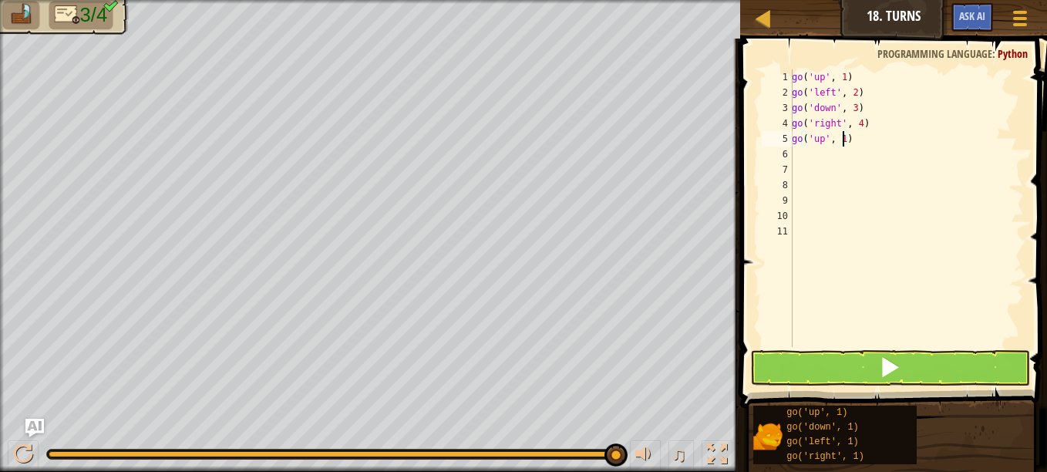
click at [842, 139] on div "go ( 'up' , 1 ) go ( 'left' , 2 ) go ( 'down' , 3 ) go ( 'right' , 4 ) go ( 'up…" at bounding box center [905, 223] width 235 height 308
click at [936, 361] on button at bounding box center [890, 367] width 280 height 35
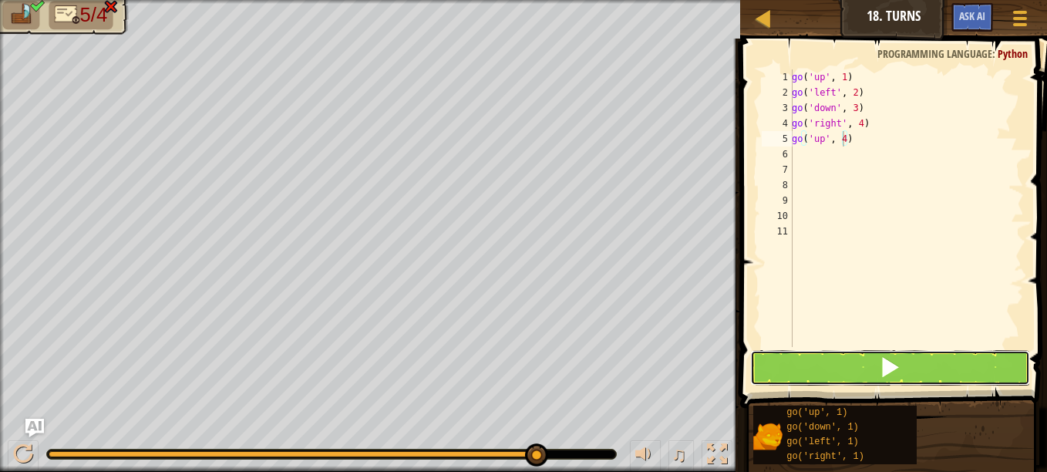
click at [905, 363] on button at bounding box center [890, 367] width 280 height 35
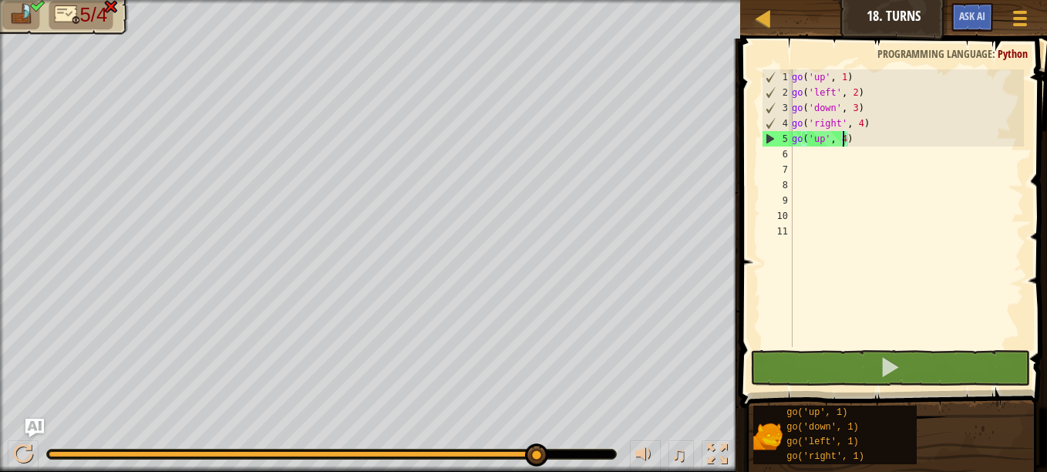
click at [871, 88] on div "go ( 'up' , 1 ) go ( 'left' , 2 ) go ( 'down' , 3 ) go ( 'right' , 4 ) go ( 'up…" at bounding box center [905, 223] width 235 height 308
click at [864, 70] on div "go ( 'up' , 1 ) go ( 'left' , 2 ) go ( 'down' , 3 ) go ( 'right' , 4 ) go ( 'up…" at bounding box center [905, 223] width 235 height 308
click at [844, 366] on button at bounding box center [890, 367] width 280 height 35
click at [862, 143] on div "go ( 'up' , 1 ) go ( 'left' , 2 ) go ( 'down' , 3 ) go ( 'right' , 4 ) go ( 'up…" at bounding box center [905, 223] width 235 height 308
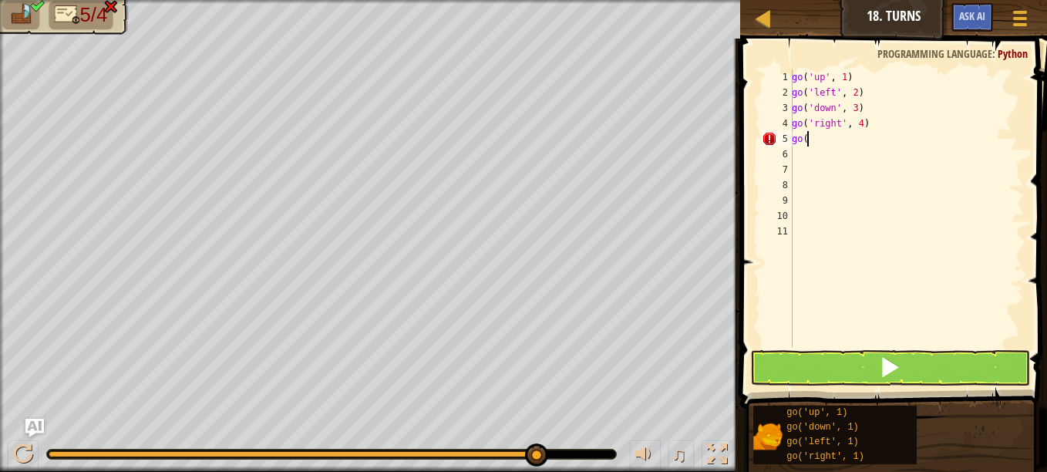
scroll to position [7, 0]
type textarea "g"
click at [869, 128] on div "go ( 'up' , 1 ) go ( 'left' , 2 ) go ( 'down' , 3 ) go ( 'right' , 4 )" at bounding box center [905, 223] width 235 height 308
type textarea "go('right', 4)"
click at [891, 362] on span at bounding box center [890, 367] width 22 height 22
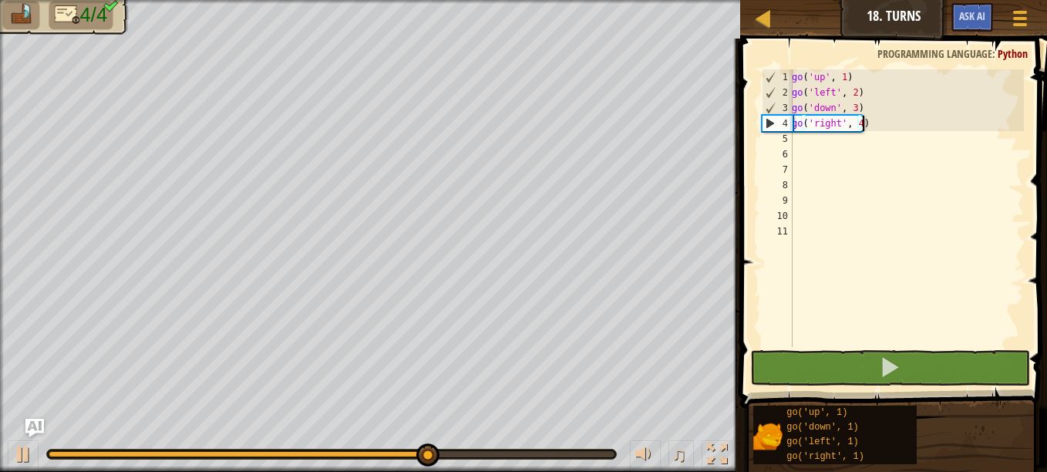
click at [807, 146] on div "go ( 'up' , 1 ) go ( 'left' , 2 ) go ( 'down' , 3 ) go ( 'right' , 4 )" at bounding box center [905, 223] width 235 height 308
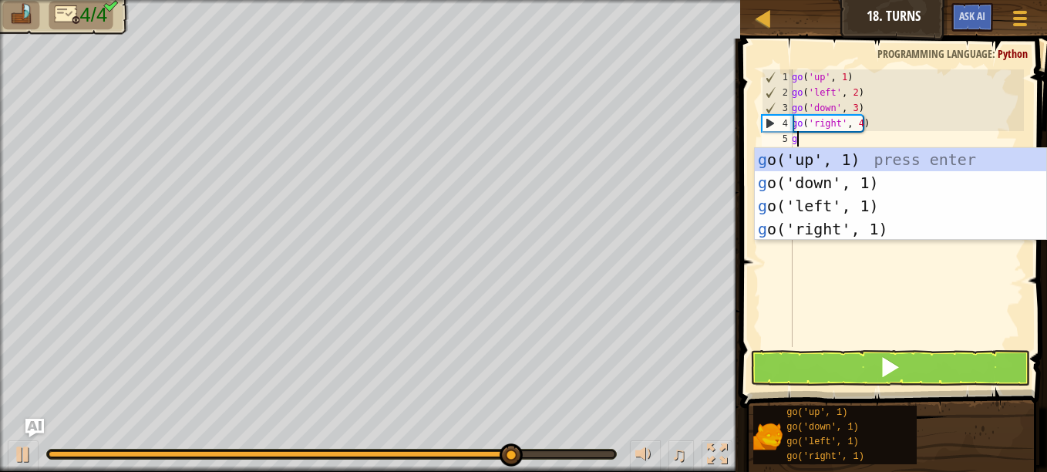
type textarea "go"
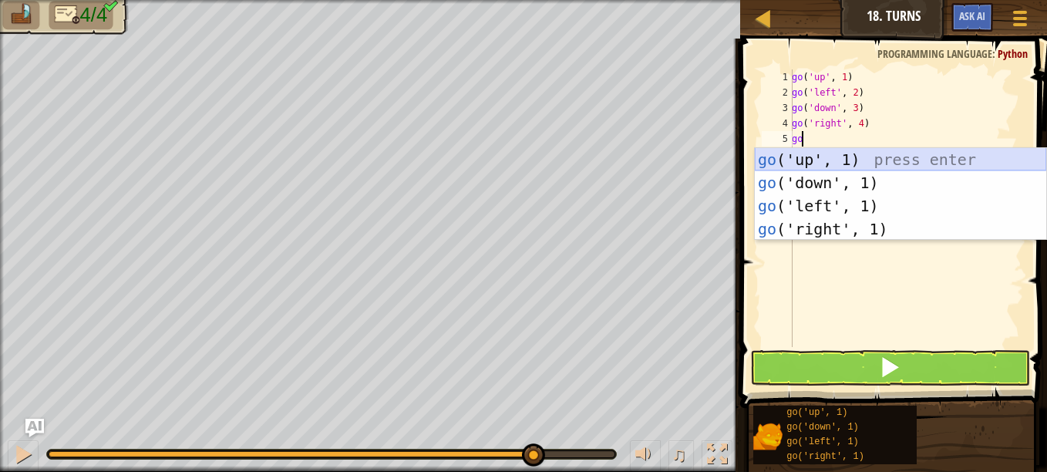
click at [842, 156] on div "go ('up', 1) press enter go ('down', 1) press enter go ('left', 1) press enter …" at bounding box center [899, 217] width 291 height 139
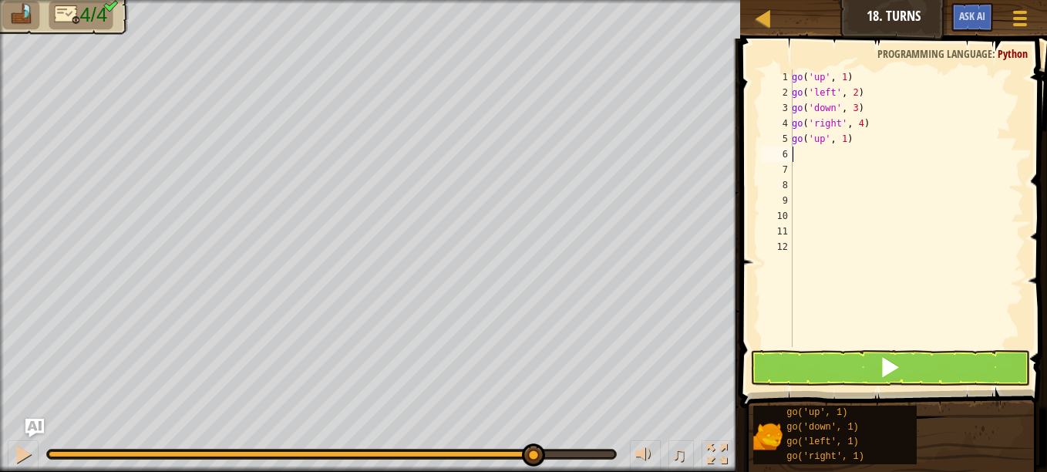
click at [839, 156] on div "go ( 'up' , 1 ) go ( 'left' , 2 ) go ( 'down' , 3 ) go ( 'right' , 4 ) go ( 'up…" at bounding box center [905, 223] width 235 height 308
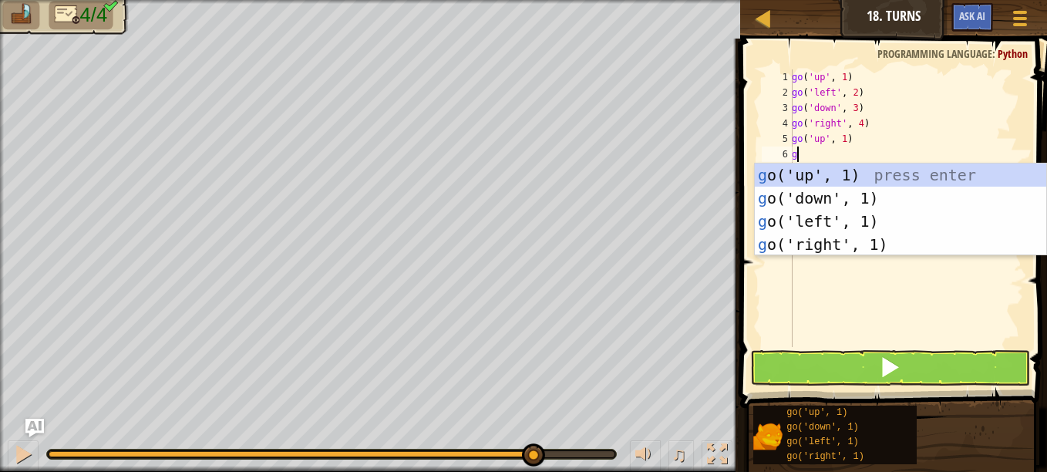
type textarea "go"
click at [867, 173] on div "go ('up', 1) press enter go ('down', 1) press enter go ('left', 1) press enter …" at bounding box center [899, 232] width 291 height 139
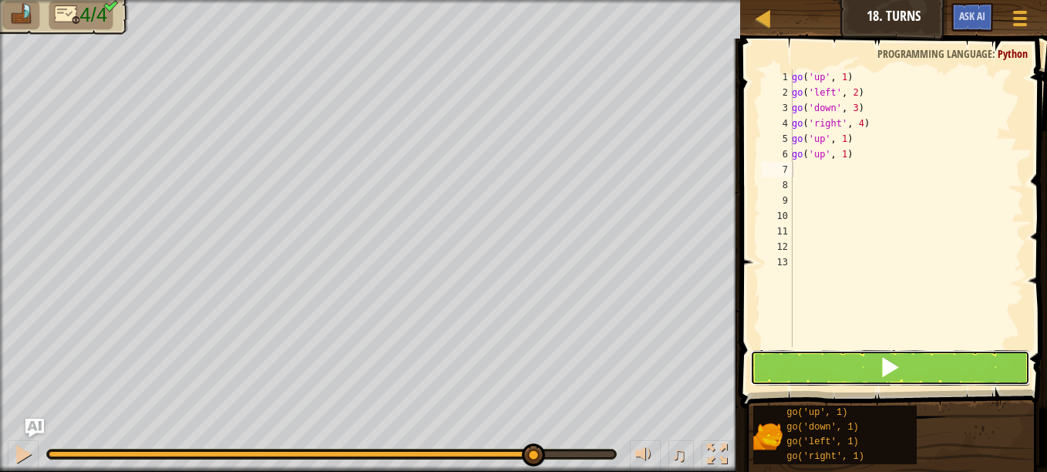
click at [941, 360] on button at bounding box center [890, 367] width 280 height 35
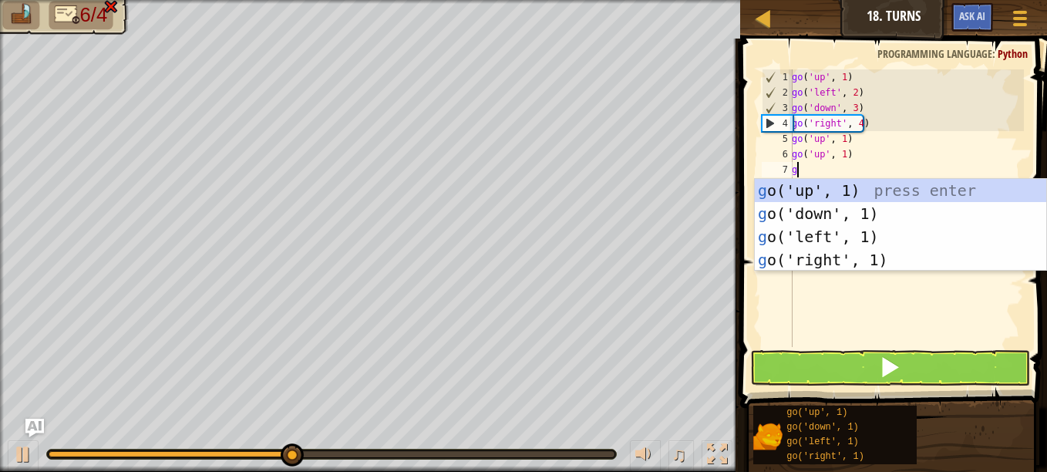
type textarea "go"
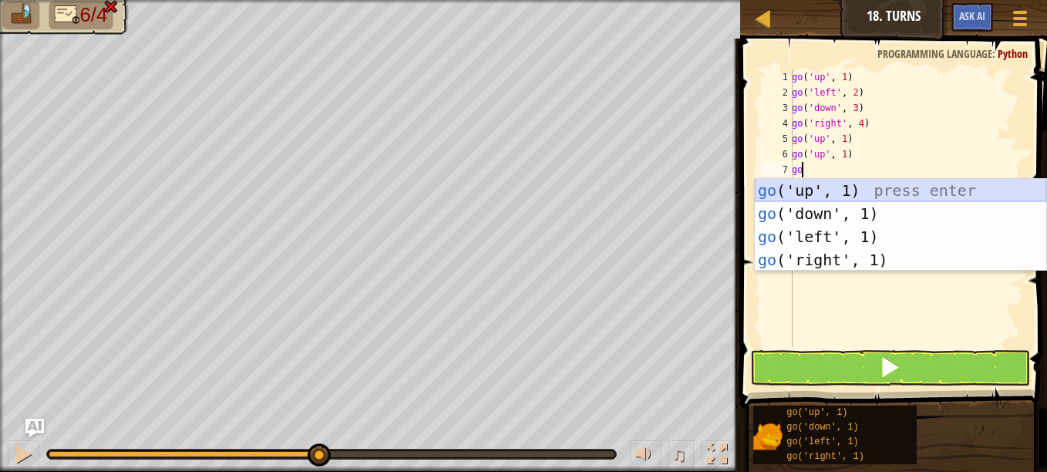
click at [807, 181] on div "go ('up', 1) press enter go ('down', 1) press enter go ('left', 1) press enter …" at bounding box center [899, 248] width 291 height 139
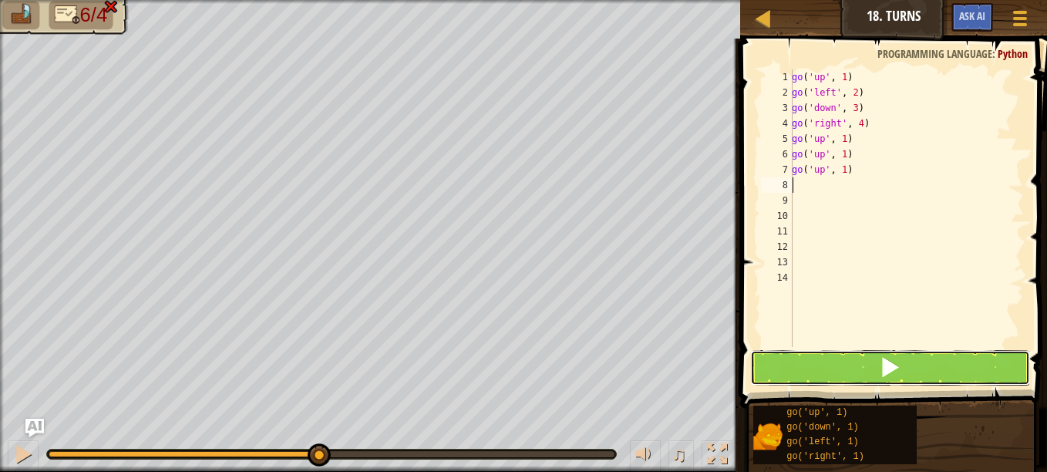
click at [879, 368] on span at bounding box center [890, 367] width 22 height 22
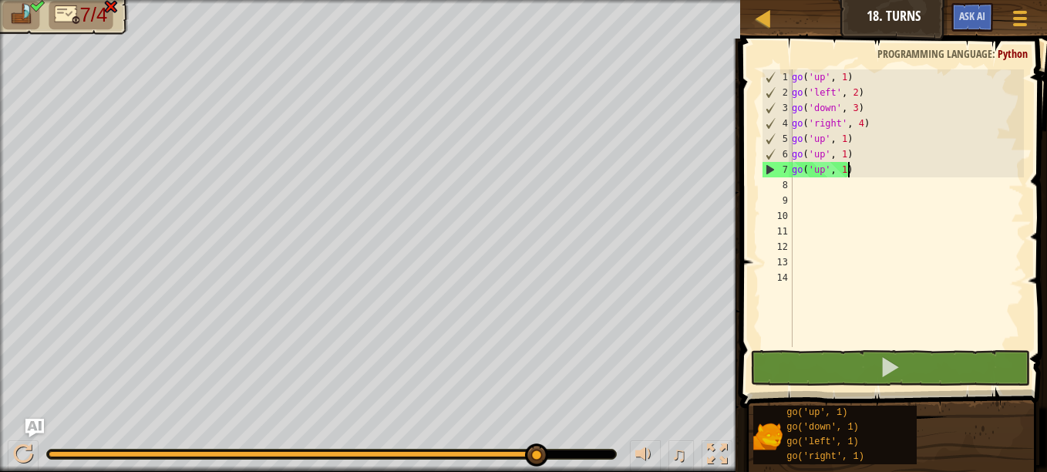
click at [883, 176] on div "go ( 'up' , 1 ) go ( 'left' , 2 ) go ( 'down' , 3 ) go ( 'right' , 4 ) go ( 'up…" at bounding box center [905, 223] width 235 height 308
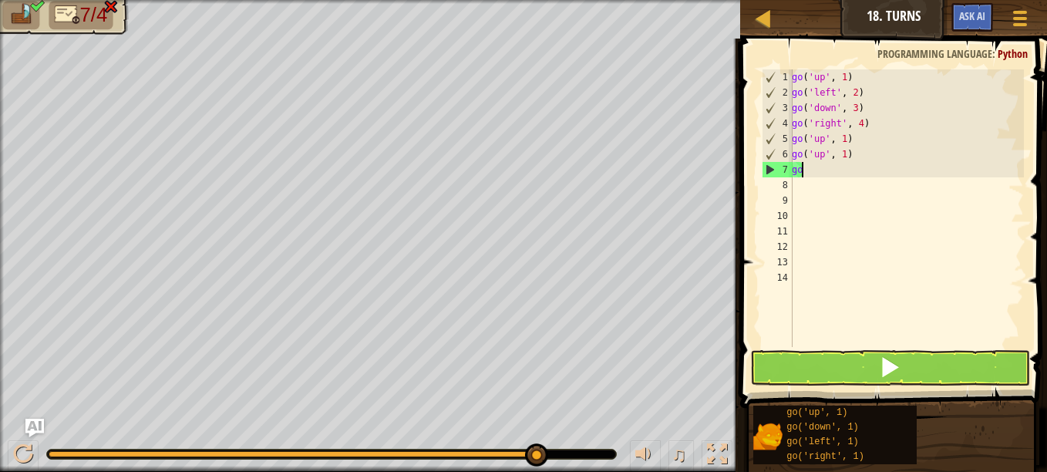
type textarea "g"
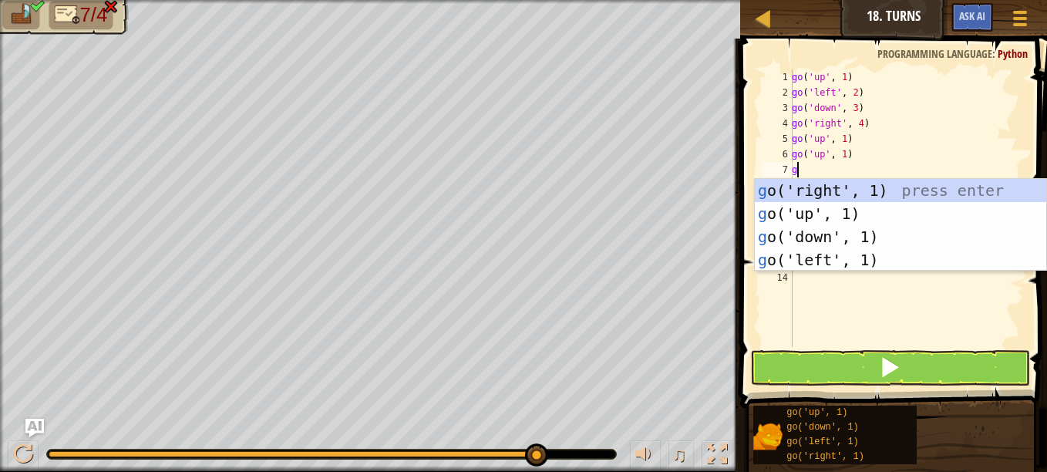
type textarea "go"
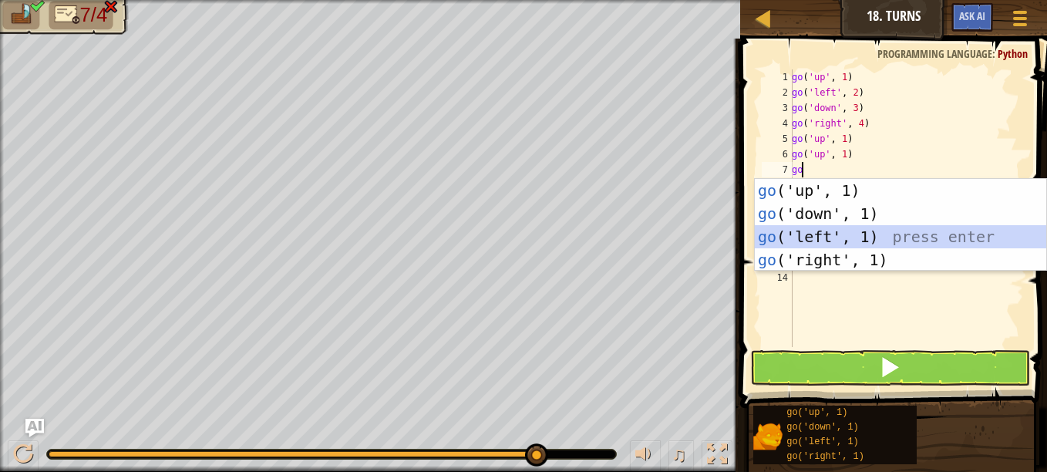
click at [871, 230] on div "go ('up', 1) press enter go ('down', 1) press enter go ('left', 1) press enter …" at bounding box center [899, 248] width 291 height 139
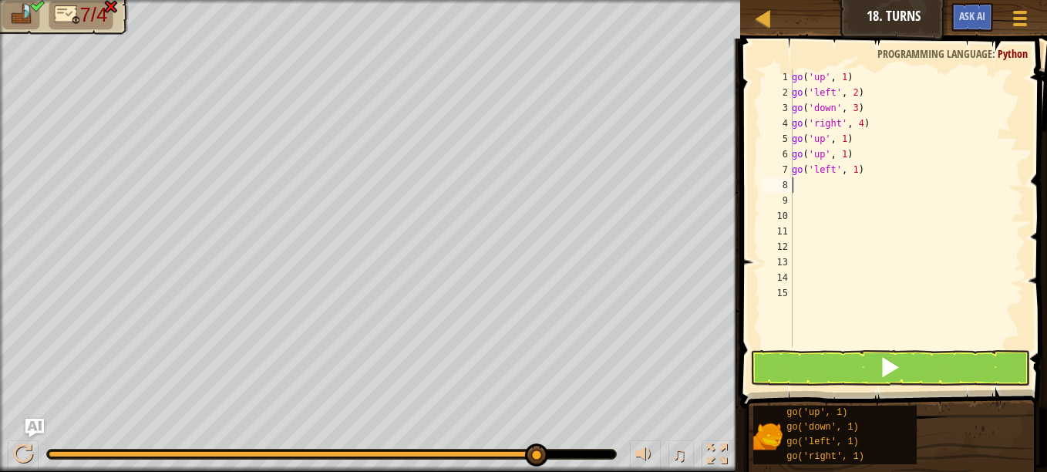
click at [872, 139] on div "go ( 'up' , 1 ) go ( 'left' , 2 ) go ( 'down' , 3 ) go ( 'right' , 4 ) go ( 'up…" at bounding box center [905, 223] width 235 height 308
click at [863, 159] on div "go ( 'up' , 1 ) go ( 'left' , 2 ) go ( 'down' , 3 ) go ( 'right' , 4 ) go ( 'up…" at bounding box center [905, 223] width 235 height 308
type textarea "g"
click at [867, 172] on div "go ( 'up' , 1 ) go ( 'left' , 2 ) go ( 'down' , 3 ) go ( 'right' , 4 ) go ( 'up…" at bounding box center [905, 223] width 235 height 308
type textarea "g"
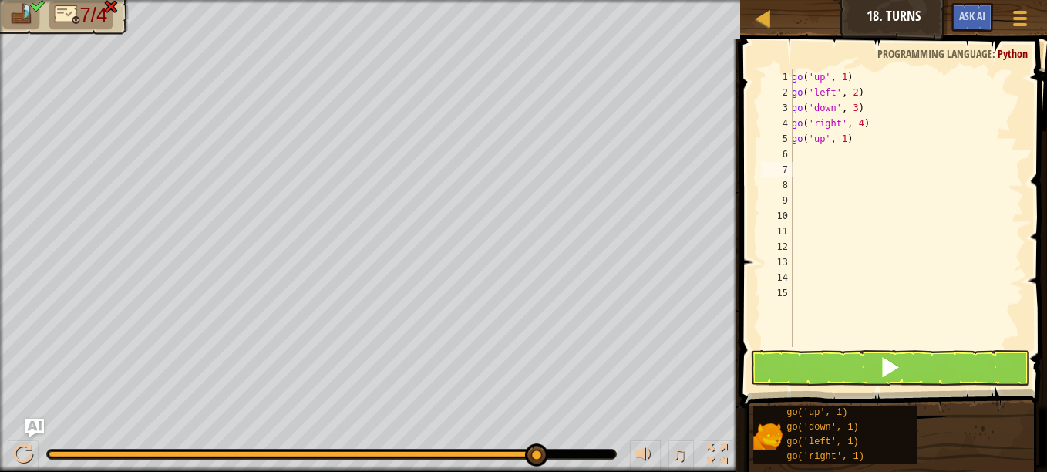
click at [819, 154] on div "go ( 'up' , 1 ) go ( 'left' , 2 ) go ( 'down' , 3 ) go ( 'right' , 4 ) go ( 'up…" at bounding box center [905, 223] width 235 height 308
click at [840, 140] on div "go ( 'up' , 1 ) go ( 'left' , 2 ) go ( 'down' , 3 ) go ( 'right' , 4 ) go ( 'up…" at bounding box center [905, 223] width 235 height 308
type textarea "go('up', 2)"
click at [795, 162] on div "go ( 'up' , 1 ) go ( 'left' , 2 ) go ( 'down' , 3 ) go ( 'right' , 4 ) go ( 'up…" at bounding box center [905, 223] width 235 height 308
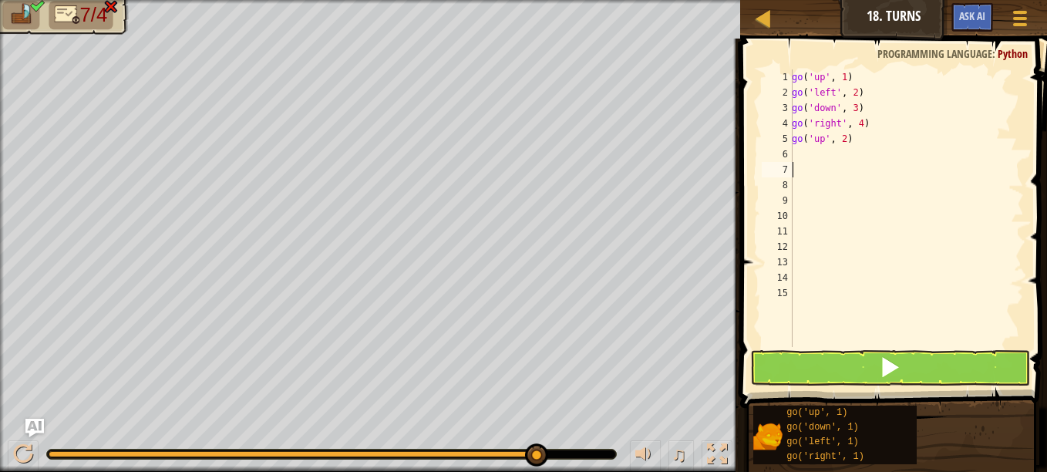
scroll to position [7, 0]
click at [799, 152] on div "go ( 'up' , 1 ) go ( 'left' , 2 ) go ( 'down' , 3 ) go ( 'right' , 4 ) go ( 'up…" at bounding box center [905, 223] width 235 height 308
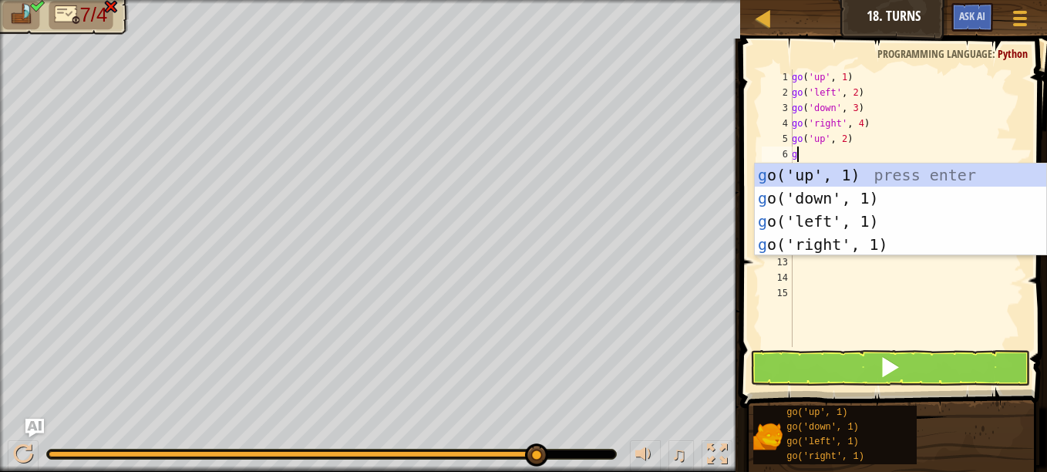
type textarea "go"
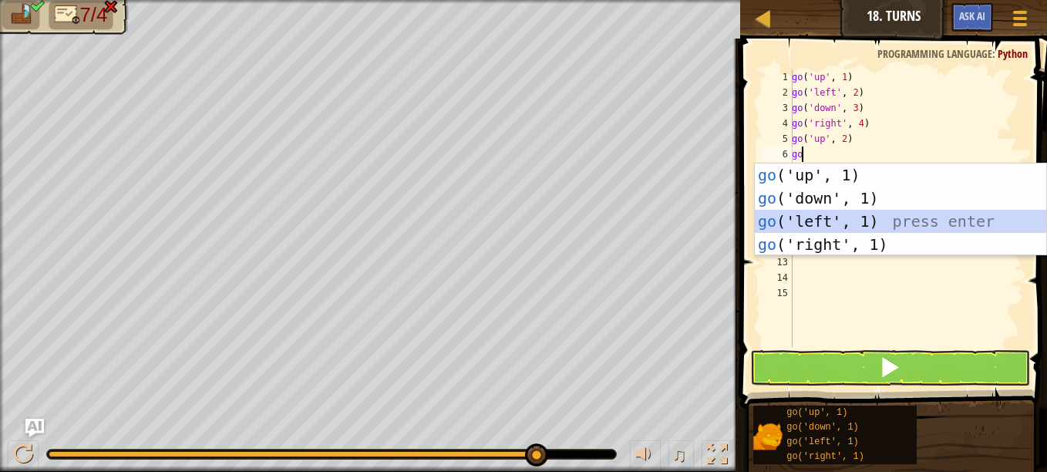
click at [842, 219] on div "go ('up', 1) press enter go ('down', 1) press enter go ('left', 1) press enter …" at bounding box center [899, 232] width 291 height 139
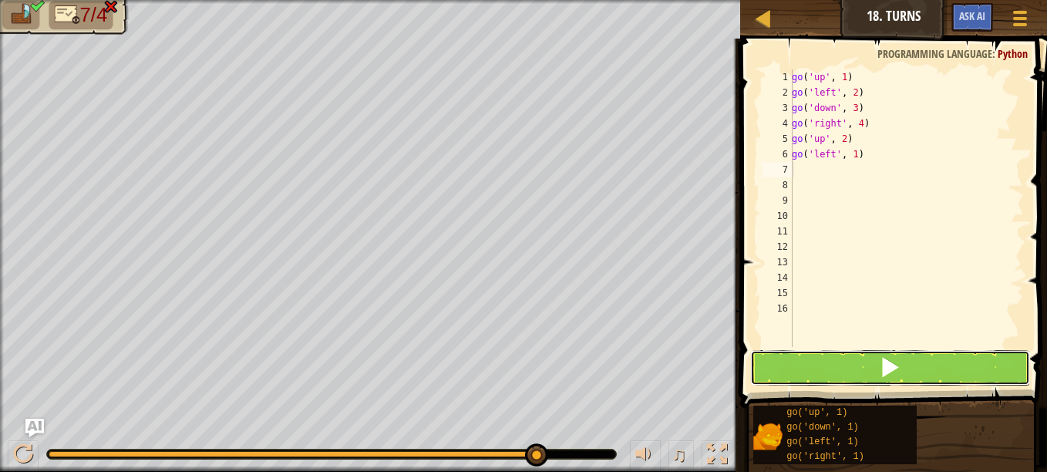
click at [872, 361] on button at bounding box center [890, 367] width 280 height 35
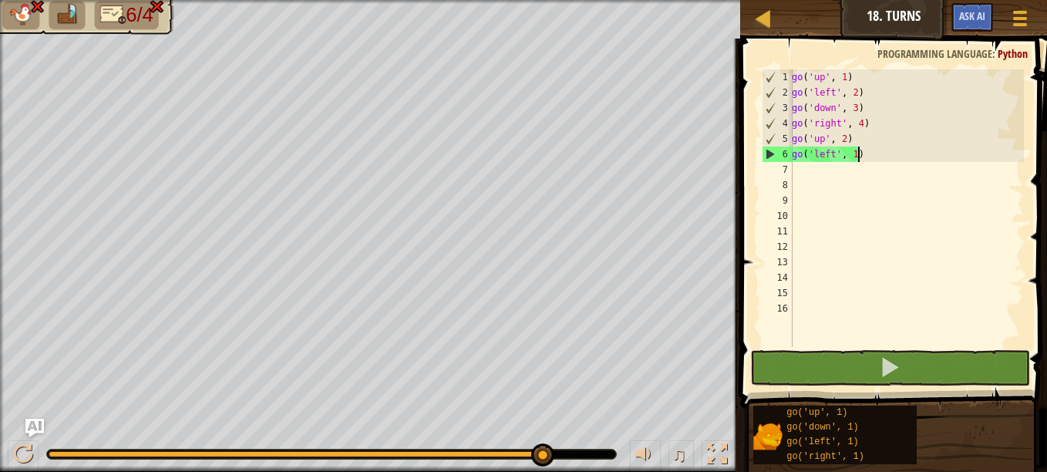
click at [864, 156] on div "go ( 'up' , 1 ) go ( 'left' , 2 ) go ( 'down' , 3 ) go ( 'right' , 4 ) go ( 'up…" at bounding box center [905, 223] width 235 height 308
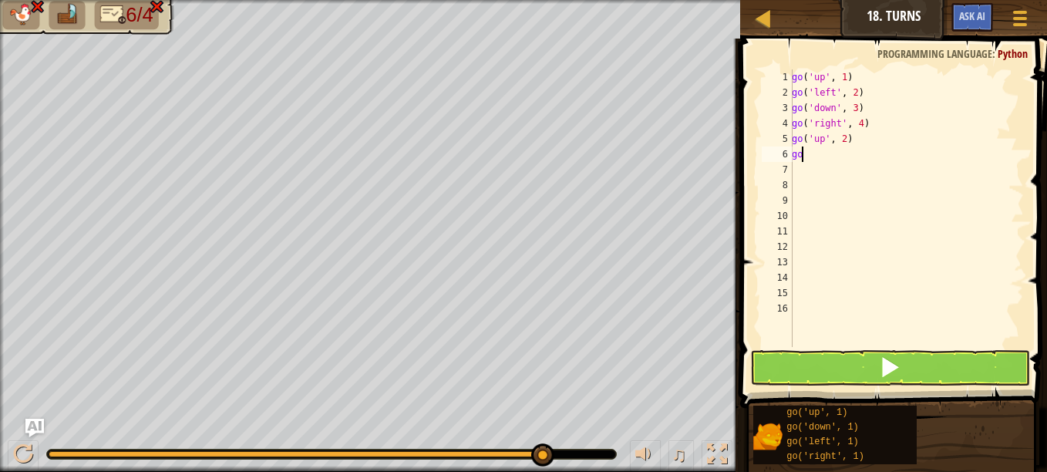
type textarea "g"
click at [843, 139] on div "go ( 'up' , 1 ) go ( 'left' , 2 ) go ( 'down' , 3 ) go ( 'right' , 4 ) go ( 'up…" at bounding box center [905, 223] width 235 height 308
type textarea "go('up', 3)"
click at [847, 158] on div "go ( 'up' , 1 ) go ( 'left' , 2 ) go ( 'down' , 3 ) go ( 'right' , 4 ) go ( 'up…" at bounding box center [905, 223] width 235 height 308
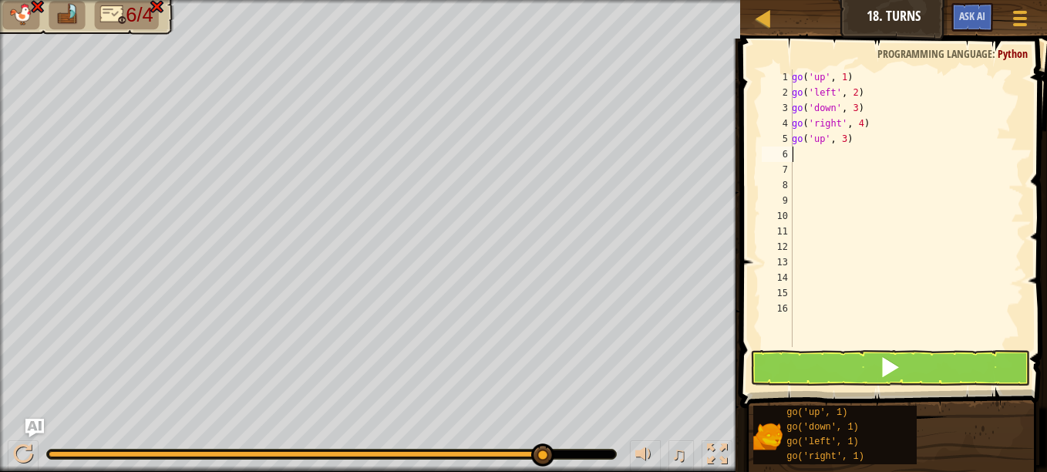
scroll to position [7, 0]
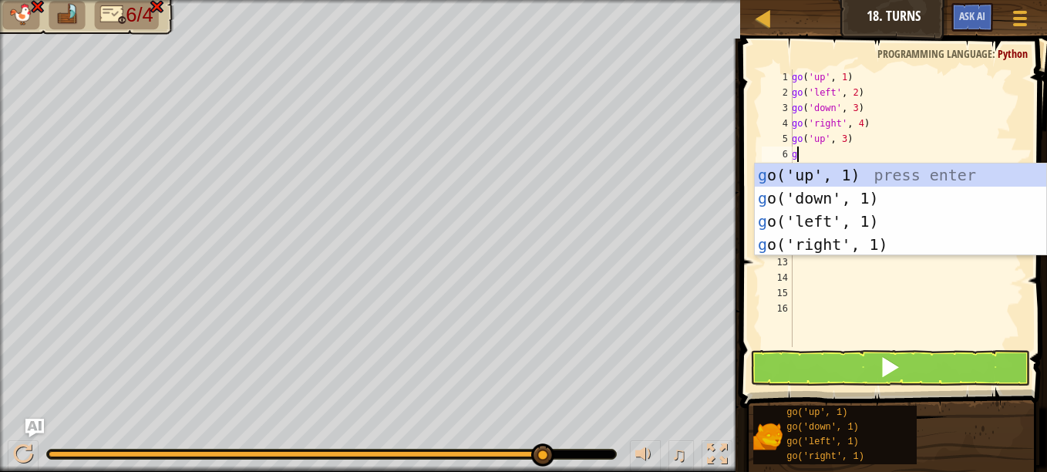
type textarea "go"
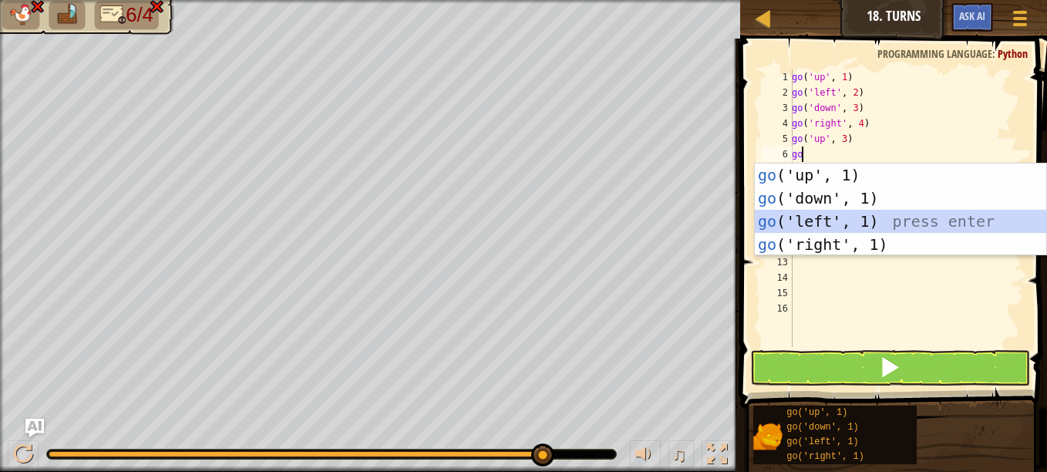
click at [882, 210] on div "go ('up', 1) press enter go ('down', 1) press enter go ('left', 1) press enter …" at bounding box center [899, 232] width 291 height 139
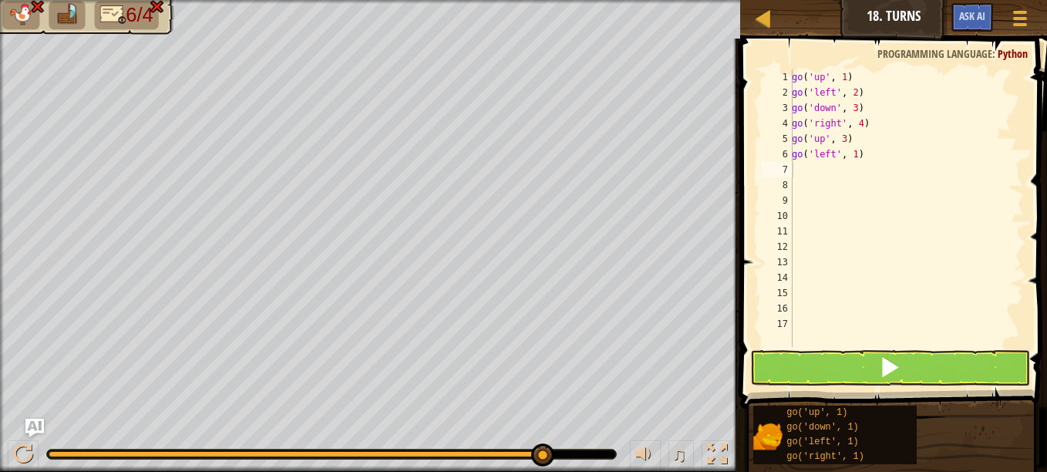
click at [921, 388] on span at bounding box center [894, 201] width 319 height 415
click at [885, 365] on span at bounding box center [890, 367] width 22 height 22
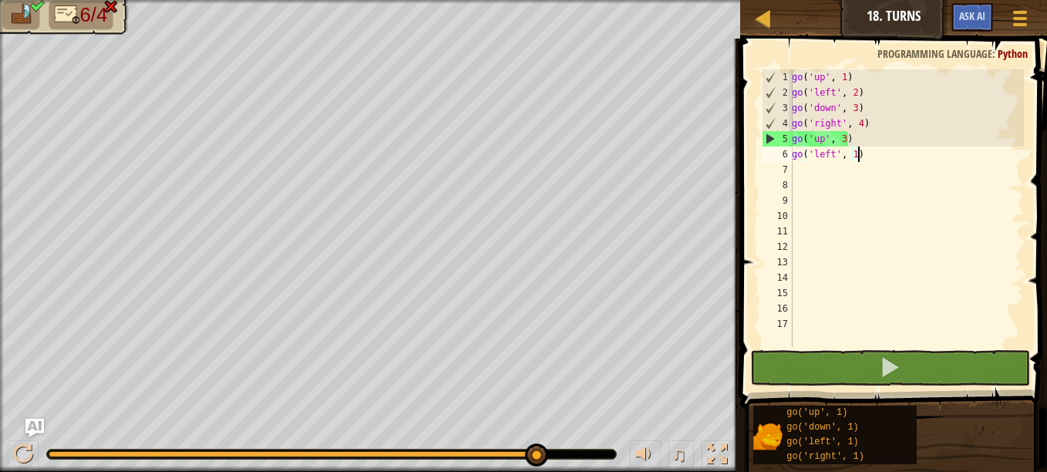
click at [862, 156] on div "go ( 'up' , 1 ) go ( 'left' , 2 ) go ( 'down' , 3 ) go ( 'right' , 4 ) go ( 'up…" at bounding box center [905, 223] width 235 height 308
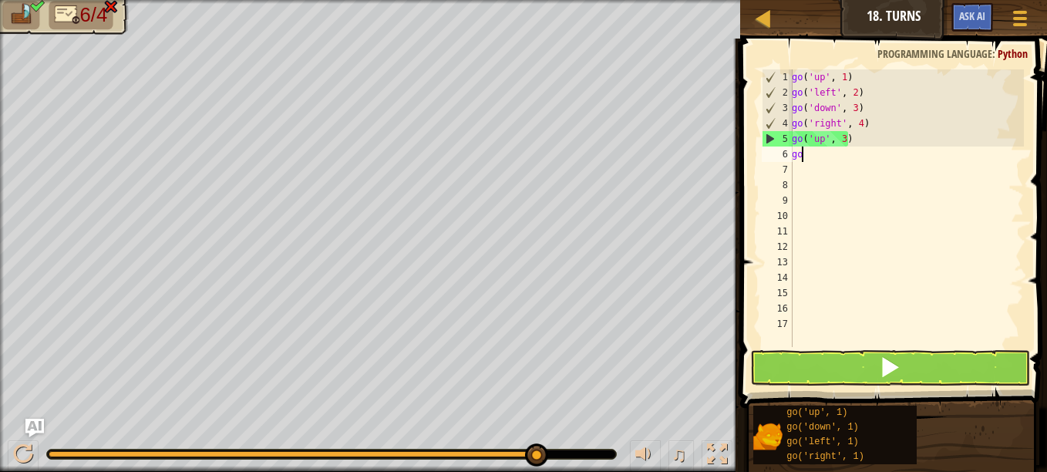
type textarea "g"
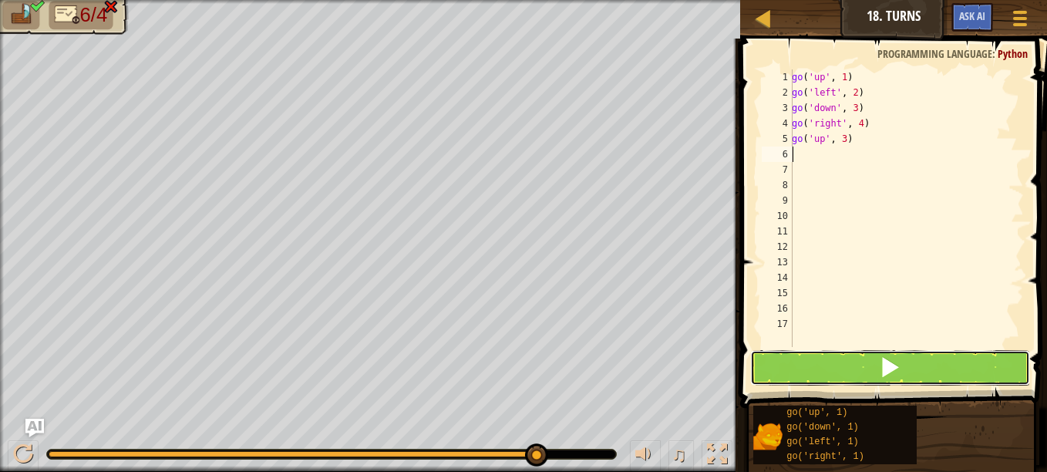
click at [881, 369] on span at bounding box center [890, 367] width 22 height 22
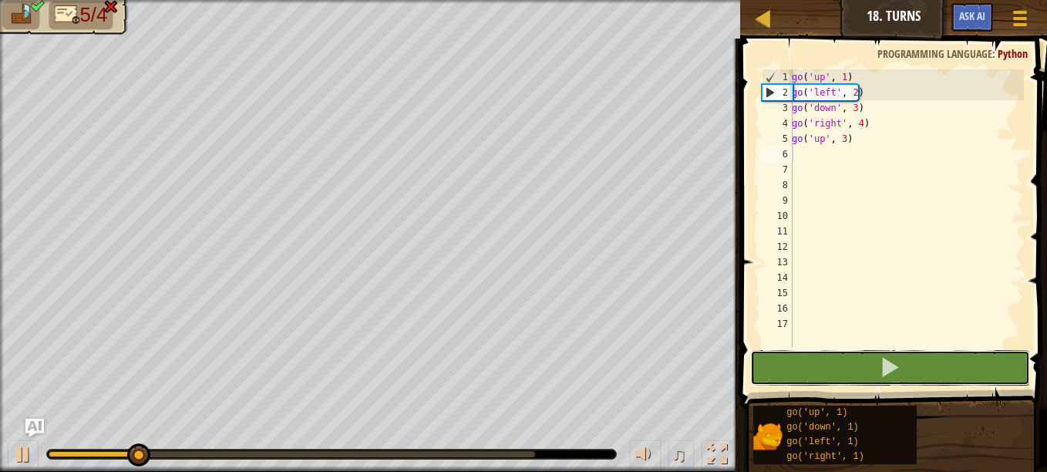
click at [856, 369] on button at bounding box center [890, 367] width 280 height 35
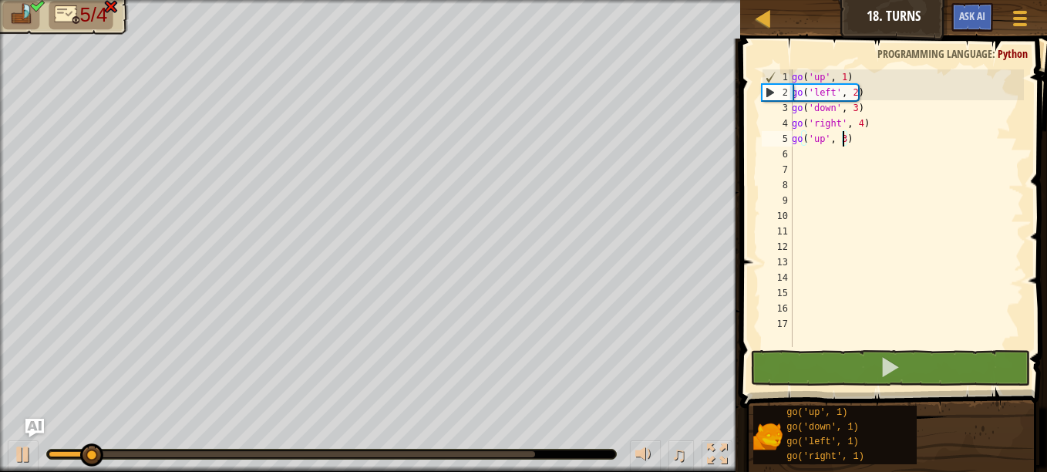
click at [841, 142] on div "go ( 'up' , 1 ) go ( 'left' , 2 ) go ( 'down' , 3 ) go ( 'right' , 4 ) go ( 'up…" at bounding box center [905, 223] width 235 height 308
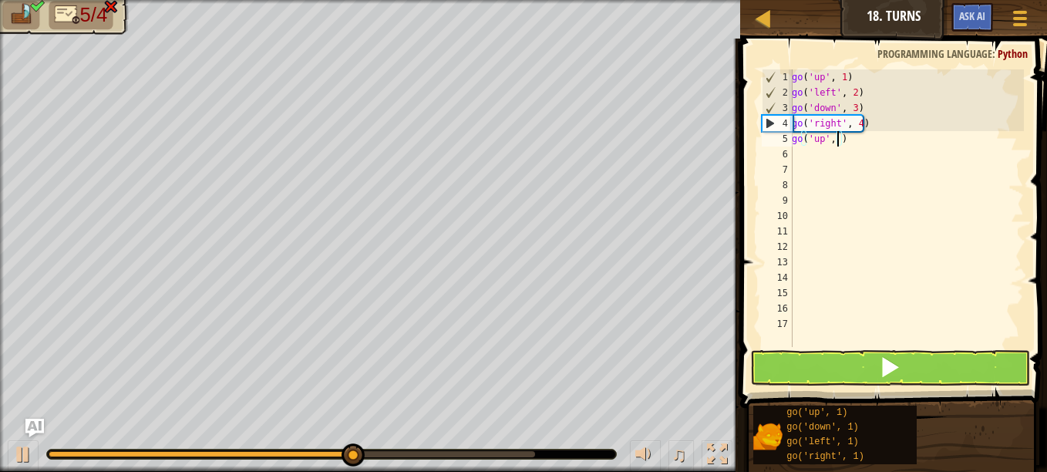
scroll to position [7, 4]
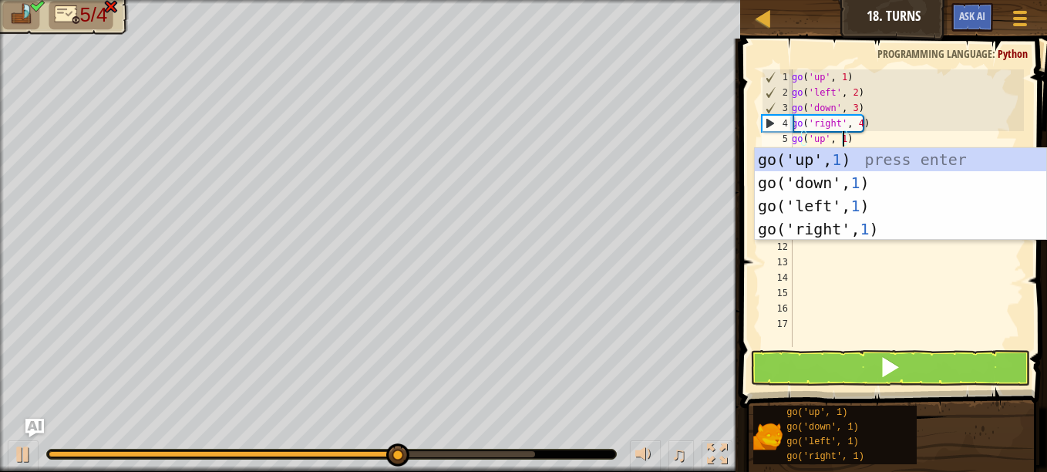
click at [910, 123] on div "go ( 'up' , 1 ) go ( 'left' , 2 ) go ( 'down' , 3 ) go ( 'right' , 4 ) go ( 'up…" at bounding box center [905, 223] width 235 height 308
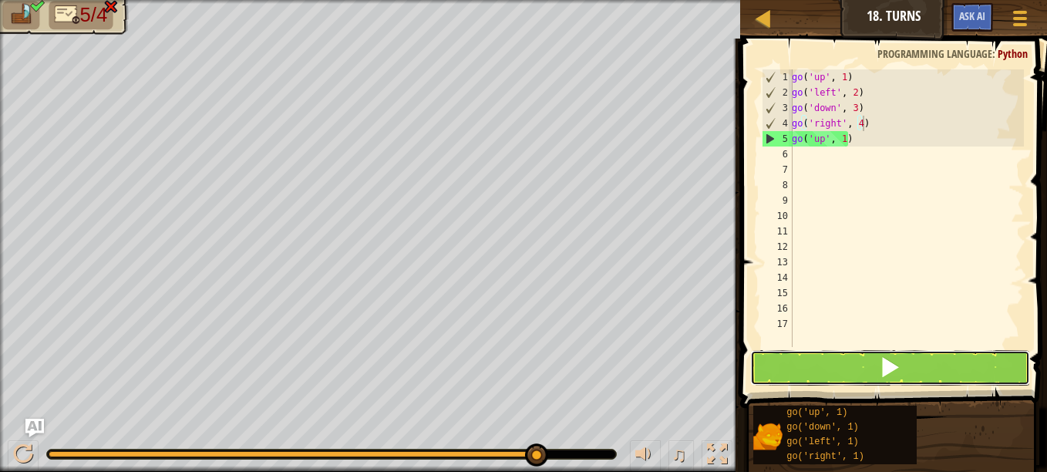
click at [882, 364] on span at bounding box center [890, 367] width 22 height 22
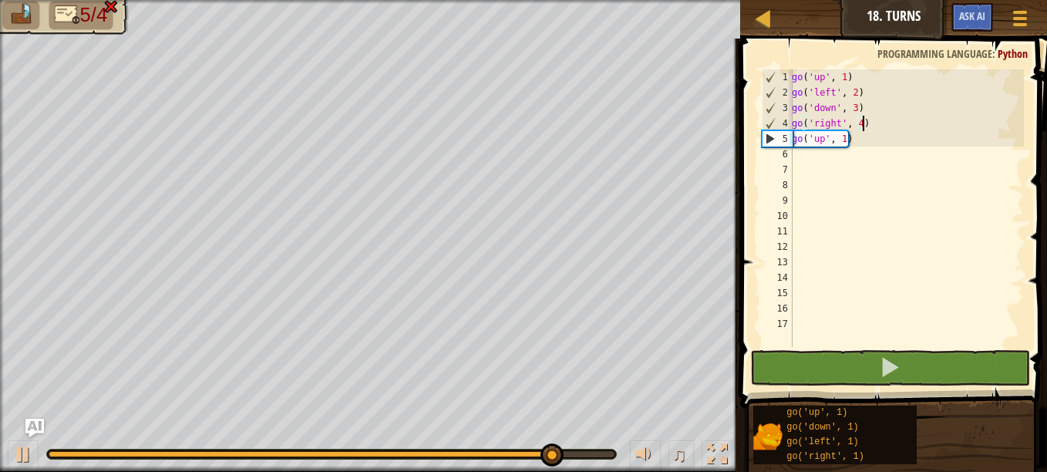
click at [869, 72] on div "go ( 'up' , 1 ) go ( 'left' , 2 ) go ( 'down' , 3 ) go ( 'right' , 4 ) go ( 'up…" at bounding box center [905, 223] width 235 height 308
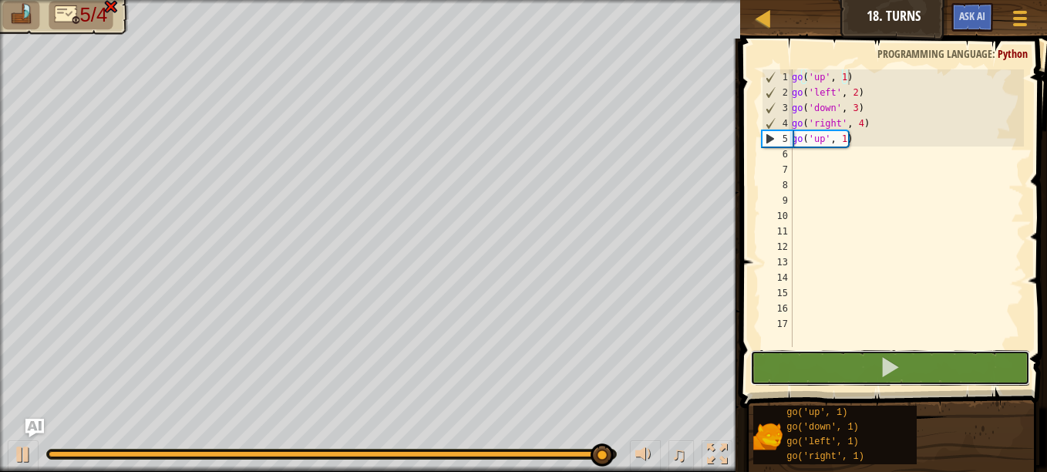
click at [874, 372] on button at bounding box center [890, 367] width 280 height 35
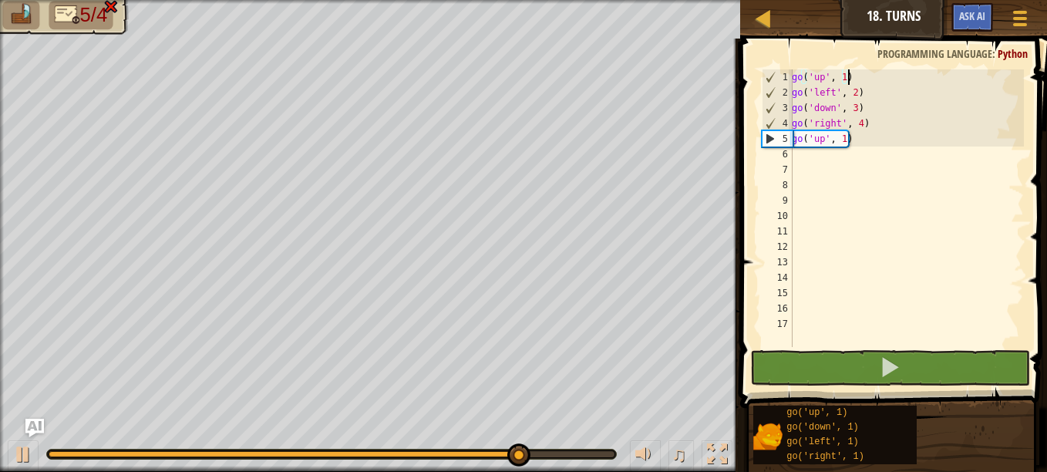
click at [870, 145] on div "go ( 'up' , 1 ) go ( 'left' , 2 ) go ( 'down' , 3 ) go ( 'right' , 4 ) go ( 'up…" at bounding box center [905, 223] width 235 height 308
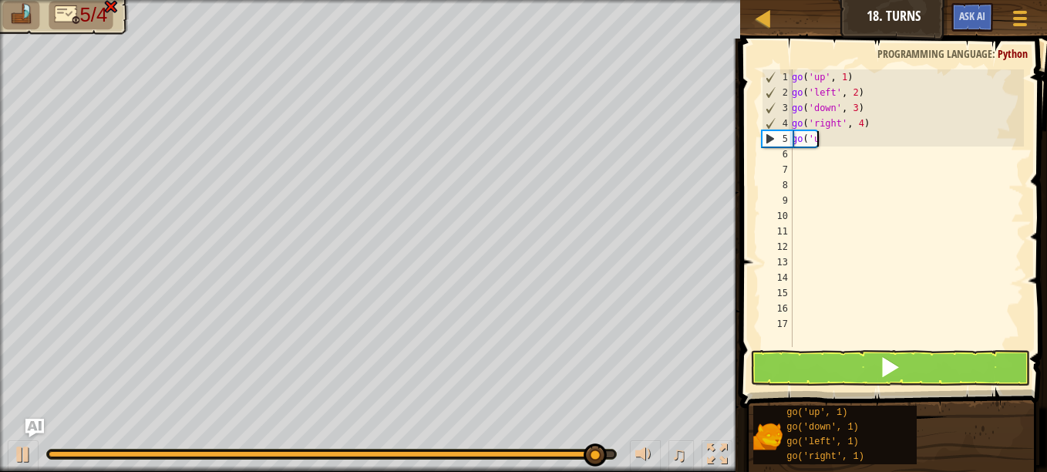
scroll to position [7, 1]
type textarea "g"
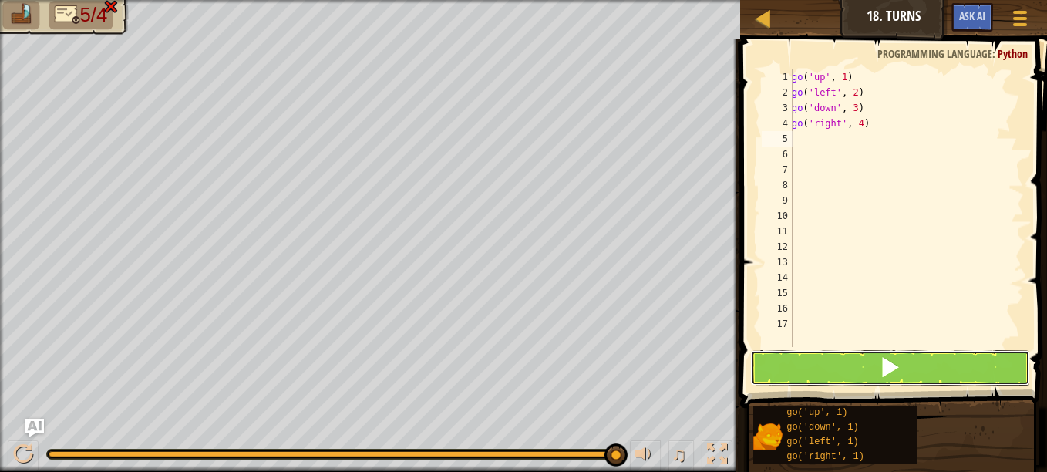
click at [869, 357] on button at bounding box center [890, 367] width 280 height 35
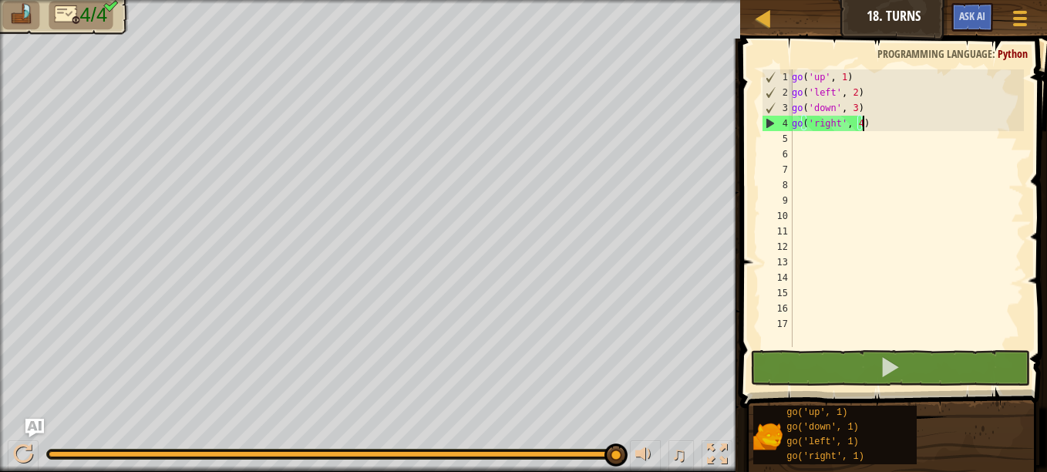
click at [864, 120] on div "go ( 'up' , 1 ) go ( 'left' , 2 ) go ( 'down' , 3 ) go ( 'right' , 4 )" at bounding box center [905, 223] width 235 height 308
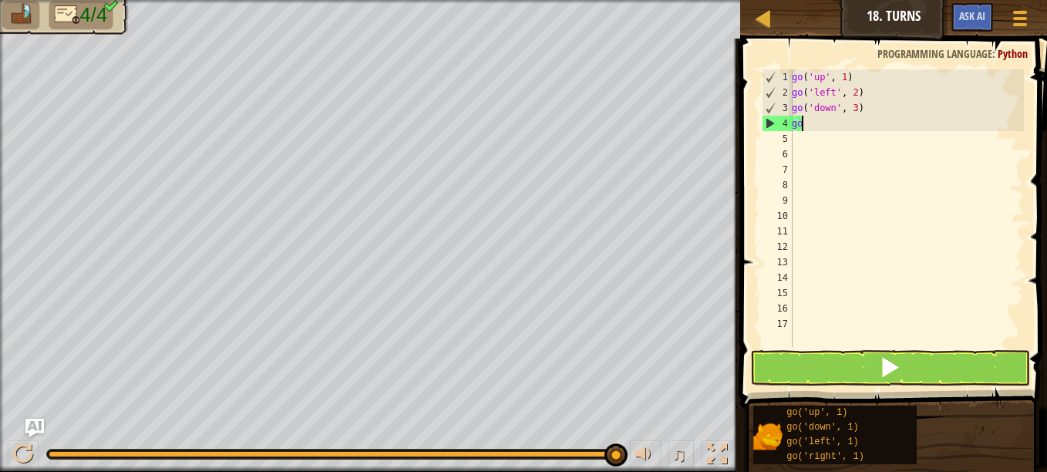
type textarea "g"
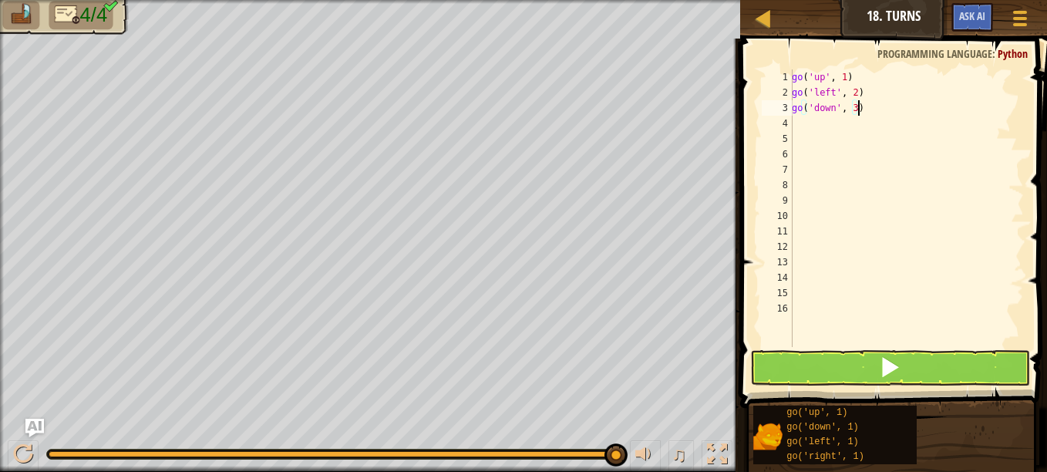
click at [864, 112] on div "go ( 'up' , 1 ) go ( 'left' , 2 ) go ( 'down' , 3 )" at bounding box center [905, 223] width 235 height 308
type textarea "g"
click at [864, 75] on div "go ( 'up' , 1 )" at bounding box center [905, 223] width 235 height 308
type textarea "g"
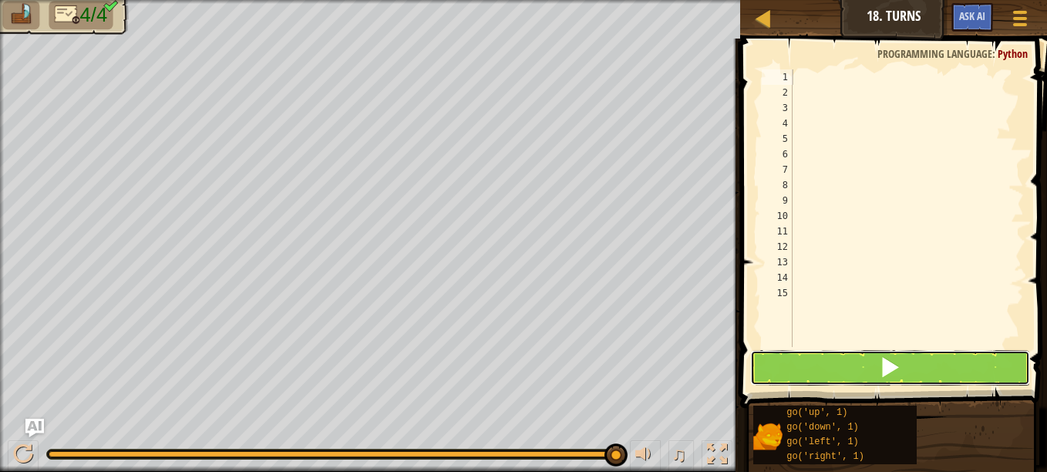
click at [851, 355] on button at bounding box center [890, 367] width 280 height 35
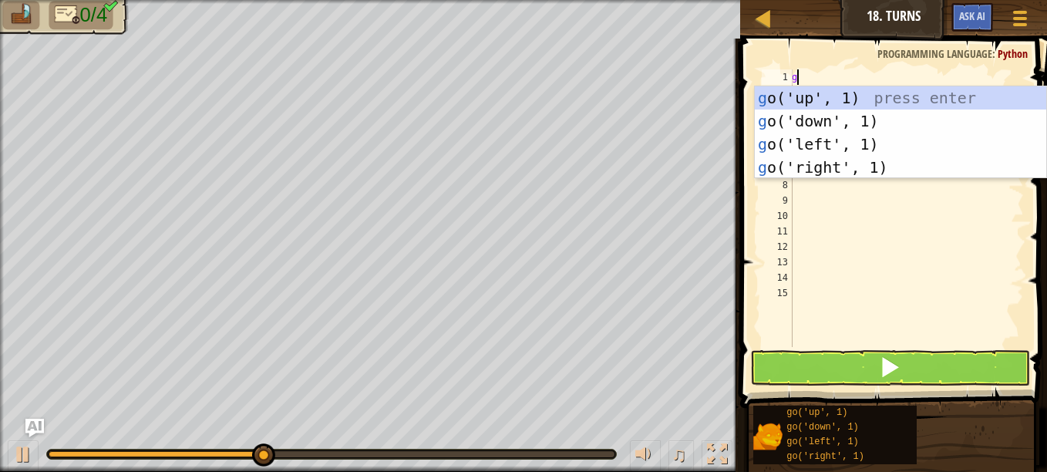
type textarea "go"
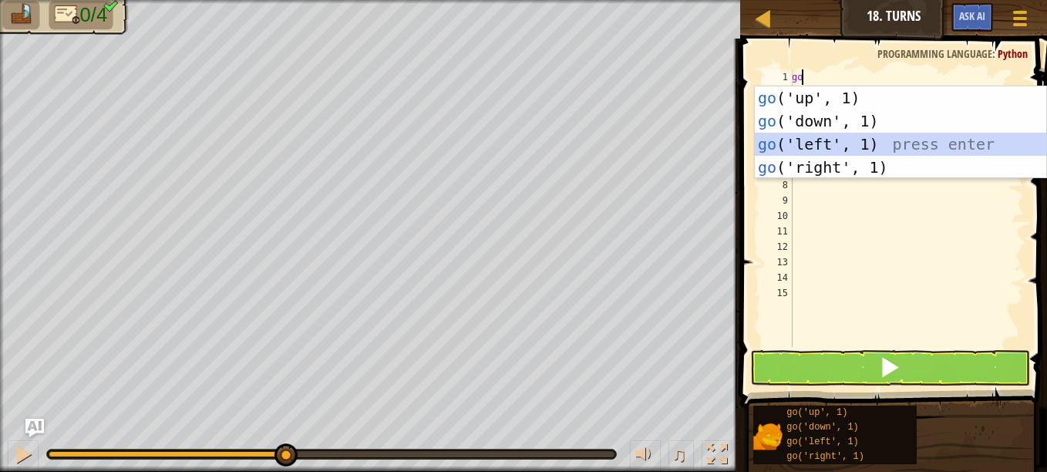
click at [849, 138] on div "go ('up', 1) press enter go ('down', 1) press enter go ('left', 1) press enter …" at bounding box center [899, 155] width 291 height 139
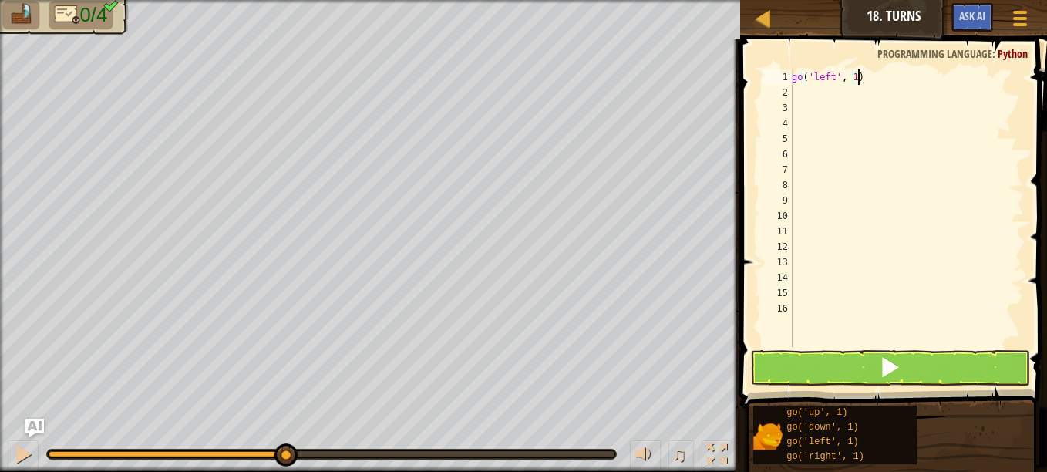
click at [856, 77] on div "go ( 'left' , 1 )" at bounding box center [905, 223] width 235 height 308
click at [851, 78] on div "go ( 'left' , 1 )" at bounding box center [905, 223] width 235 height 308
type textarea "go('left', 2)"
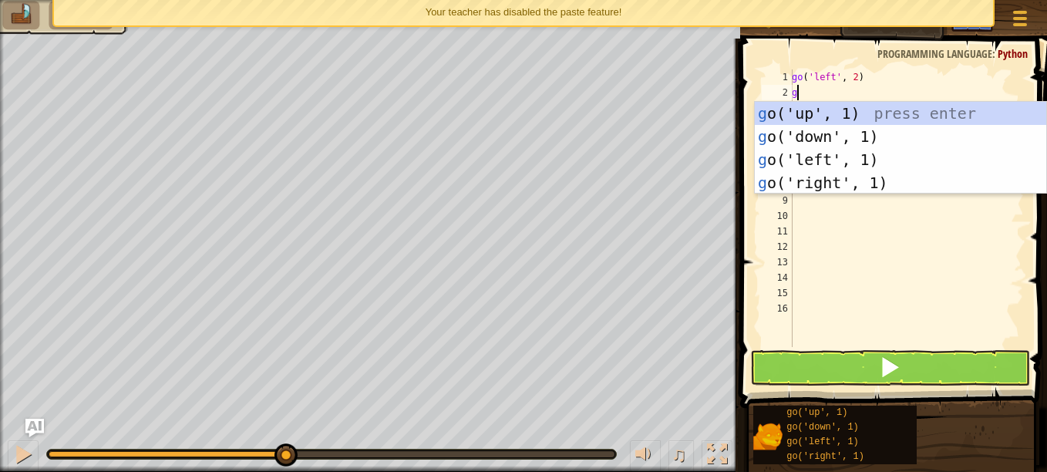
type textarea "go"
click at [819, 133] on div "go ('up', 1) press enter go ('down', 1) press enter go ('left', 1) press enter …" at bounding box center [899, 171] width 291 height 139
